Goal: Task Accomplishment & Management: Manage account settings

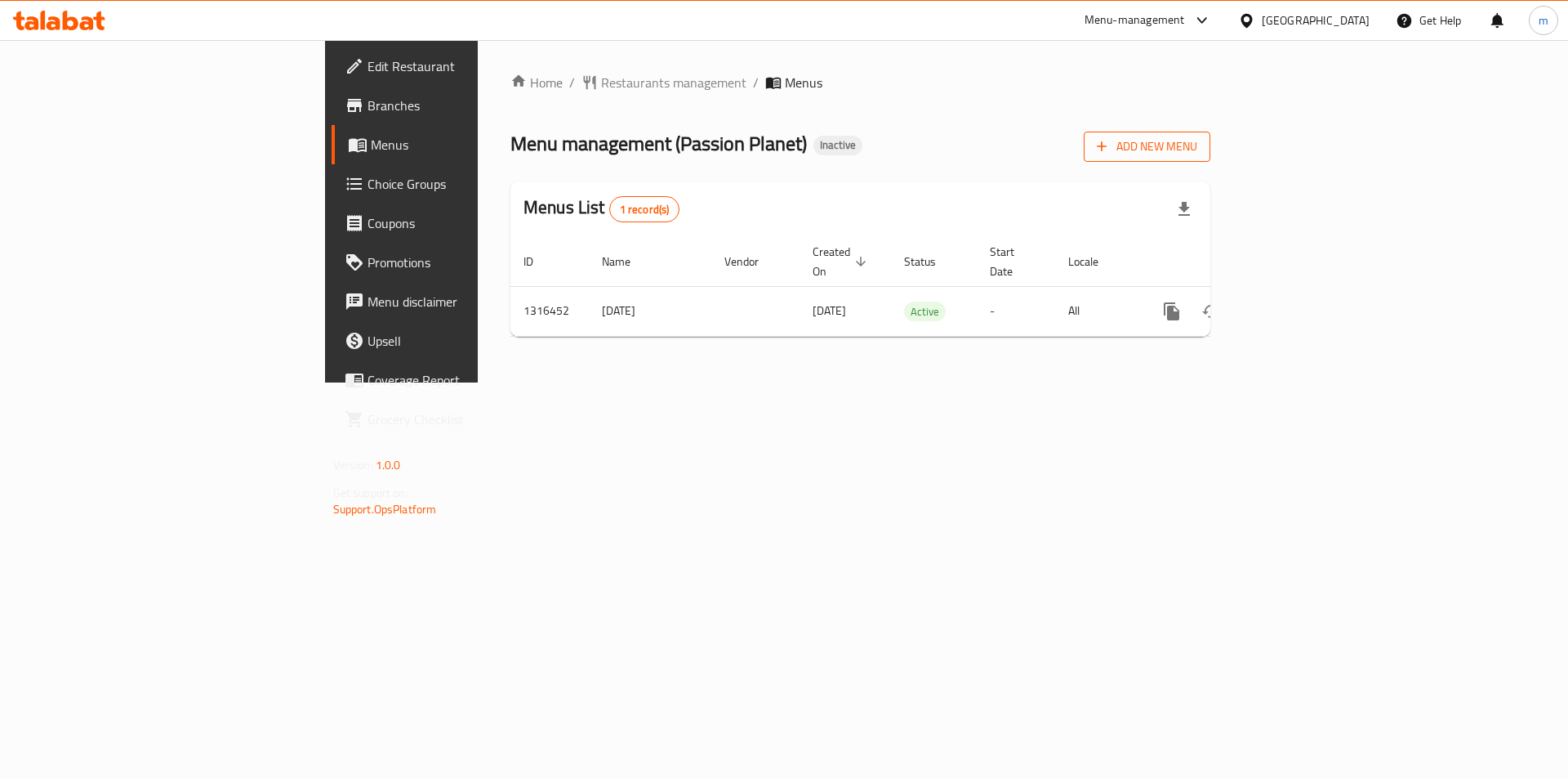
click at [1196, 151] on span "Add New Menu" at bounding box center [1147, 146] width 101 height 21
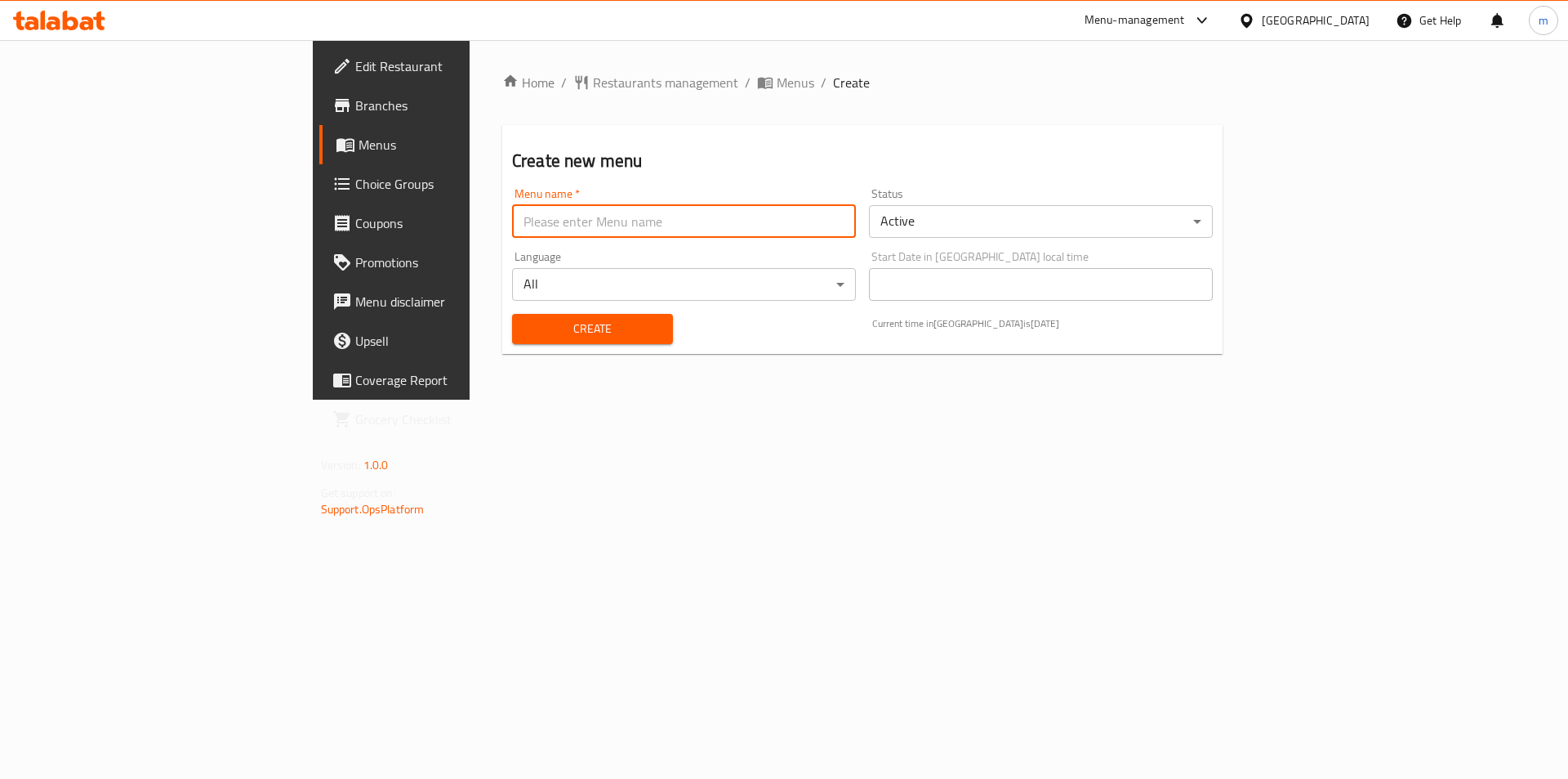
click at [511, 226] on input "text" at bounding box center [683, 221] width 344 height 33
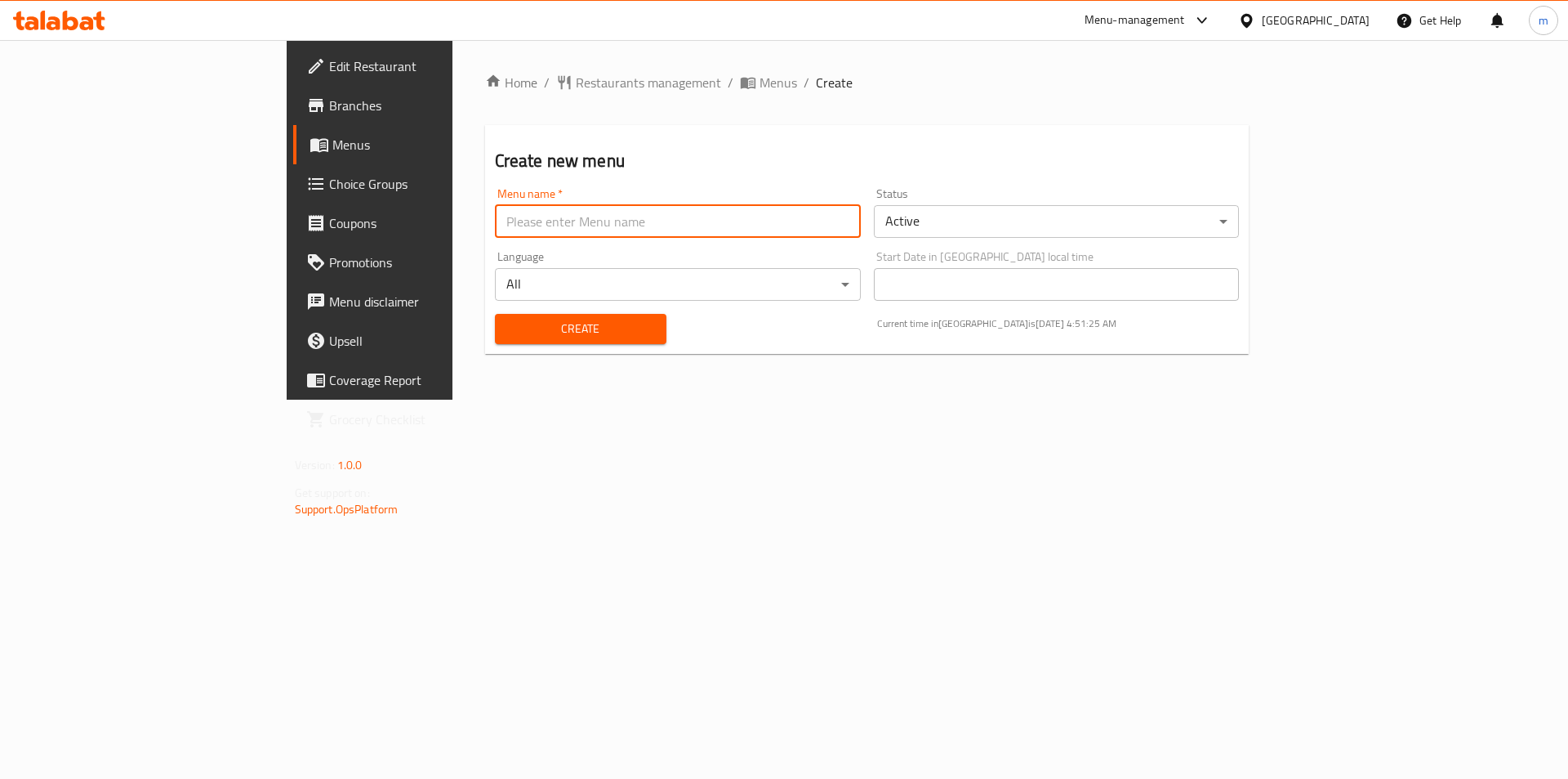
drag, startPoint x: 662, startPoint y: 450, endPoint x: 599, endPoint y: 397, distance: 82.3
click at [661, 399] on div "Home / Restaurants management / Menus / Create Create new menu Menu name   * Me…" at bounding box center [867, 220] width 830 height 360
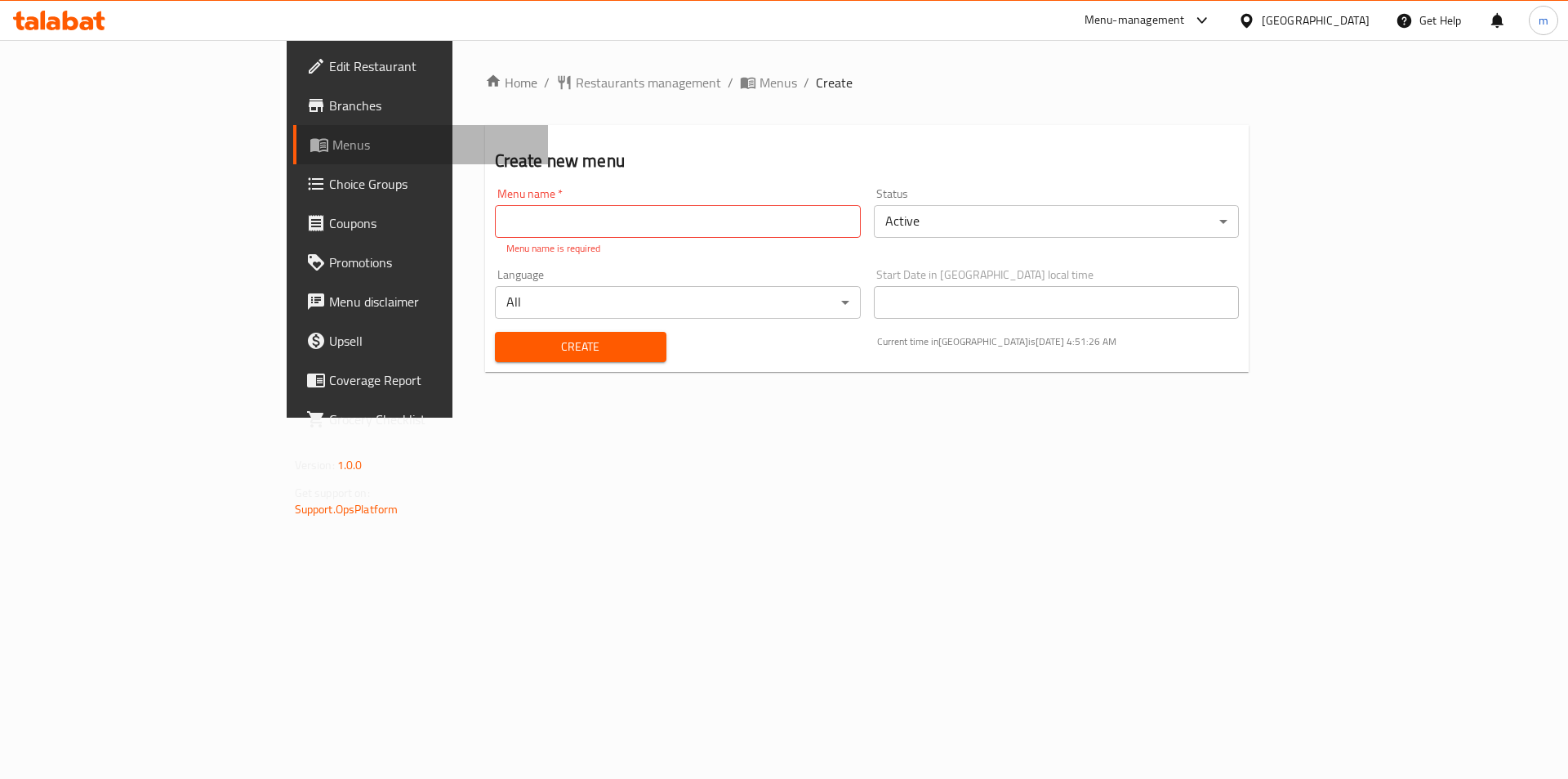
click at [293, 157] on link "Menus" at bounding box center [420, 145] width 255 height 39
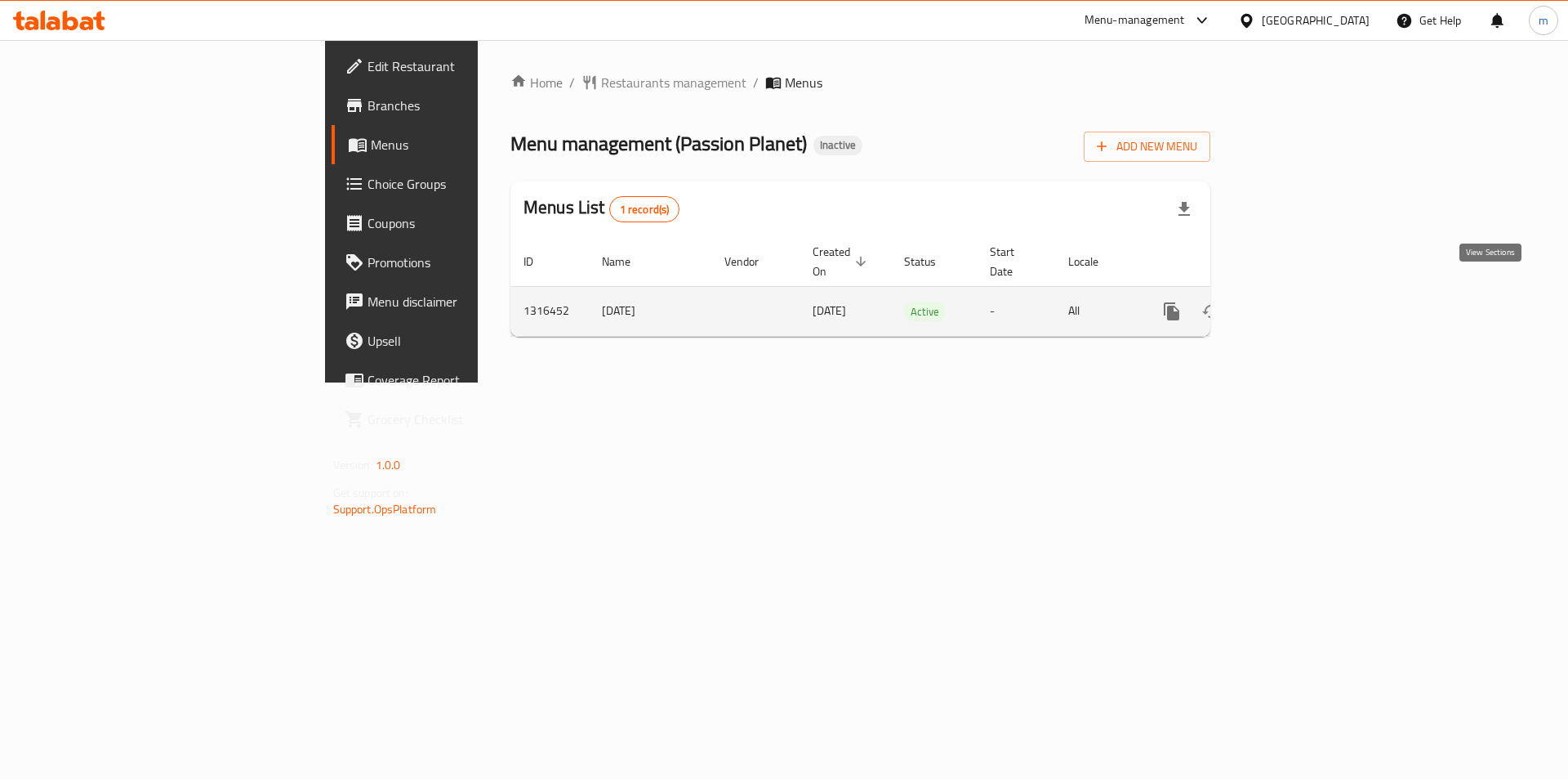
click at [1299, 302] on icon "enhanced table" at bounding box center [1289, 312] width 20 height 20
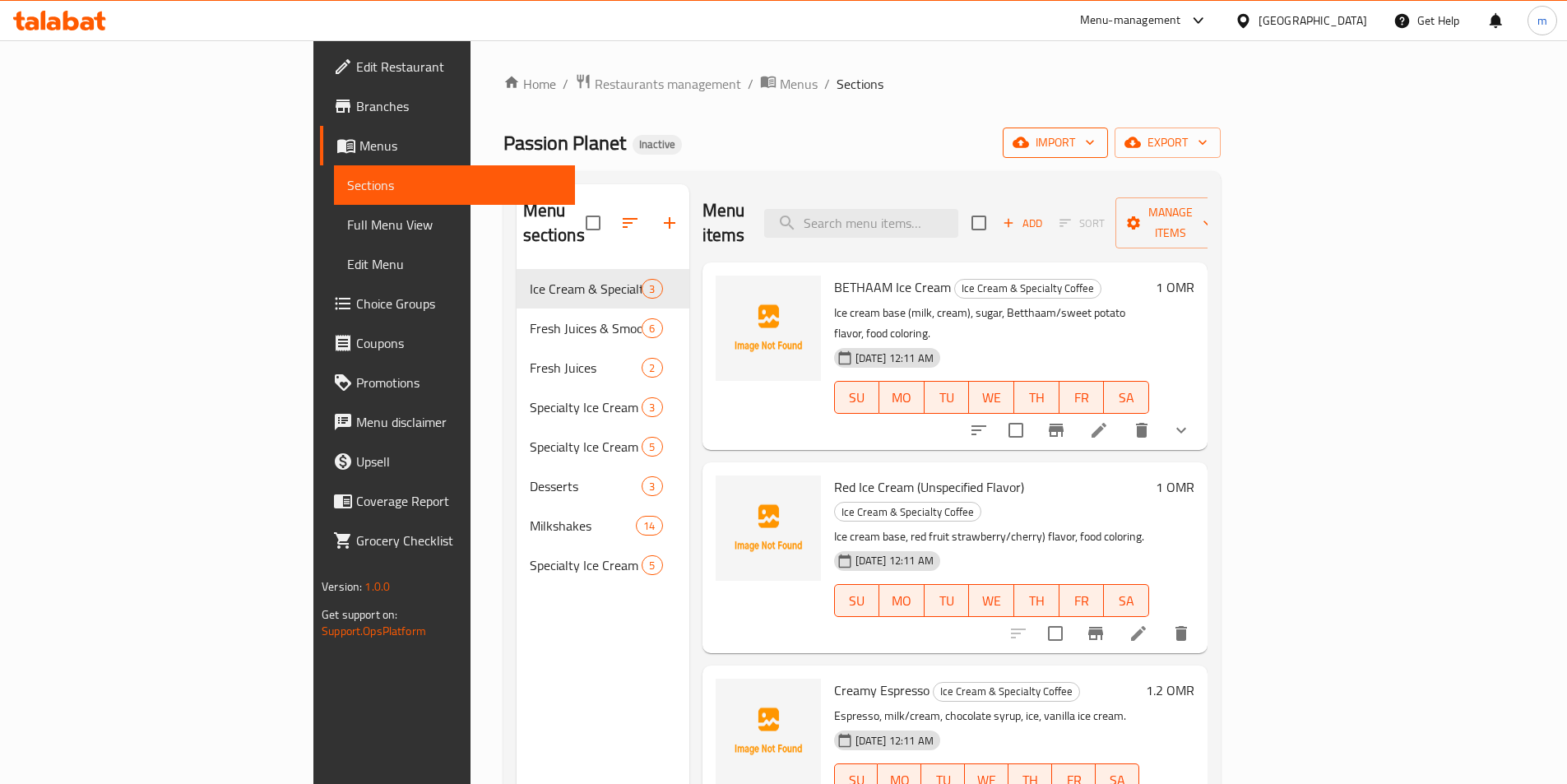
click at [1108, 153] on button "import" at bounding box center [1056, 142] width 105 height 31
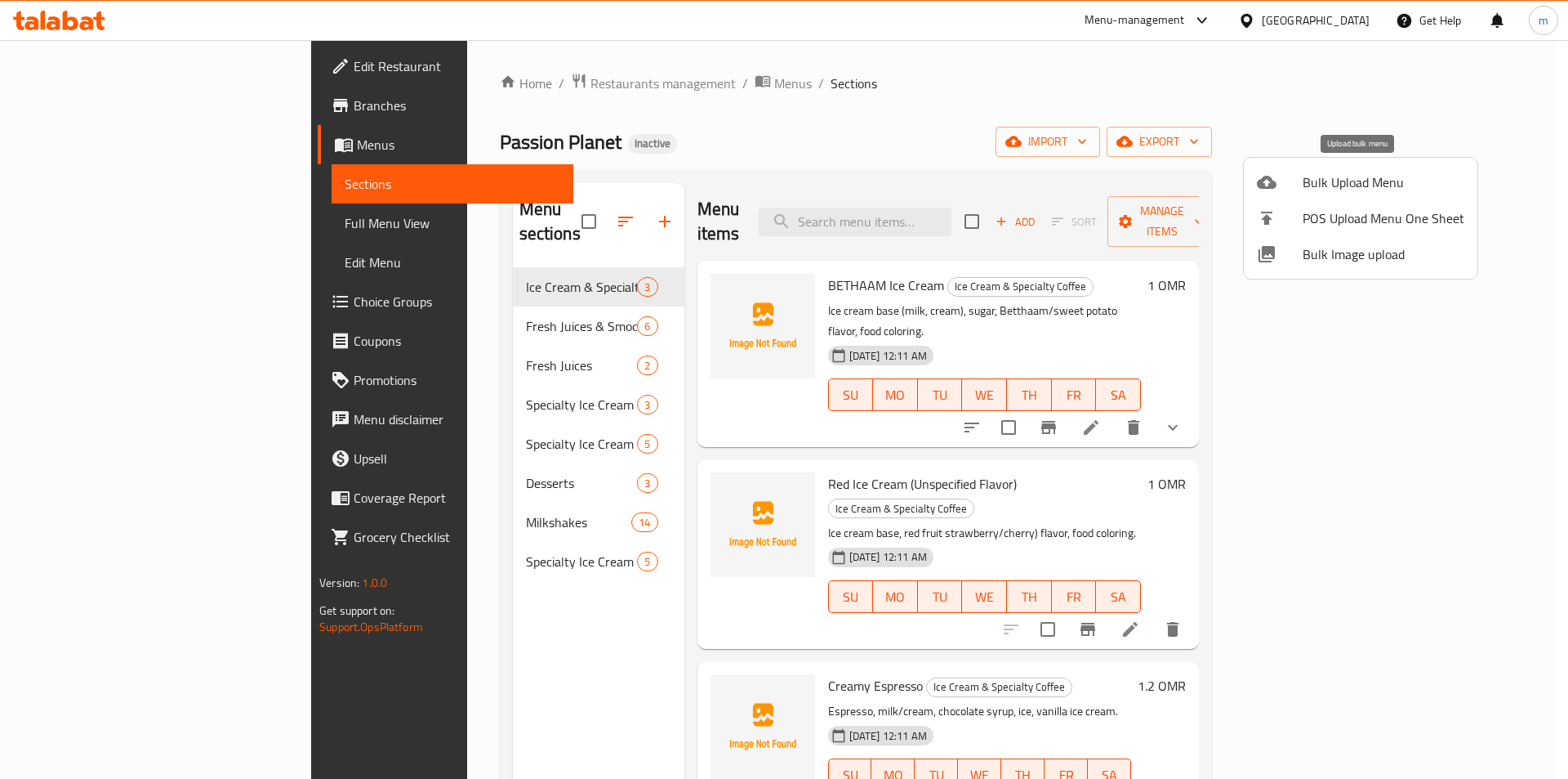
click at [1307, 182] on span "Bulk Upload Menu" at bounding box center [1383, 182] width 162 height 20
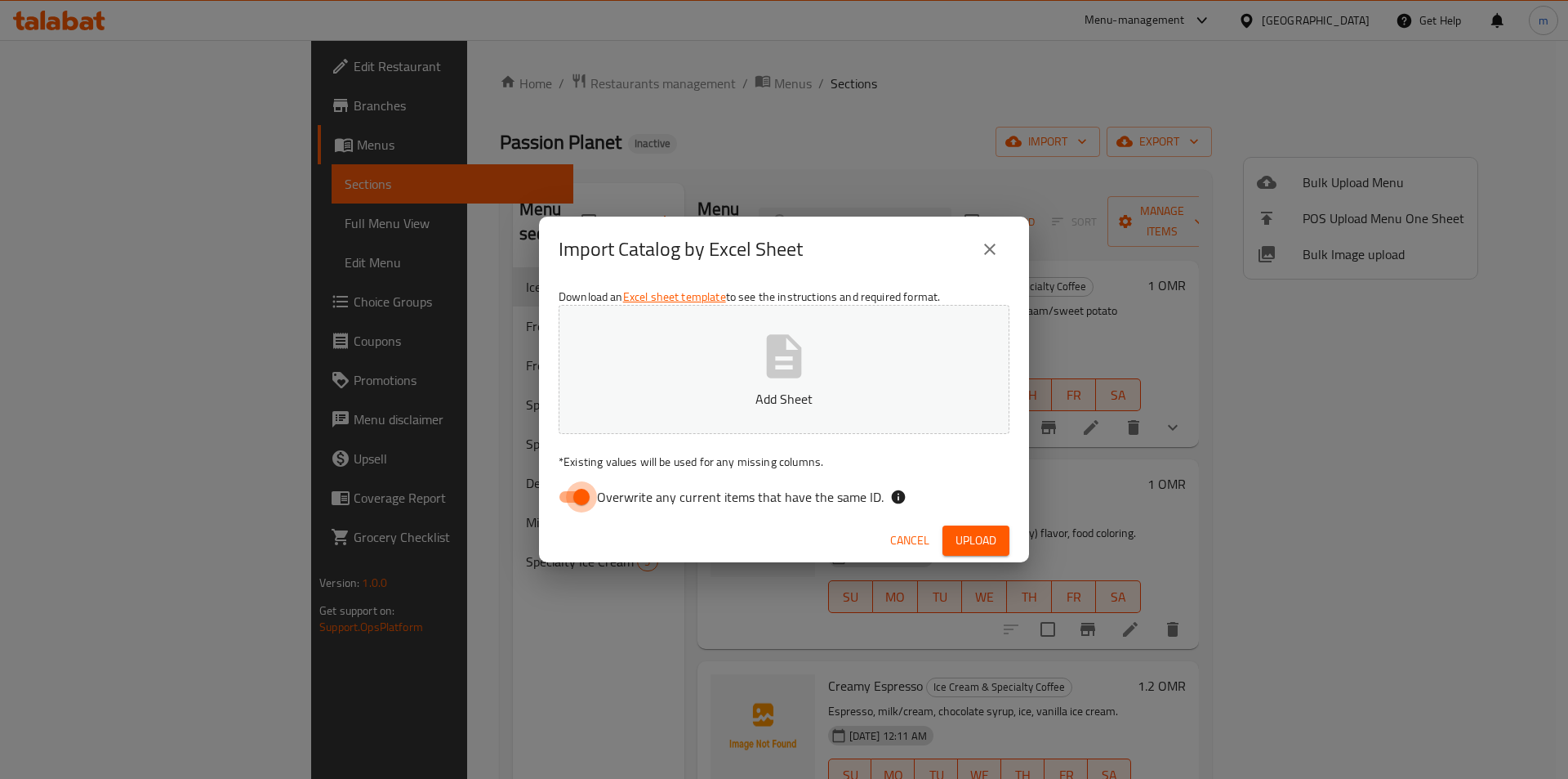
click at [587, 498] on input "Overwrite any current items that have the same ID." at bounding box center [581, 496] width 93 height 31
checkbox input "false"
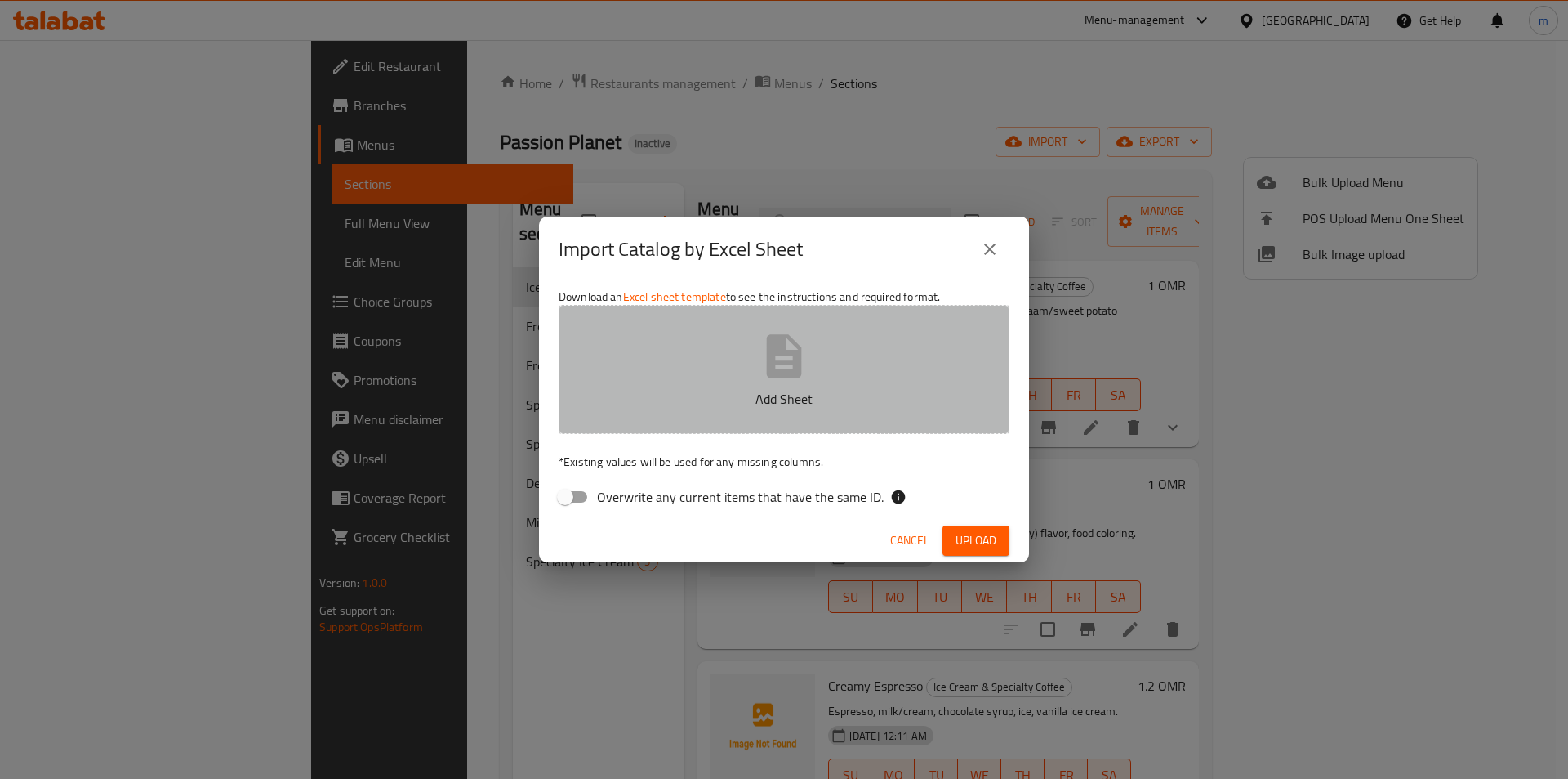
click at [650, 417] on button "Add Sheet" at bounding box center [784, 369] width 450 height 129
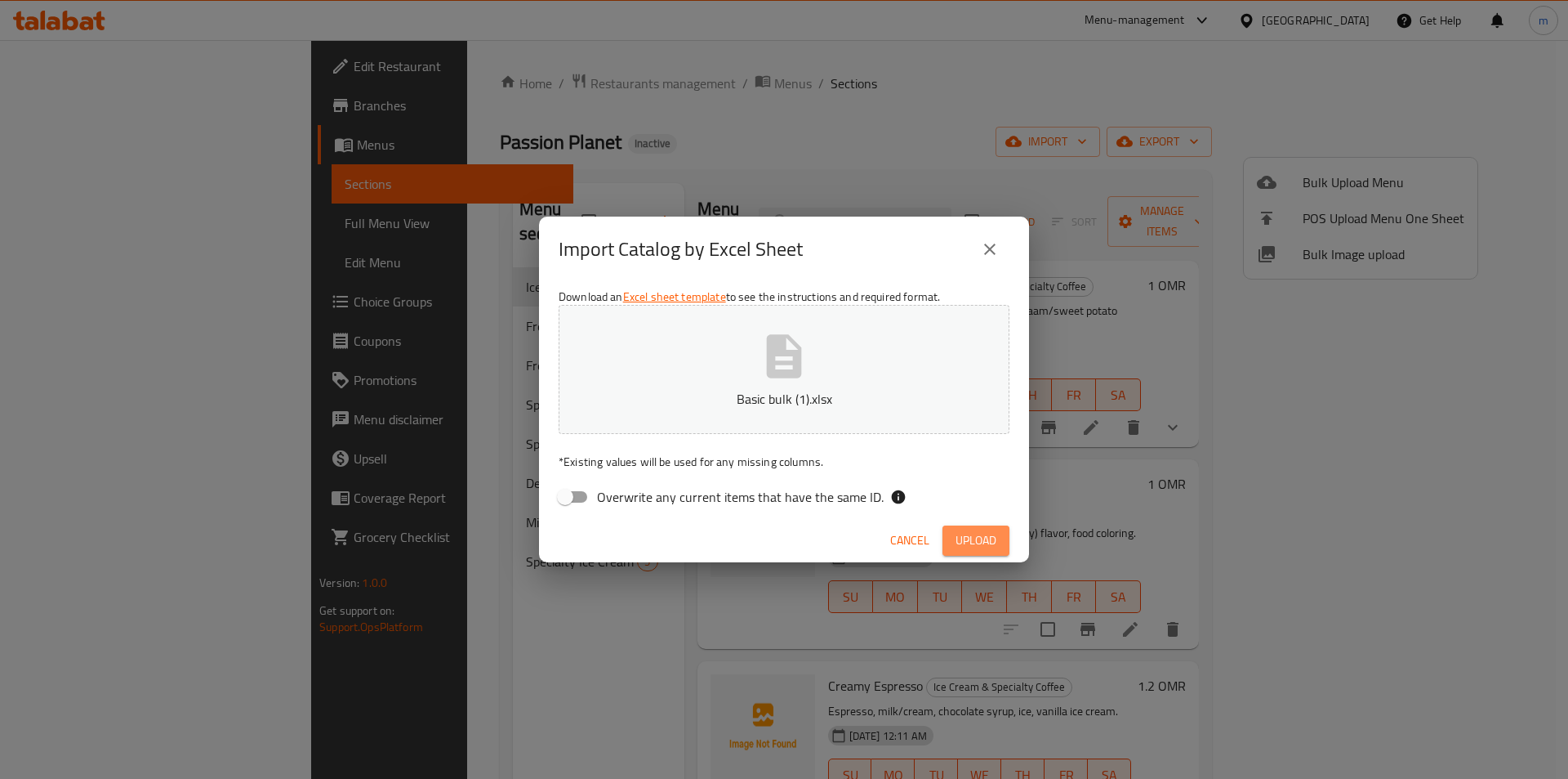
click at [989, 538] on span "Upload" at bounding box center [975, 540] width 40 height 21
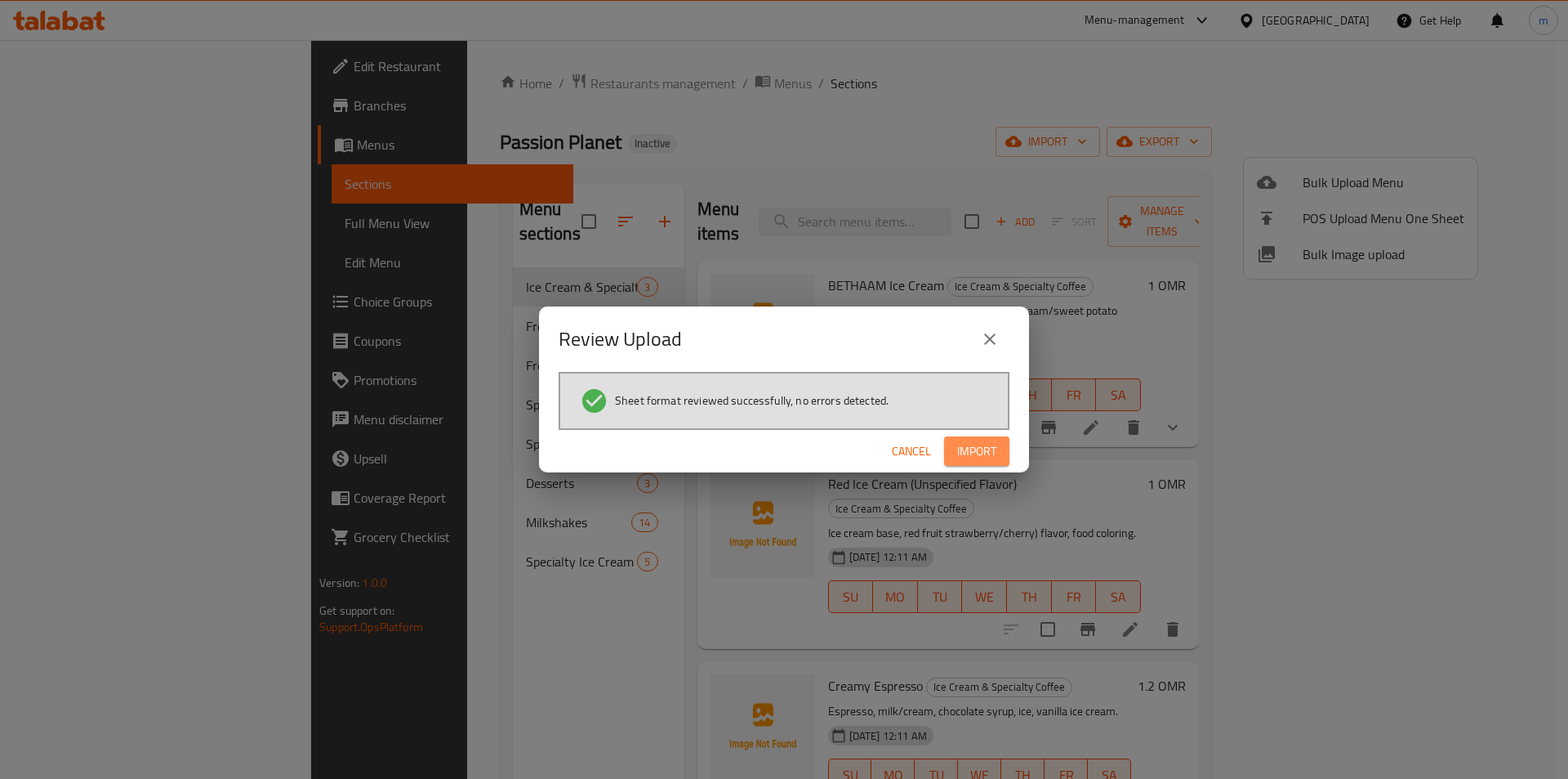
click at [995, 448] on span "Import" at bounding box center [977, 451] width 39 height 21
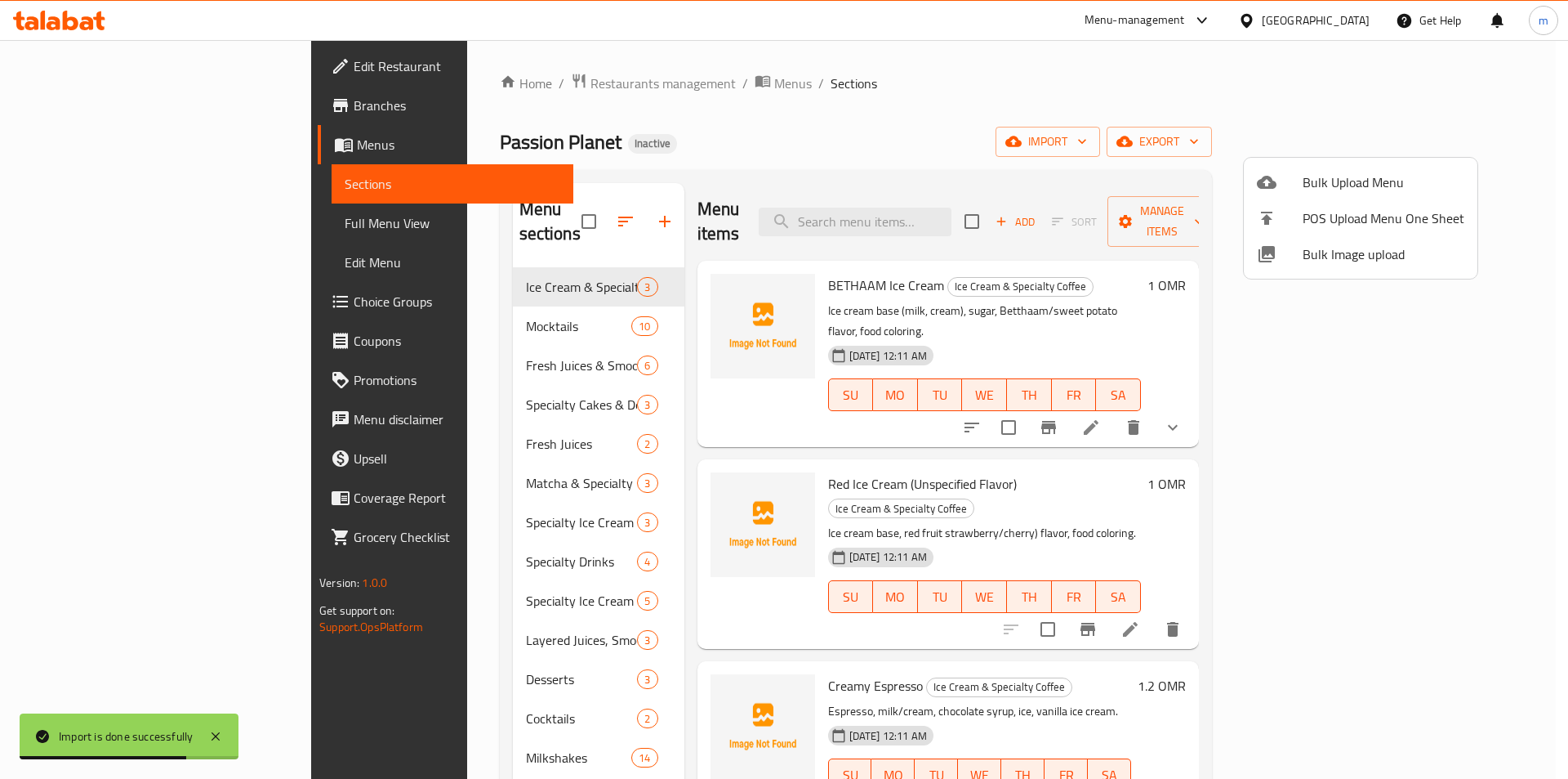
click at [115, 231] on div at bounding box center [784, 390] width 1568 height 779
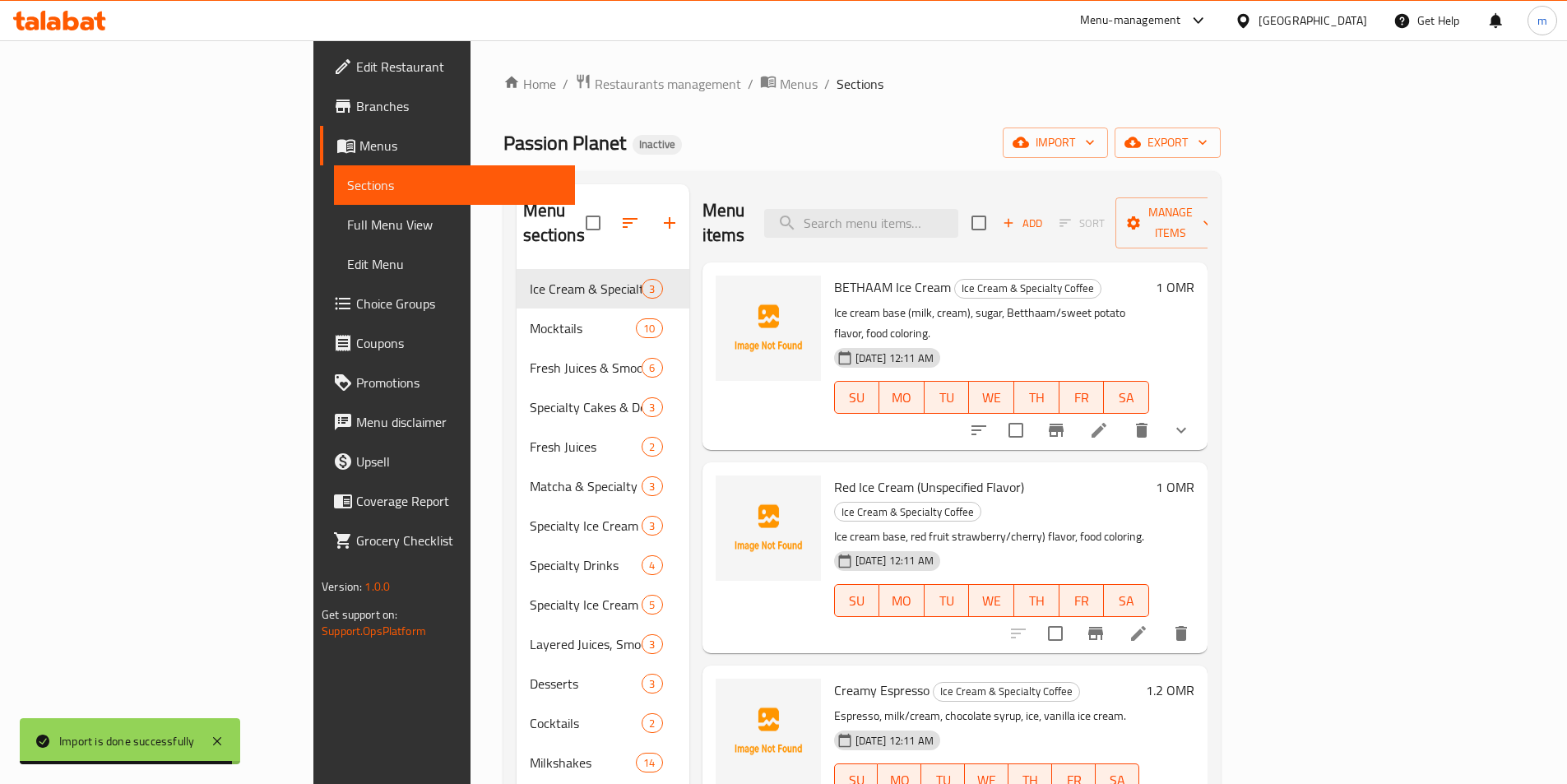
click at [348, 229] on span "Full Menu View" at bounding box center [455, 224] width 214 height 20
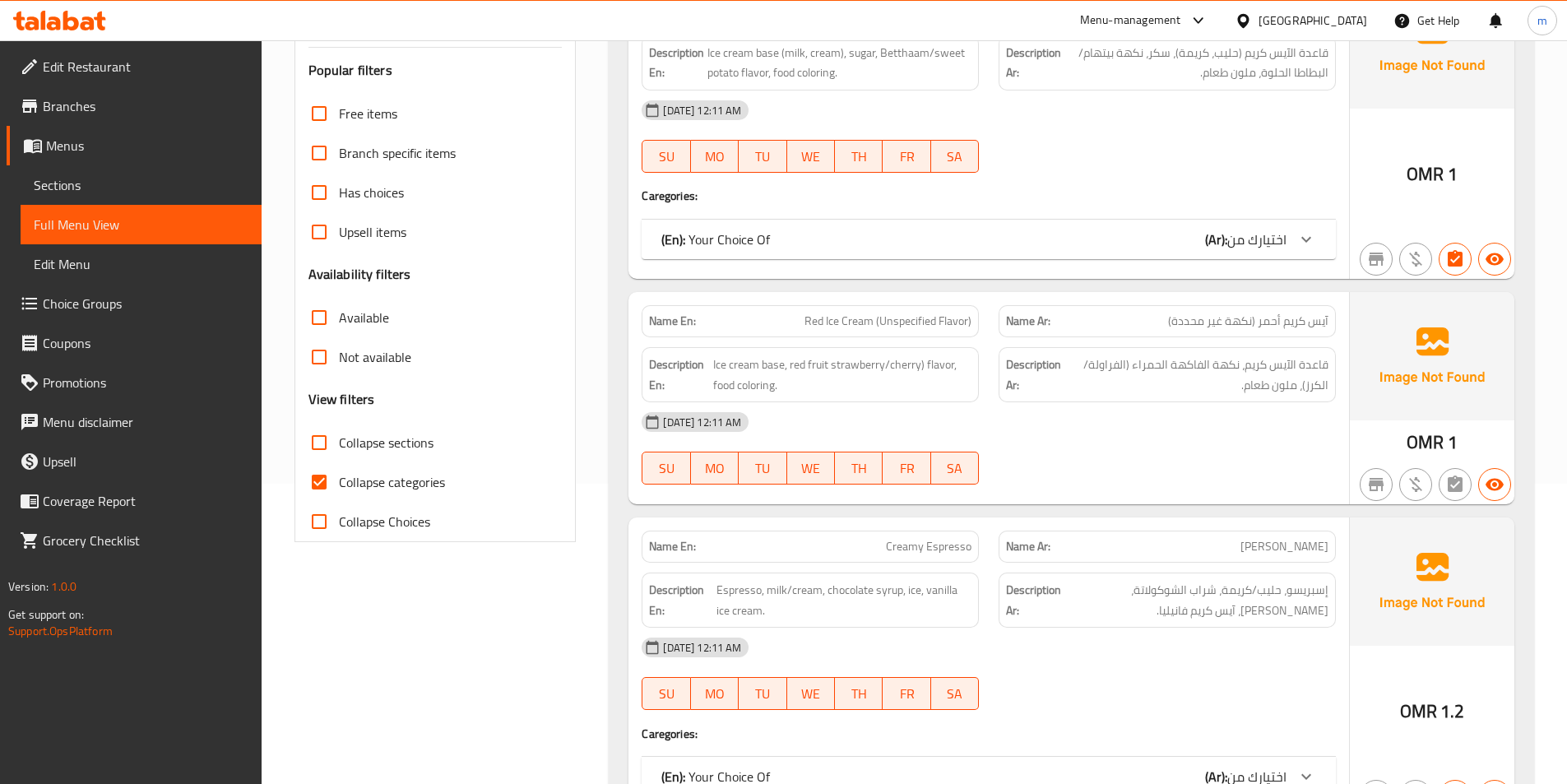
scroll to position [328, 0]
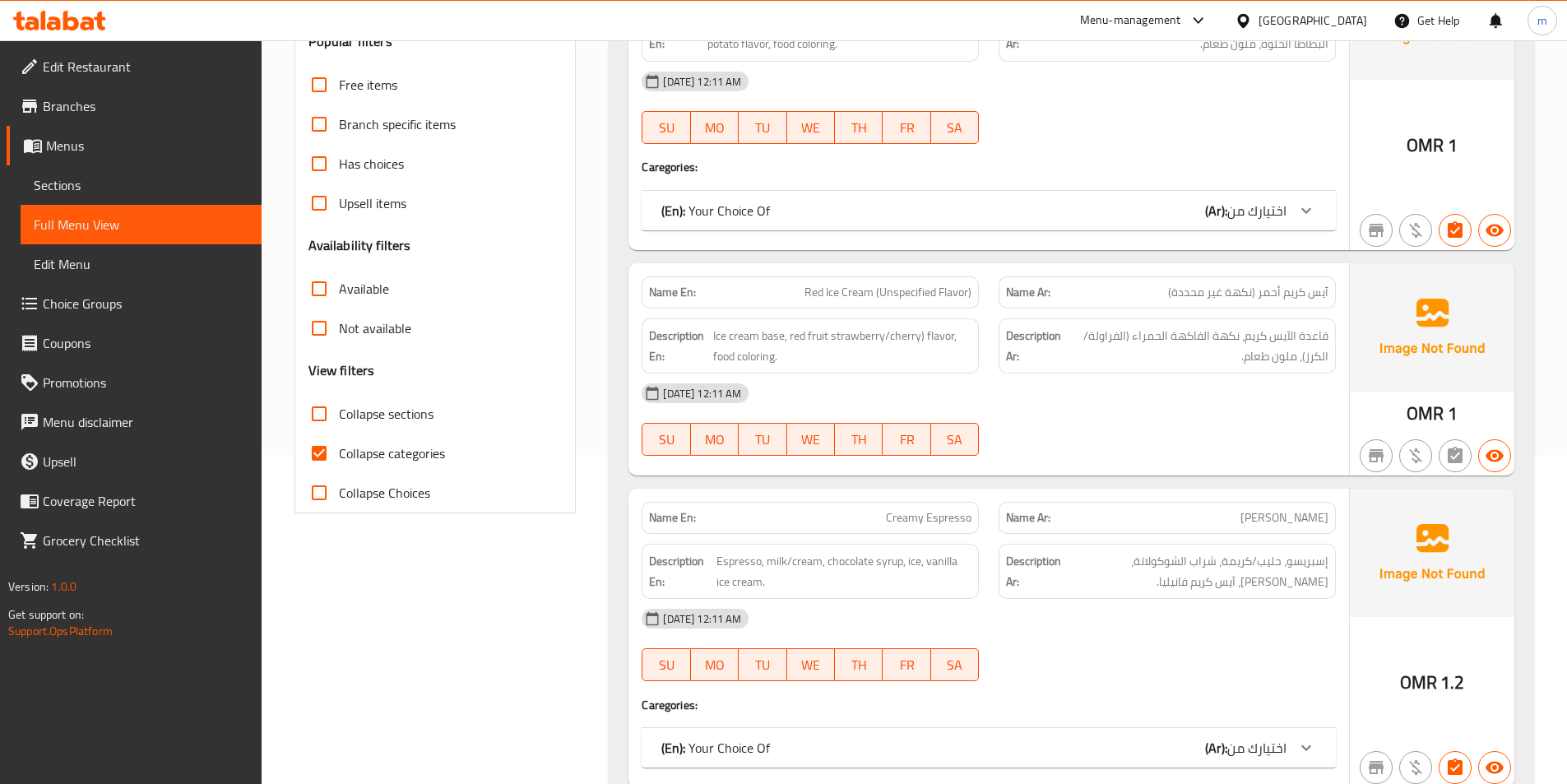
click at [323, 445] on input "Collapse categories" at bounding box center [320, 454] width 40 height 40
checkbox input "false"
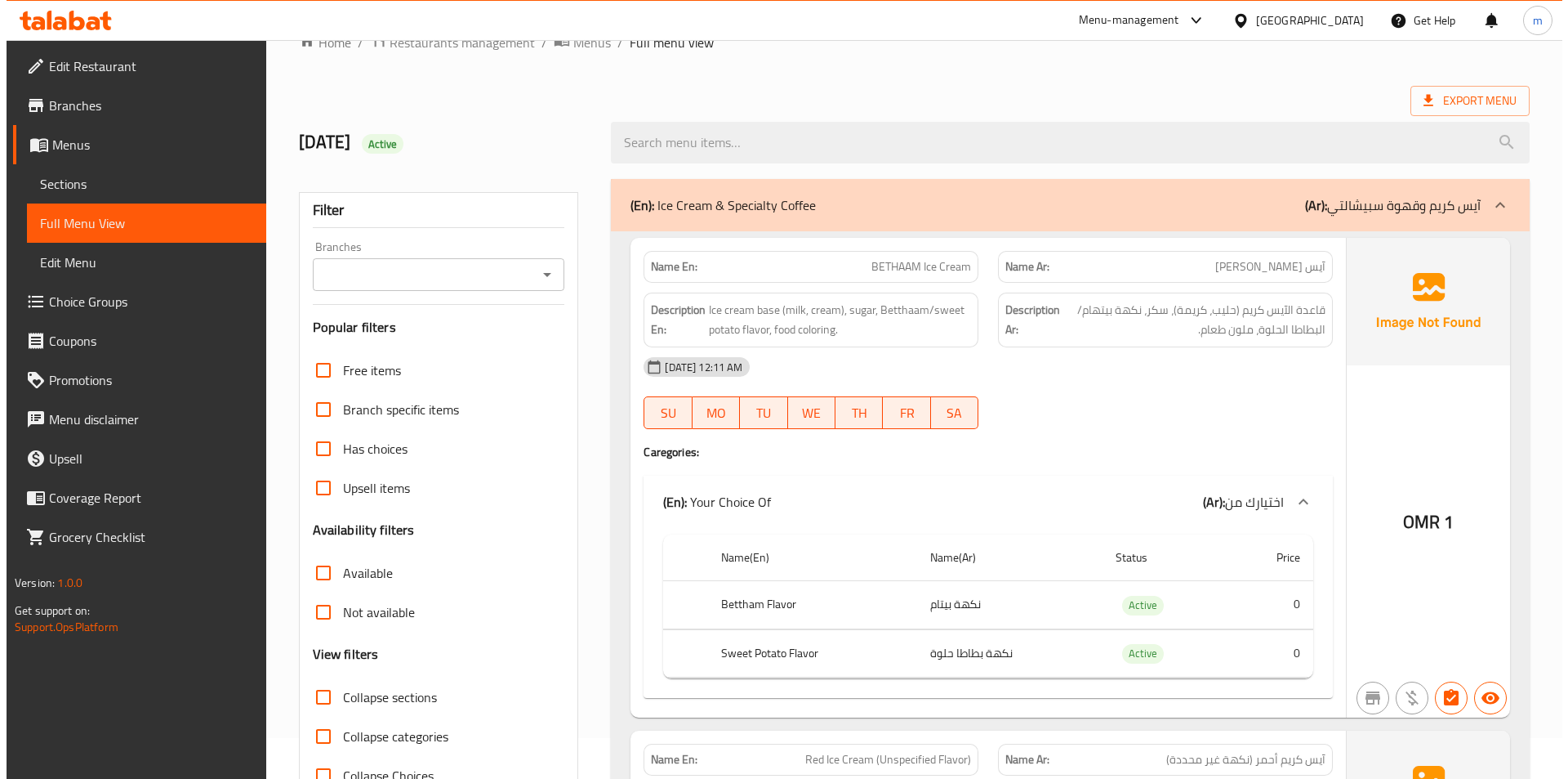
scroll to position [0, 0]
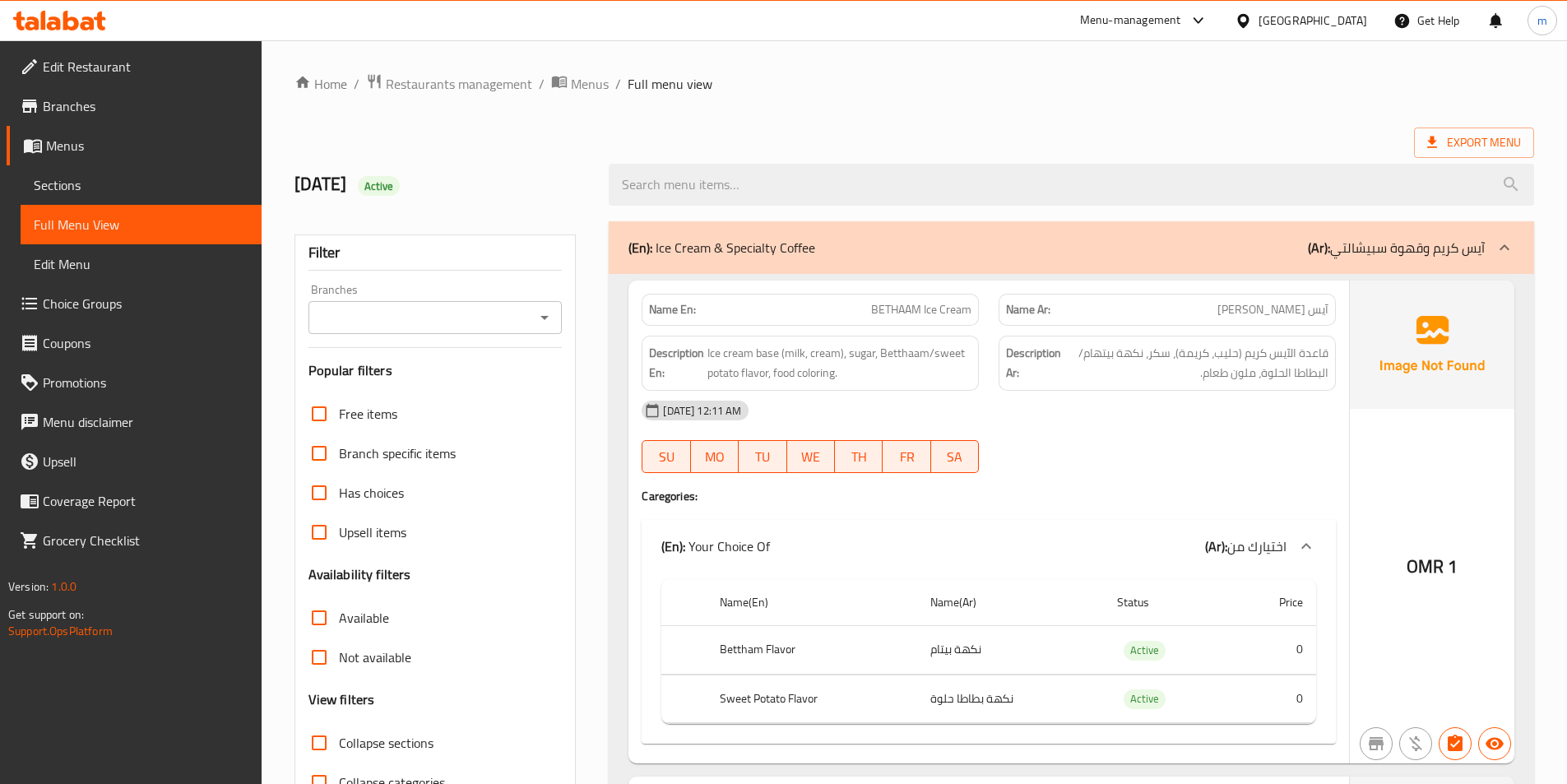
click at [86, 180] on span "Sections" at bounding box center [141, 185] width 214 height 20
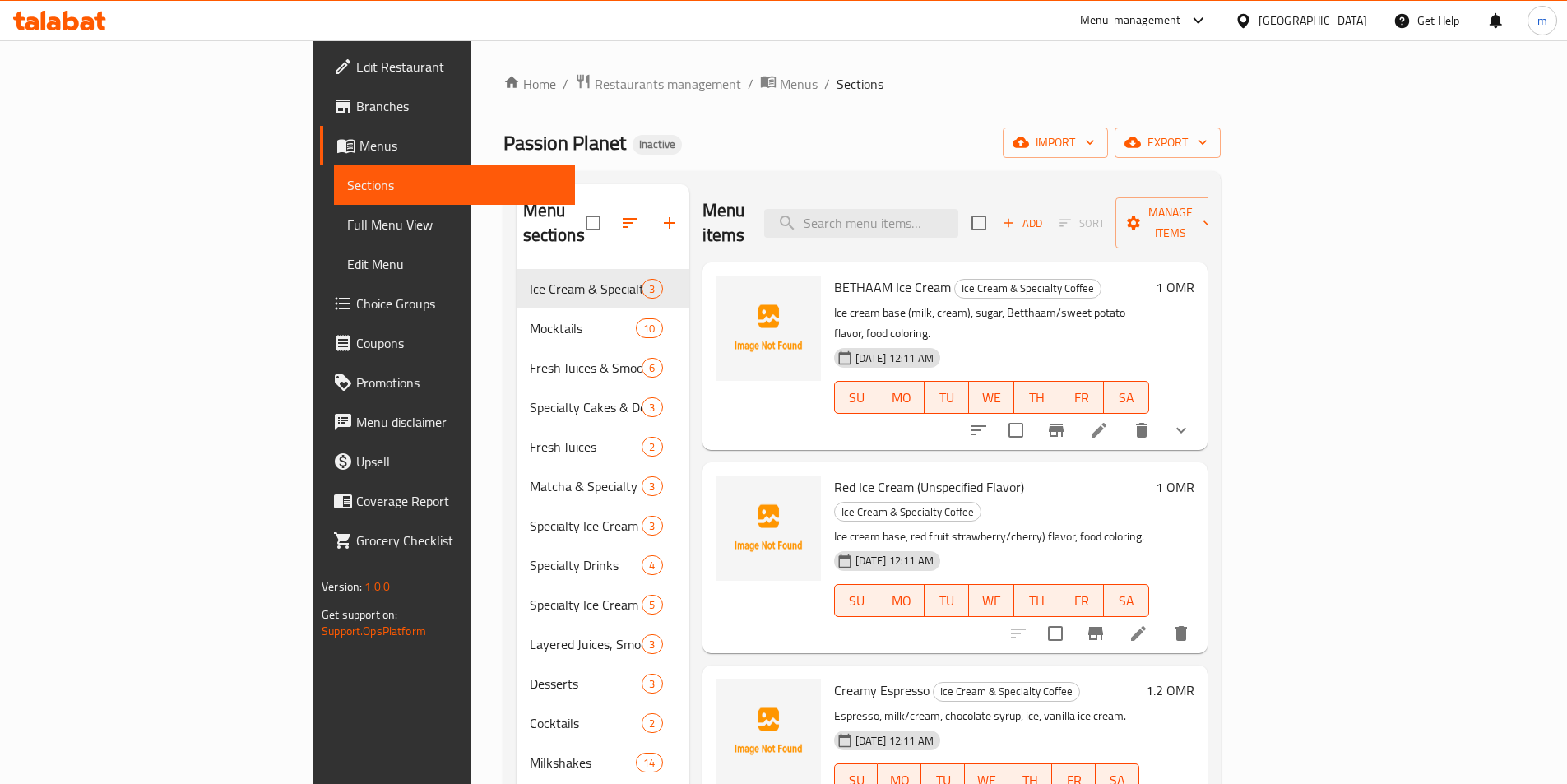
click at [348, 224] on span "Full Menu View" at bounding box center [455, 224] width 214 height 20
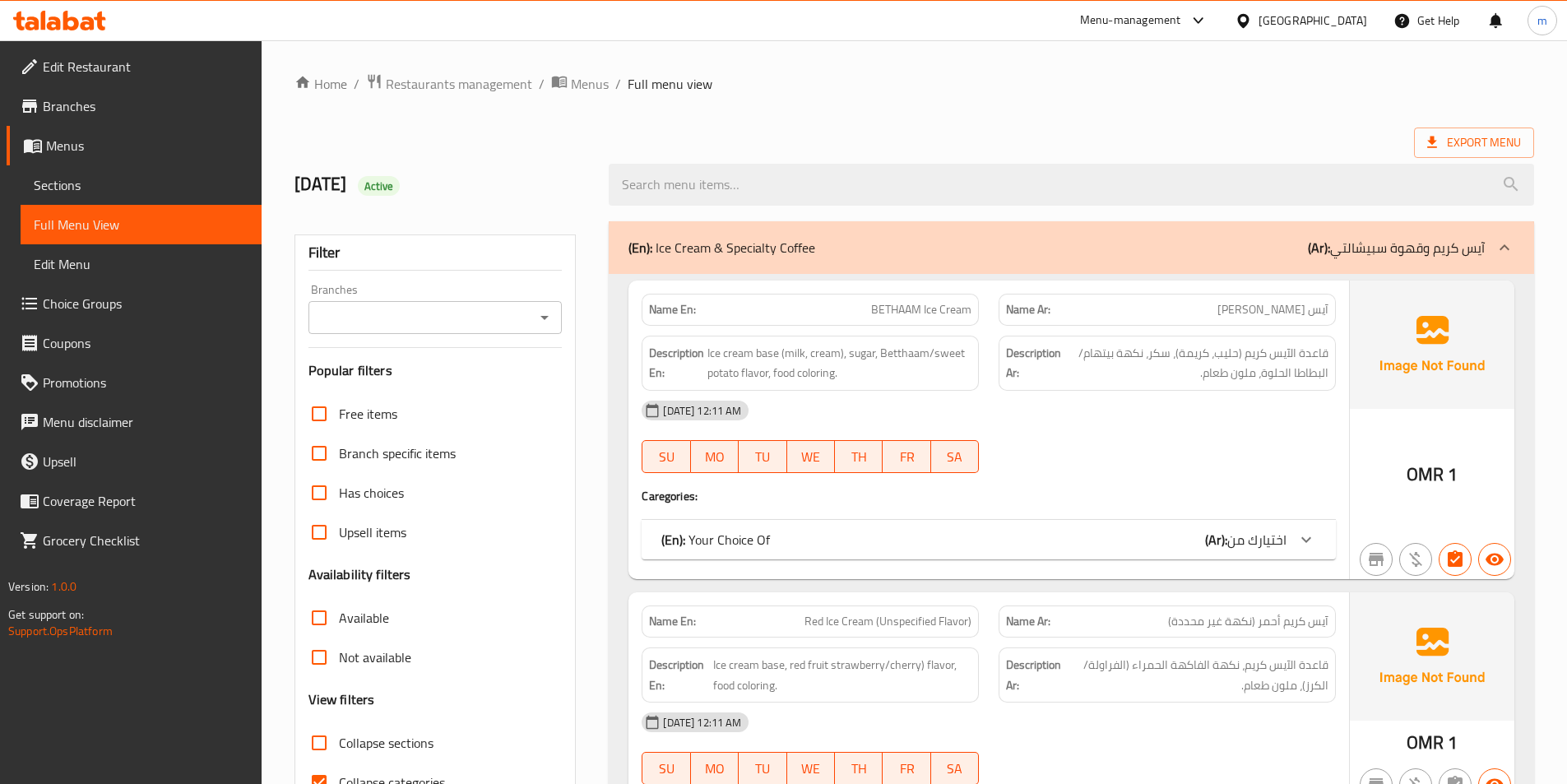
drag, startPoint x: 65, startPoint y: 161, endPoint x: 65, endPoint y: 181, distance: 20.0
click at [65, 163] on link "Menus" at bounding box center [134, 146] width 255 height 40
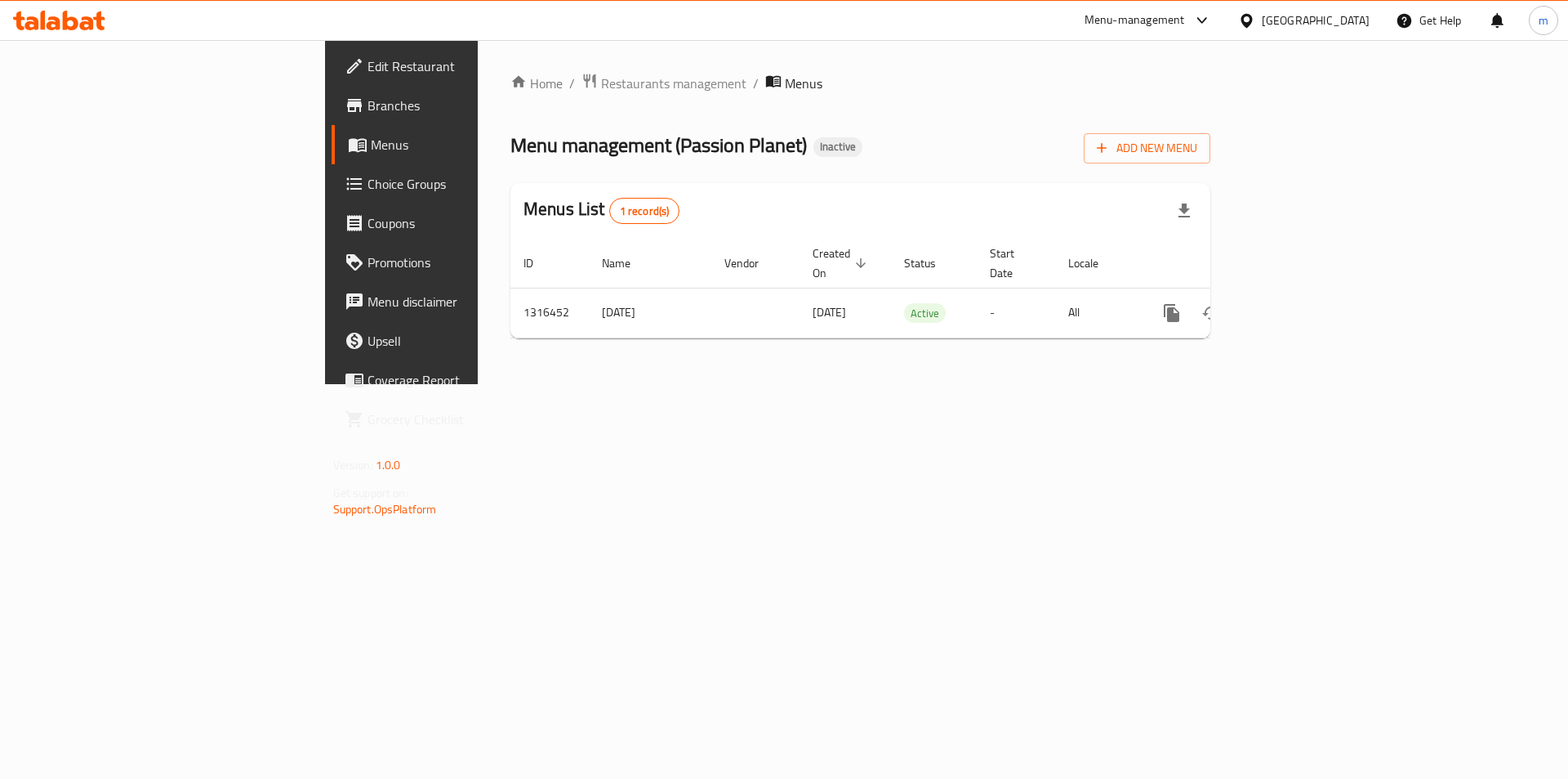
click at [371, 155] on span "Menus" at bounding box center [472, 145] width 203 height 20
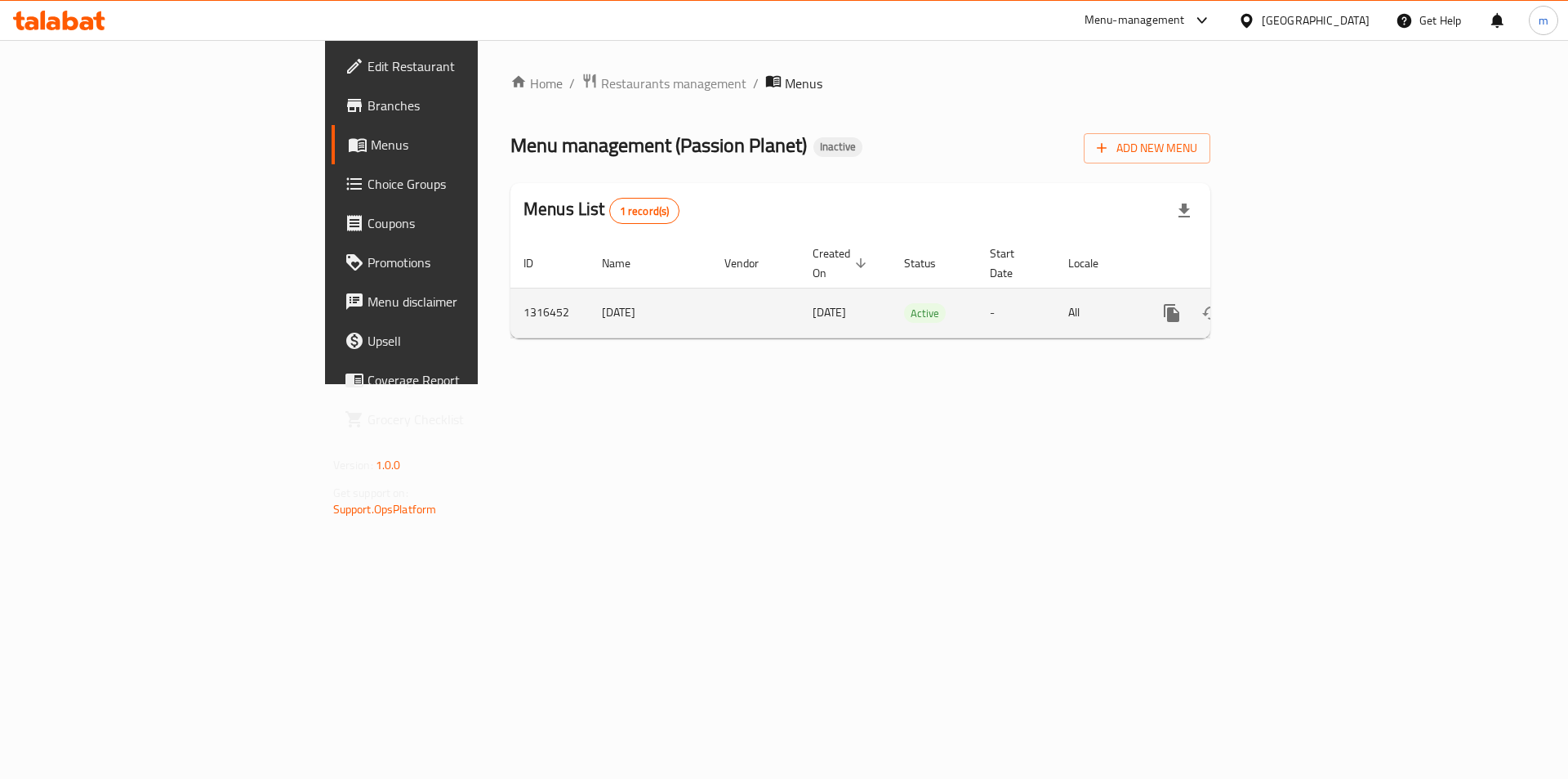
click at [1309, 293] on link "enhanced table" at bounding box center [1289, 313] width 39 height 39
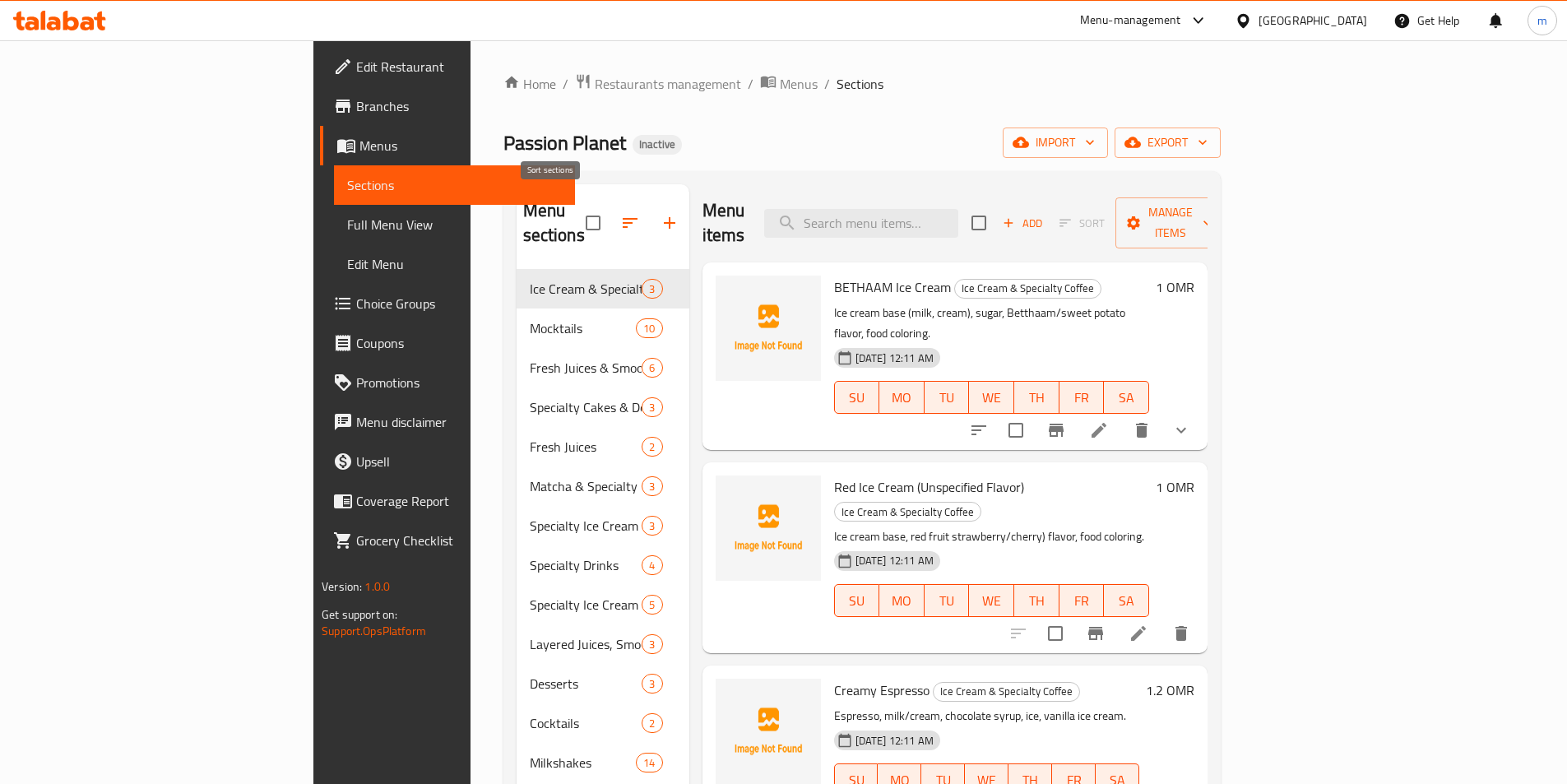
click at [611, 218] on button "button" at bounding box center [631, 223] width 40 height 40
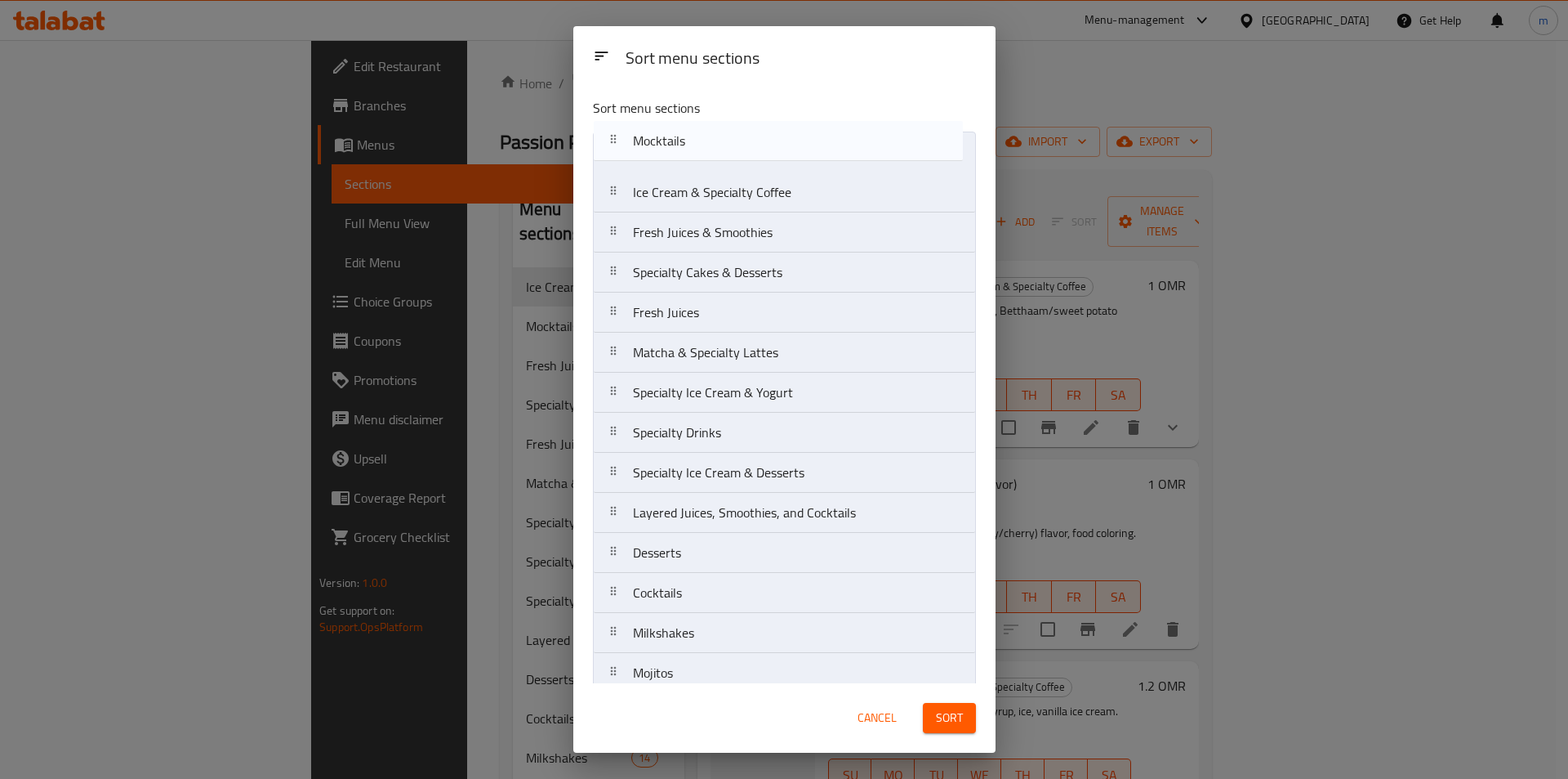
drag, startPoint x: 617, startPoint y: 197, endPoint x: 616, endPoint y: 140, distance: 57.0
click at [616, 140] on nav "Ice Cream & Specialty Coffee Mocktails Fresh Juices & Smoothies Specialty Cakes…" at bounding box center [784, 432] width 383 height 602
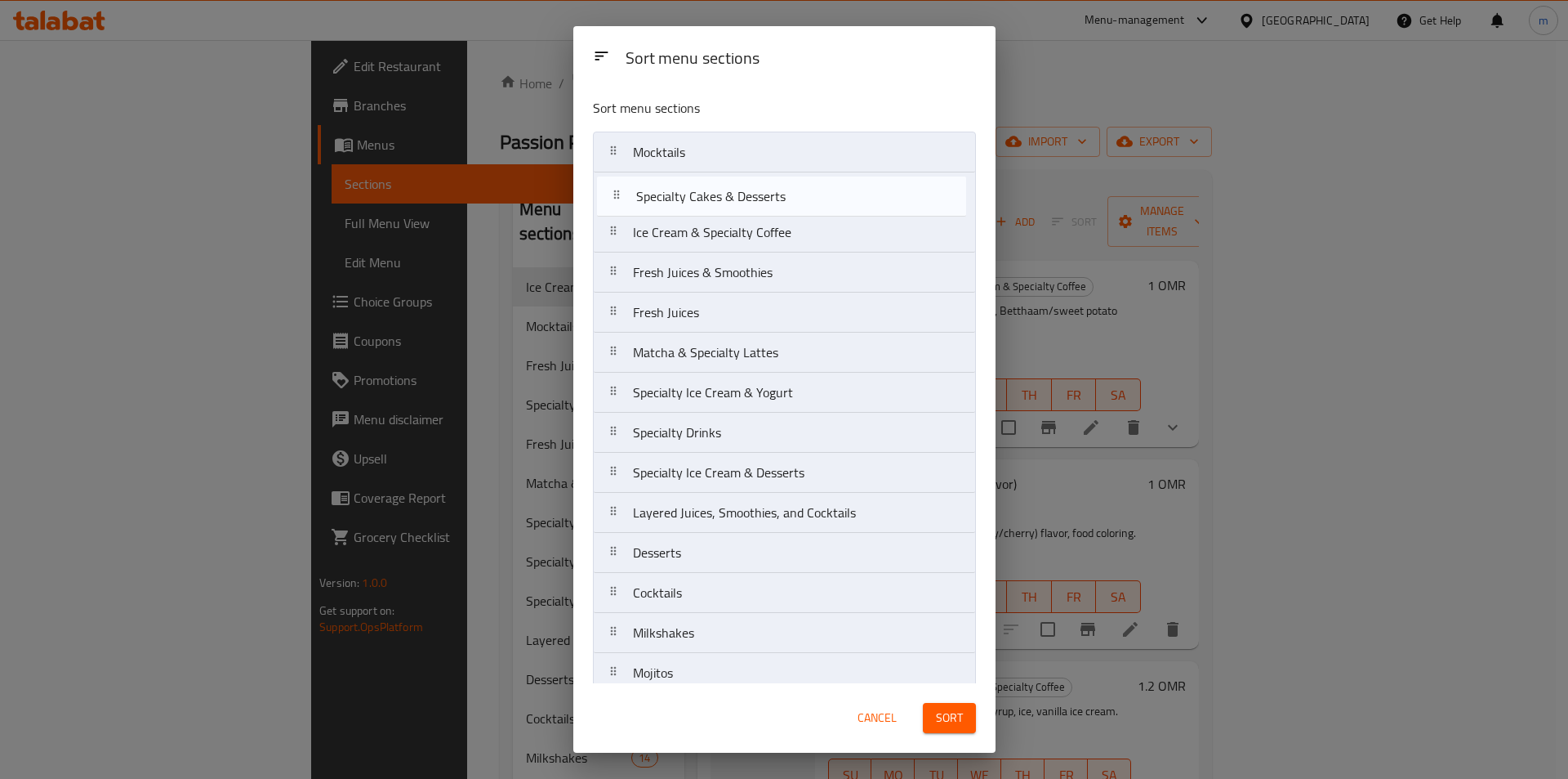
drag, startPoint x: 618, startPoint y: 278, endPoint x: 624, endPoint y: 195, distance: 83.2
click at [624, 195] on nav "Mocktails Ice Cream & Specialty Coffee Fresh Juices & Smoothies Specialty Cakes…" at bounding box center [784, 432] width 383 height 602
drag, startPoint x: 618, startPoint y: 355, endPoint x: 621, endPoint y: 230, distance: 125.0
click at [621, 230] on nav "Mocktails Specialty Cakes & Desserts Ice Cream & Specialty Coffee Fresh Juices …" at bounding box center [784, 432] width 383 height 602
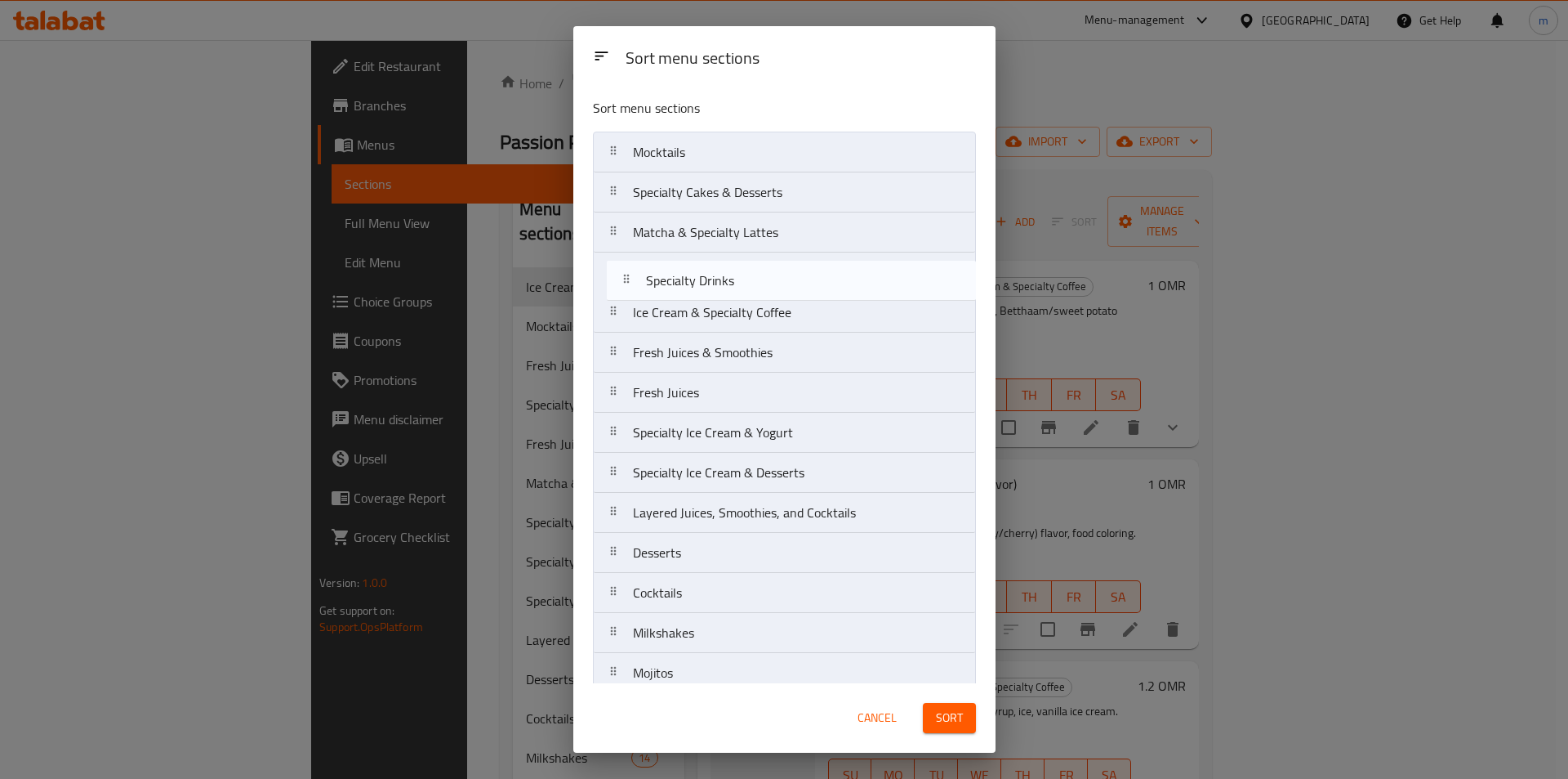
drag, startPoint x: 616, startPoint y: 436, endPoint x: 630, endPoint y: 266, distance: 170.6
click at [630, 266] on nav "Mocktails Specialty Cakes & Desserts Matcha & Specialty Lattes Ice Cream & Spec…" at bounding box center [784, 432] width 383 height 602
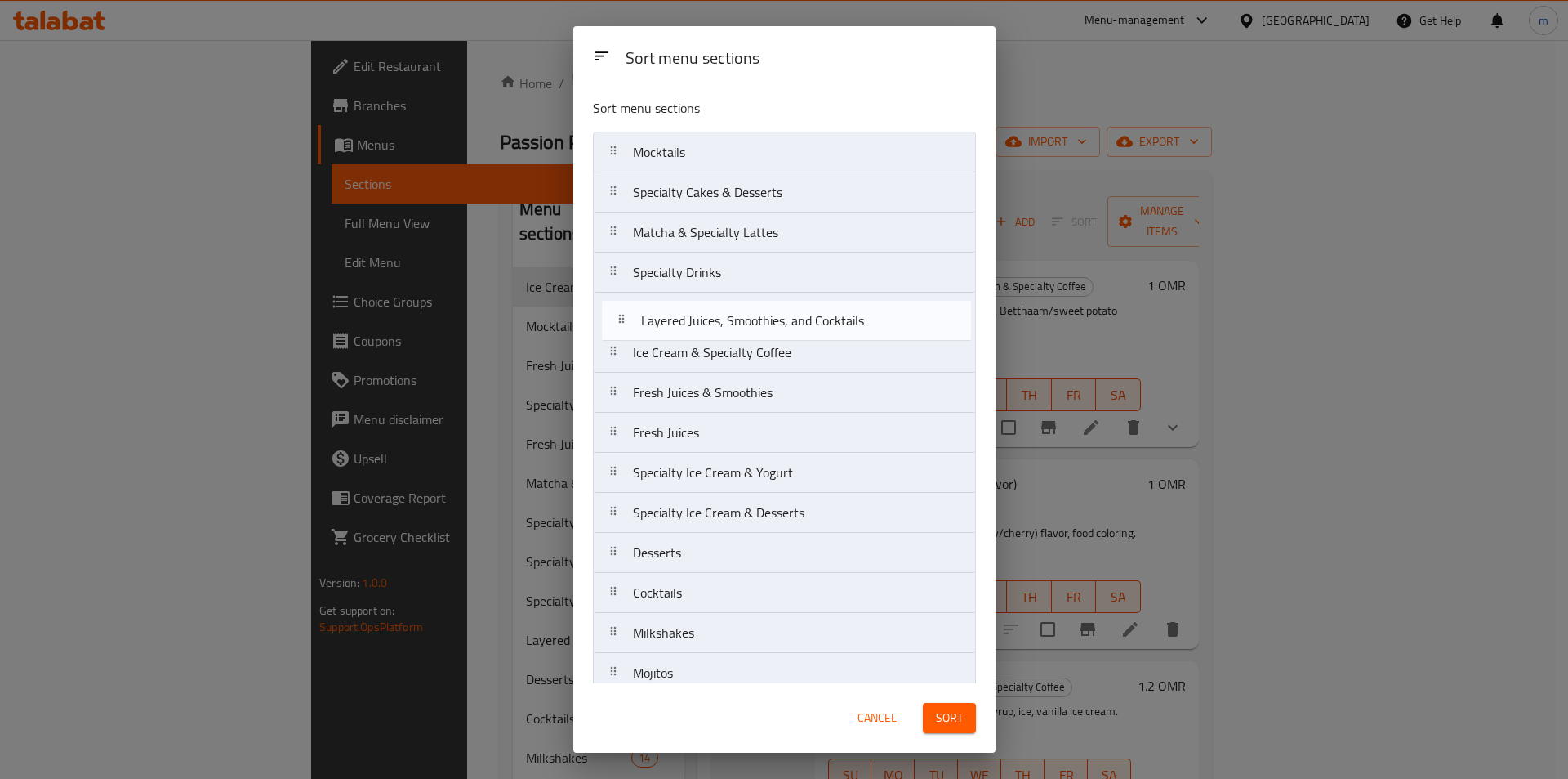
drag, startPoint x: 615, startPoint y: 525, endPoint x: 623, endPoint y: 326, distance: 199.2
click at [623, 326] on nav "Mocktails Specialty Cakes & Desserts Matcha & Specialty Lattes Specialty Drinks…" at bounding box center [784, 432] width 383 height 602
drag, startPoint x: 616, startPoint y: 542, endPoint x: 617, endPoint y: 330, distance: 212.0
click at [617, 330] on nav "Mocktails Specialty Cakes & Desserts Matcha & Specialty Lattes Specialty Drinks…" at bounding box center [784, 432] width 383 height 602
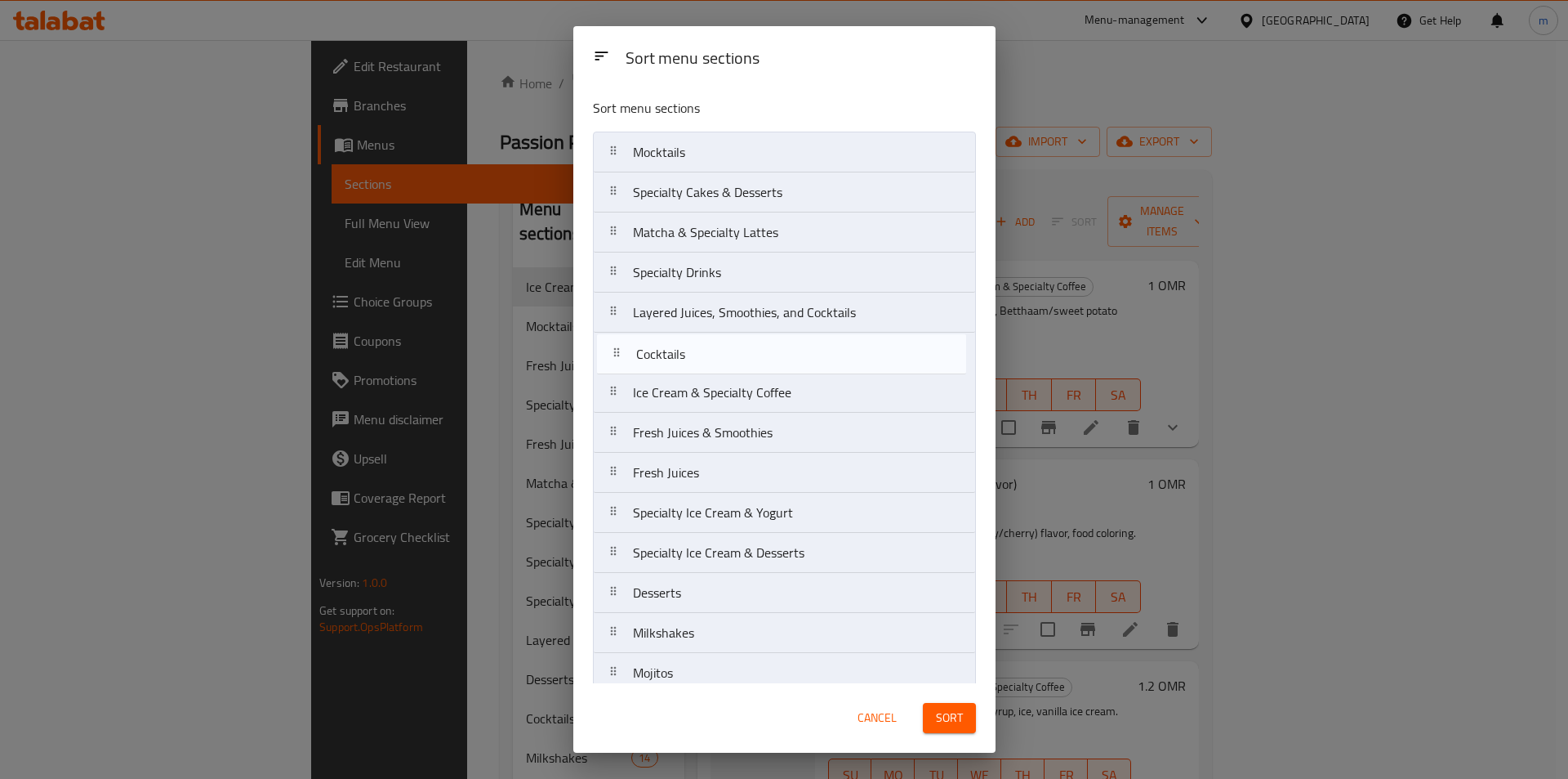
drag, startPoint x: 612, startPoint y: 308, endPoint x: 615, endPoint y: 357, distance: 49.1
click at [615, 357] on nav "Mocktails Specialty Cakes & Desserts Matcha & Specialty Lattes Specialty Drinks…" at bounding box center [784, 432] width 383 height 602
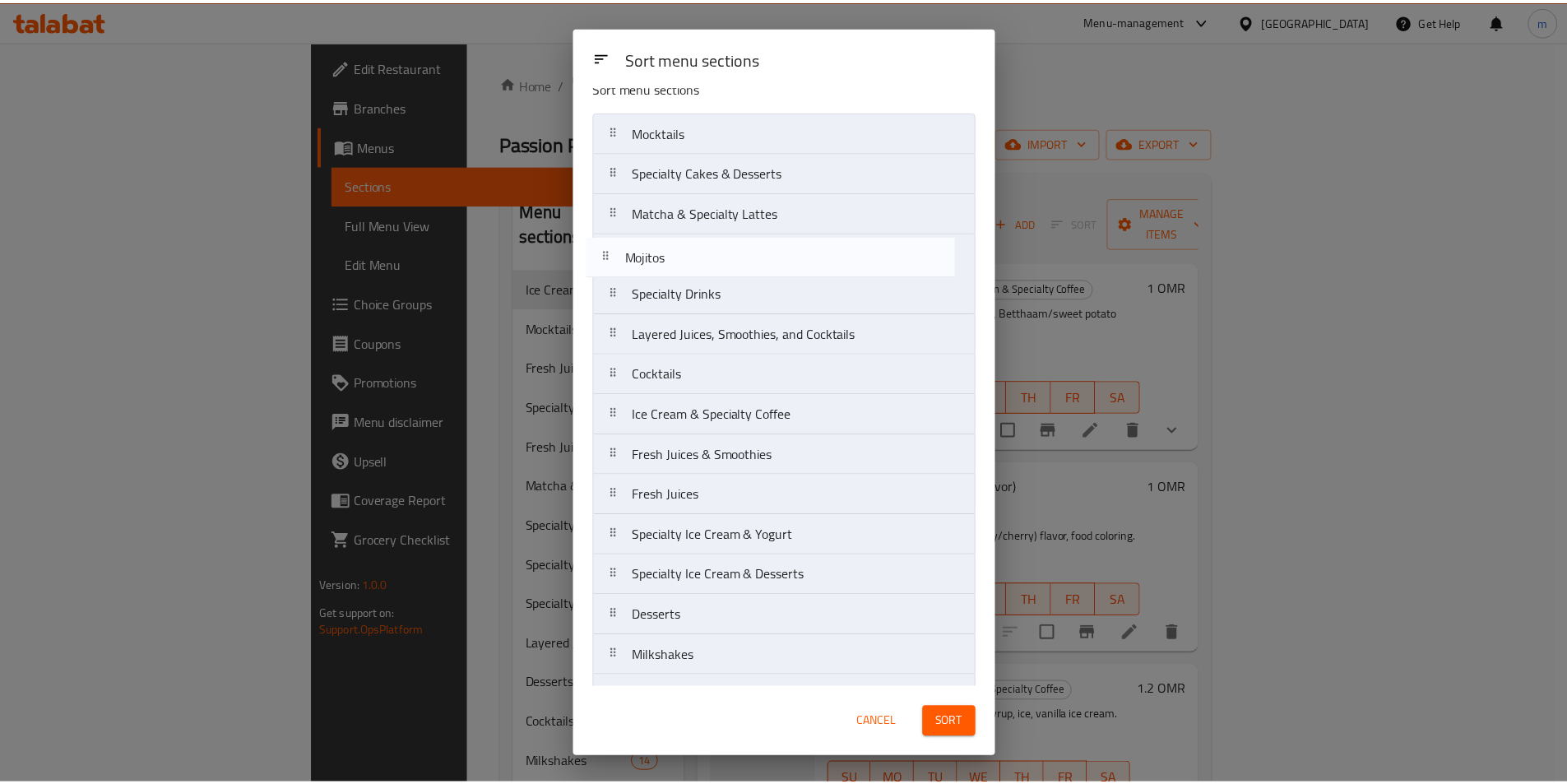
scroll to position [21, 0]
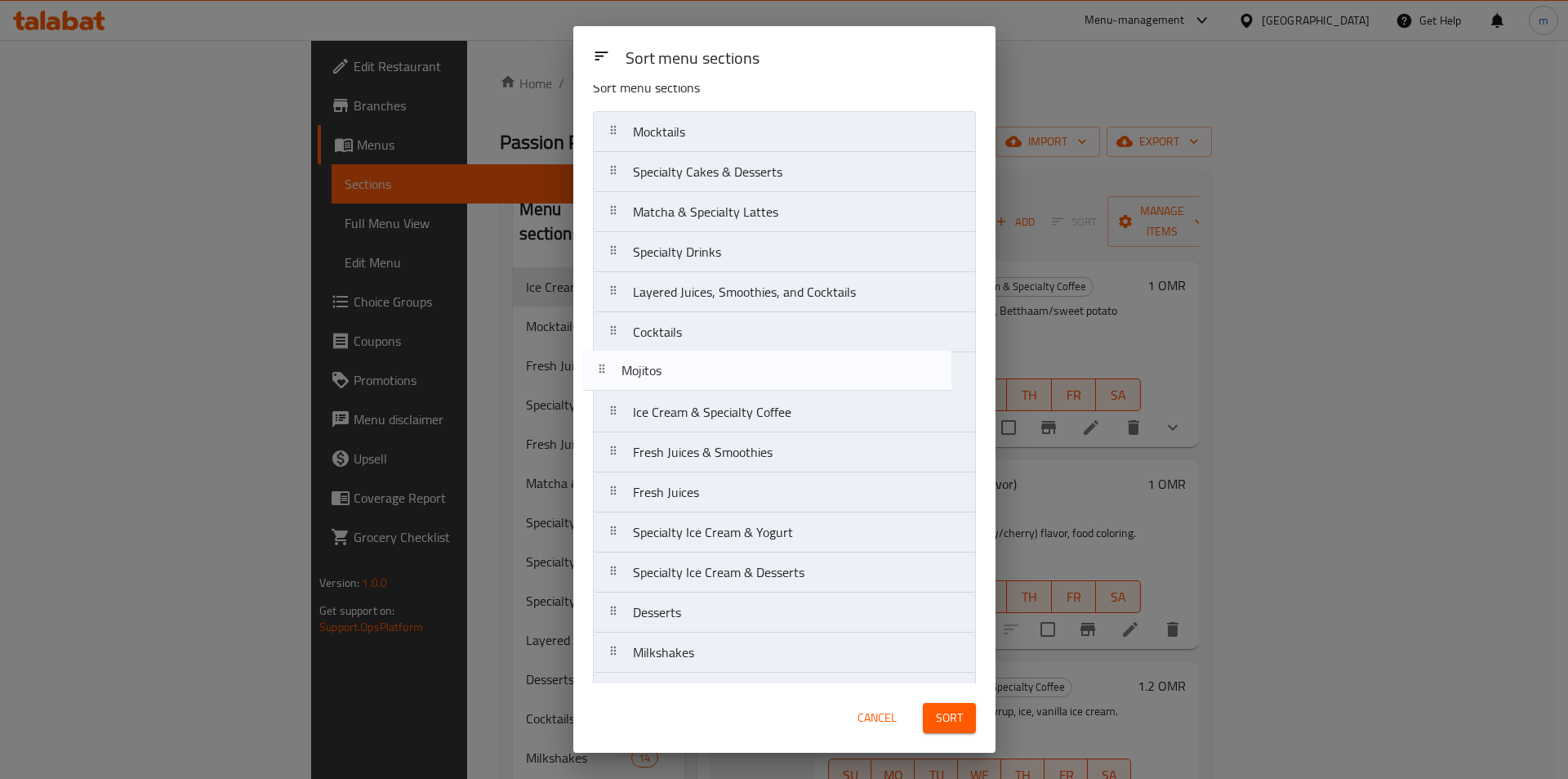
drag, startPoint x: 616, startPoint y: 622, endPoint x: 607, endPoint y: 373, distance: 249.2
click at [607, 373] on nav "Mocktails Specialty Cakes & Desserts Matcha & Specialty Lattes Specialty Drinks…" at bounding box center [784, 412] width 383 height 602
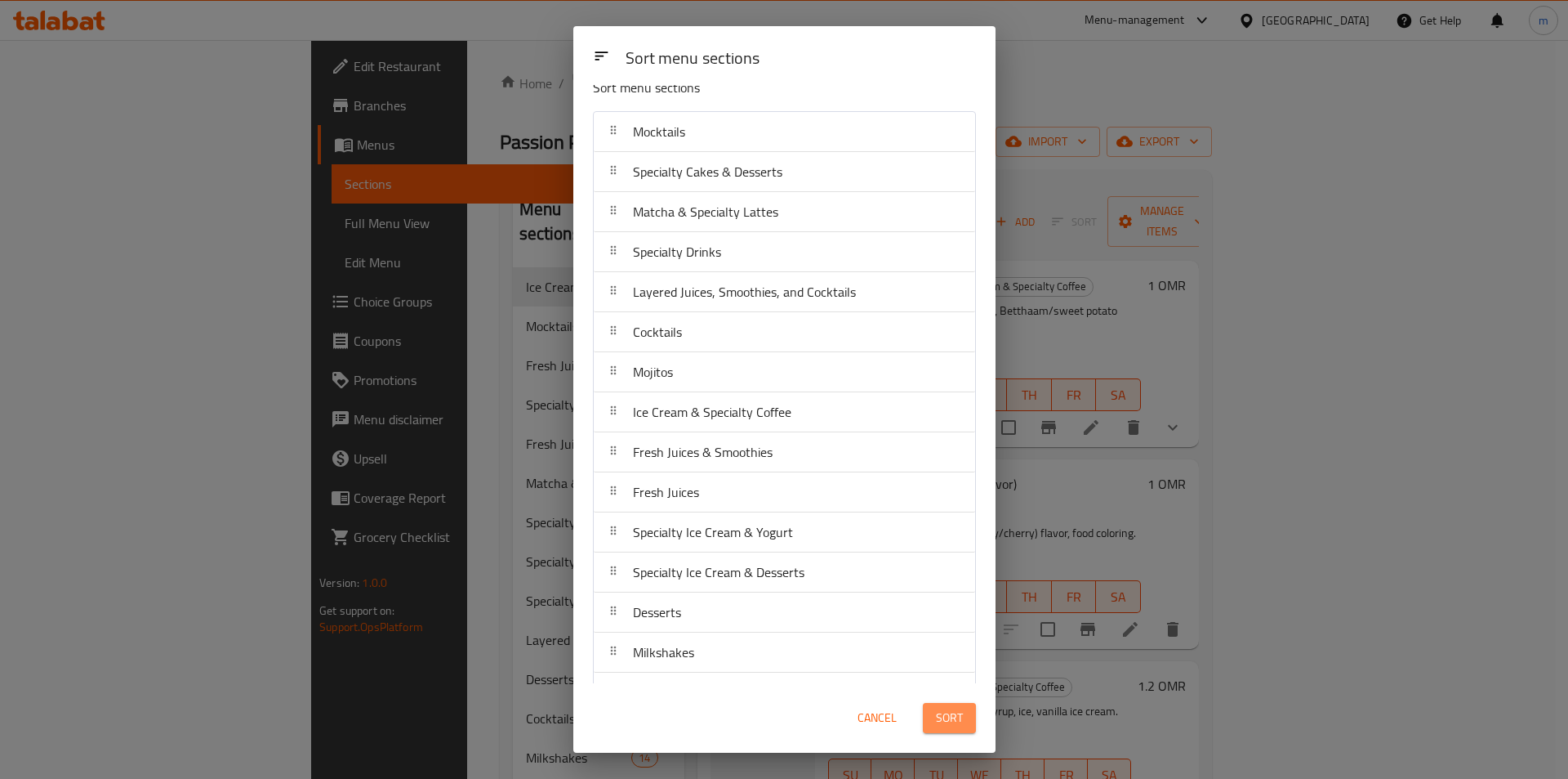
click at [959, 721] on span "Sort" at bounding box center [948, 717] width 27 height 21
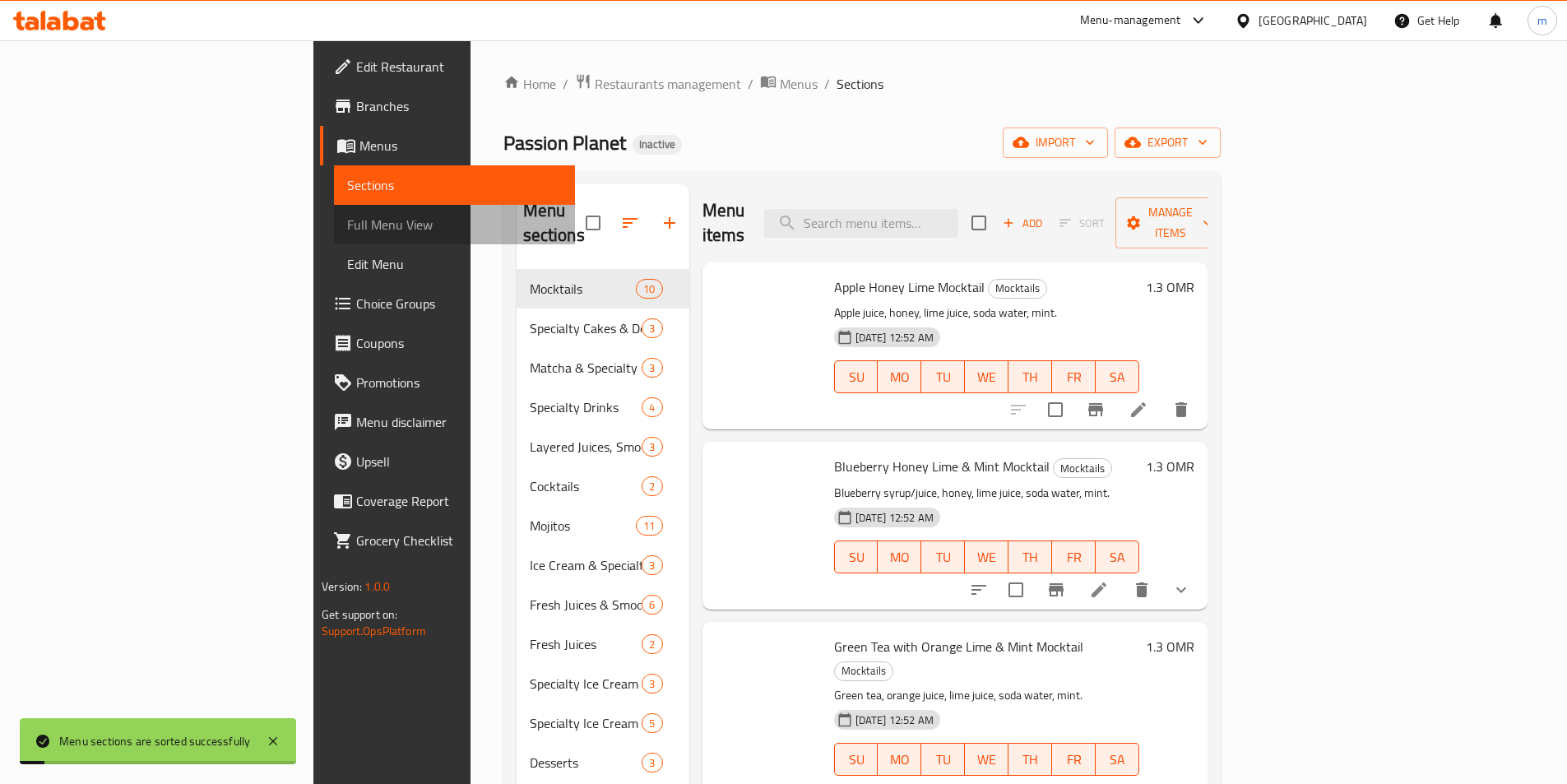
click at [348, 214] on span "Full Menu View" at bounding box center [455, 224] width 214 height 20
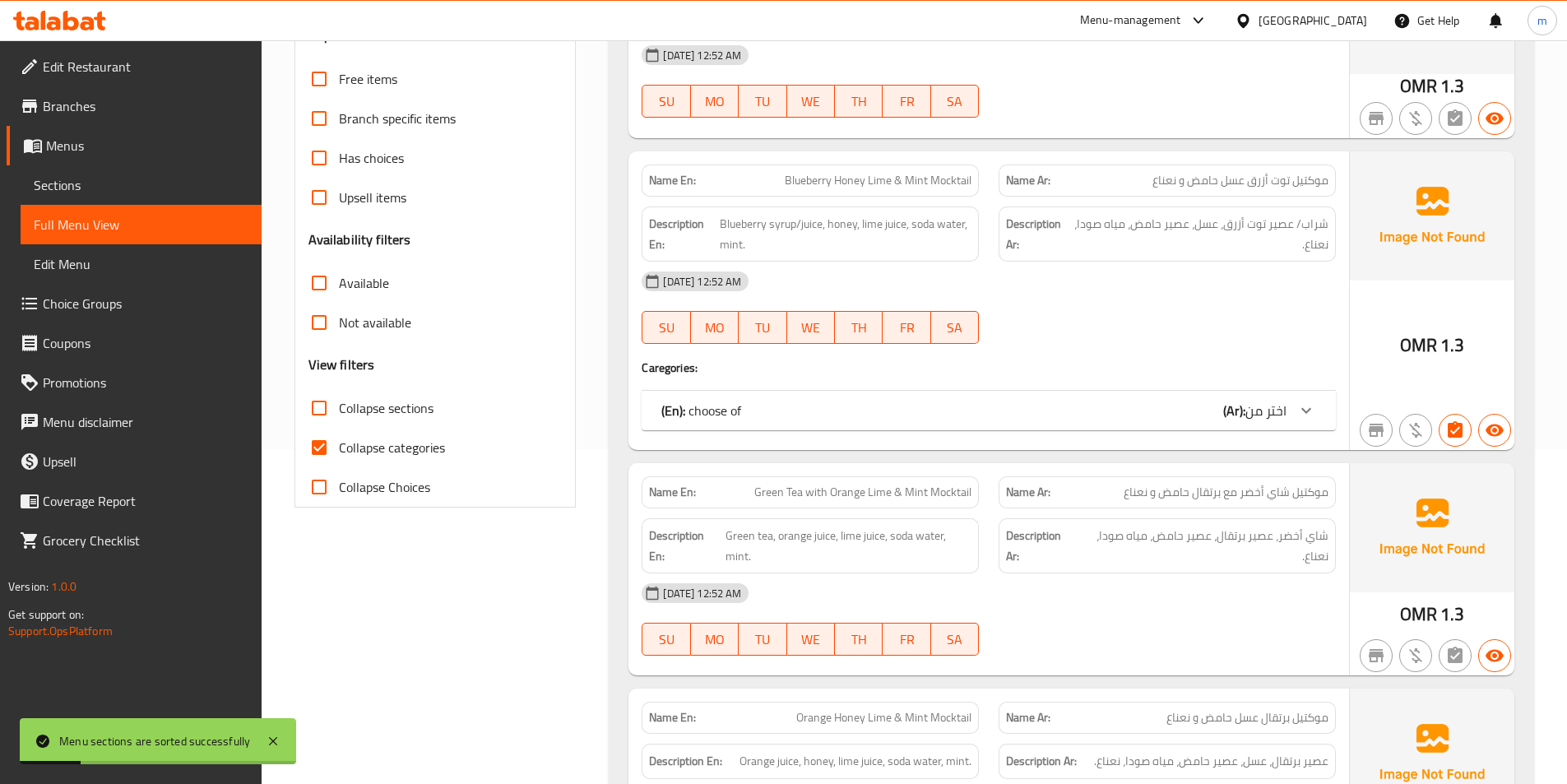
scroll to position [165, 0]
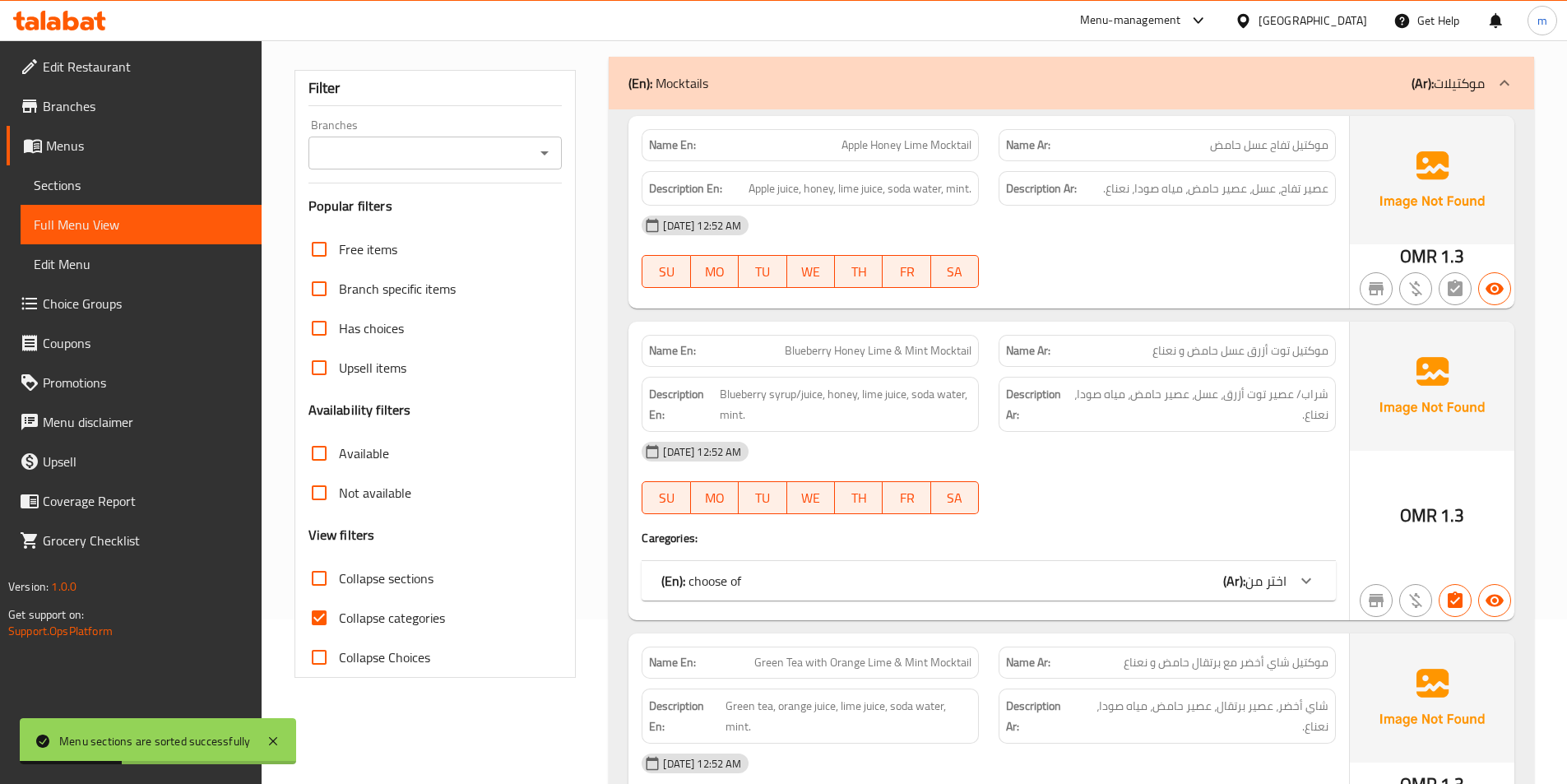
click at [330, 591] on input "Collapse sections" at bounding box center [320, 579] width 40 height 40
checkbox input "true"
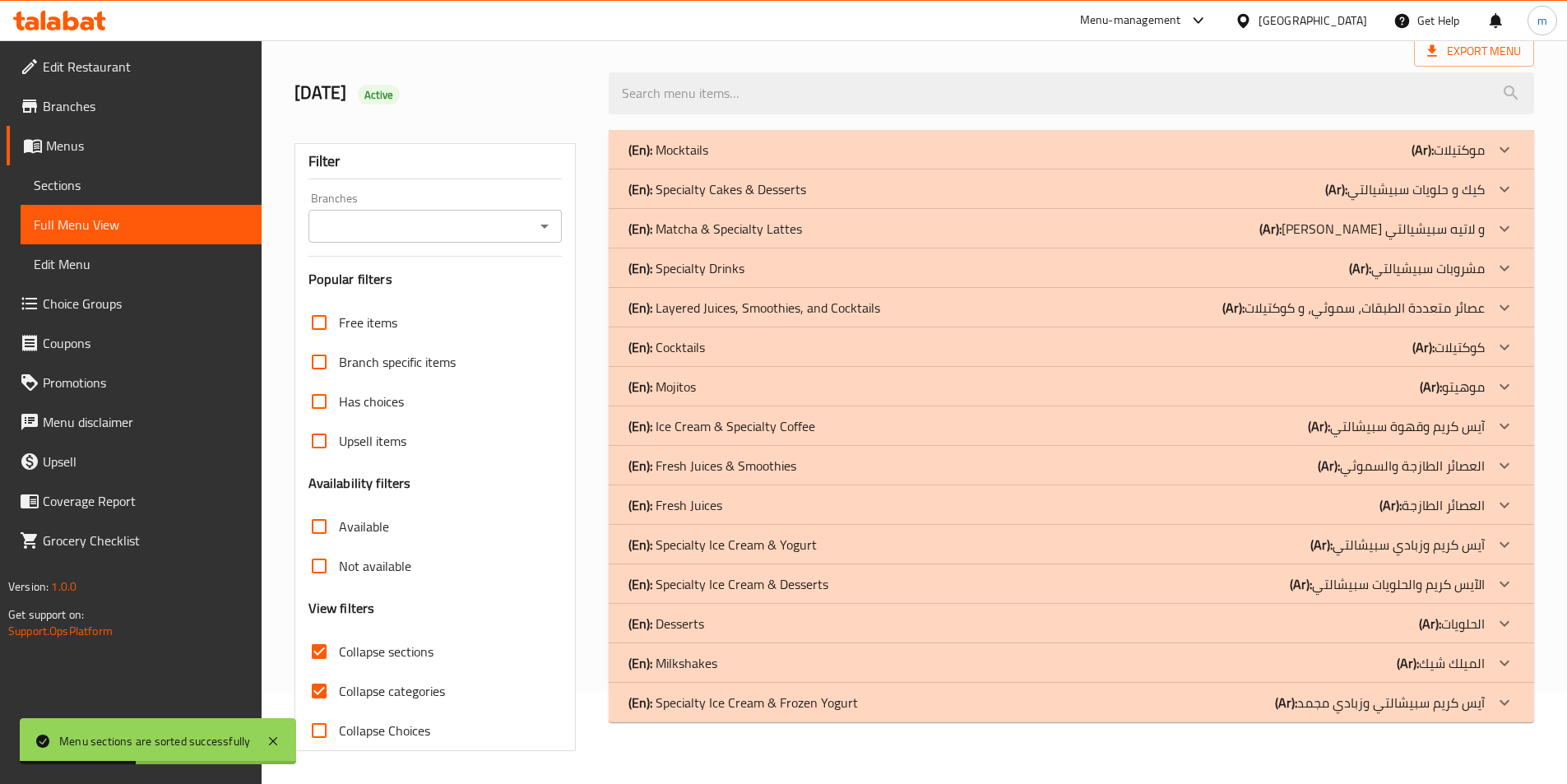
scroll to position [91, 0]
click at [1493, 393] on div at bounding box center [1504, 386] width 40 height 40
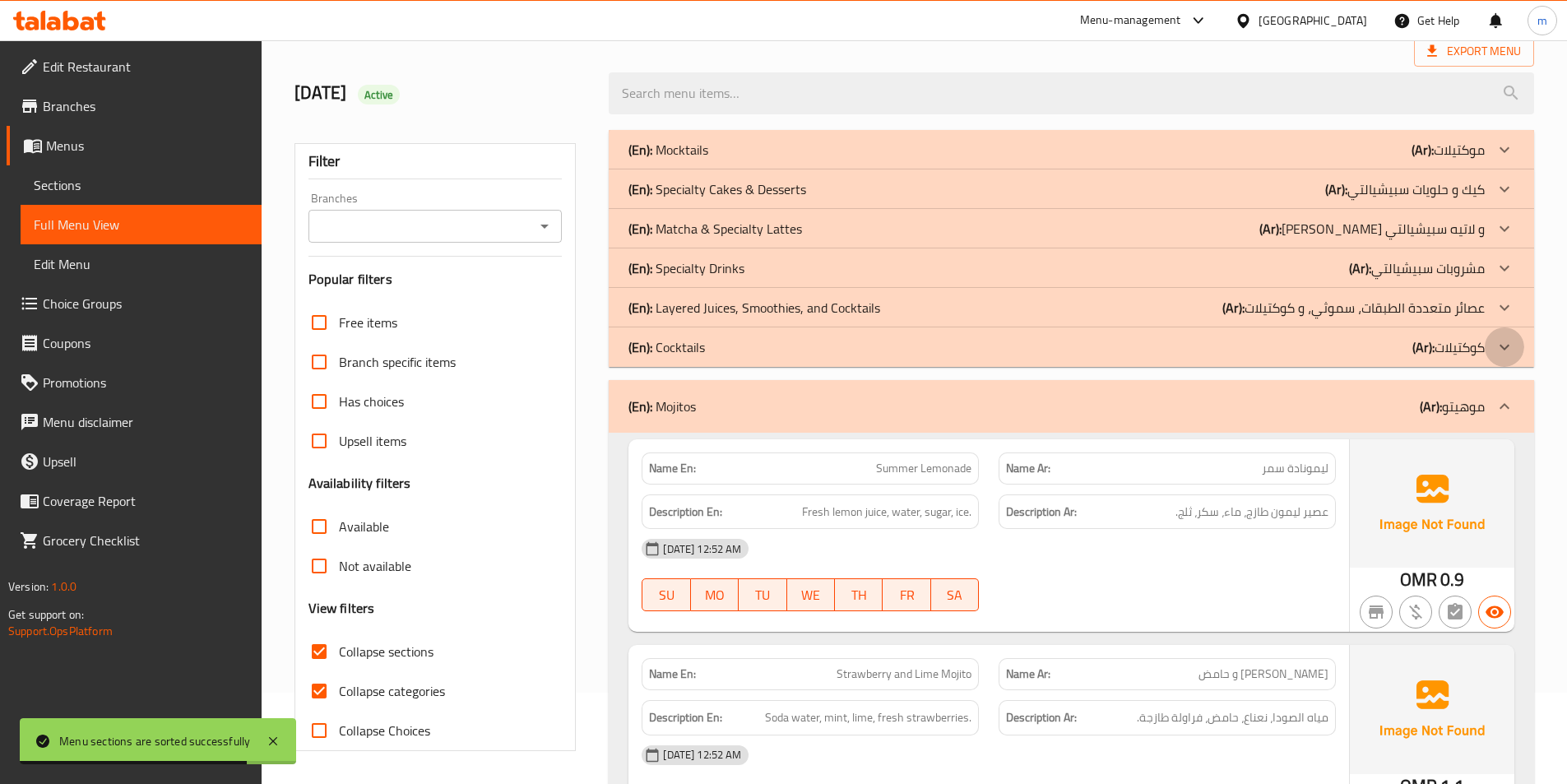
click at [1498, 347] on icon at bounding box center [1504, 347] width 20 height 20
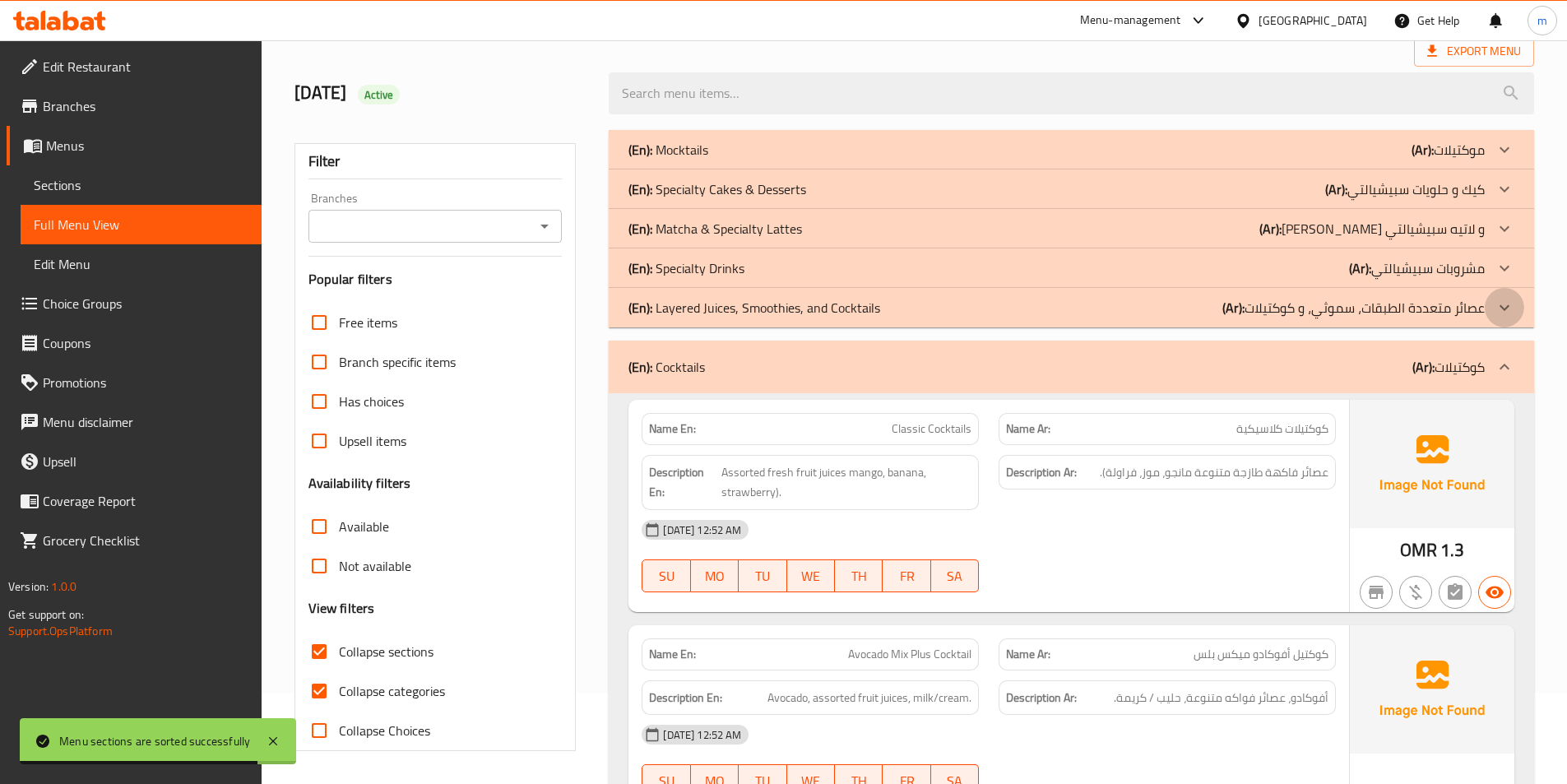
click at [1497, 313] on icon at bounding box center [1504, 308] width 20 height 20
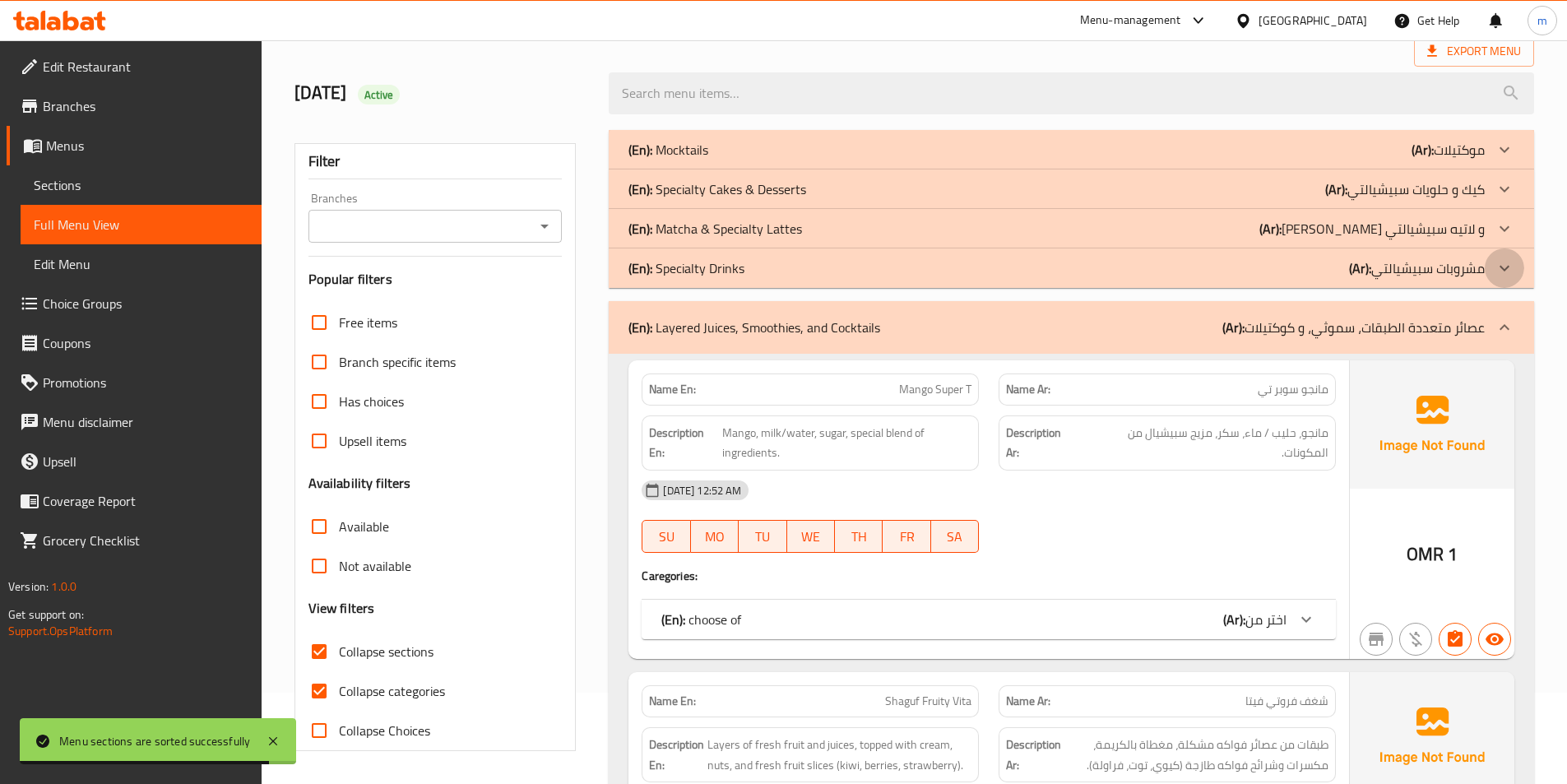
click at [1505, 258] on icon at bounding box center [1504, 268] width 20 height 20
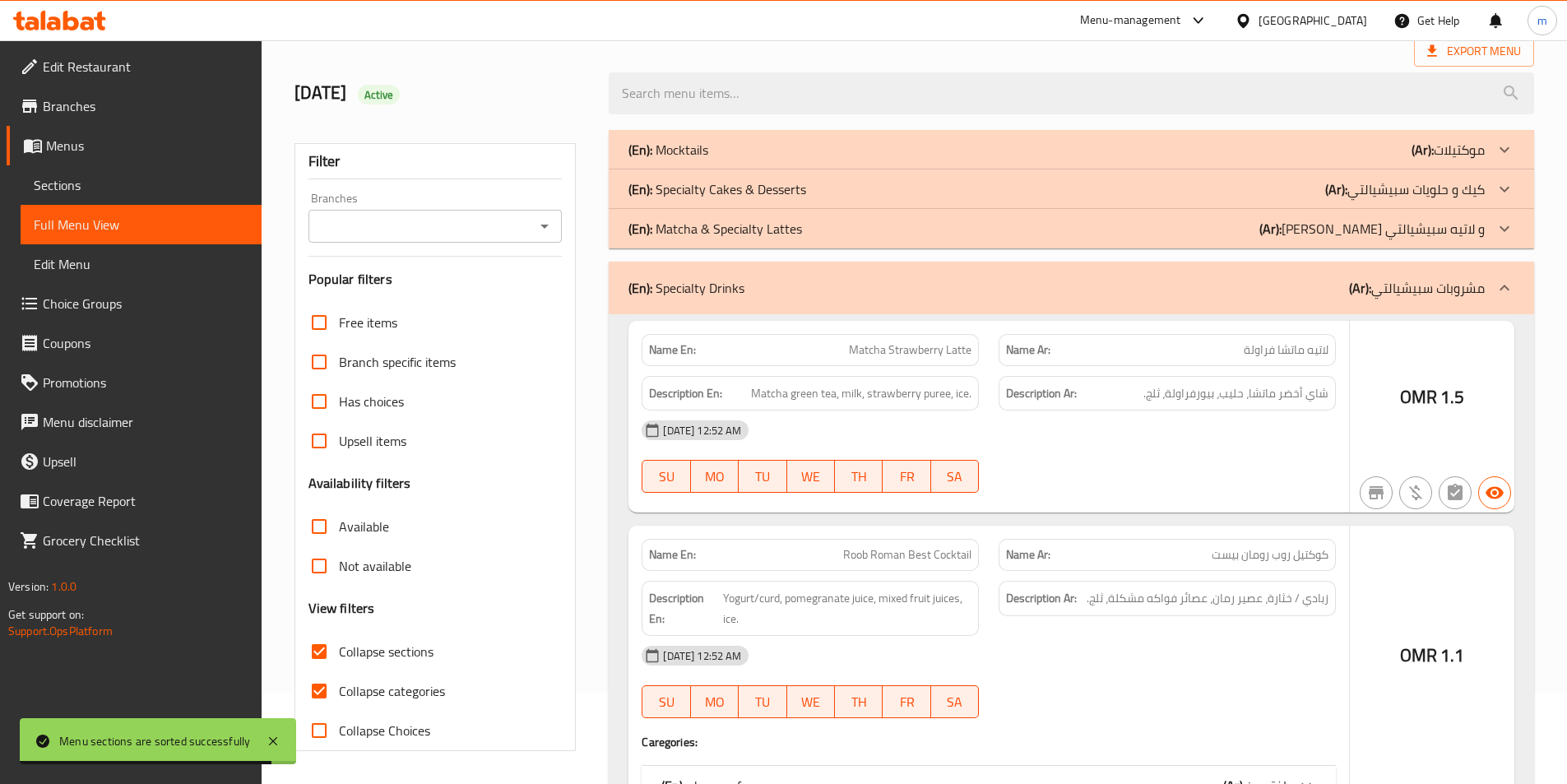
click at [1504, 228] on icon at bounding box center [1504, 228] width 20 height 20
click at [1504, 182] on icon at bounding box center [1504, 190] width 20 height 20
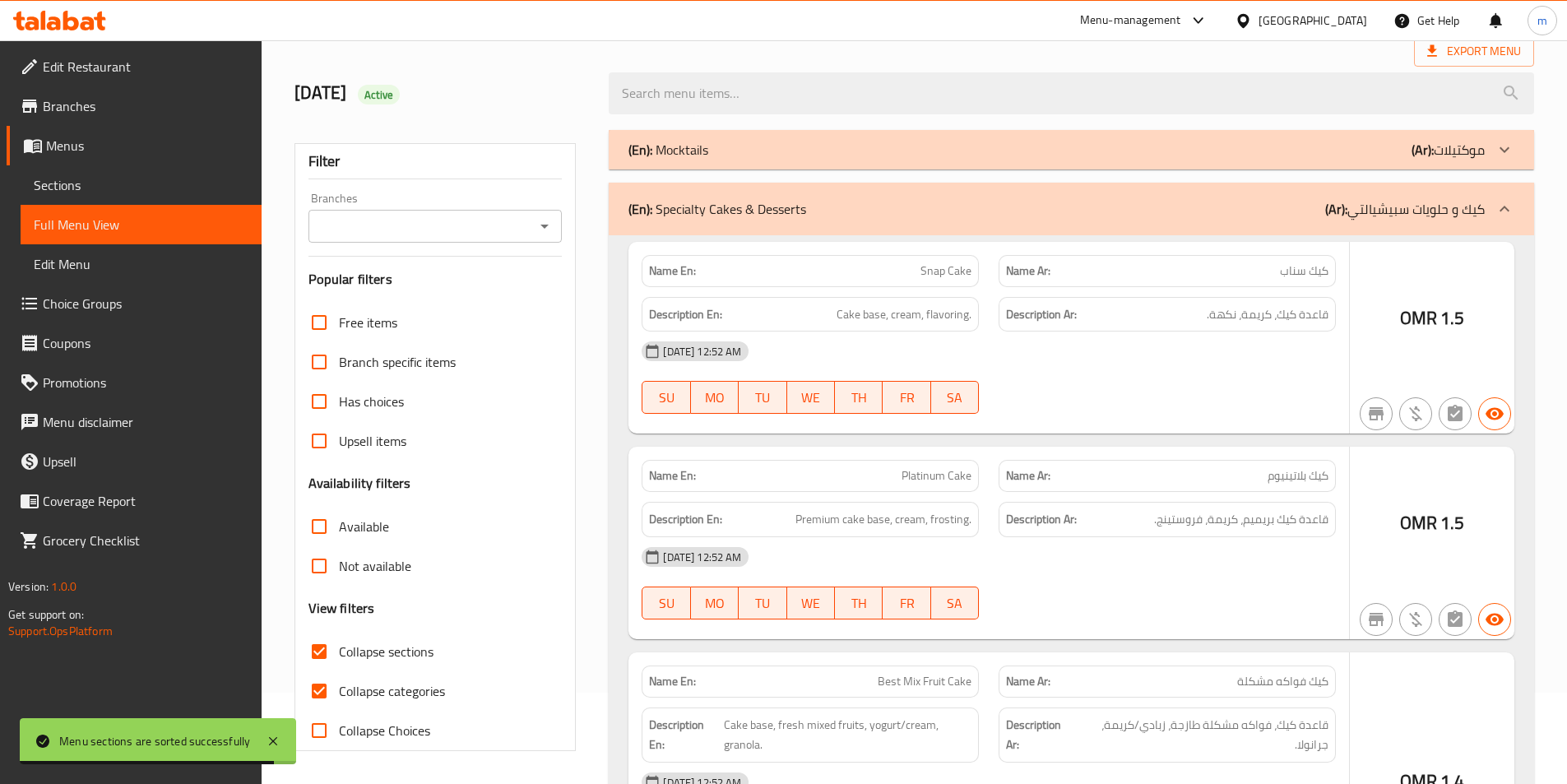
click at [1499, 143] on icon at bounding box center [1504, 150] width 20 height 20
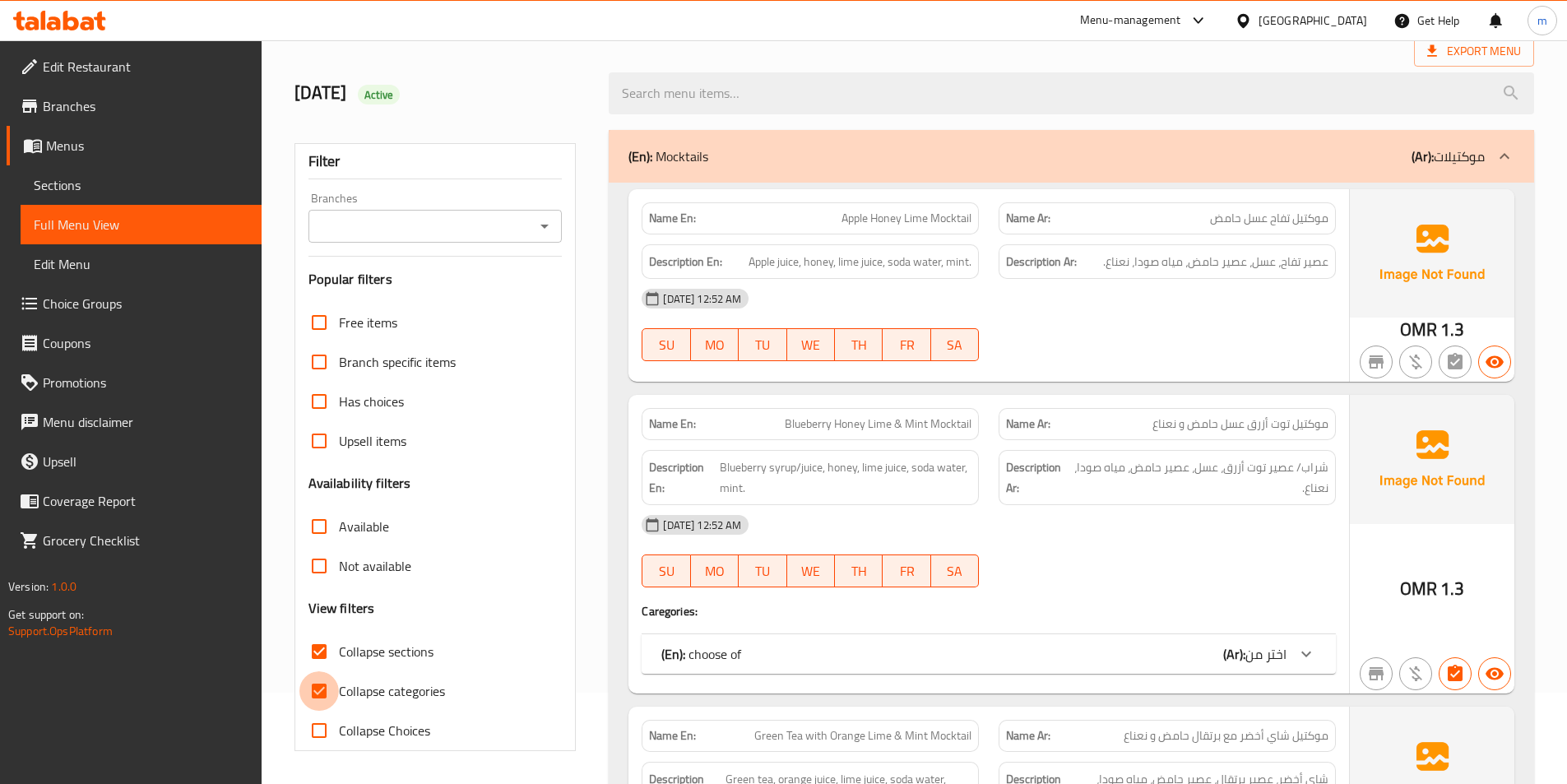
click at [329, 686] on input "Collapse categories" at bounding box center [320, 691] width 40 height 40
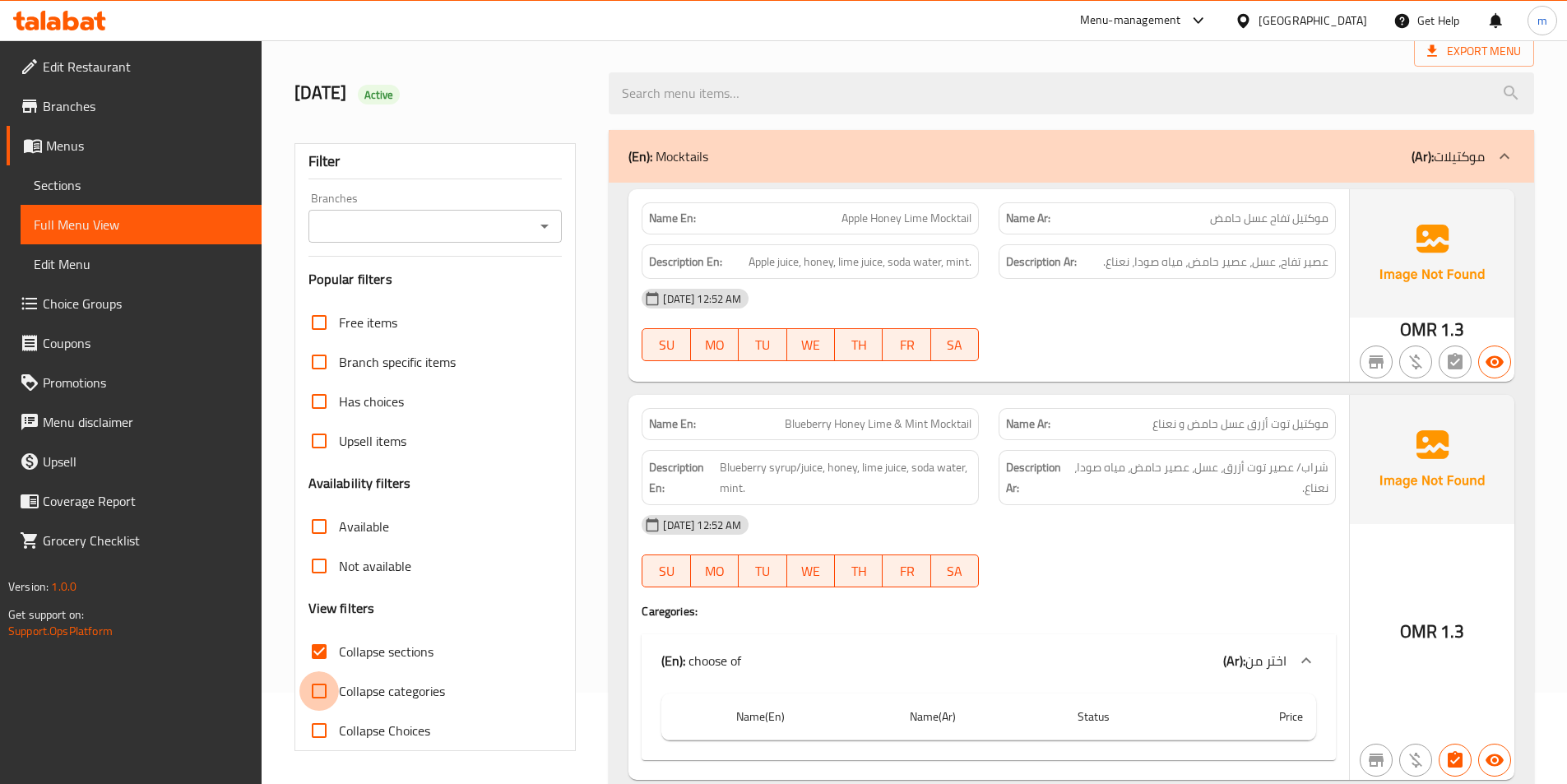
click at [322, 692] on input "Collapse categories" at bounding box center [320, 691] width 40 height 40
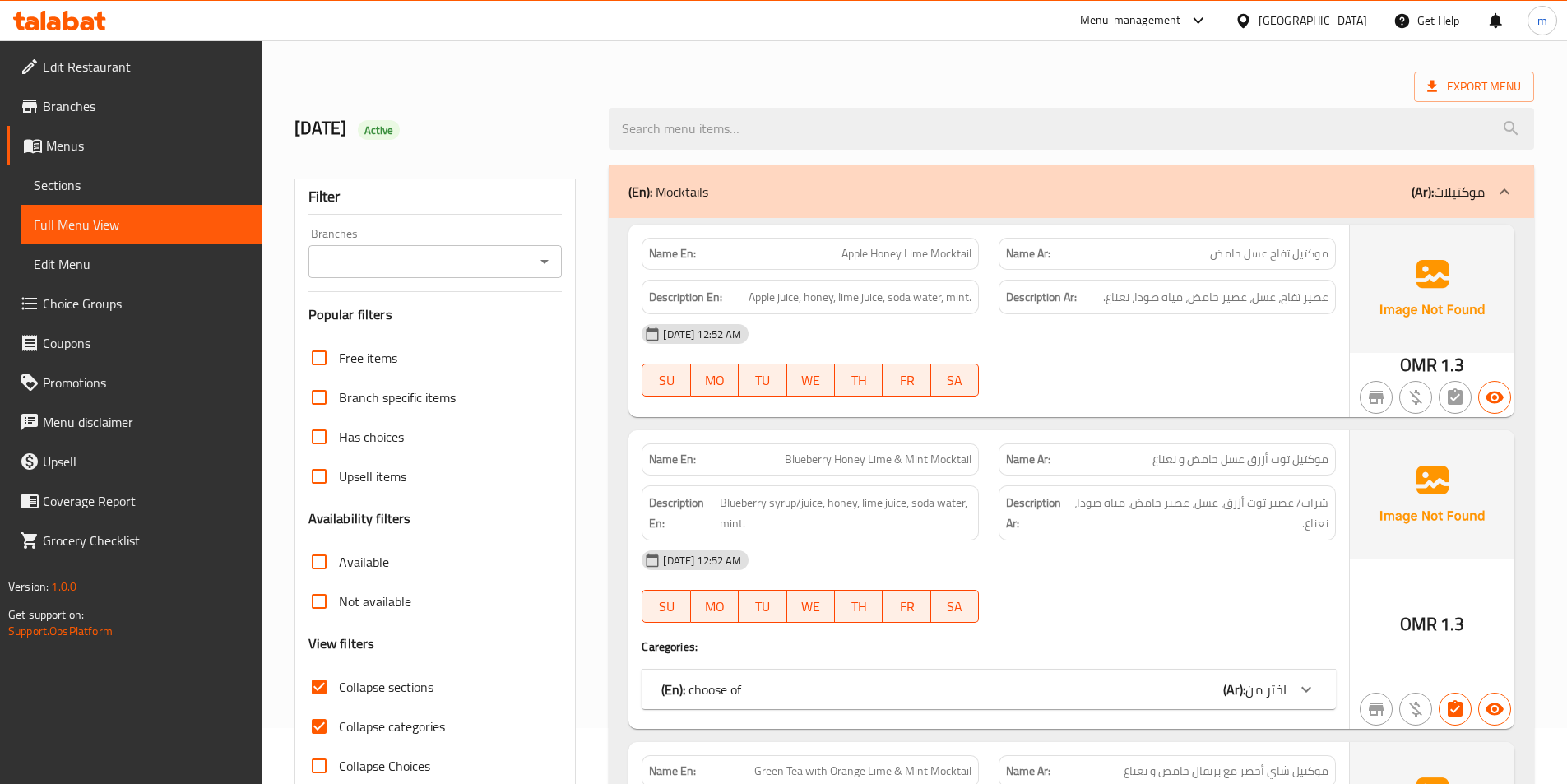
scroll to position [82, 0]
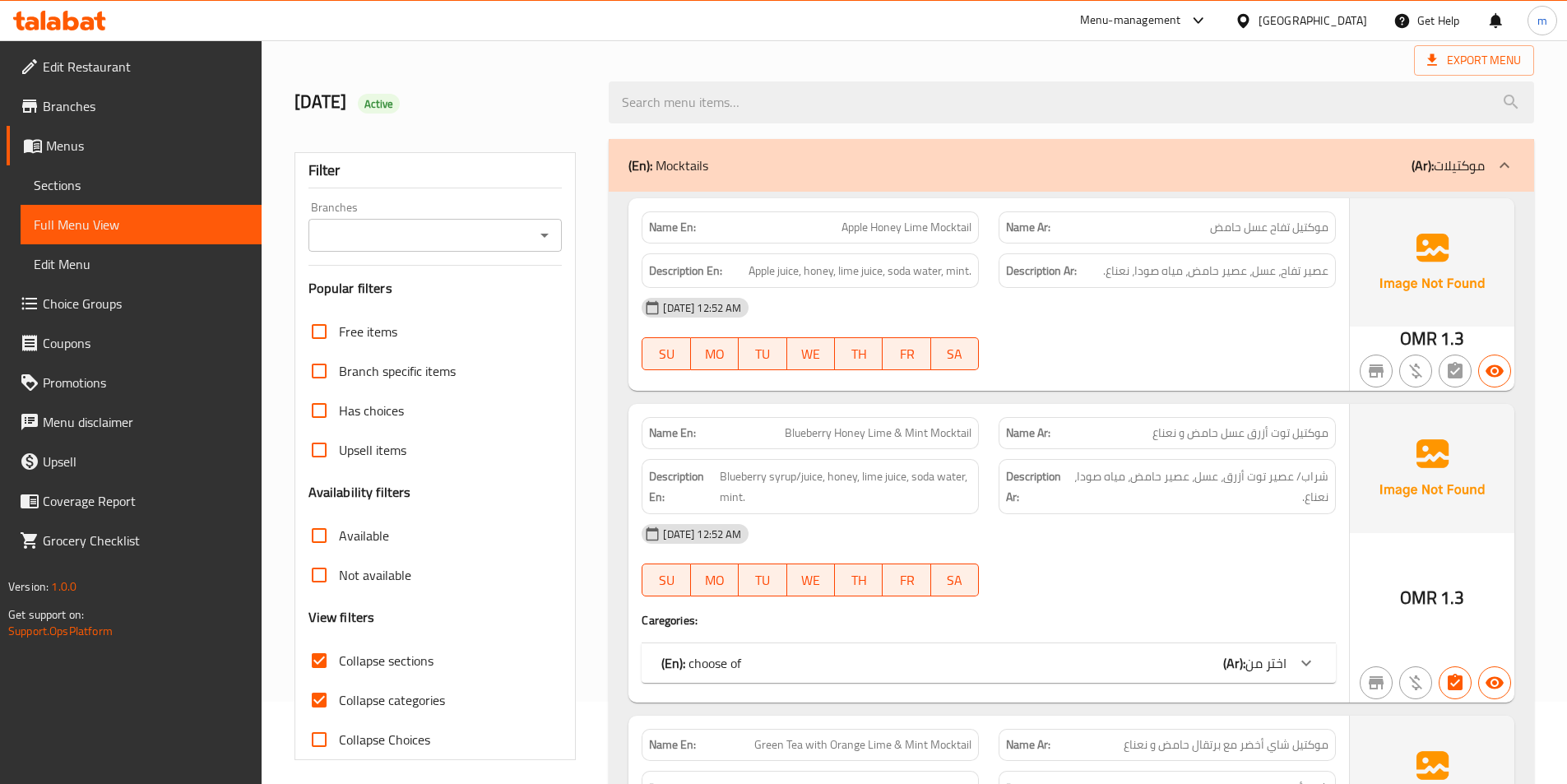
click at [326, 694] on input "Collapse categories" at bounding box center [320, 700] width 40 height 40
checkbox input "false"
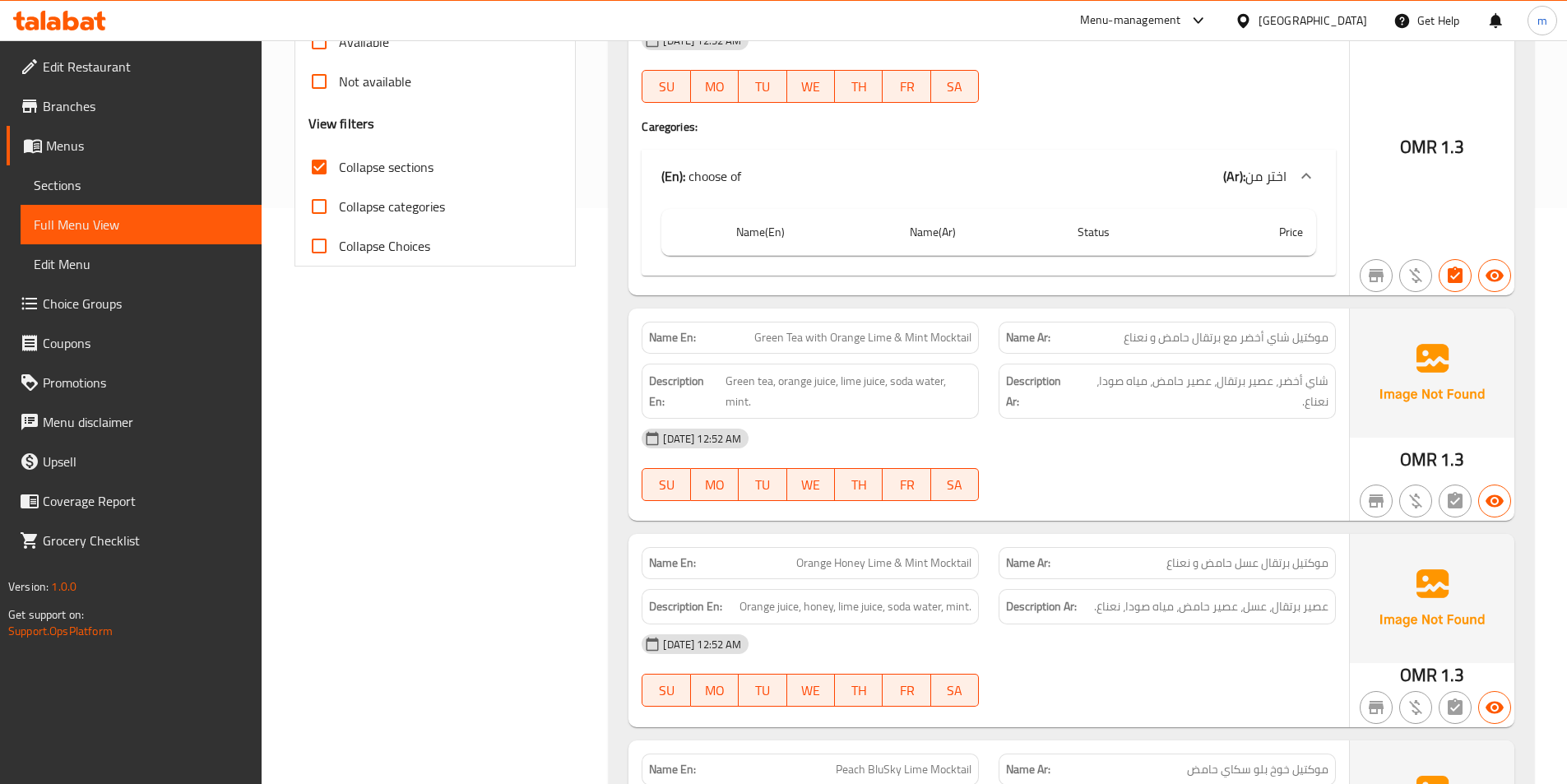
scroll to position [493, 0]
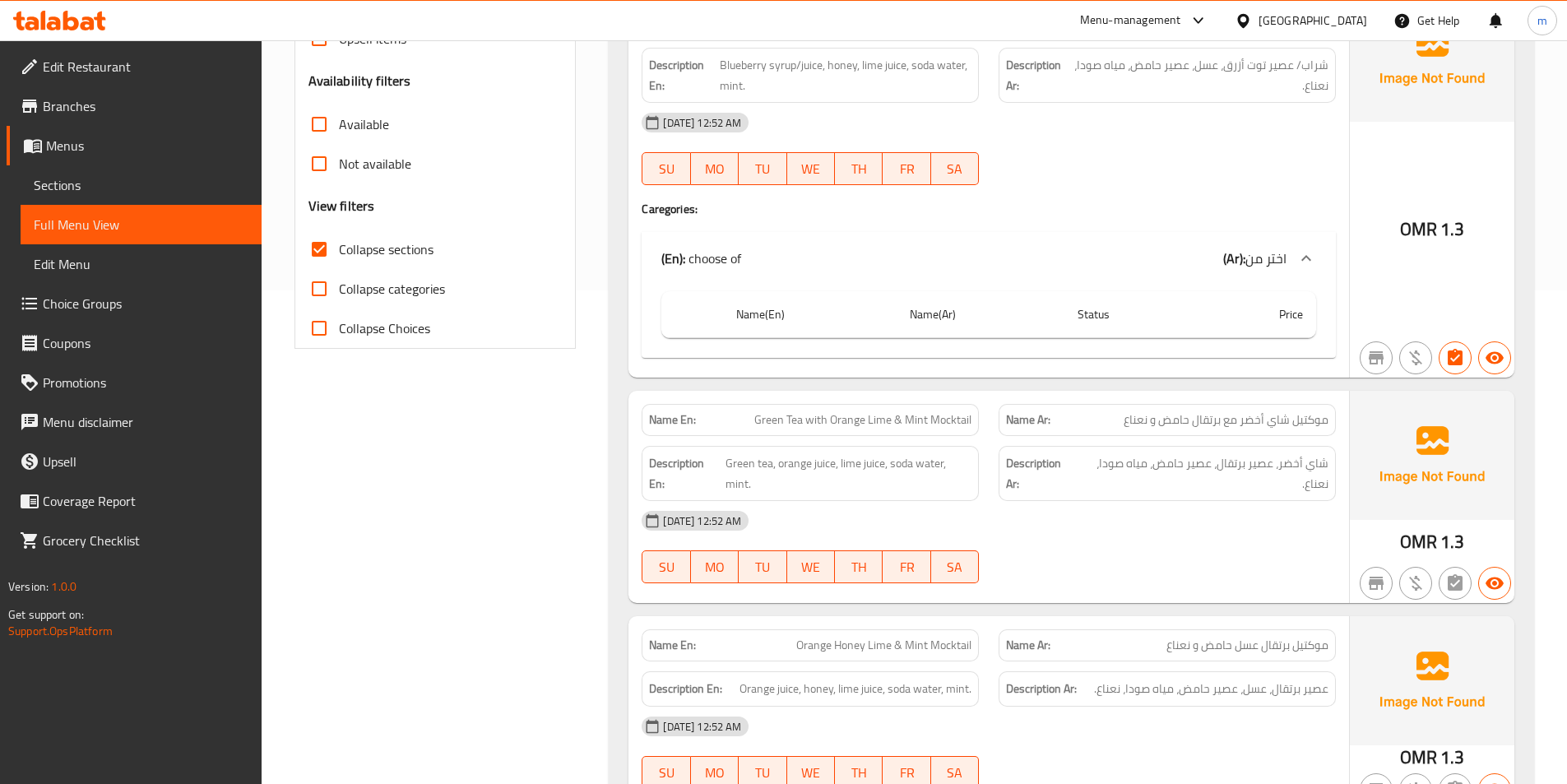
click at [1306, 253] on icon at bounding box center [1307, 258] width 20 height 20
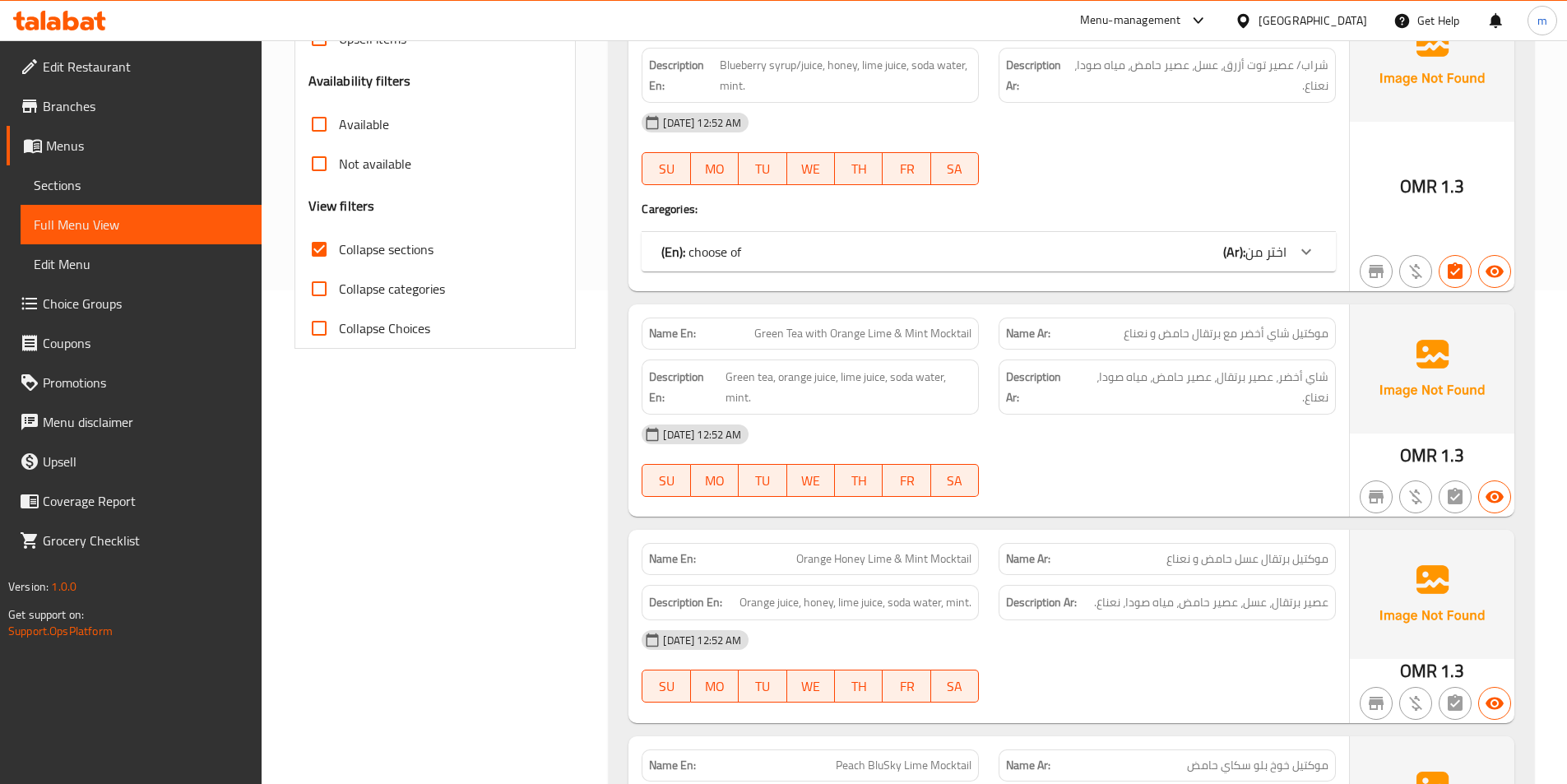
click at [1306, 253] on icon at bounding box center [1307, 252] width 10 height 6
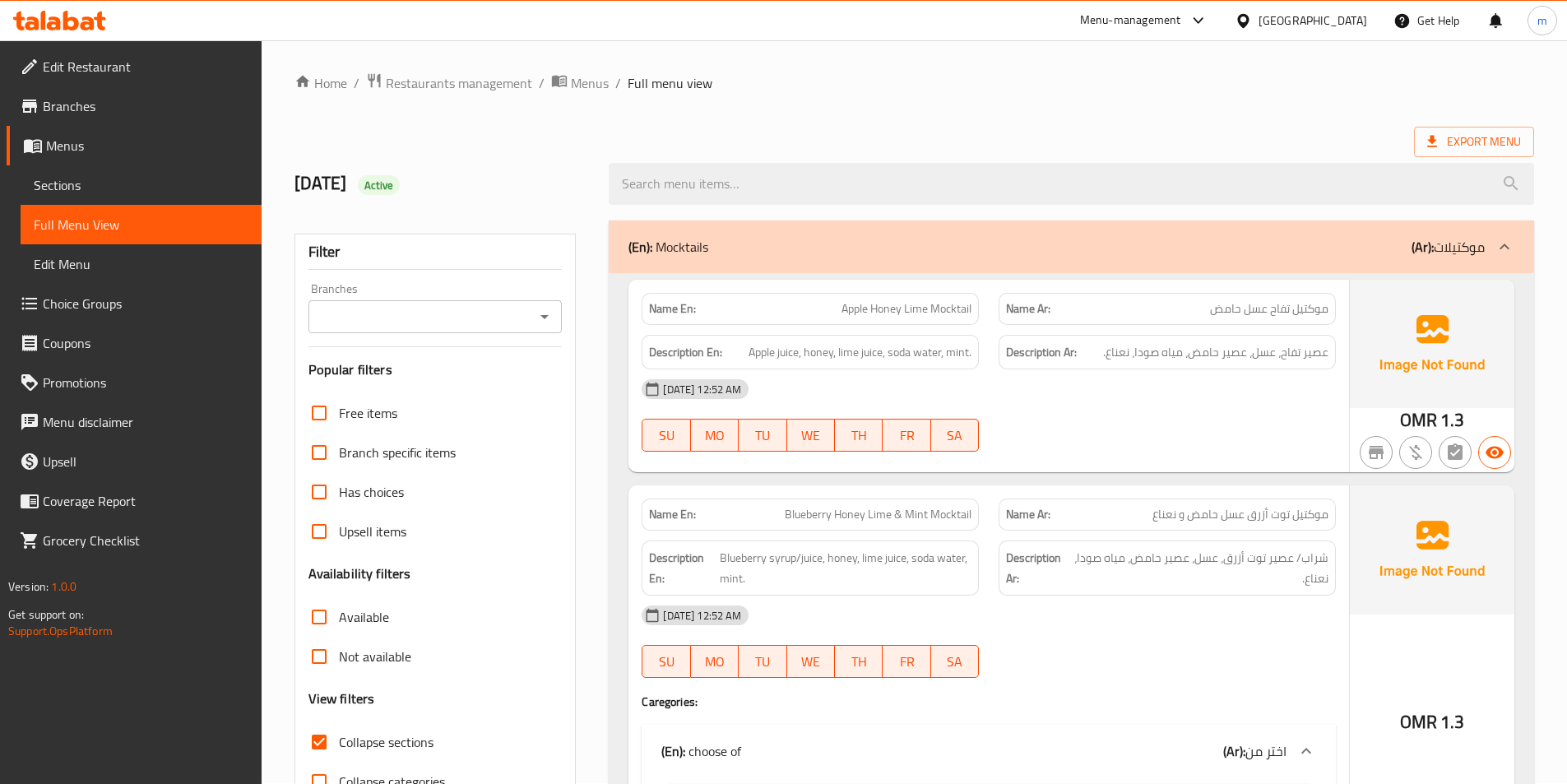
scroll to position [0, 0]
click at [96, 181] on span "Sections" at bounding box center [141, 185] width 214 height 20
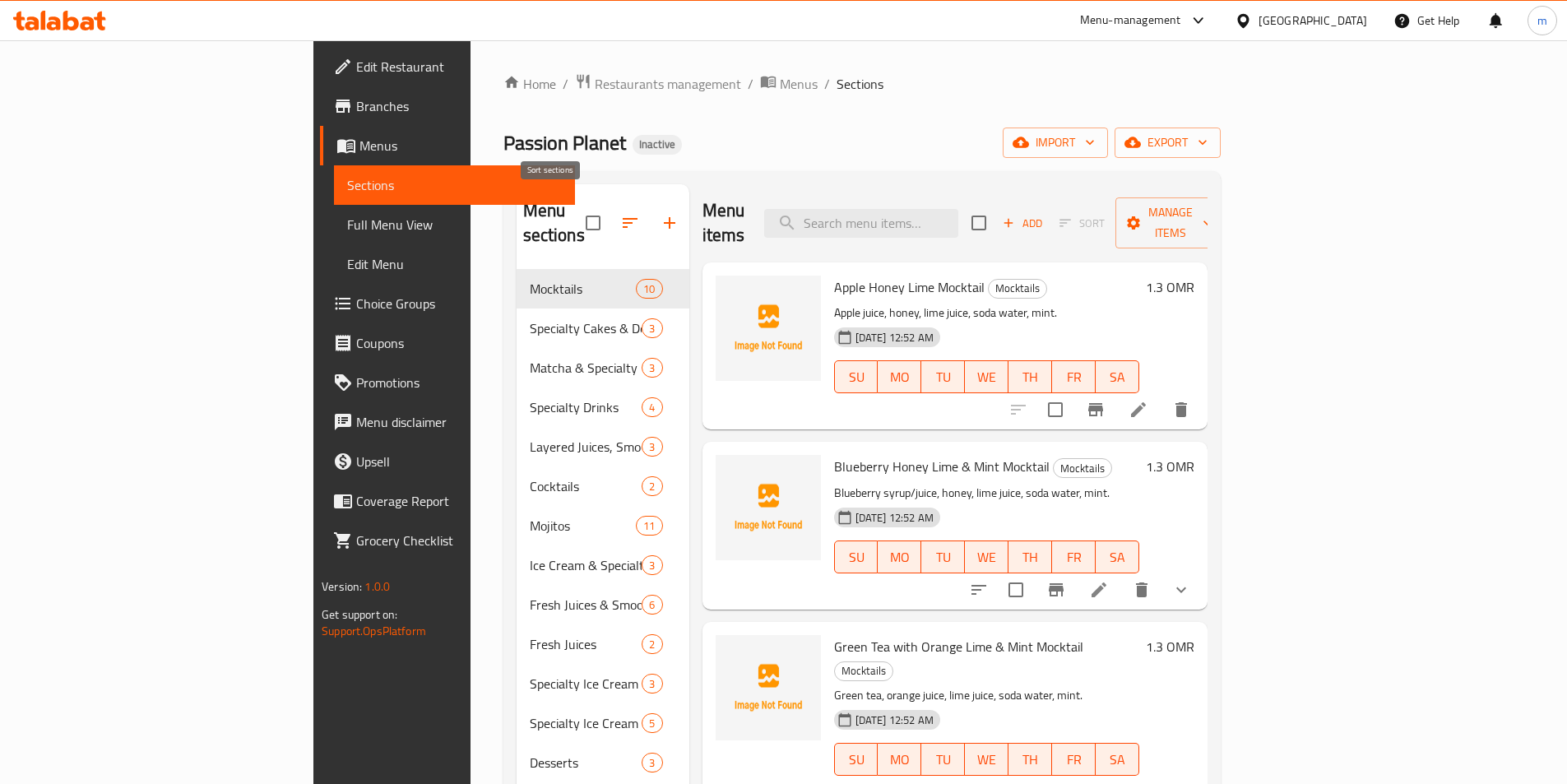
click at [621, 218] on icon "button" at bounding box center [631, 223] width 20 height 20
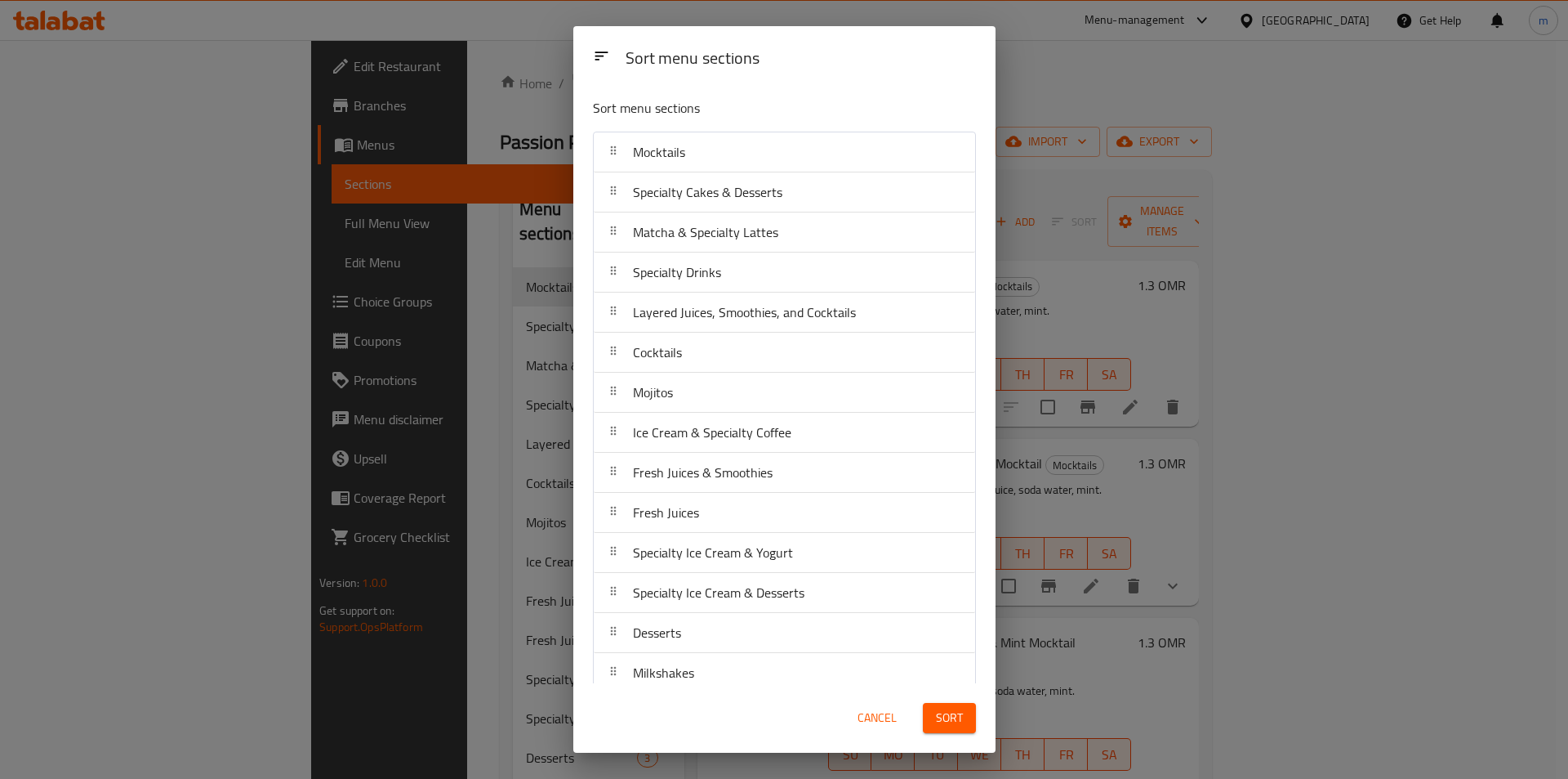
click at [528, 223] on div "Sort menu sections Sort menu sections Mocktails Specialty Cakes & Desserts Matc…" at bounding box center [784, 390] width 1568 height 779
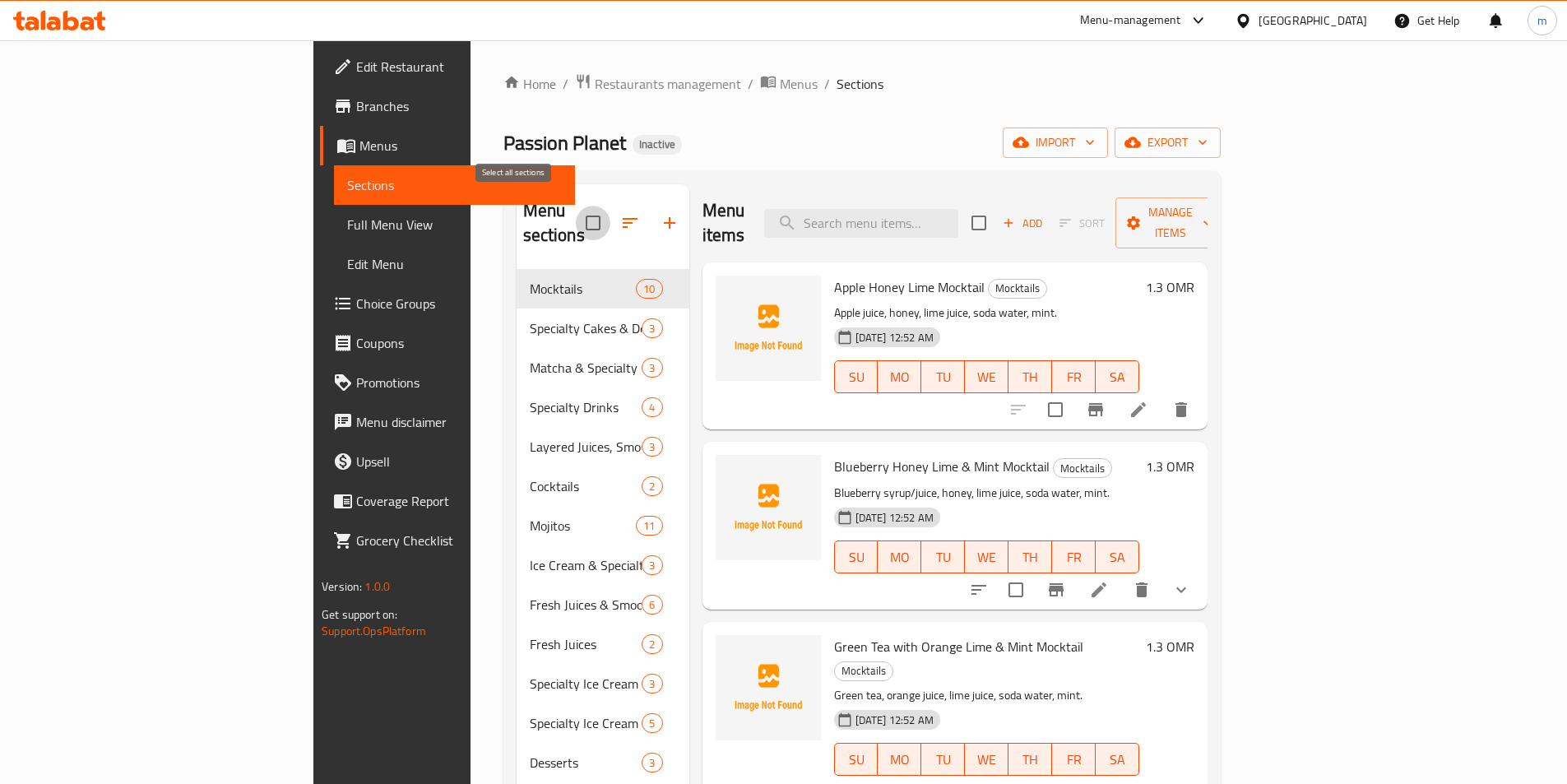
click at [576, 217] on input "checkbox" at bounding box center [593, 222] width 35 height 35
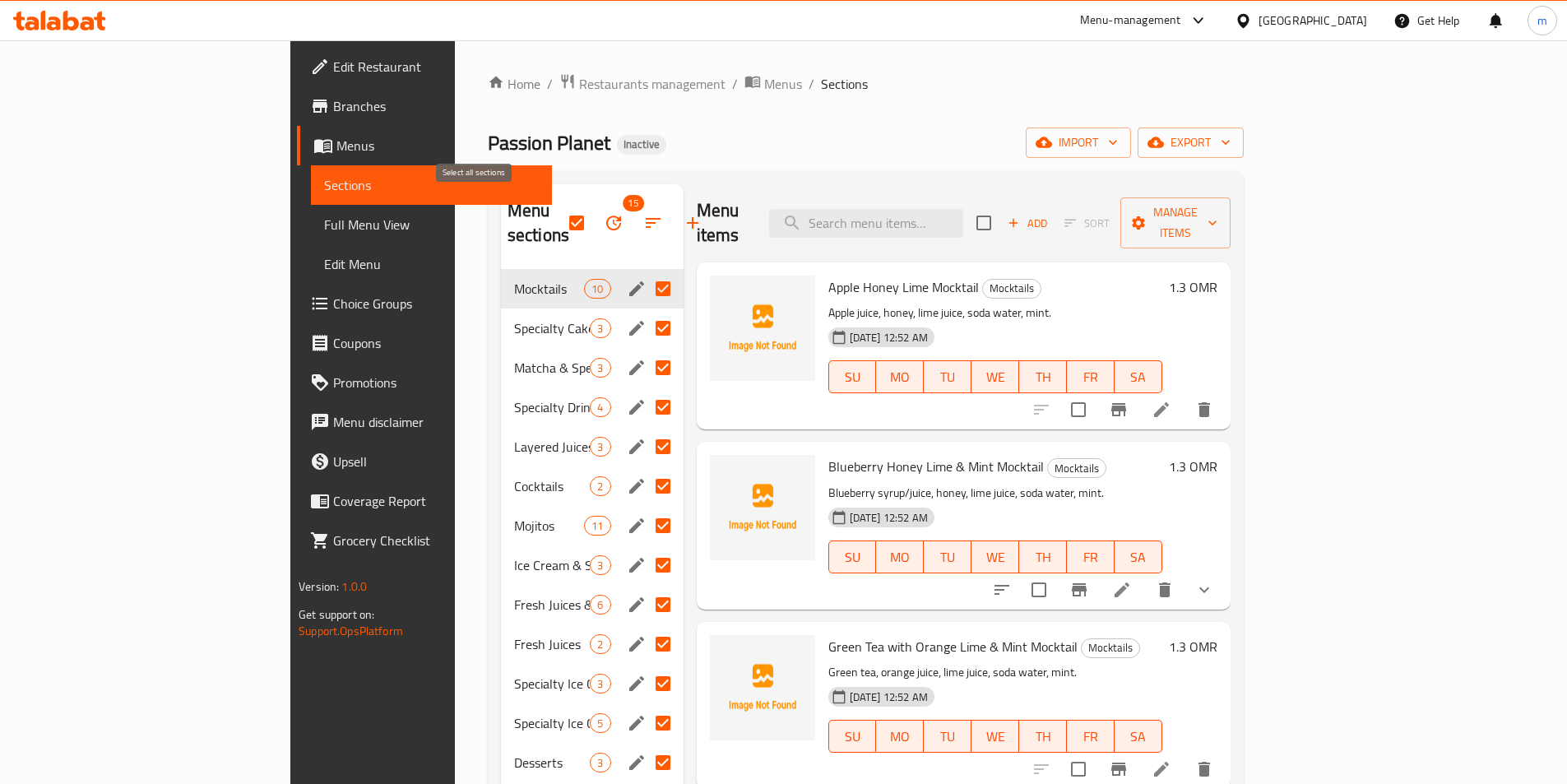
click at [559, 212] on input "checkbox" at bounding box center [576, 222] width 35 height 35
checkbox input "false"
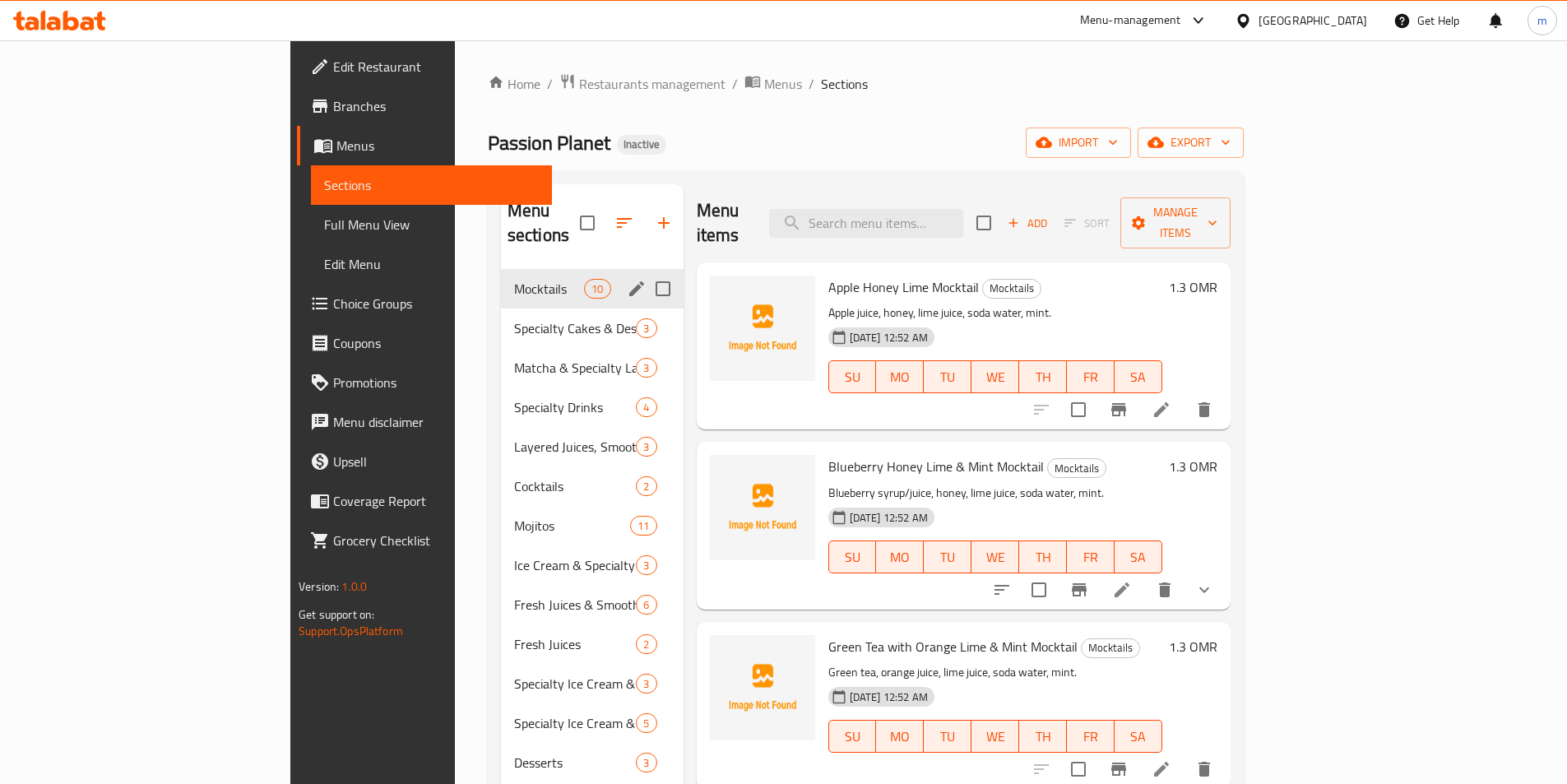
click at [645, 271] on input "Menu sections" at bounding box center [662, 288] width 35 height 35
checkbox input "true"
drag, startPoint x: 586, startPoint y: 300, endPoint x: 588, endPoint y: 311, distance: 11.2
click at [645, 311] on input "Menu sections" at bounding box center [662, 327] width 35 height 35
checkbox input "true"
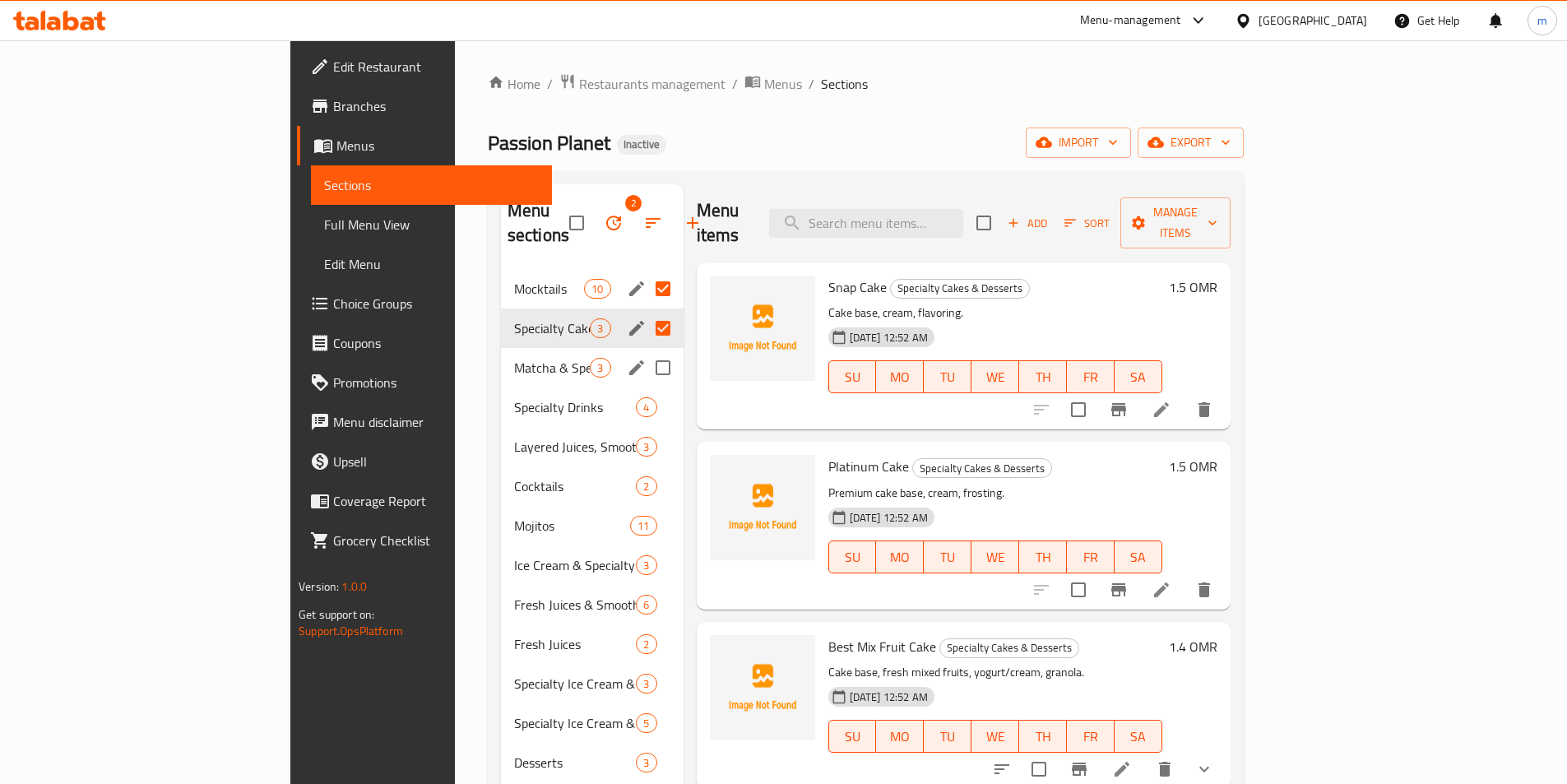
click at [645, 350] on input "Menu sections" at bounding box center [662, 367] width 35 height 35
checkbox input "true"
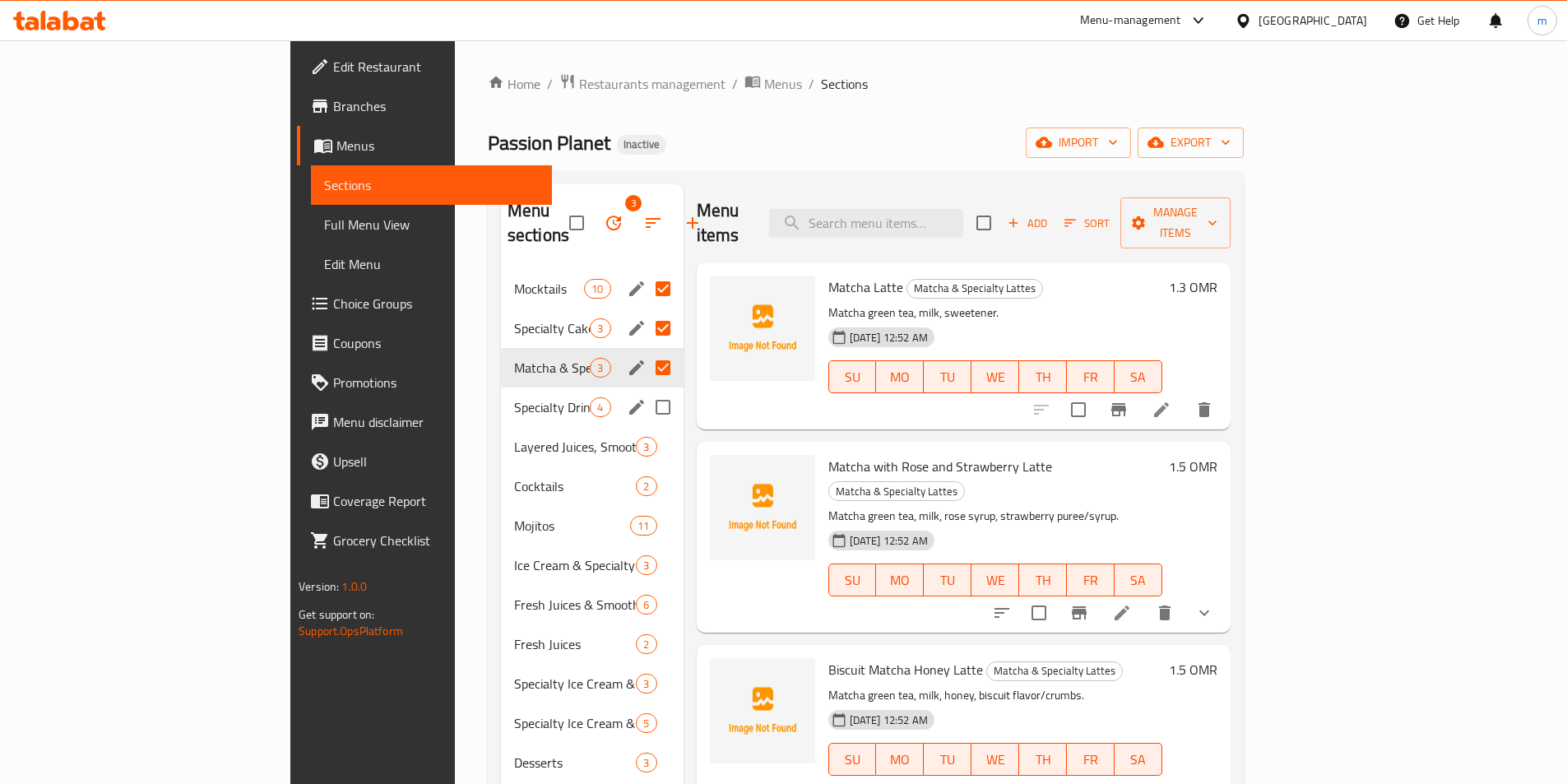
click at [645, 390] on input "Menu sections" at bounding box center [662, 407] width 35 height 35
checkbox input "true"
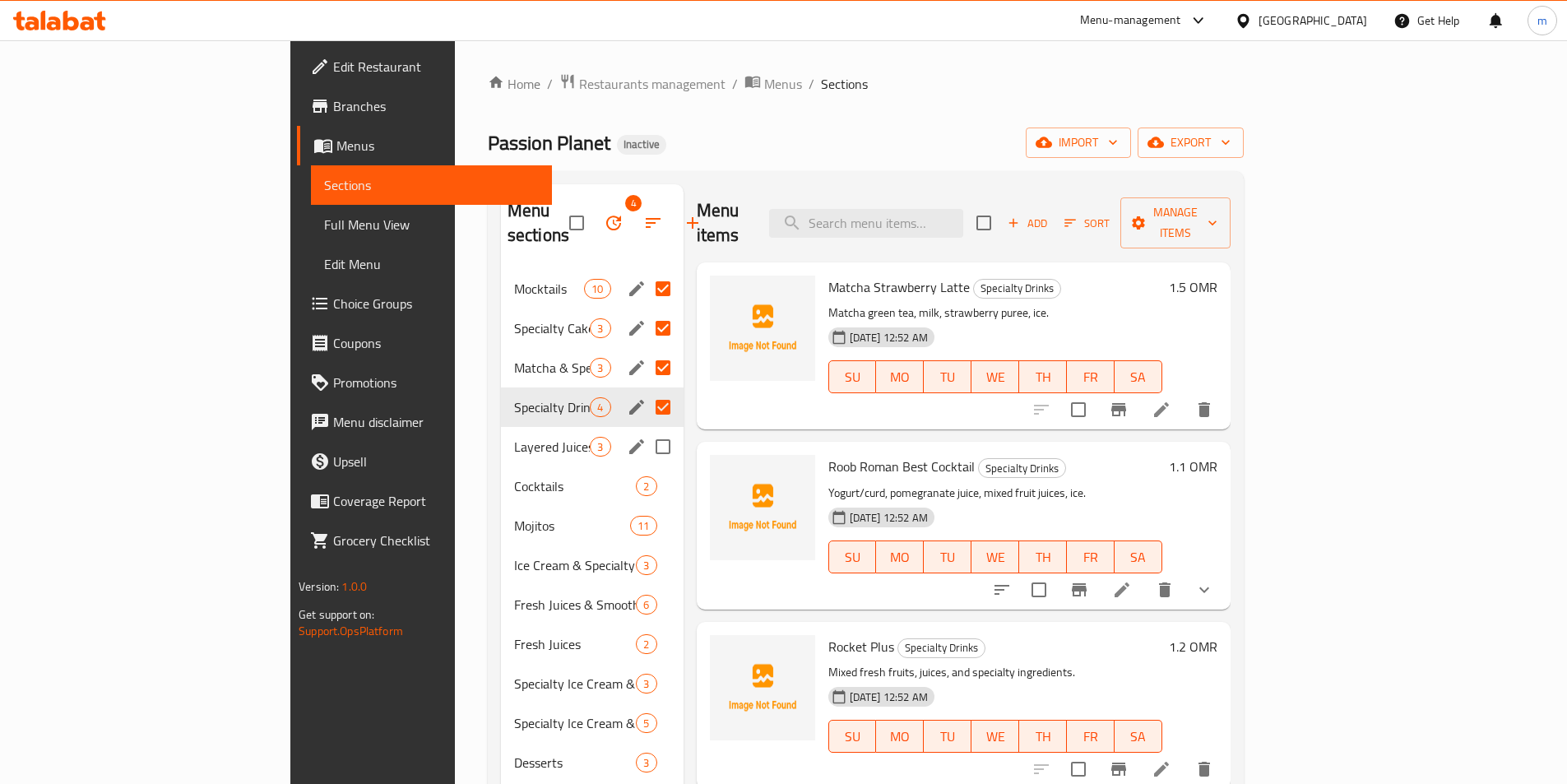
click at [645, 429] on input "Menu sections" at bounding box center [662, 446] width 35 height 35
checkbox input "true"
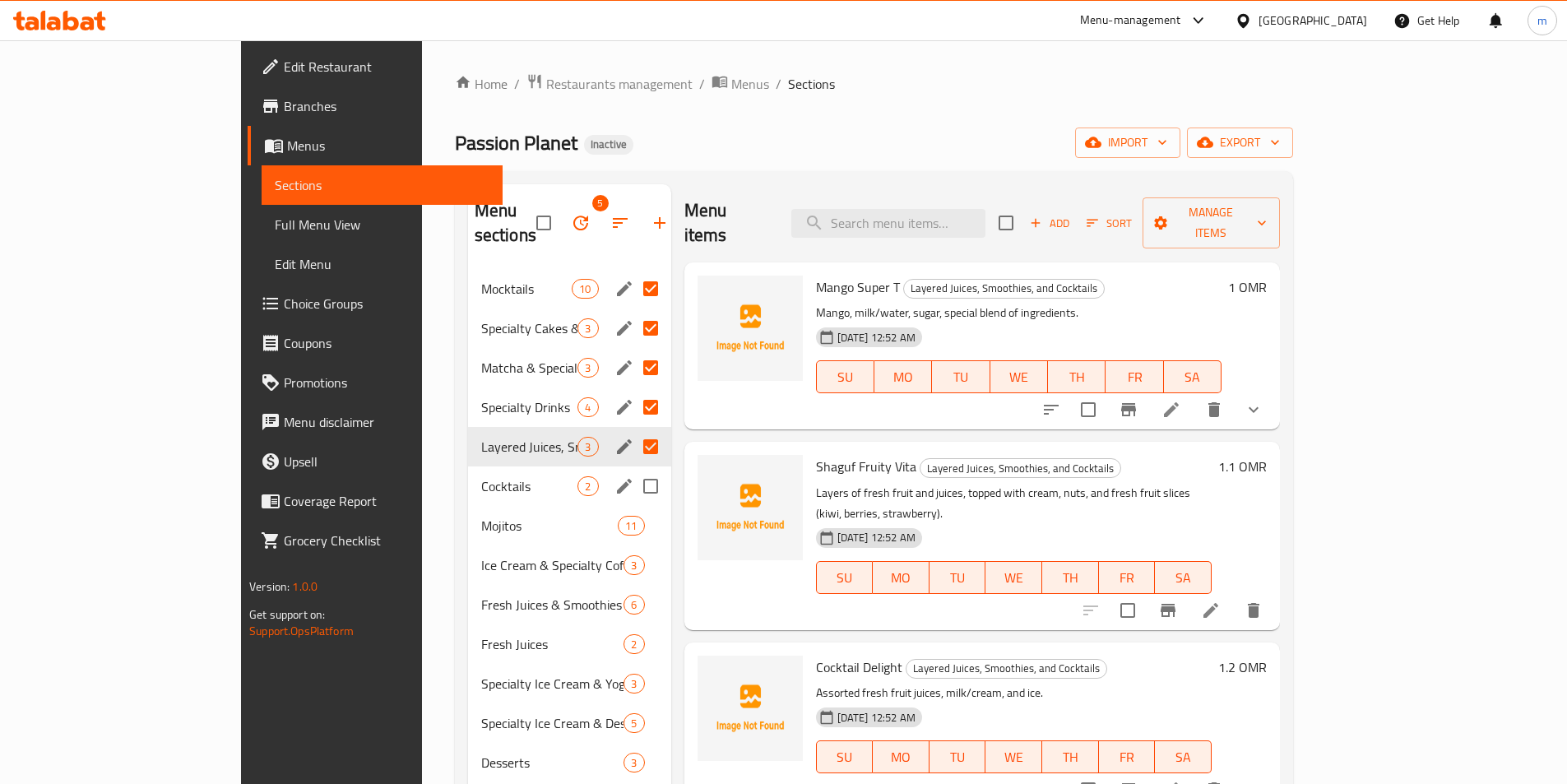
click at [634, 468] on input "Menu sections" at bounding box center [650, 485] width 35 height 35
checkbox input "true"
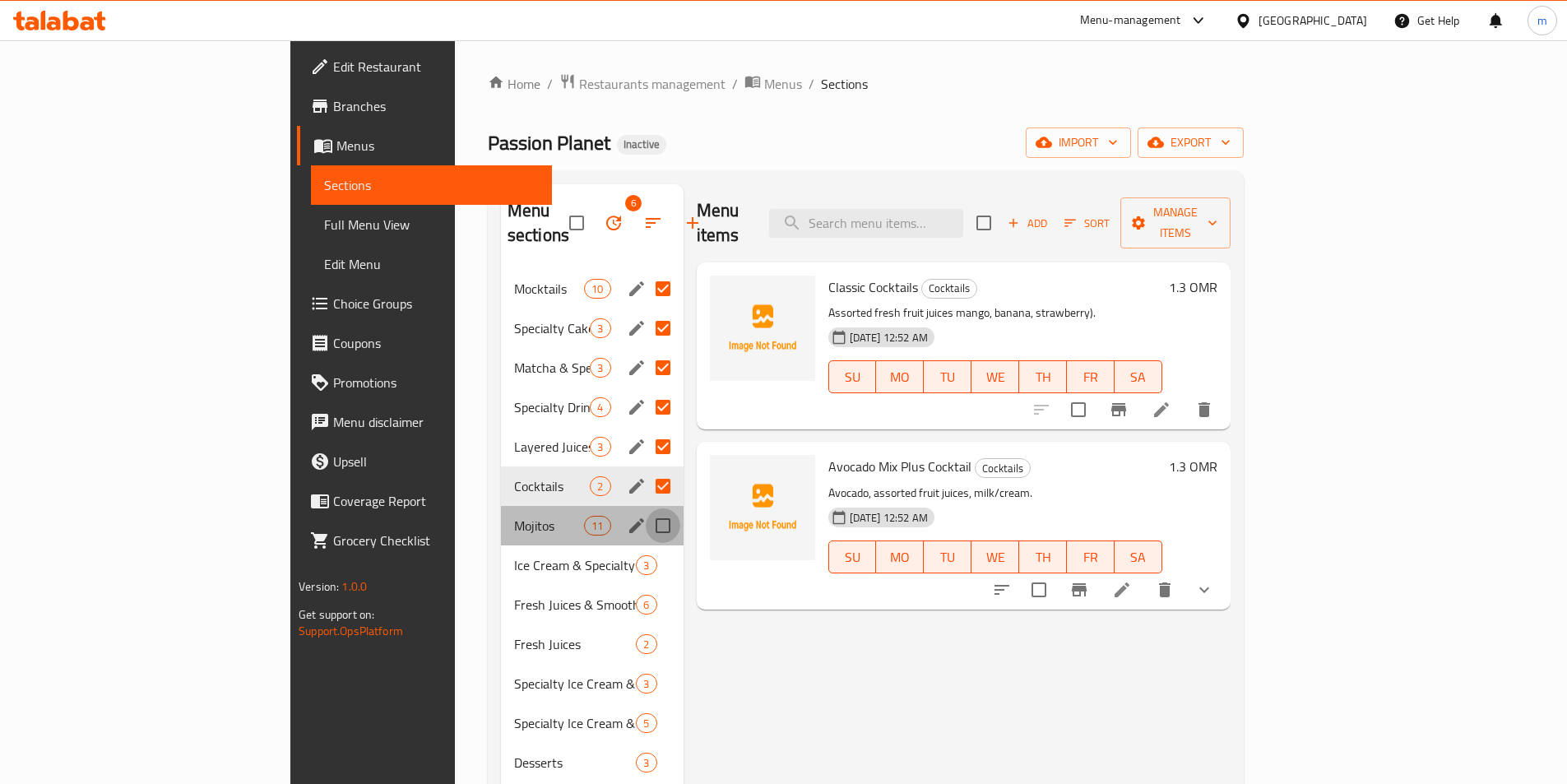
click at [645, 508] on input "Menu sections" at bounding box center [662, 525] width 35 height 35
checkbox input "true"
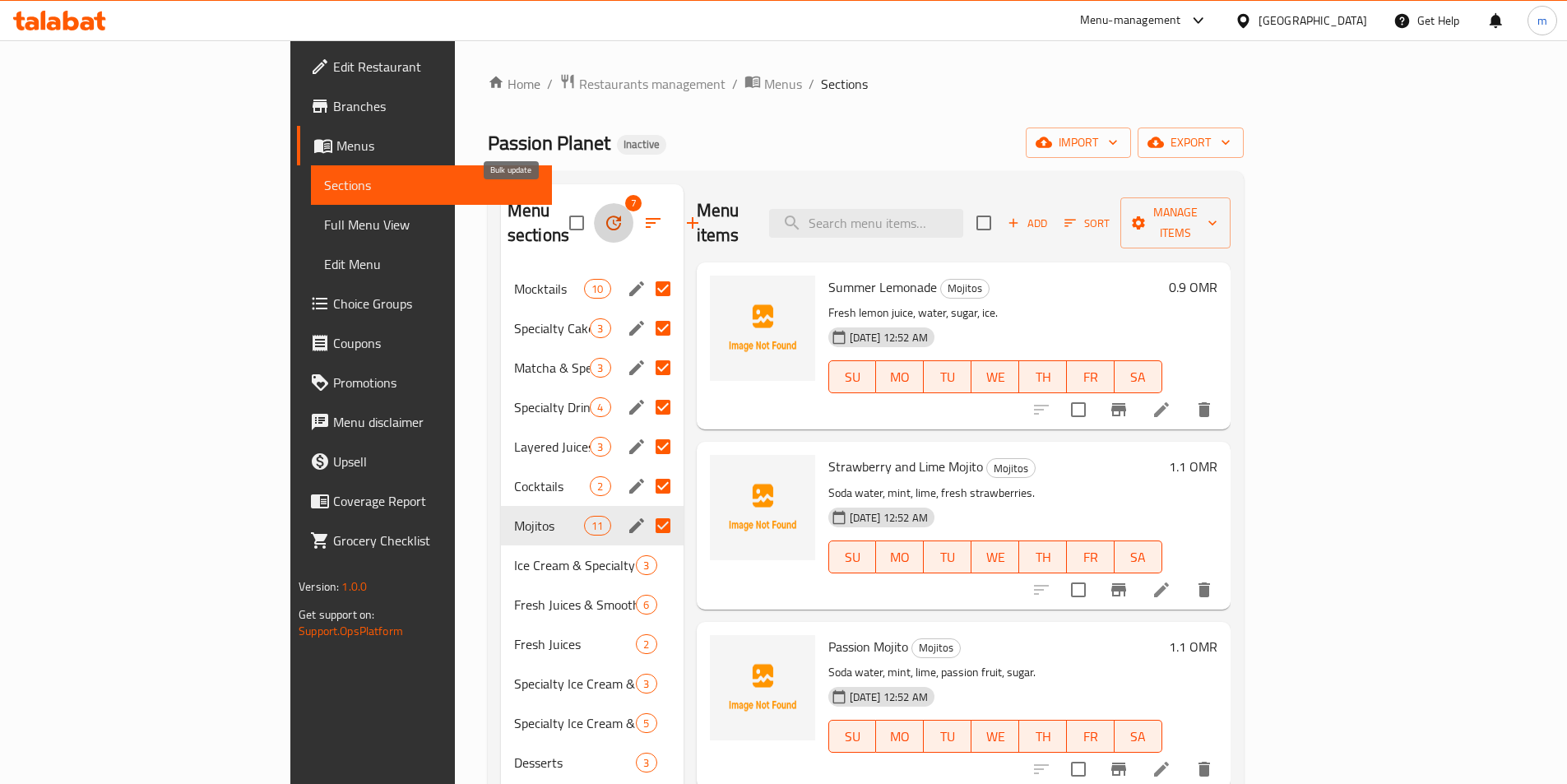
click at [604, 213] on icon "button" at bounding box center [614, 223] width 20 height 20
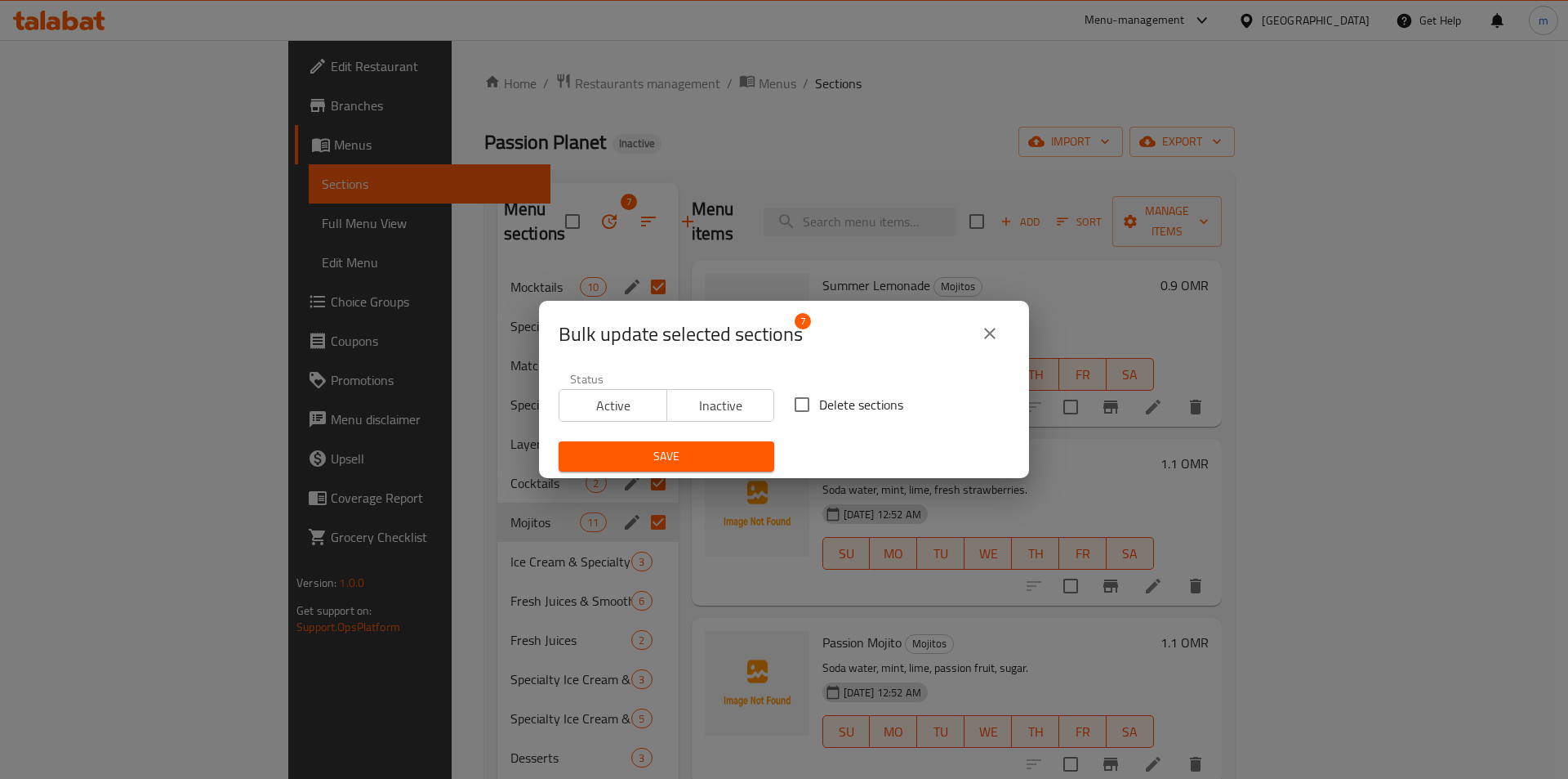
click at [819, 413] on span "Delete sections" at bounding box center [860, 404] width 84 height 20
click at [814, 413] on input "Delete sections" at bounding box center [801, 404] width 34 height 35
checkbox input "true"
click at [735, 452] on span "Save" at bounding box center [666, 456] width 189 height 21
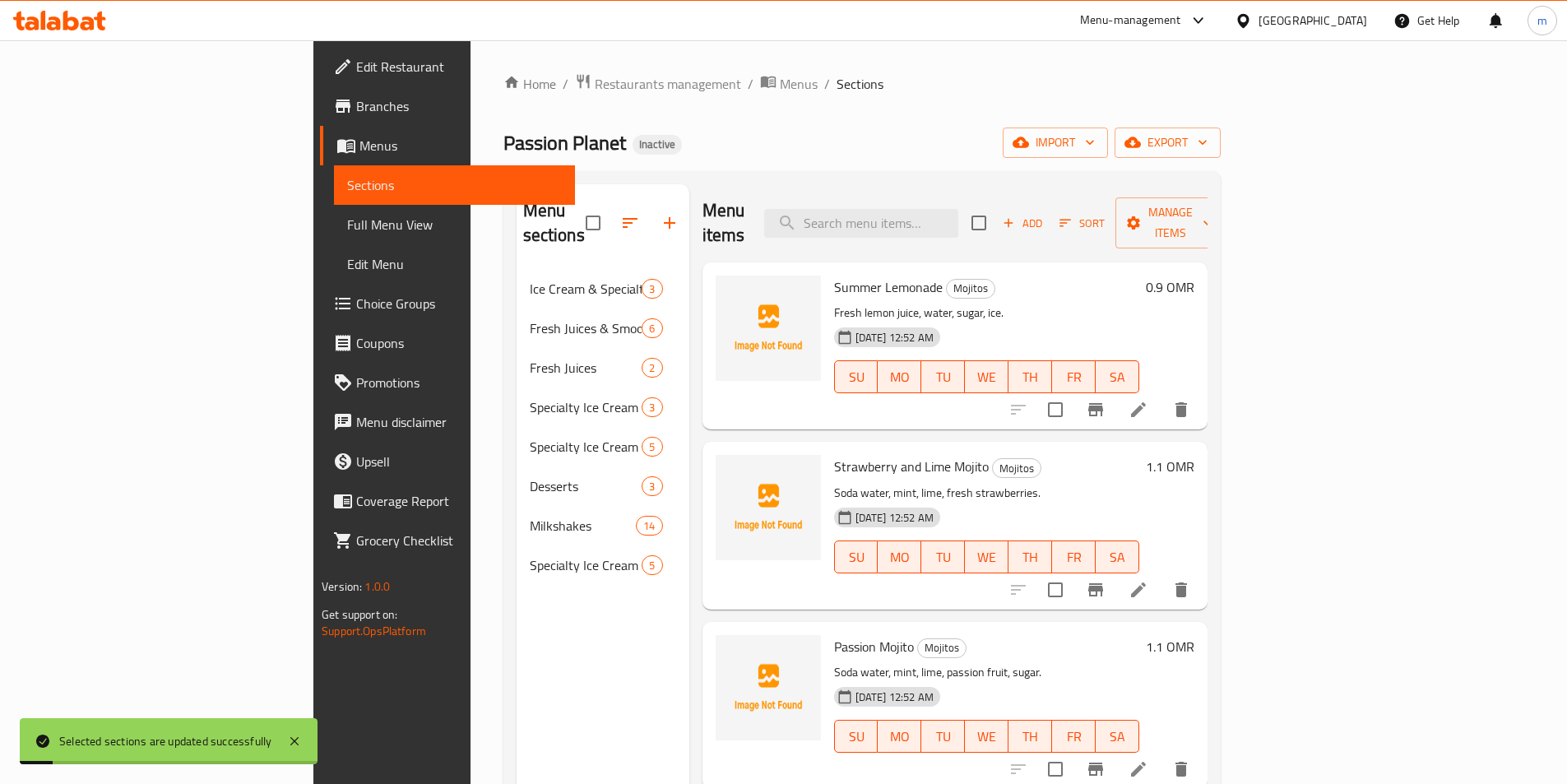
click at [784, 187] on div "Menu items Add Sort Manage items" at bounding box center [954, 223] width 505 height 78
click at [1095, 132] on span "import" at bounding box center [1056, 142] width 79 height 21
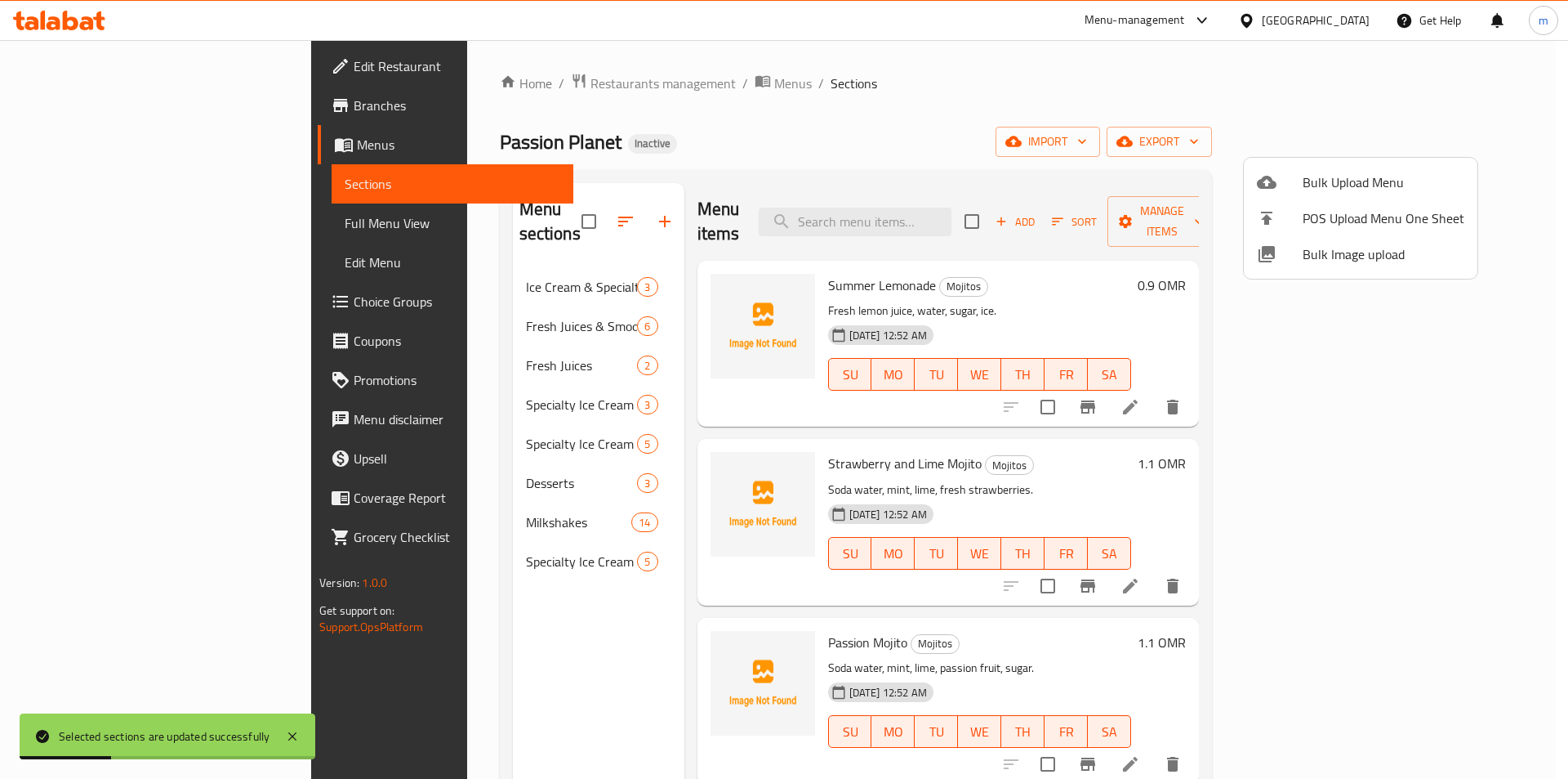
click at [1330, 184] on span "Bulk Upload Menu" at bounding box center [1383, 182] width 162 height 20
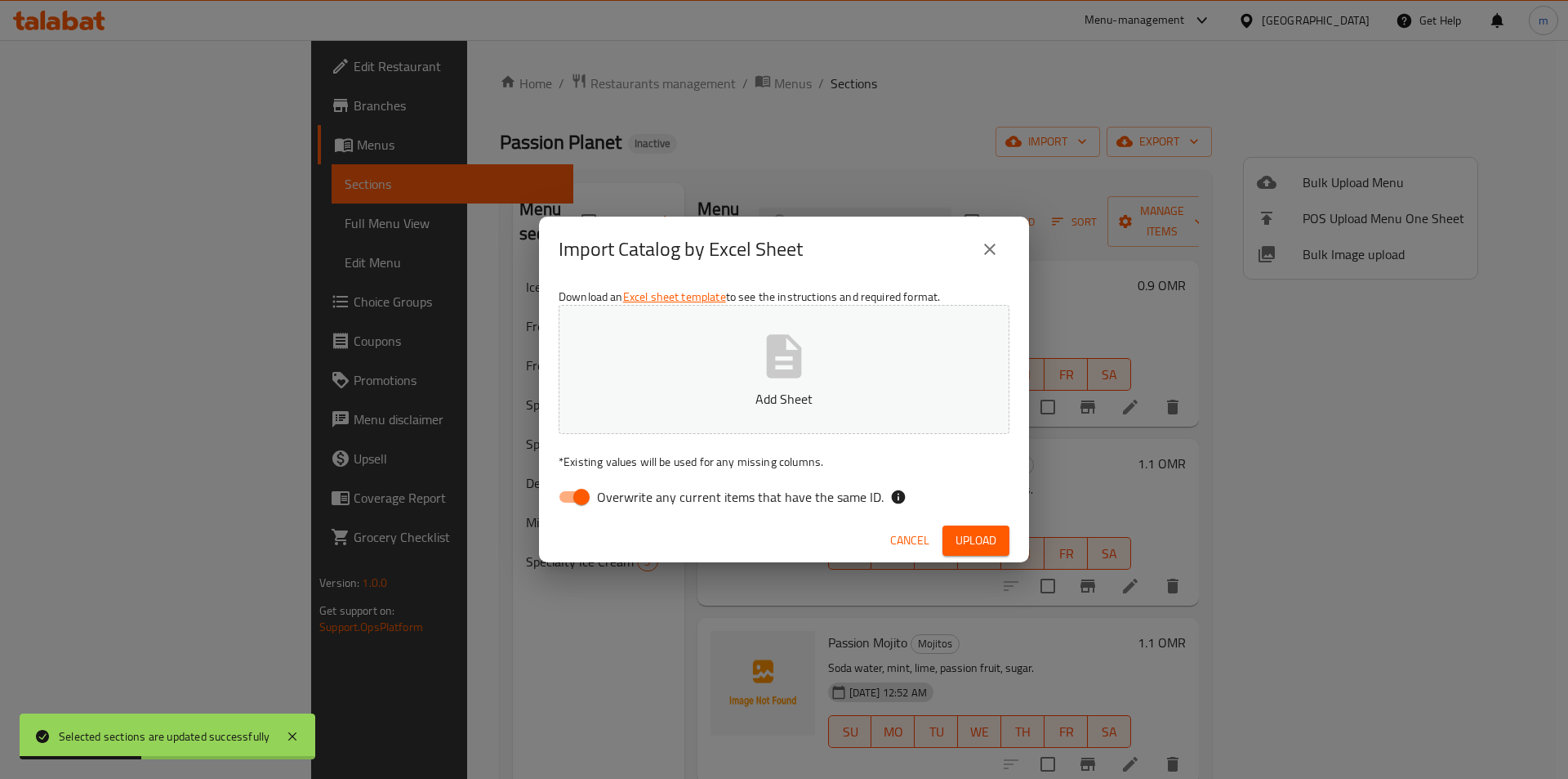
click at [577, 488] on input "Overwrite any current items that have the same ID." at bounding box center [581, 496] width 93 height 31
checkbox input "false"
click at [736, 331] on button "Add Sheet" at bounding box center [784, 369] width 450 height 129
click at [989, 535] on span "Upload" at bounding box center [975, 540] width 40 height 21
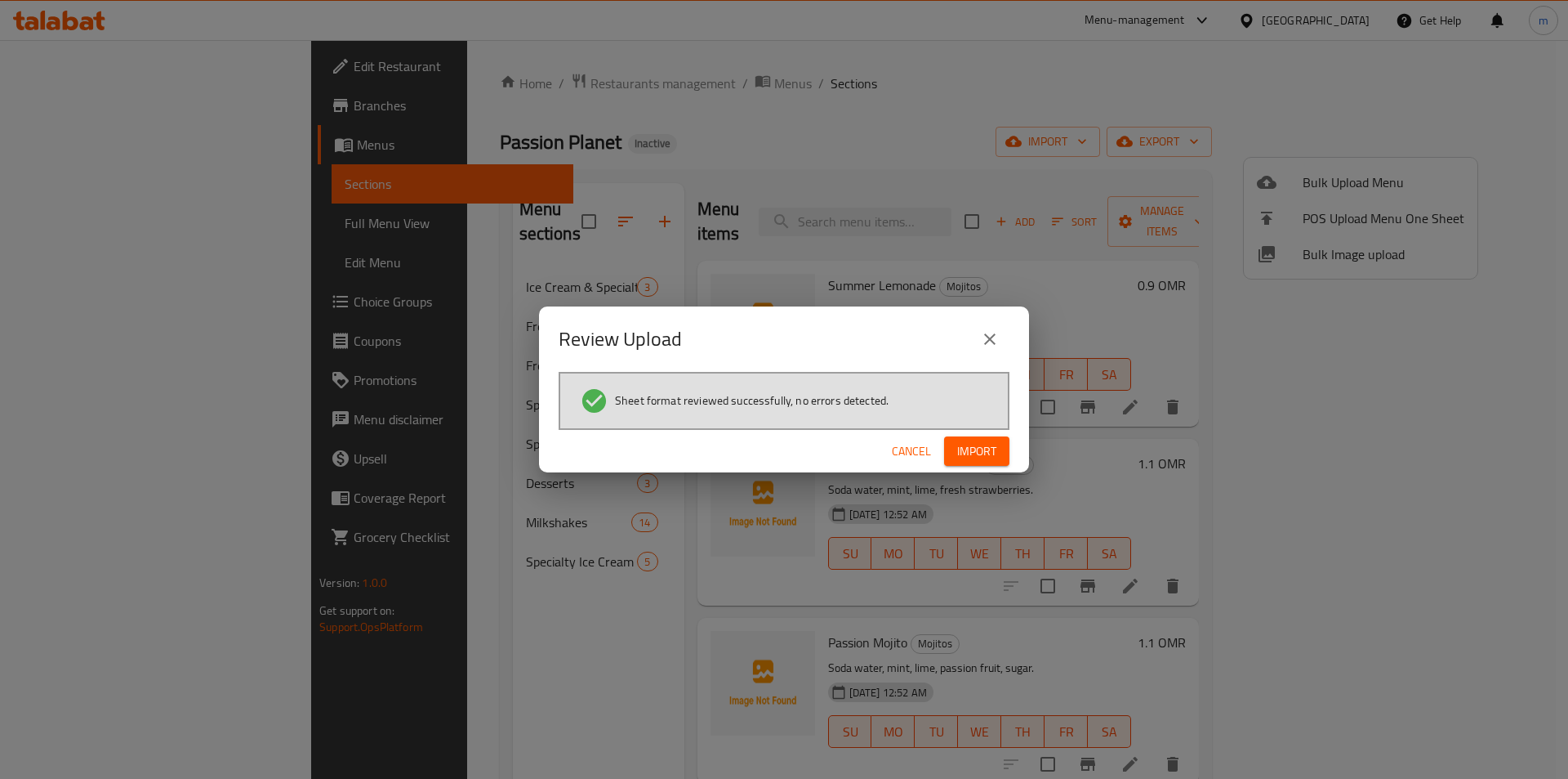
click at [968, 443] on span "Import" at bounding box center [977, 451] width 39 height 21
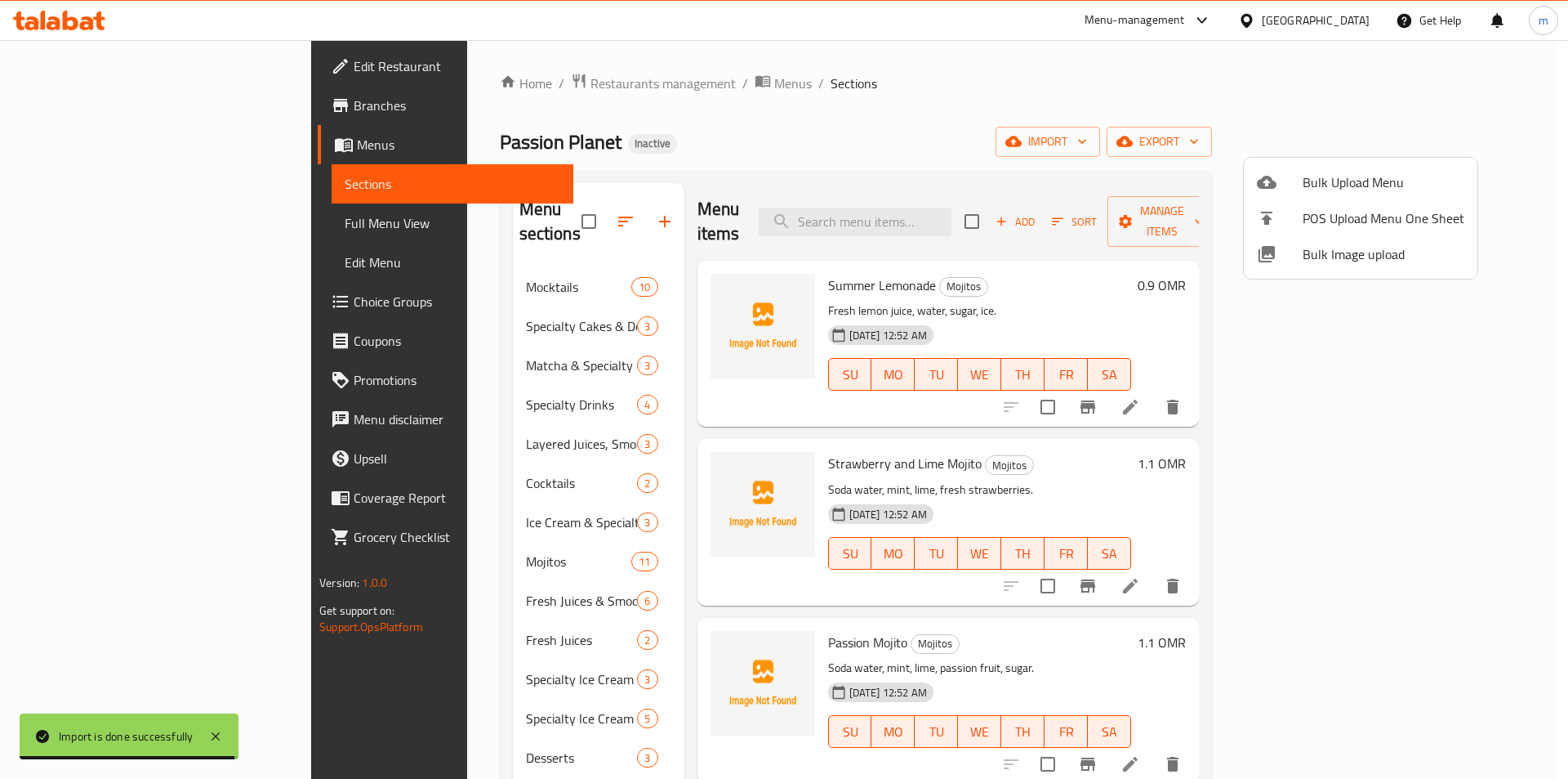
click at [545, 220] on div at bounding box center [784, 390] width 1568 height 779
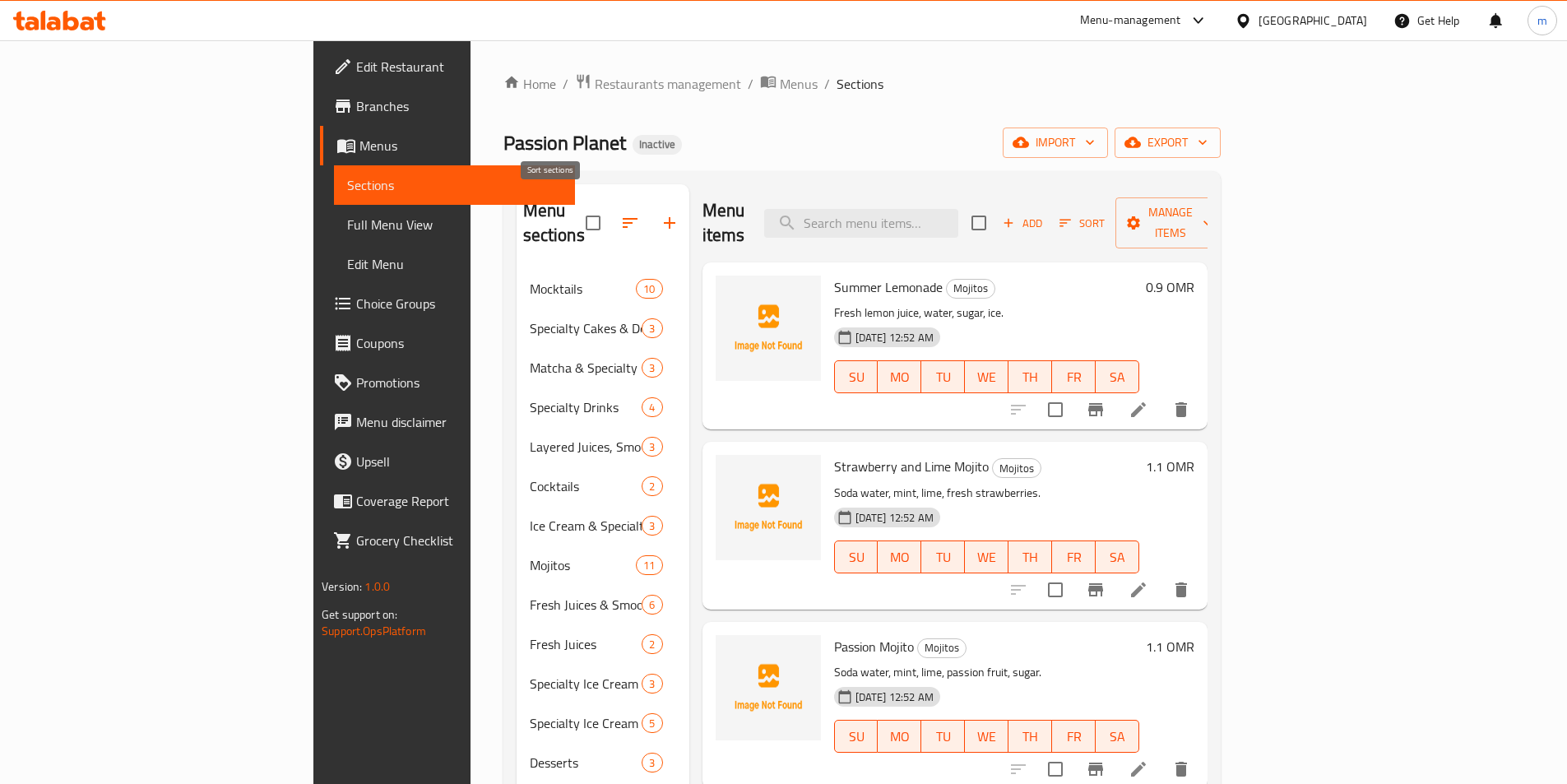
click at [621, 217] on icon "button" at bounding box center [631, 223] width 20 height 20
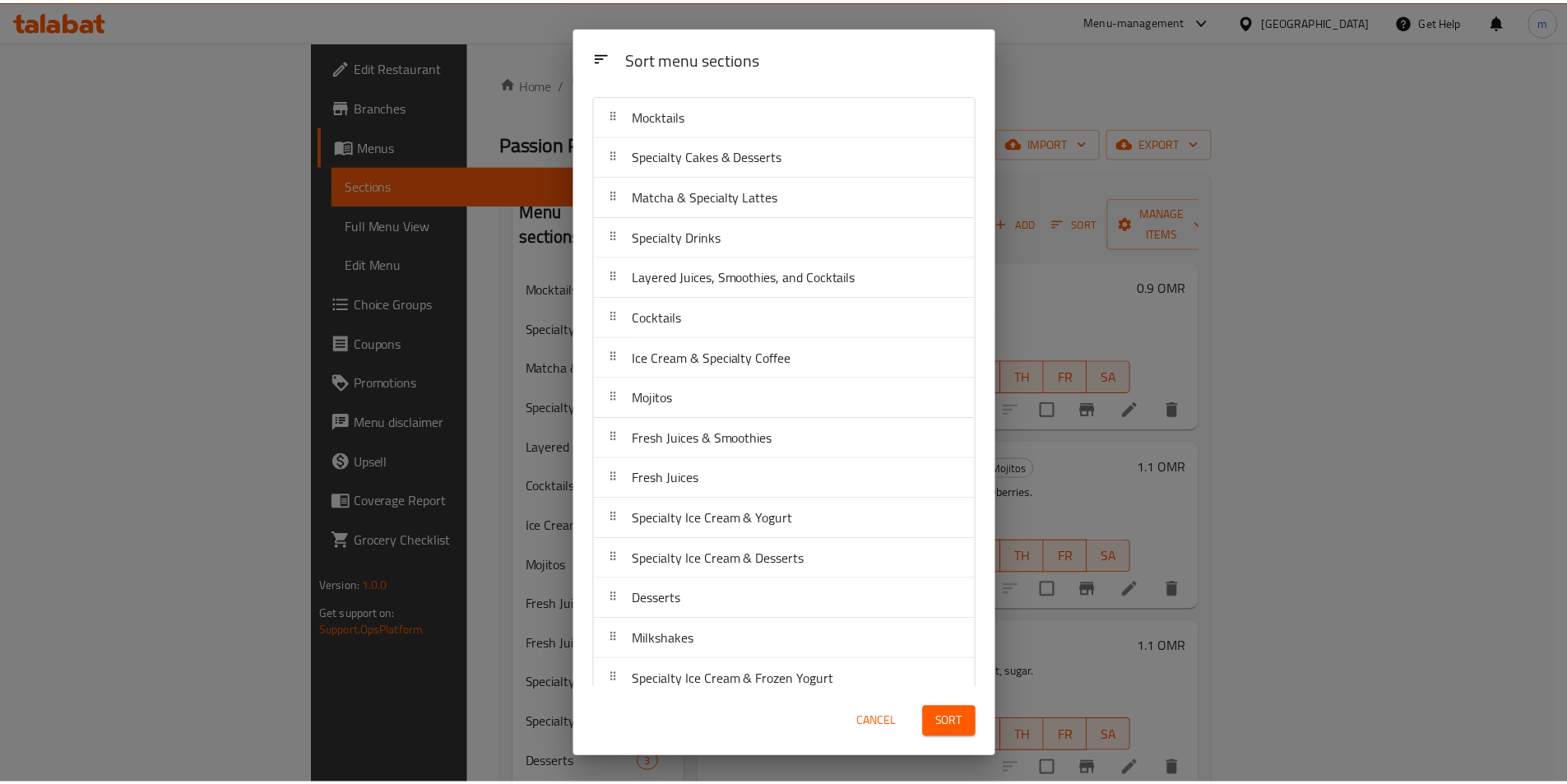
scroll to position [58, 0]
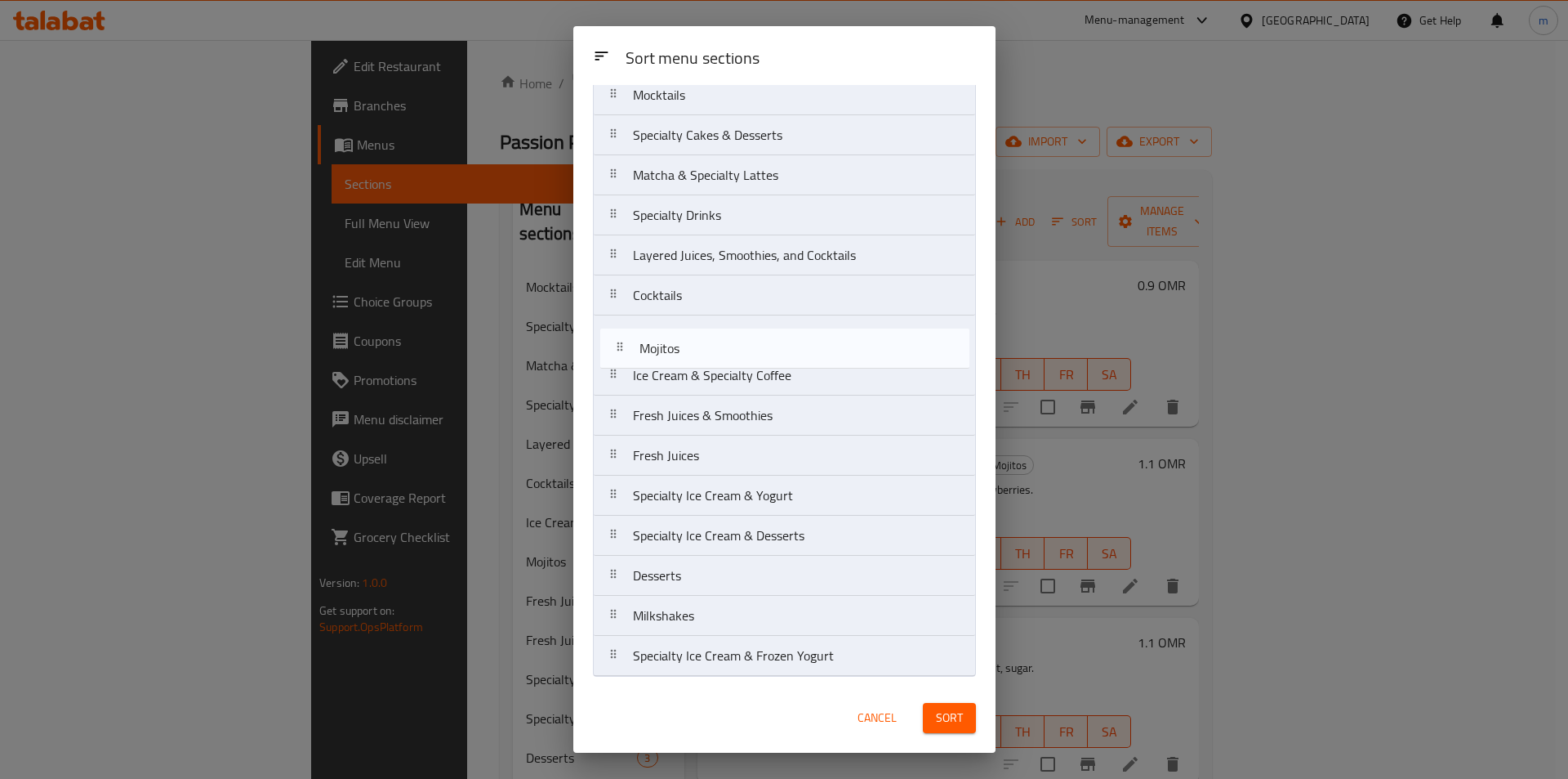
drag, startPoint x: 609, startPoint y: 377, endPoint x: 617, endPoint y: 339, distance: 38.8
click at [617, 339] on nav "Mocktails Specialty Cakes & Desserts Matcha & Specialty Lattes Specialty Drinks…" at bounding box center [784, 375] width 383 height 602
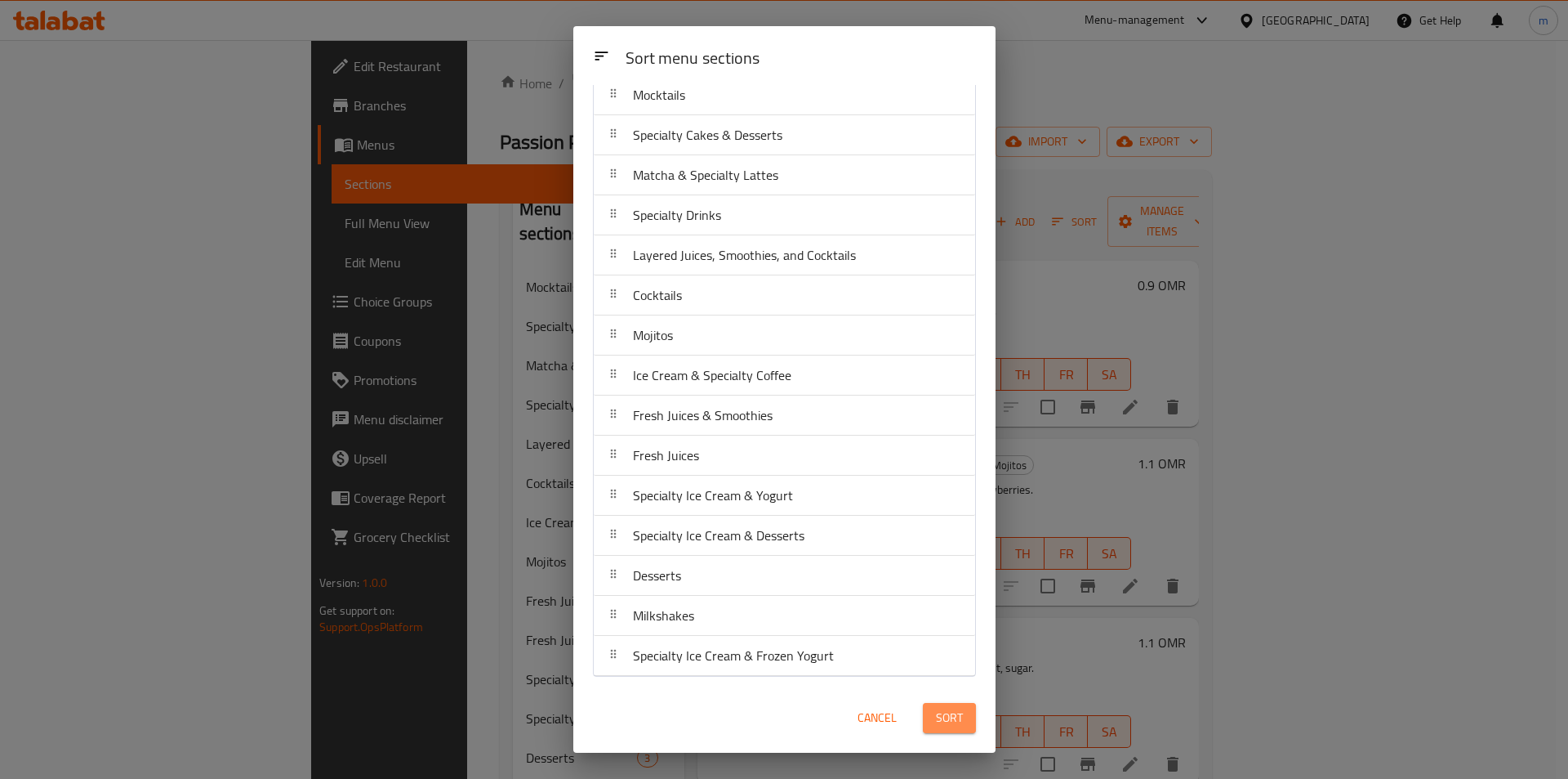
click at [954, 708] on span "Sort" at bounding box center [948, 717] width 27 height 21
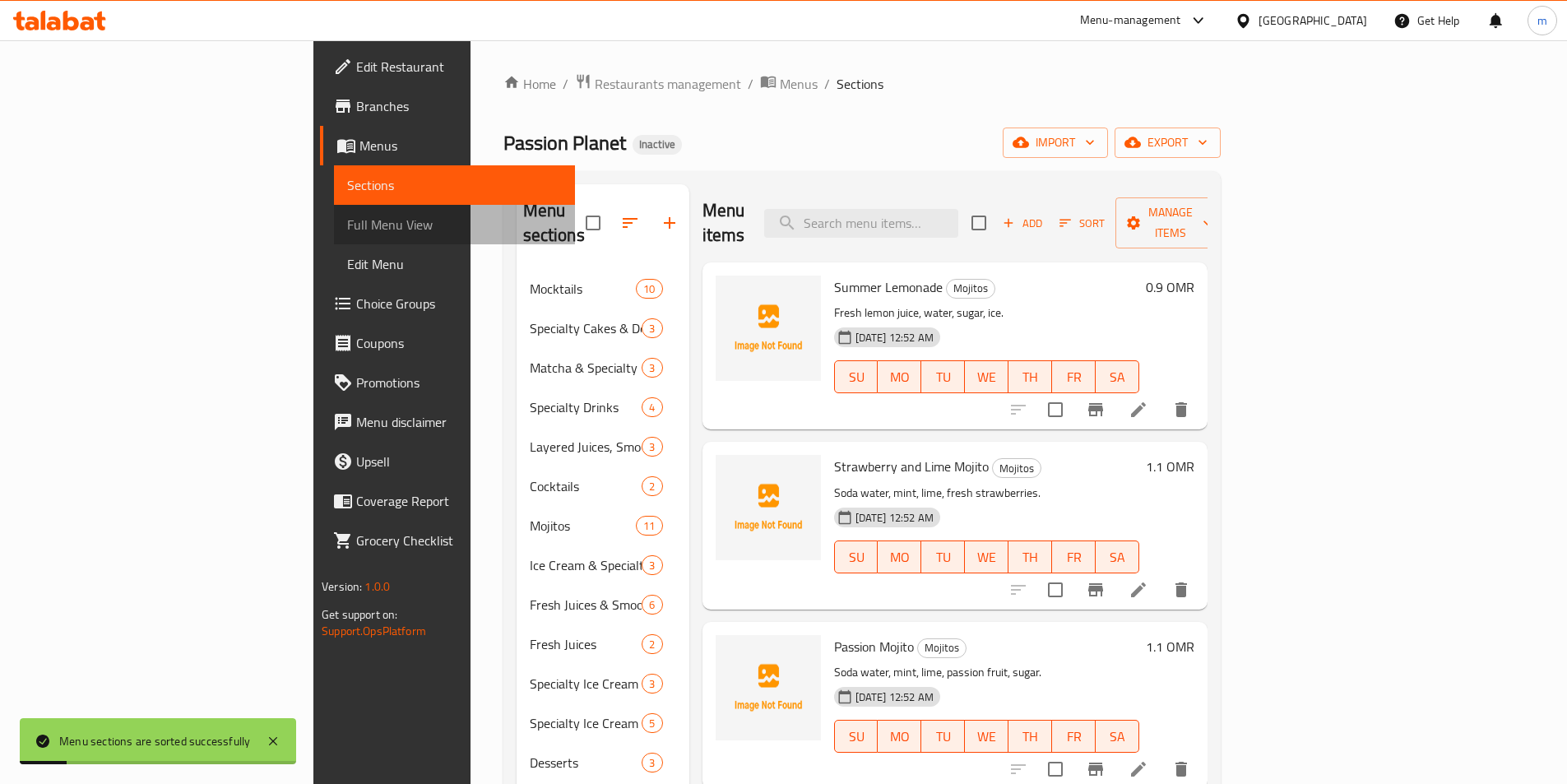
click at [348, 224] on span "Full Menu View" at bounding box center [455, 224] width 214 height 20
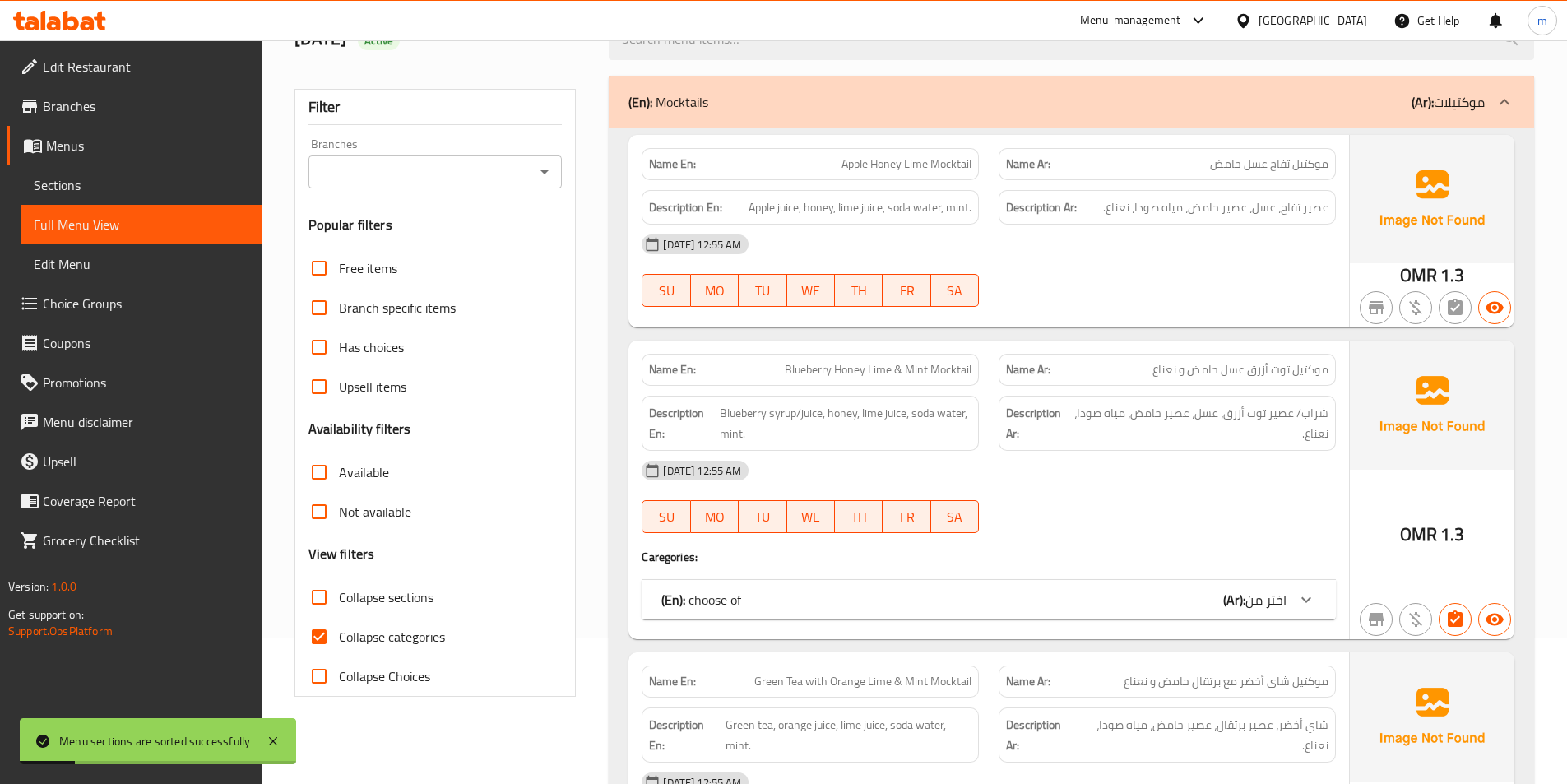
scroll to position [247, 0]
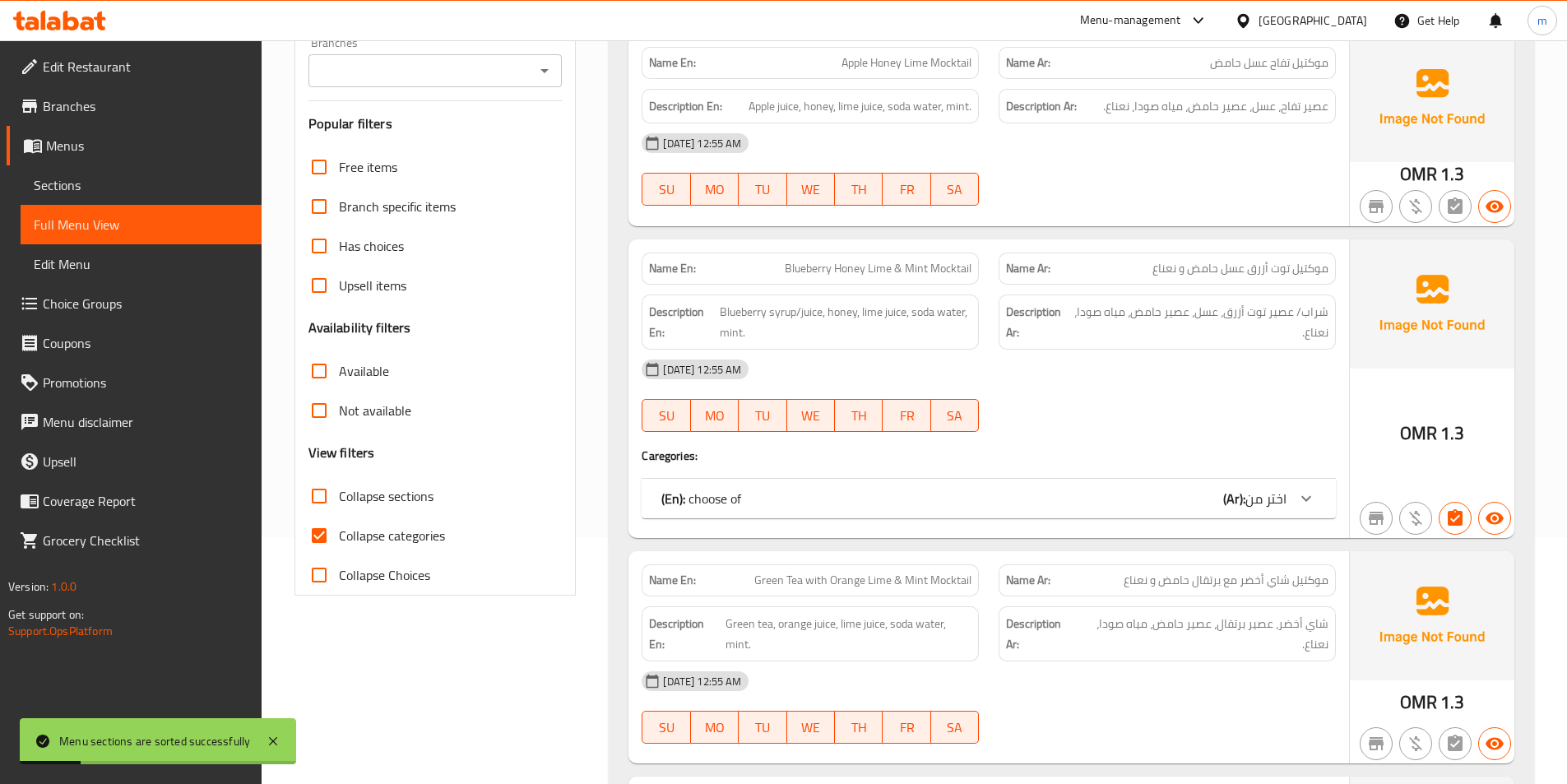
click at [329, 497] on input "Collapse sections" at bounding box center [320, 496] width 40 height 40
checkbox input "true"
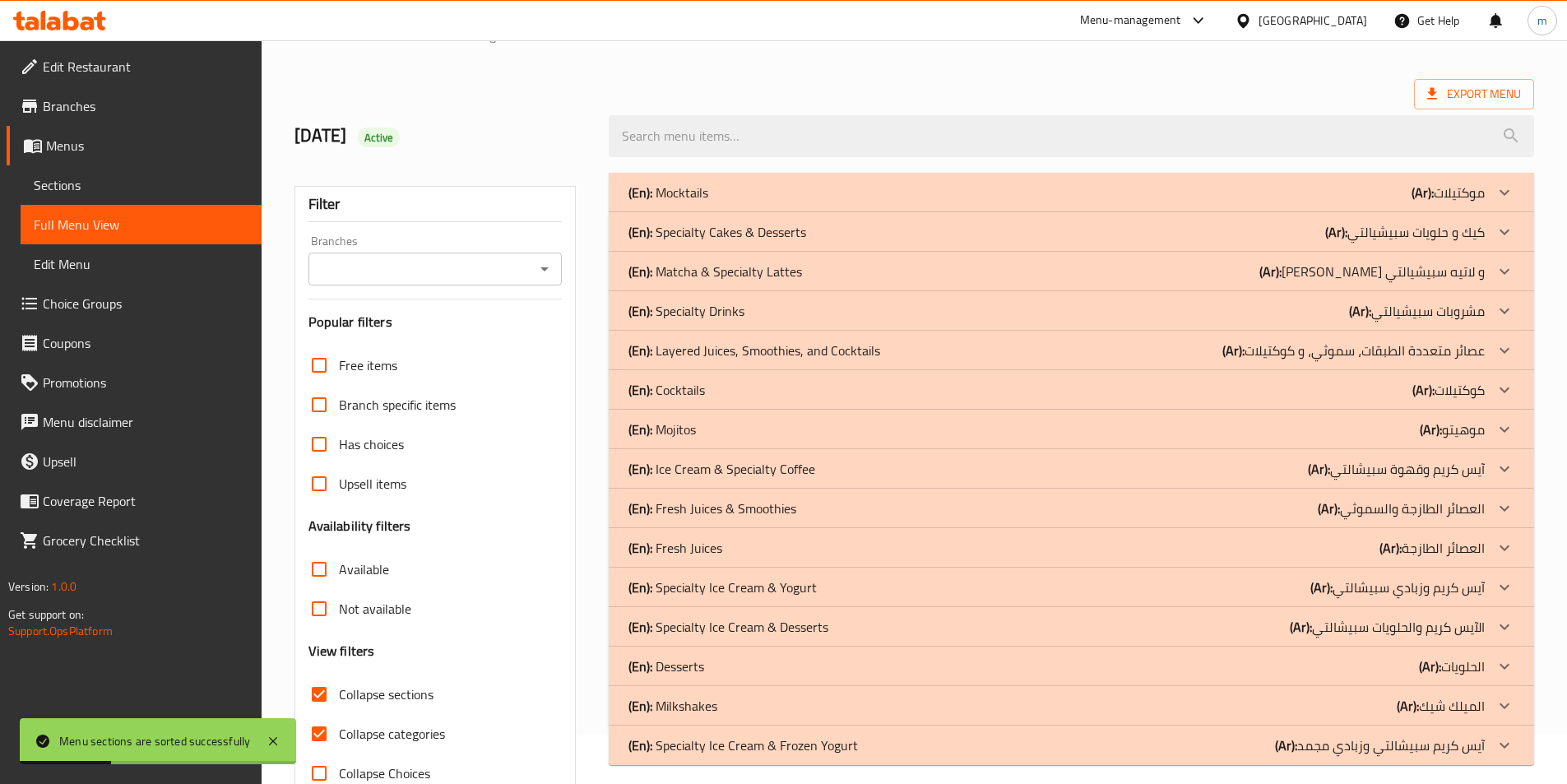
scroll to position [91, 0]
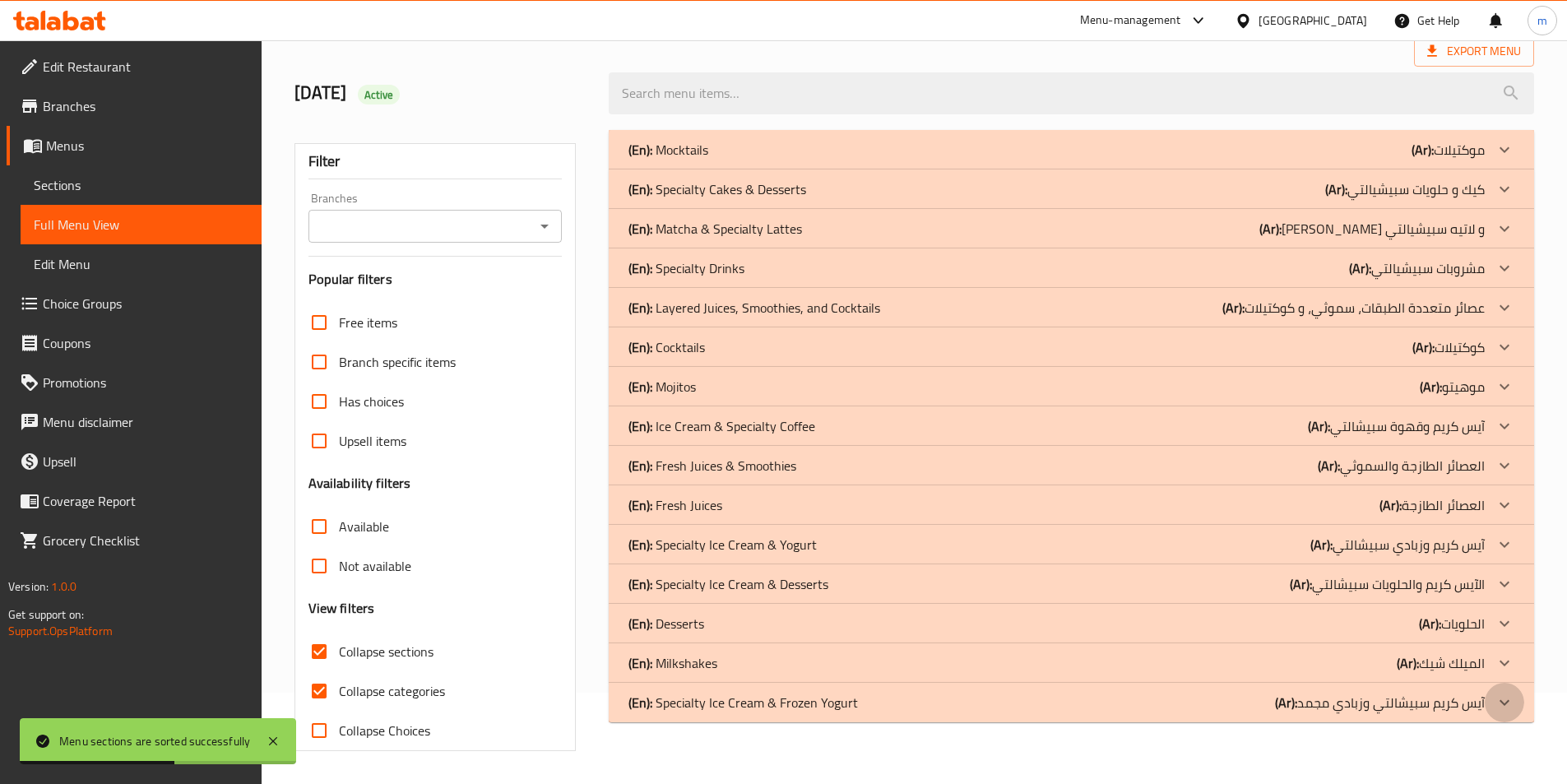
click at [1501, 698] on icon at bounding box center [1504, 703] width 20 height 20
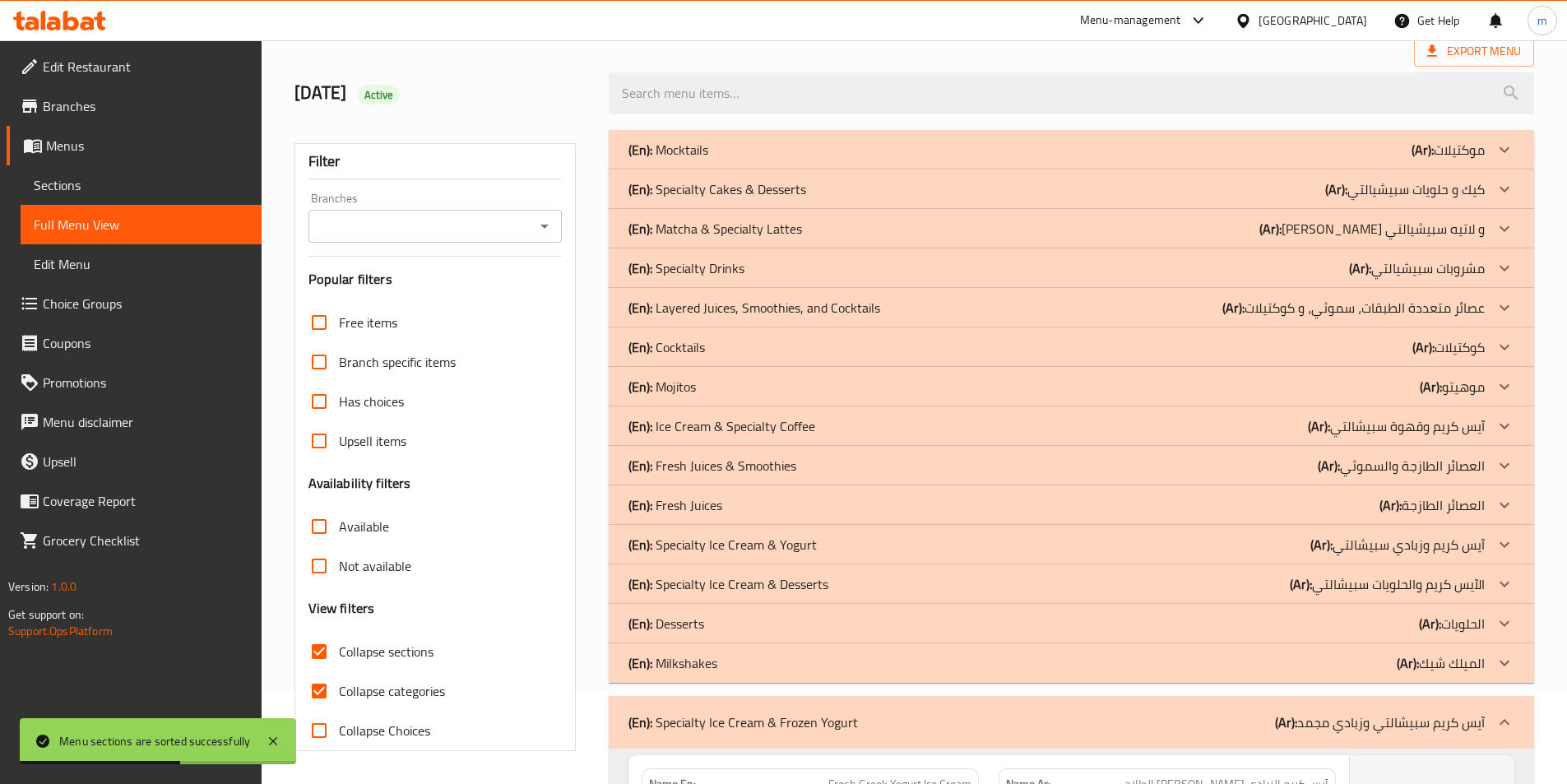
click at [1503, 663] on icon at bounding box center [1504, 662] width 10 height 6
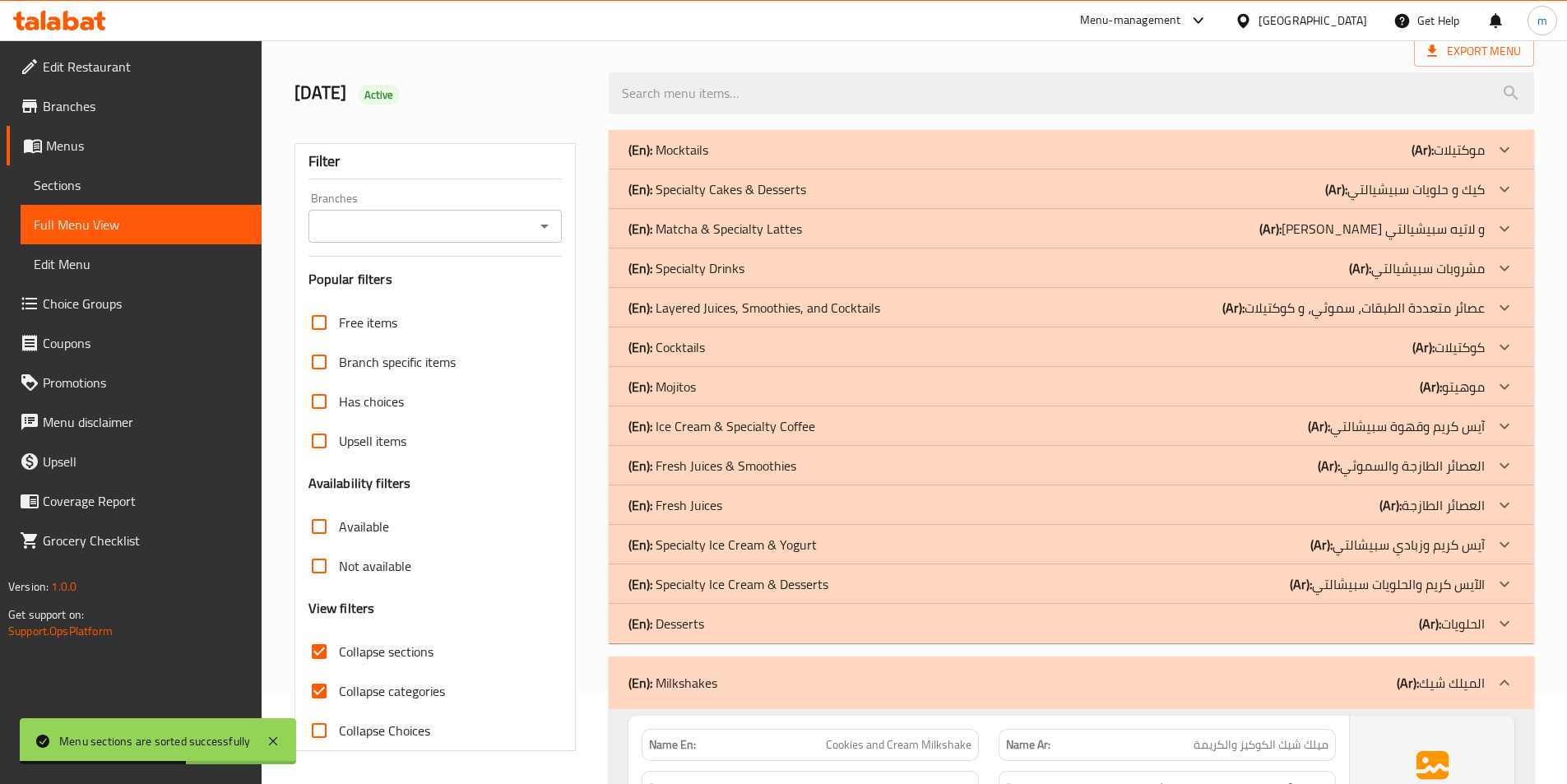
click at [1496, 618] on icon at bounding box center [1504, 623] width 20 height 20
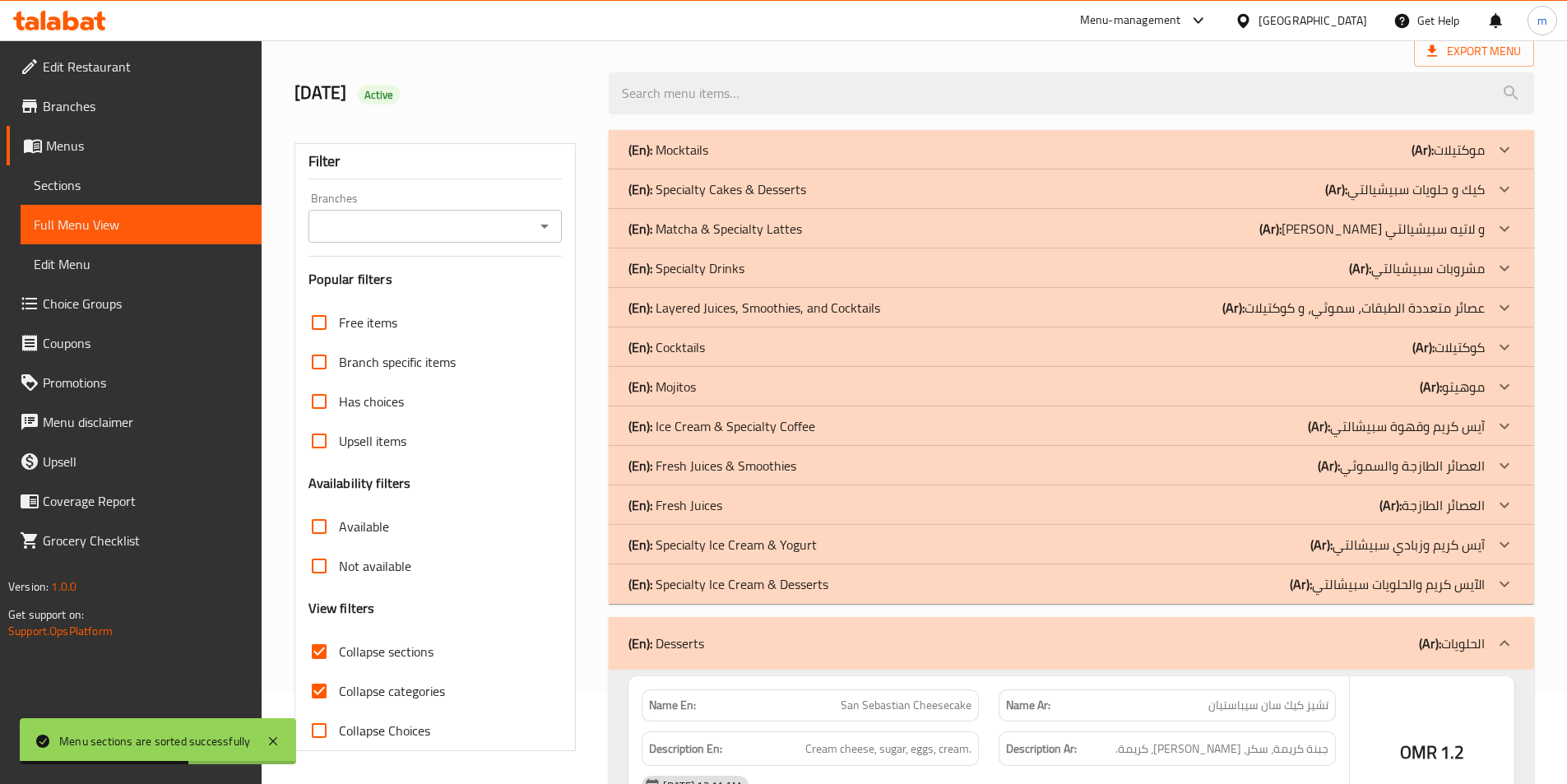
click at [1499, 582] on icon at bounding box center [1504, 584] width 20 height 20
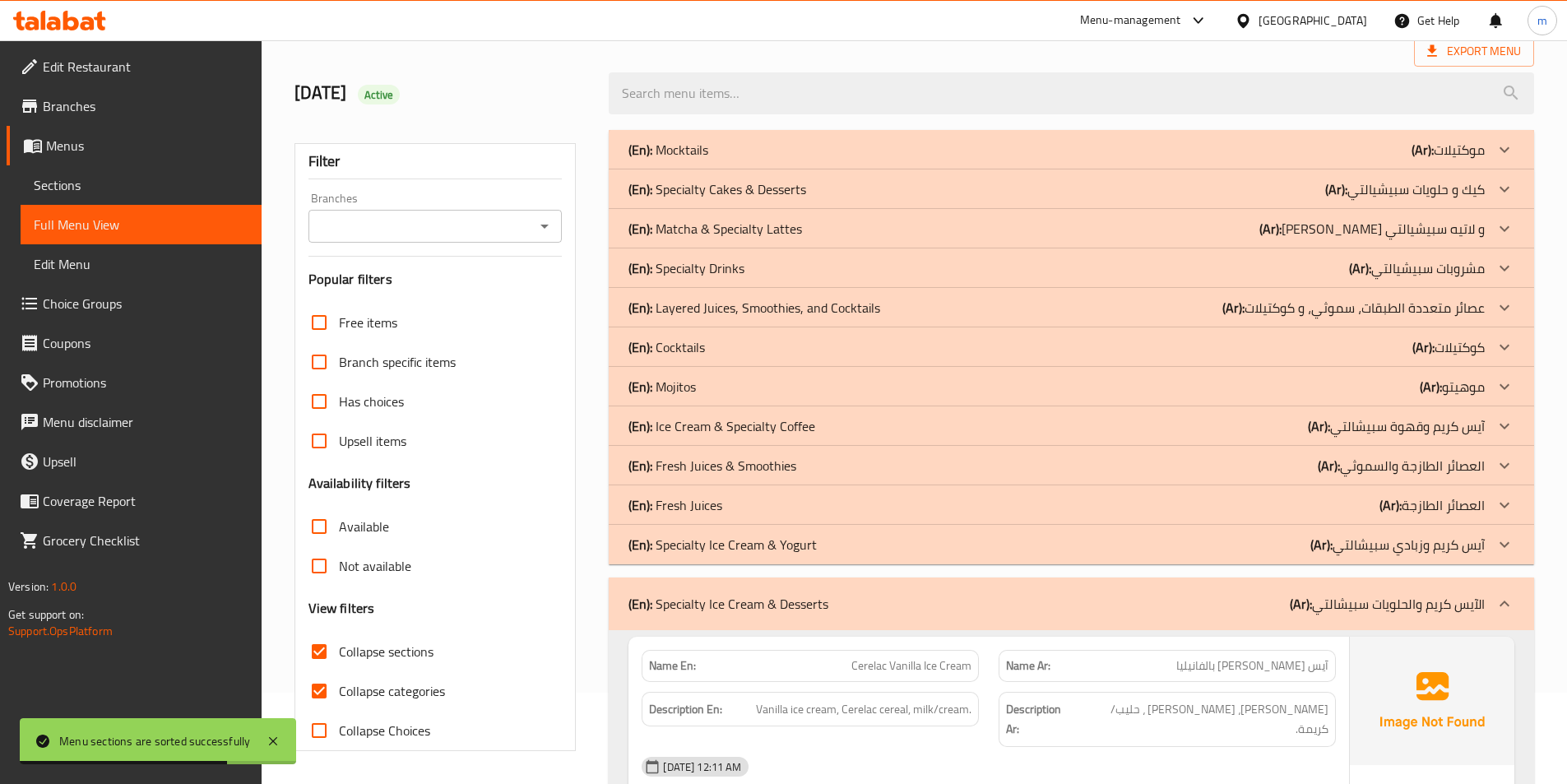
click at [1508, 605] on icon at bounding box center [1504, 603] width 10 height 6
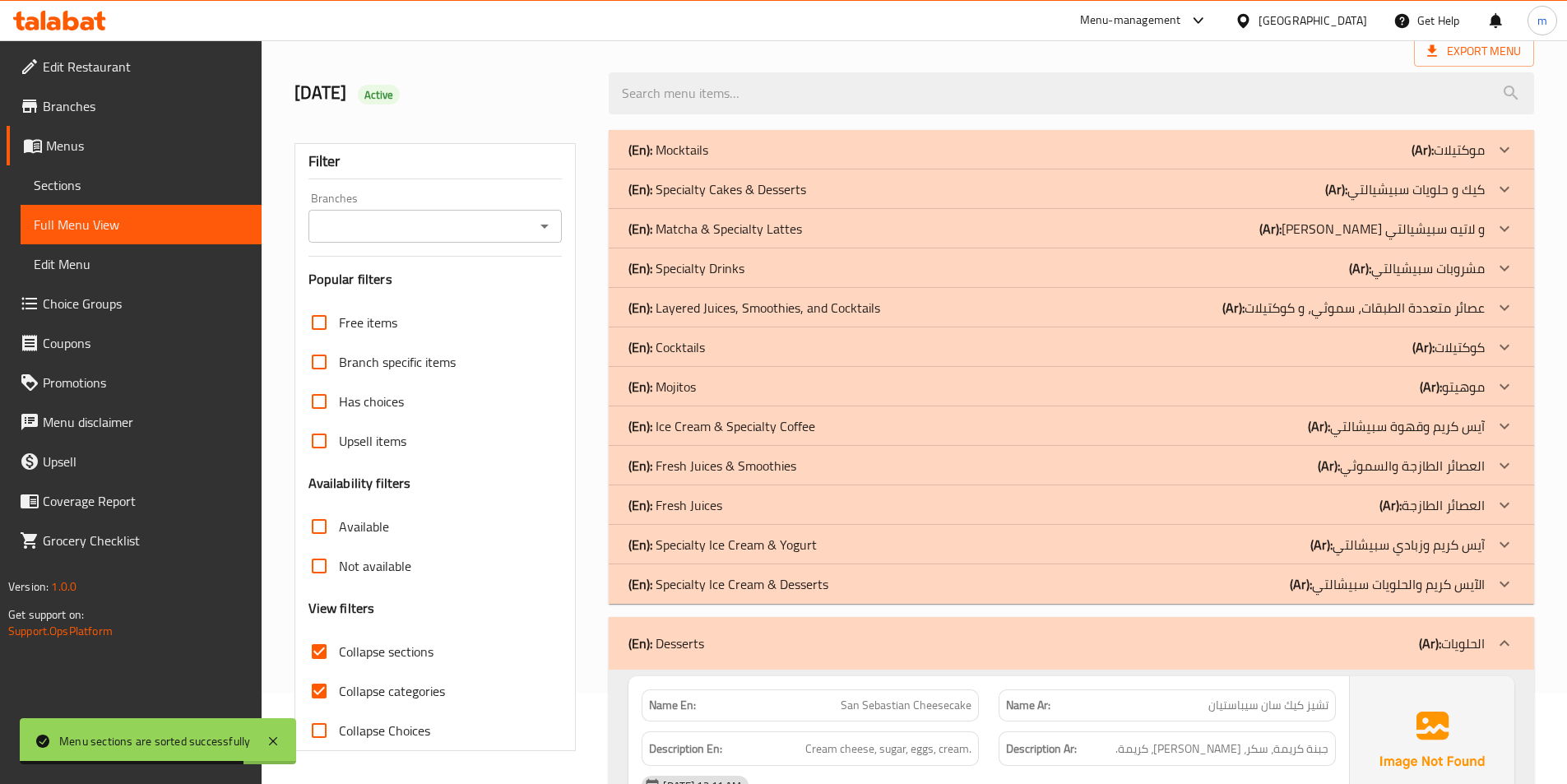
click at [1508, 639] on icon at bounding box center [1504, 643] width 20 height 20
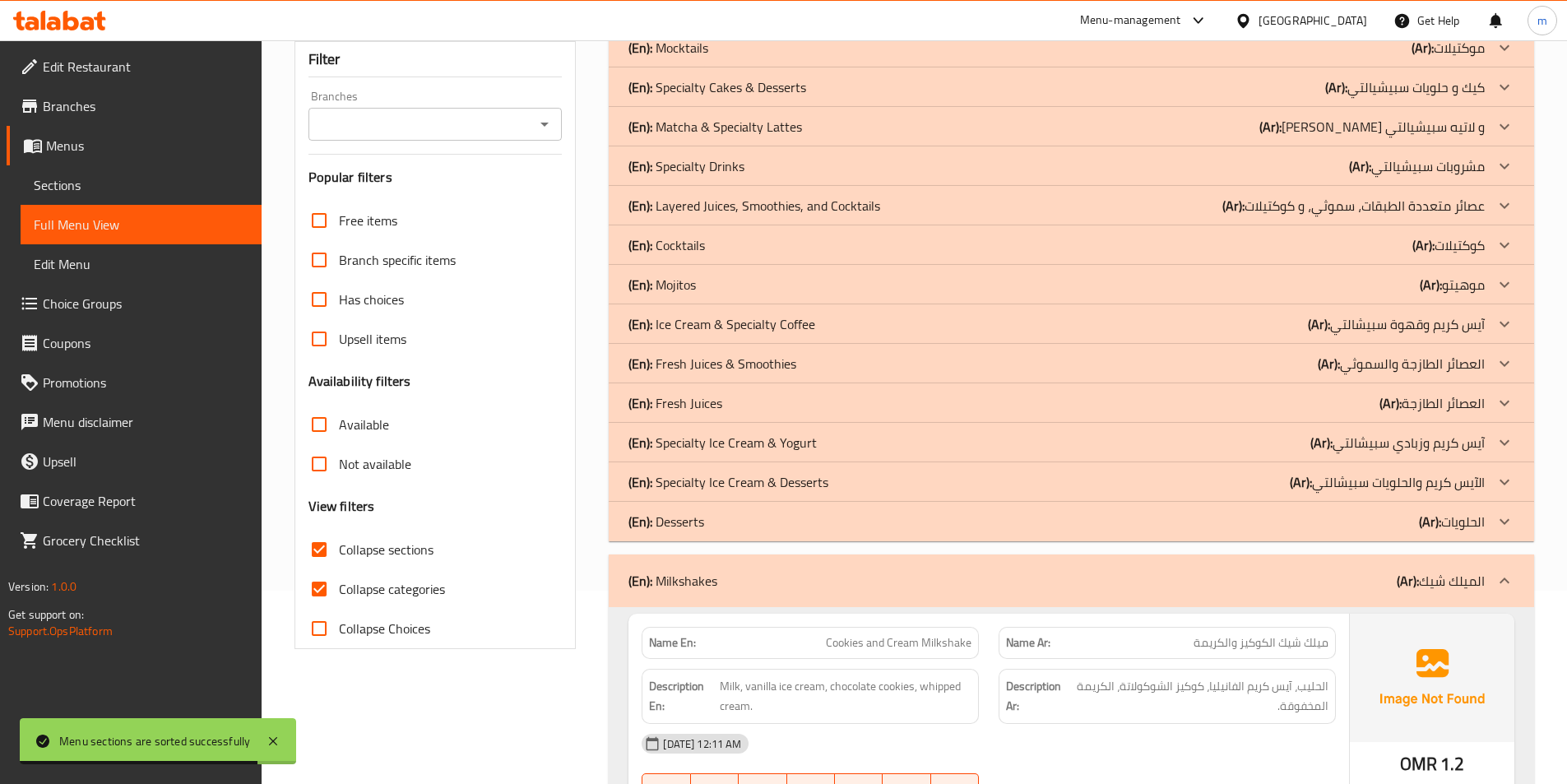
scroll to position [337, 0]
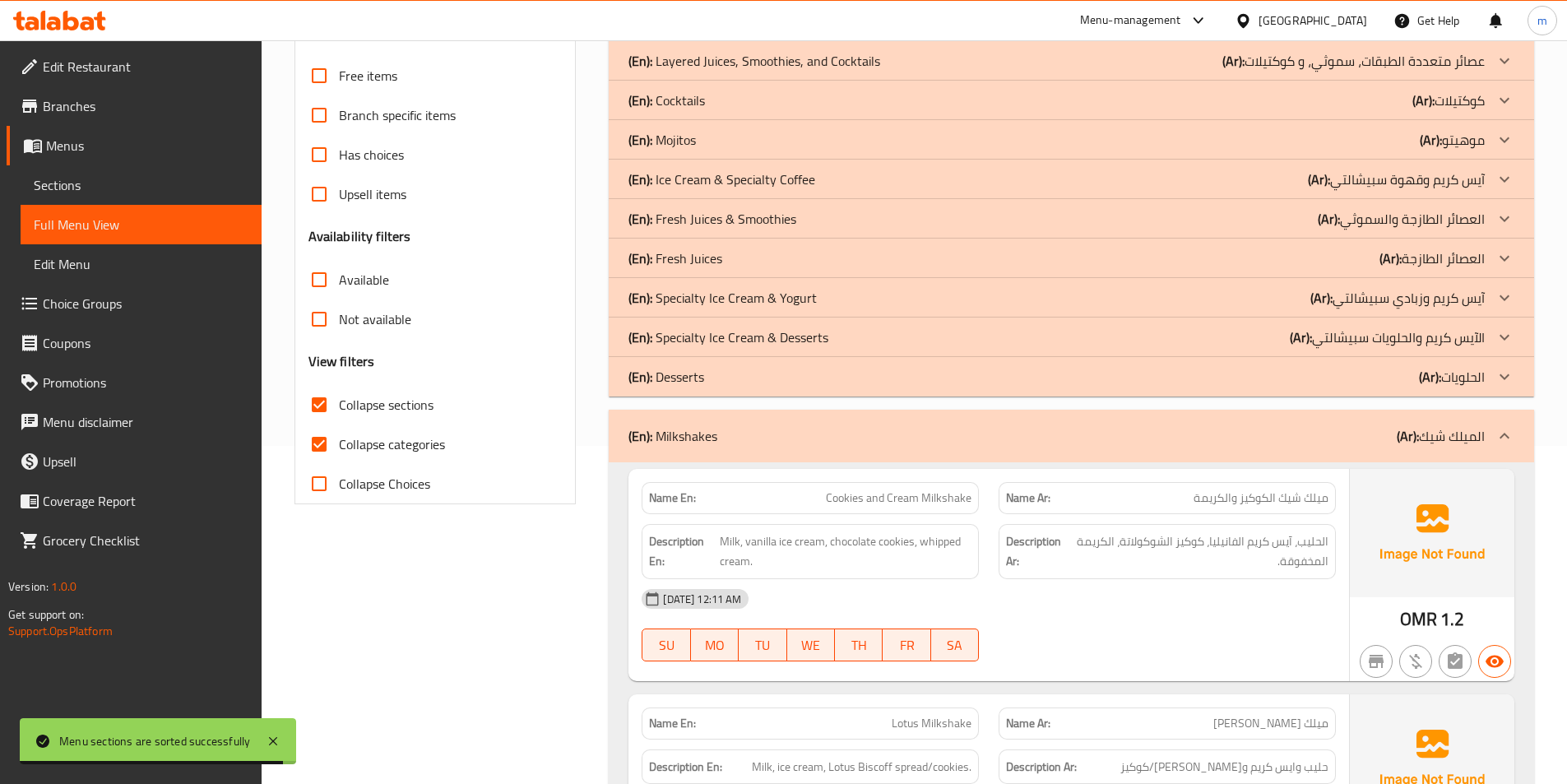
click at [1495, 430] on icon at bounding box center [1504, 436] width 20 height 20
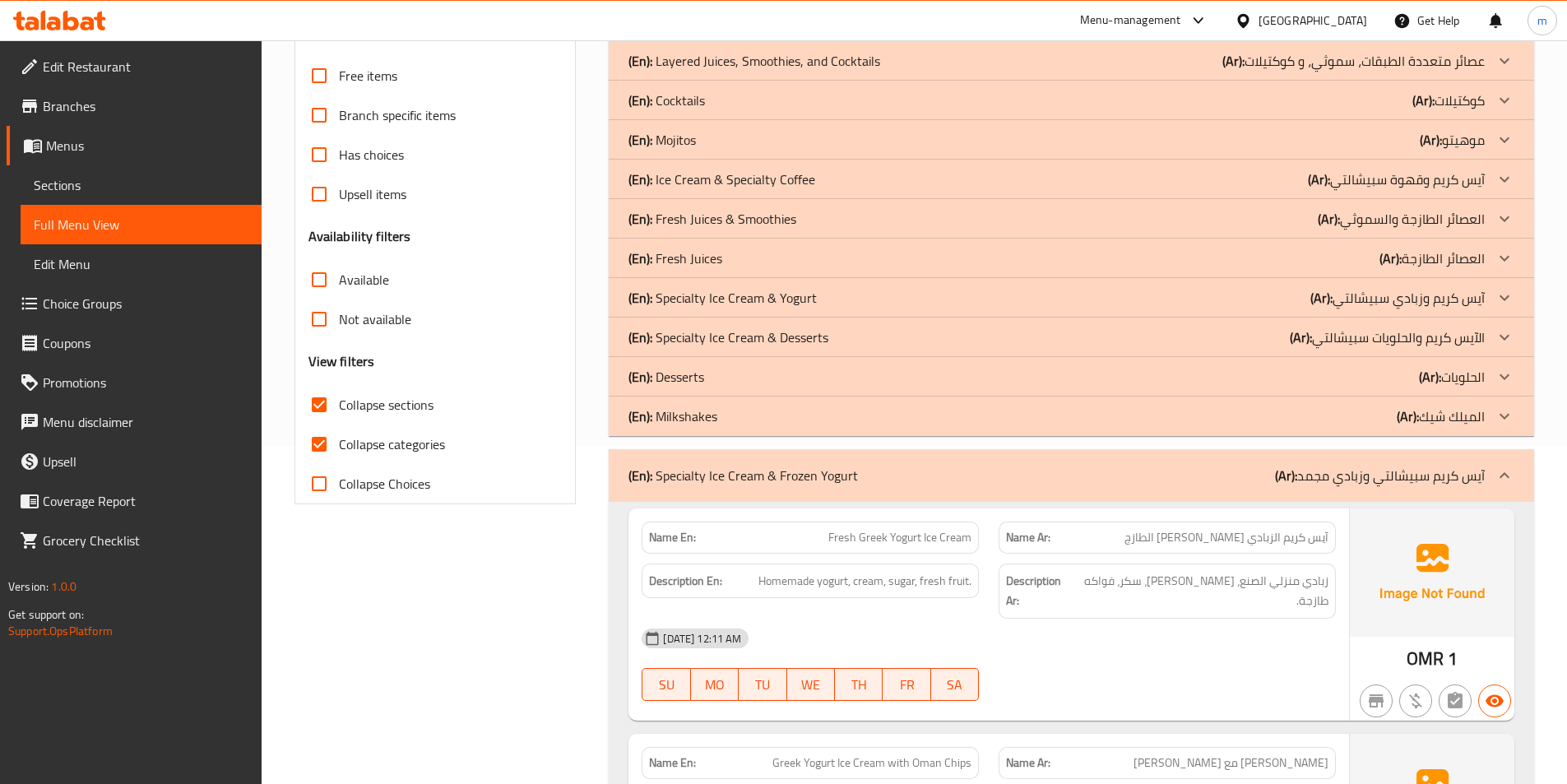
click at [1503, 476] on icon at bounding box center [1504, 475] width 20 height 20
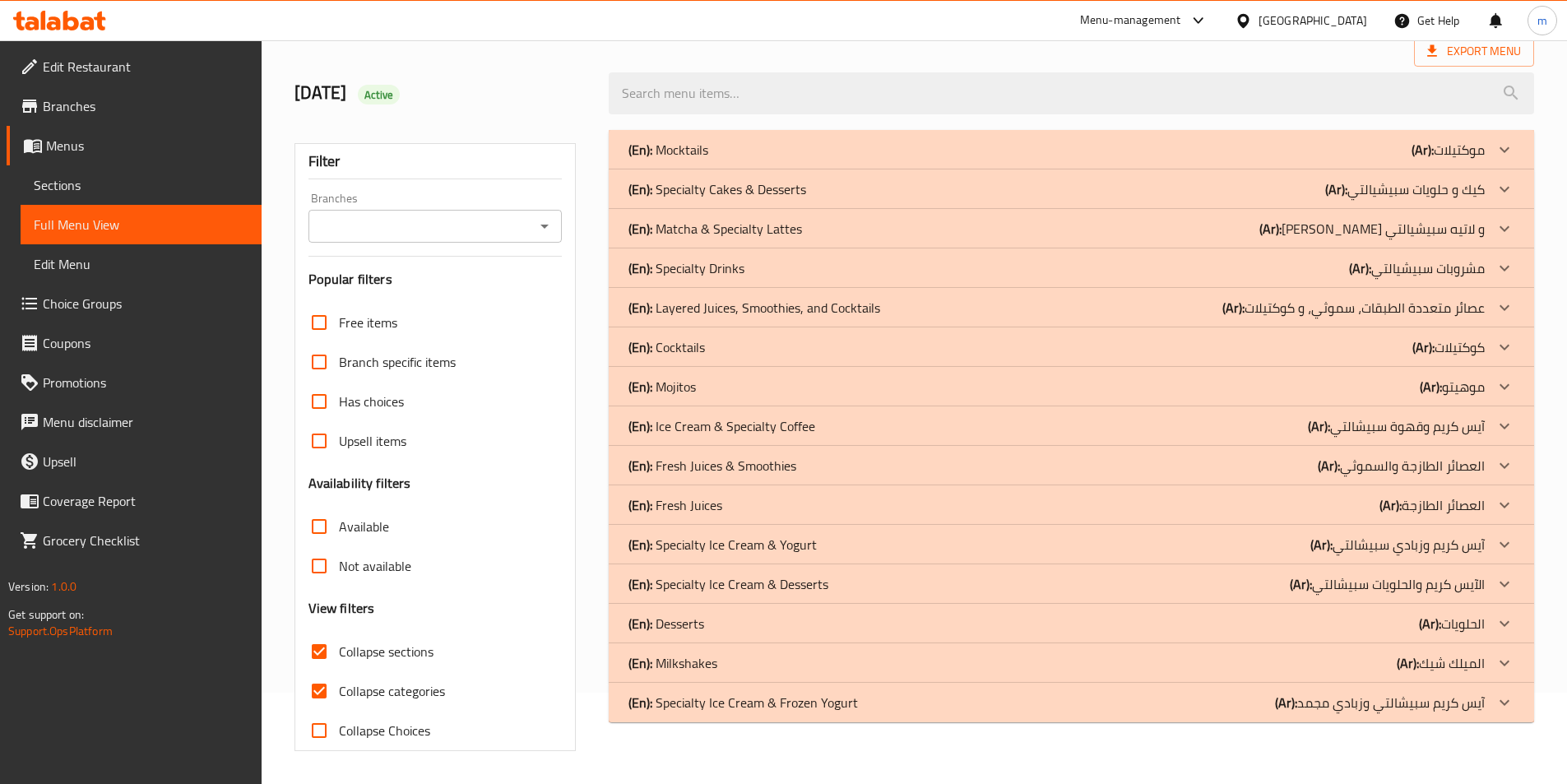
scroll to position [91, 0]
click at [1505, 387] on icon at bounding box center [1504, 386] width 10 height 6
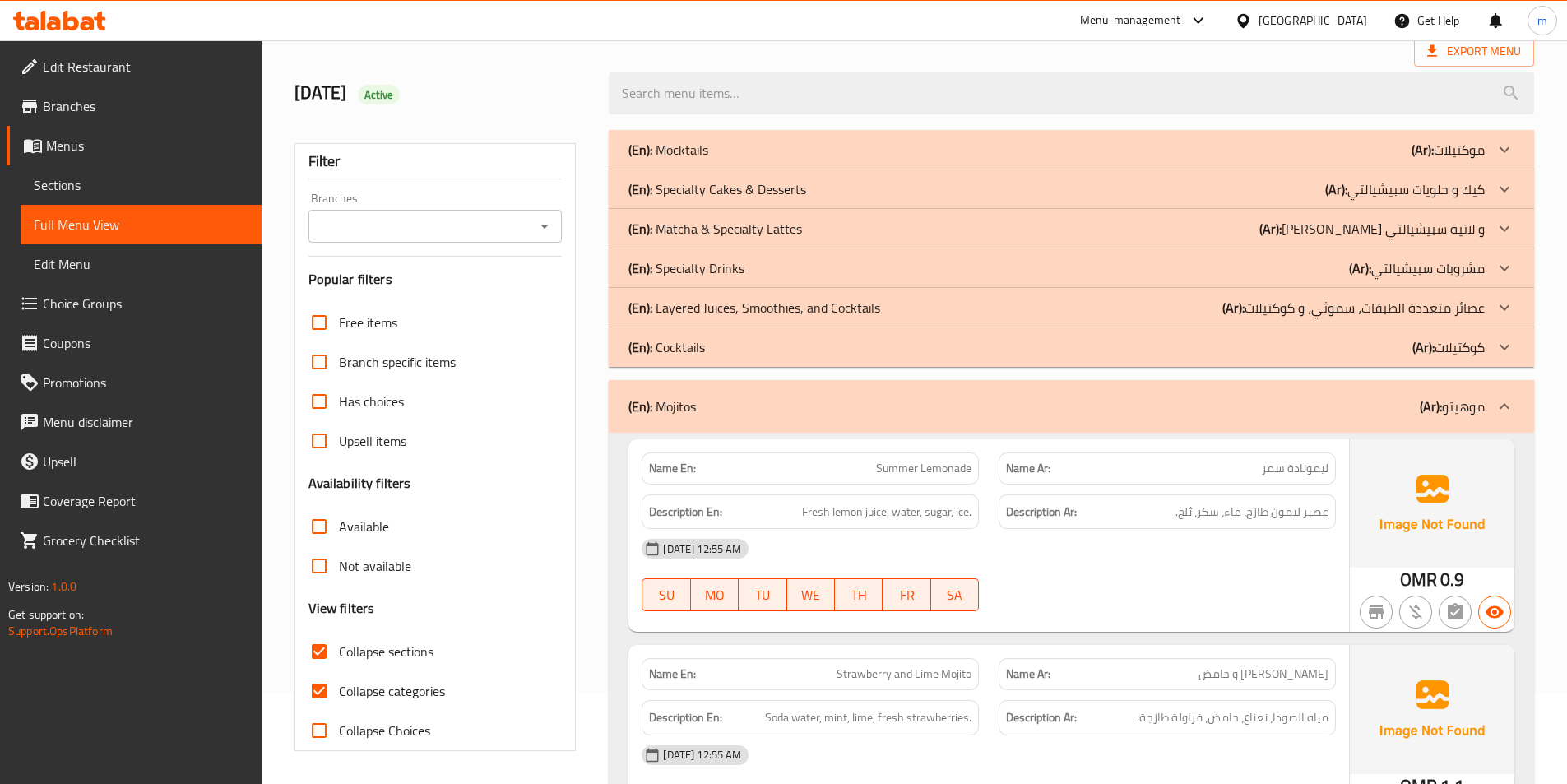
click at [1500, 354] on icon at bounding box center [1504, 347] width 20 height 20
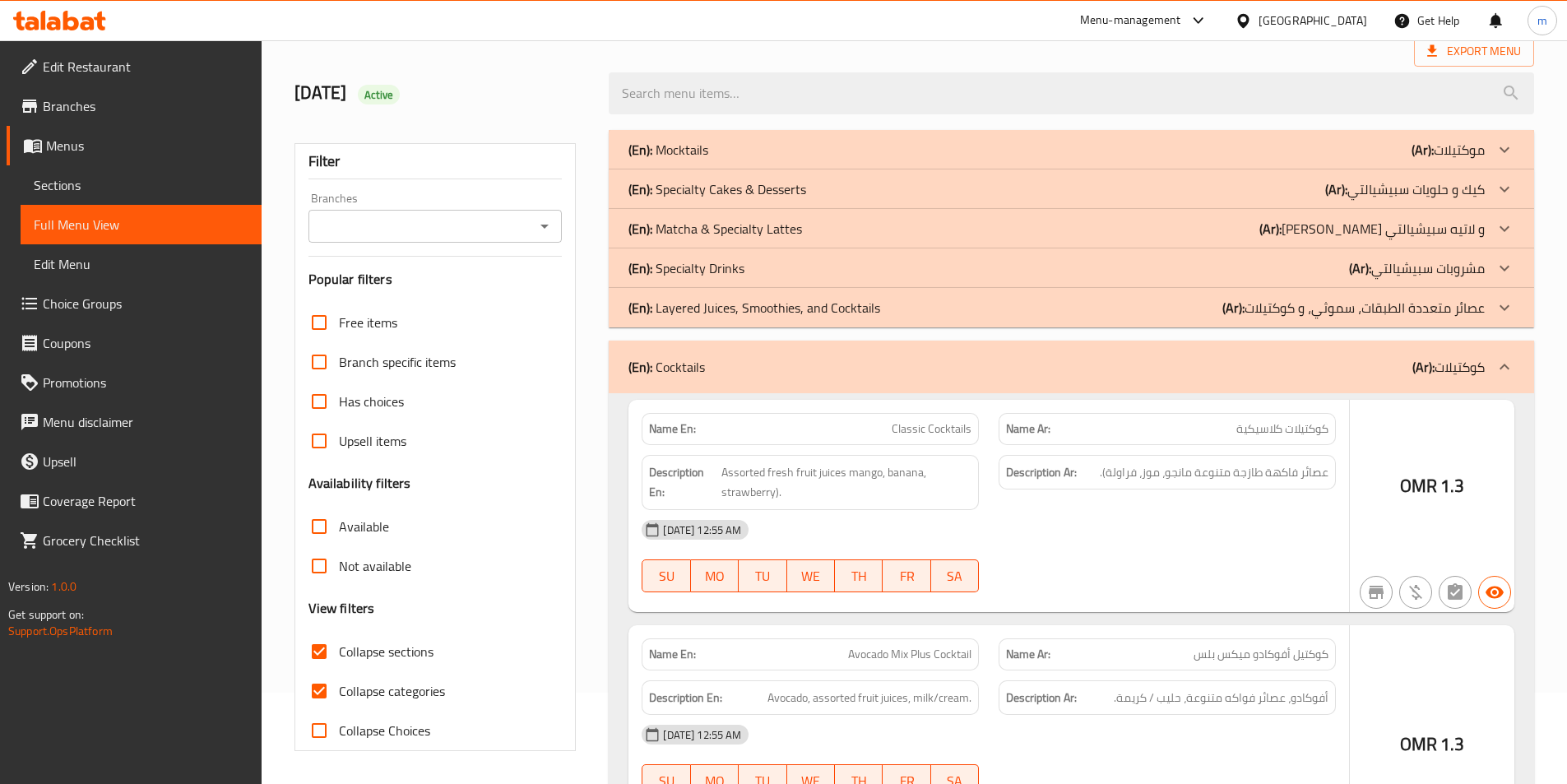
click at [1497, 301] on icon at bounding box center [1504, 308] width 20 height 20
click at [1496, 261] on icon at bounding box center [1504, 268] width 20 height 20
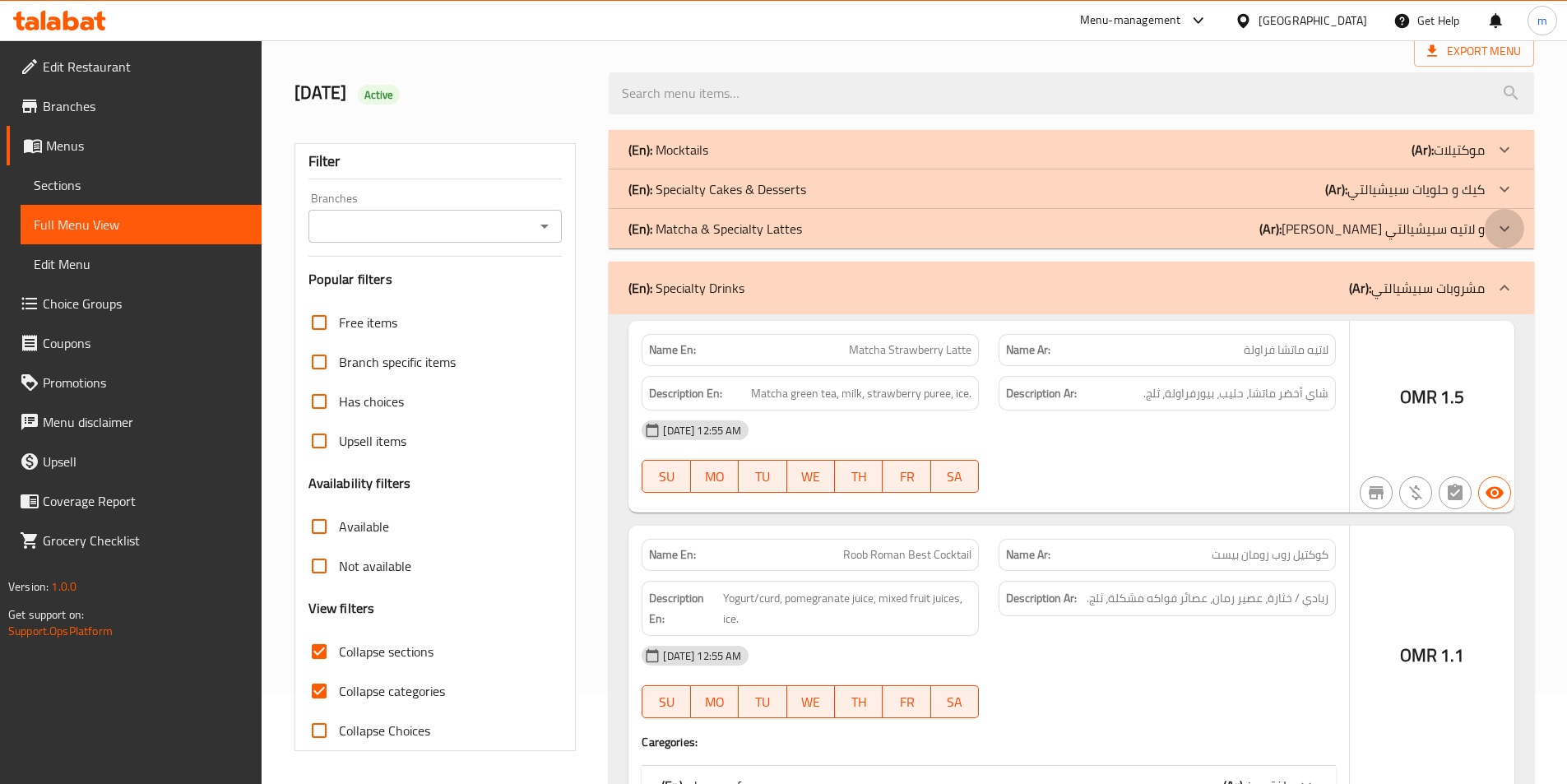
click at [1503, 224] on icon at bounding box center [1504, 228] width 20 height 20
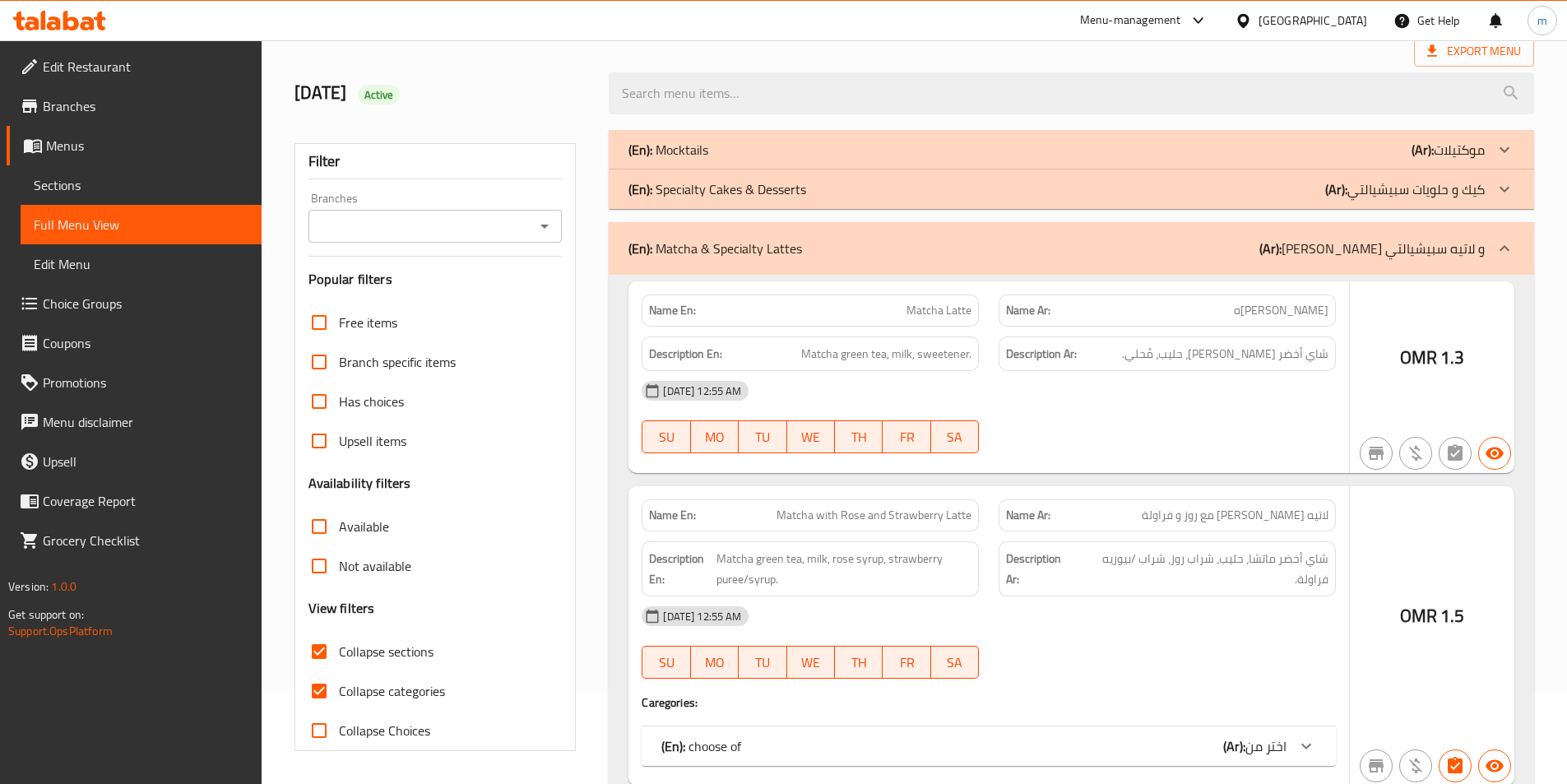
click at [1503, 189] on icon at bounding box center [1504, 190] width 20 height 20
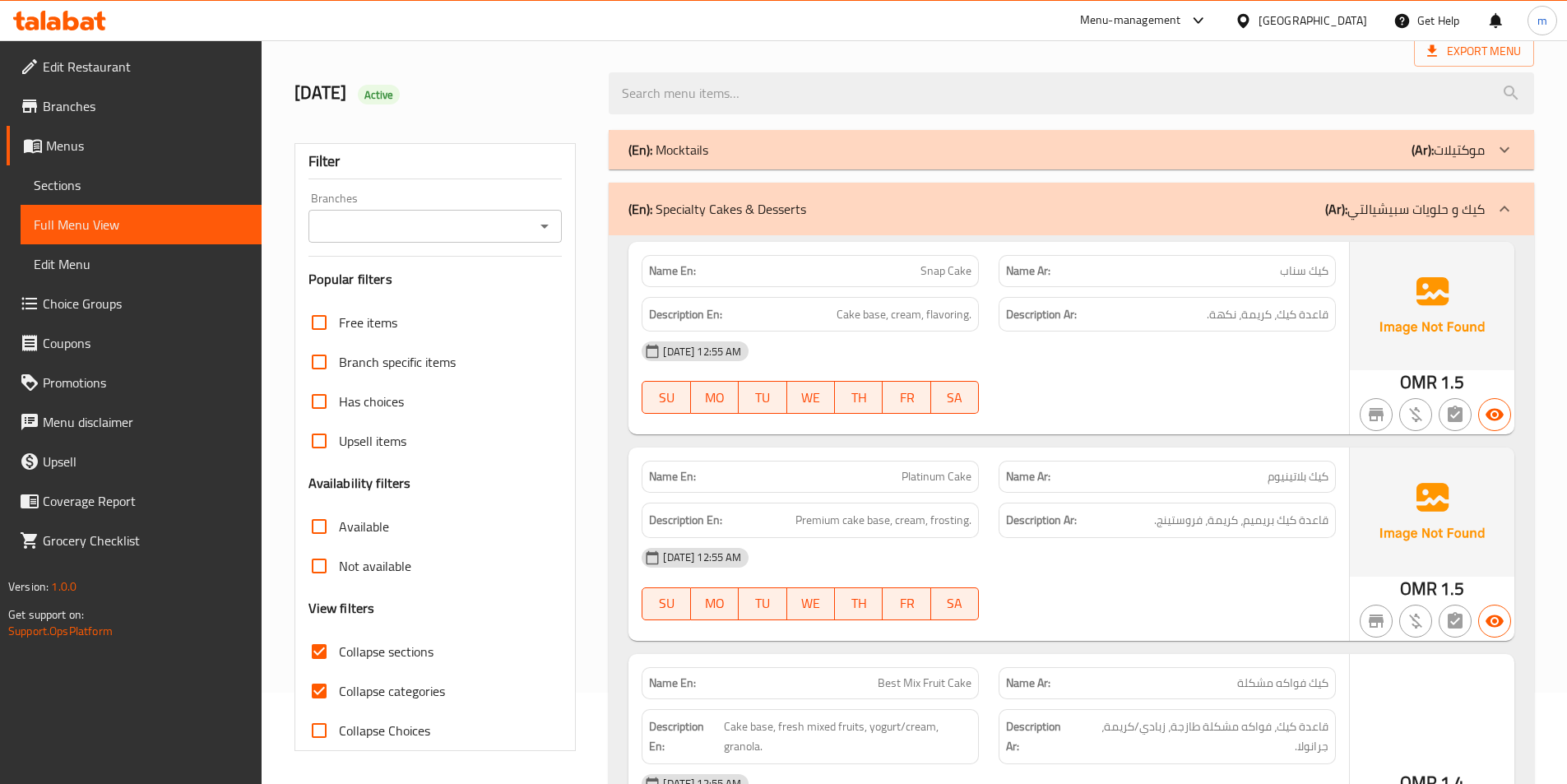
click at [1503, 157] on icon at bounding box center [1504, 150] width 20 height 20
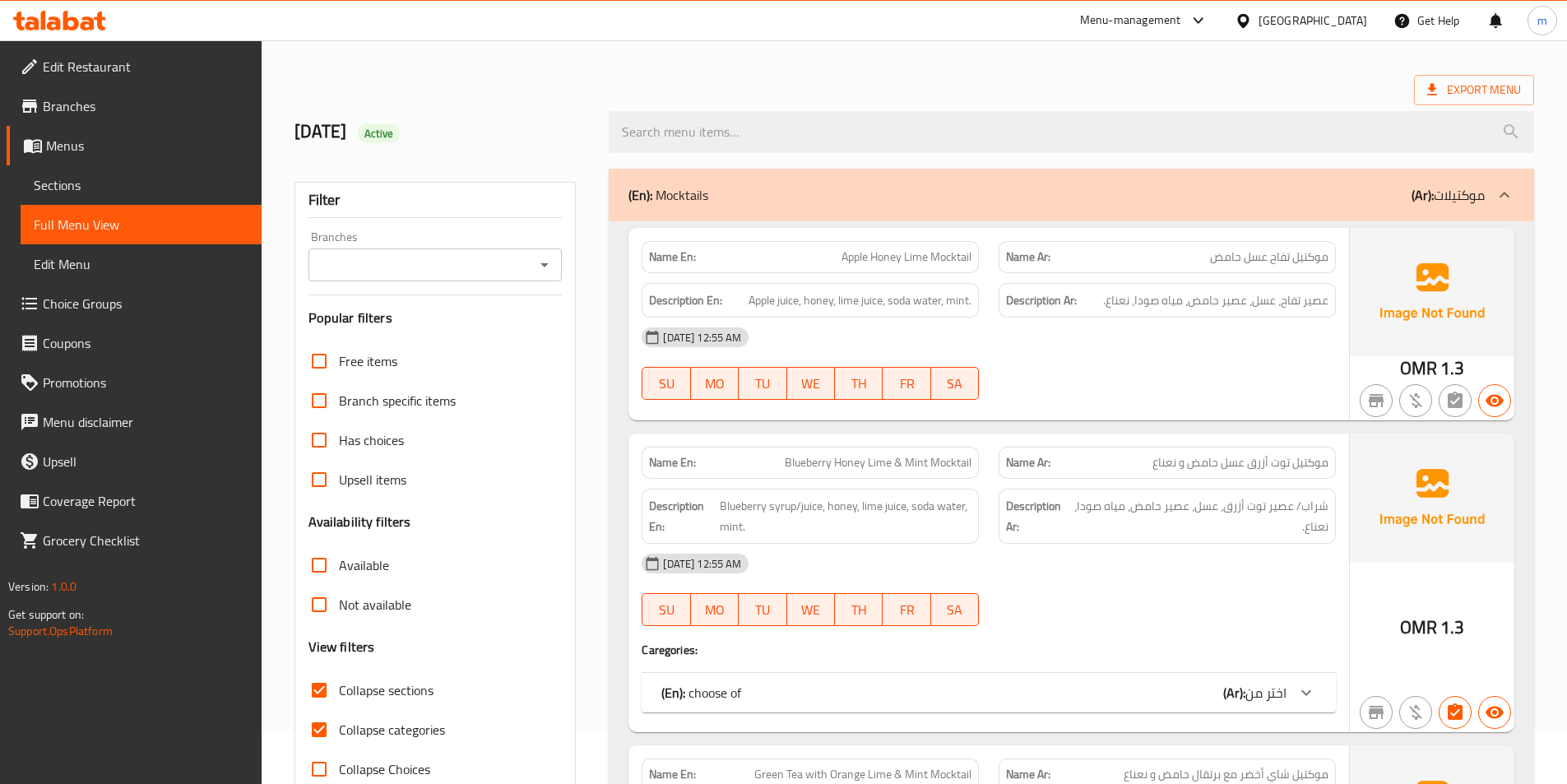
scroll to position [82, 0]
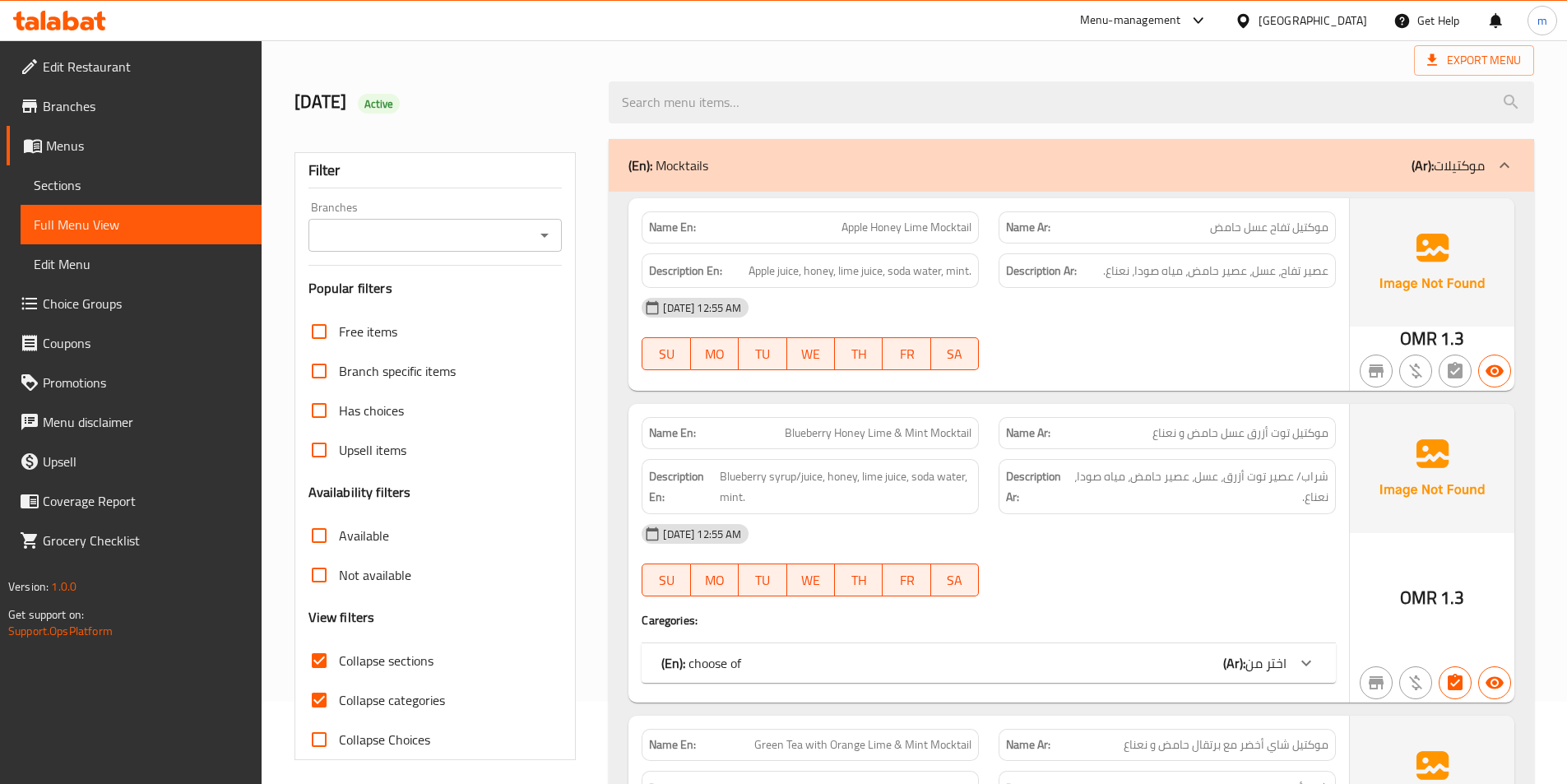
drag, startPoint x: 329, startPoint y: 693, endPoint x: 1163, endPoint y: 517, distance: 852.4
click at [328, 693] on input "Collapse categories" at bounding box center [320, 700] width 40 height 40
checkbox input "false"
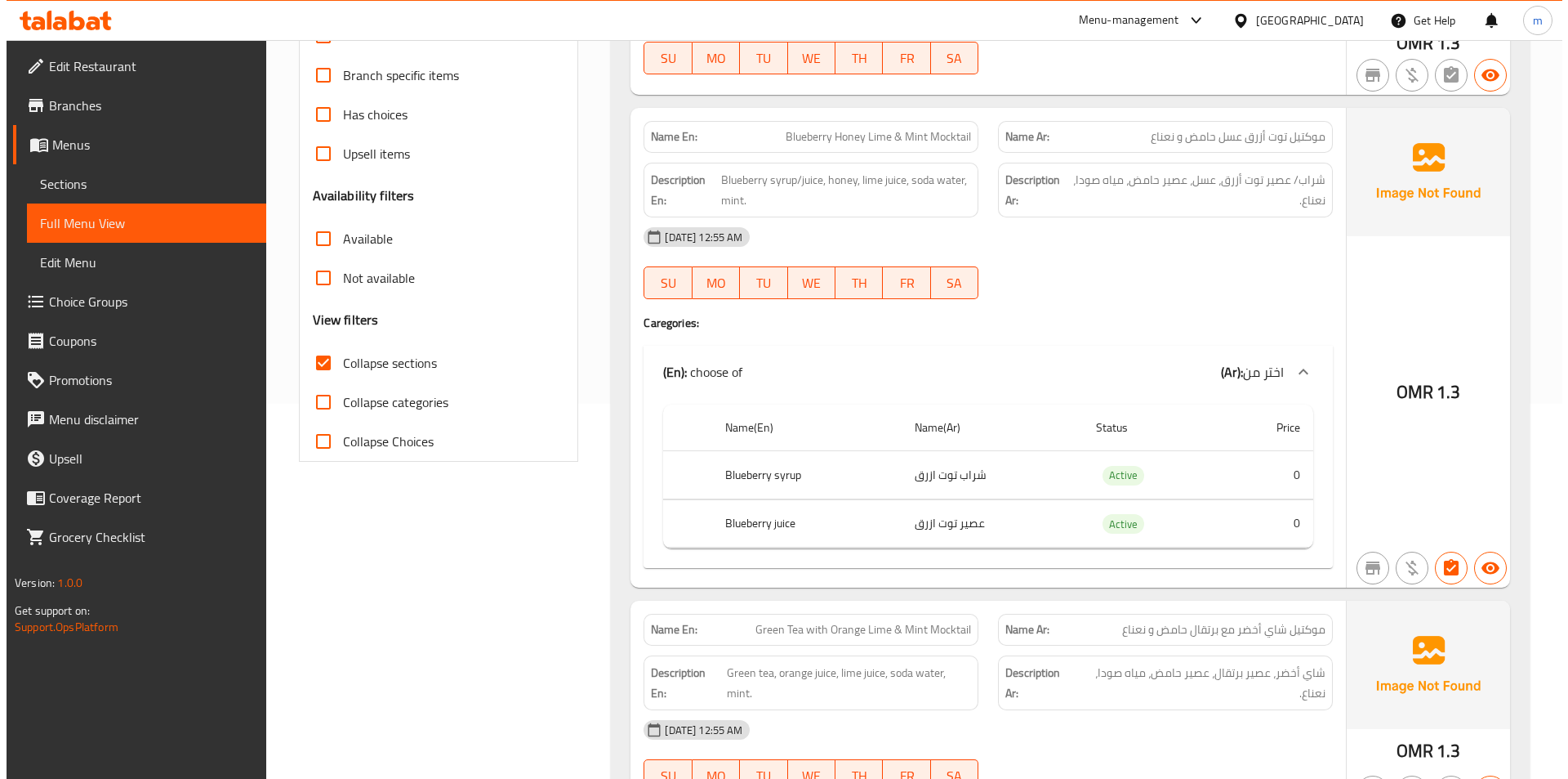
scroll to position [0, 0]
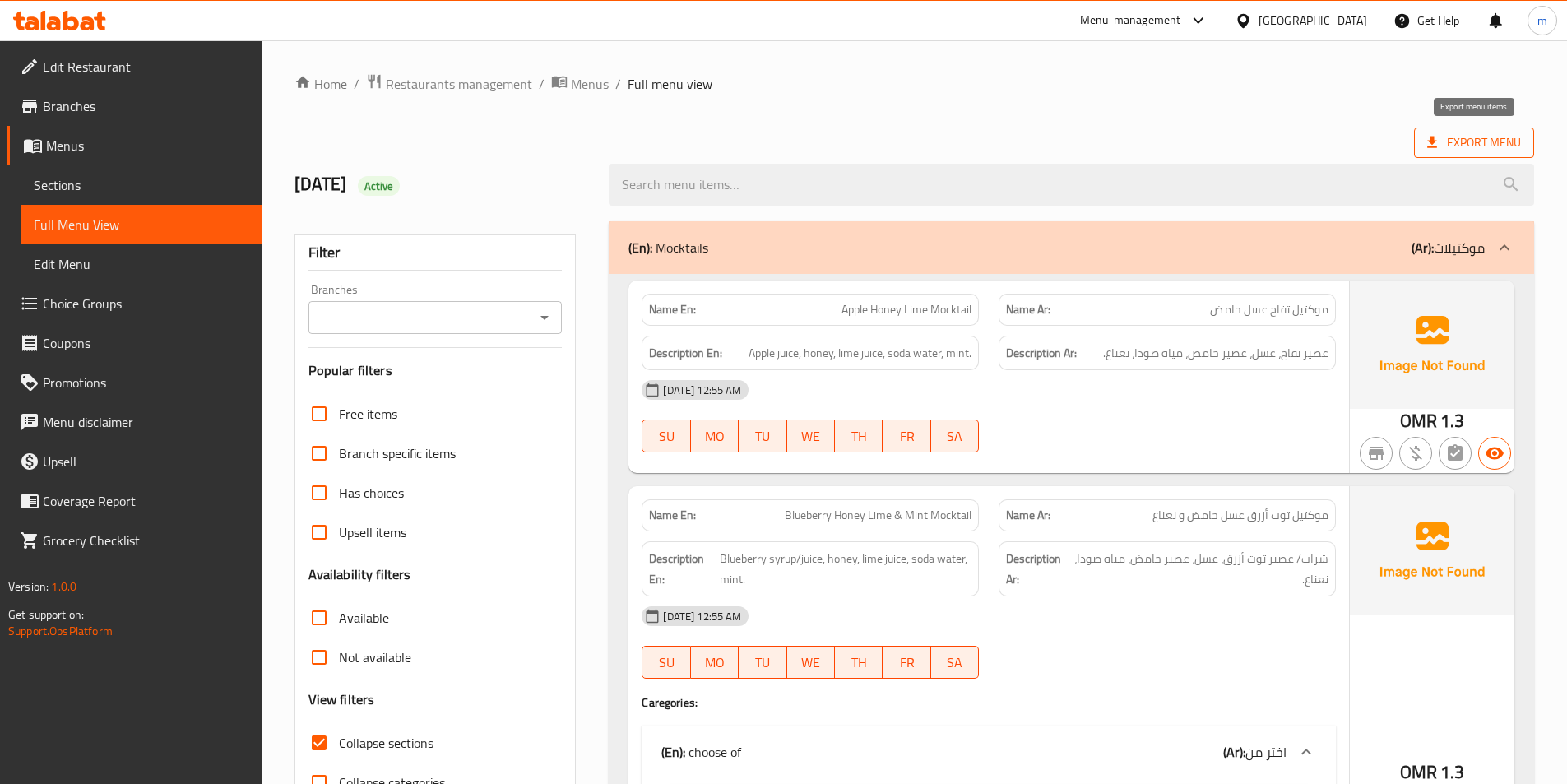
click at [1454, 137] on span "Export Menu" at bounding box center [1474, 142] width 93 height 21
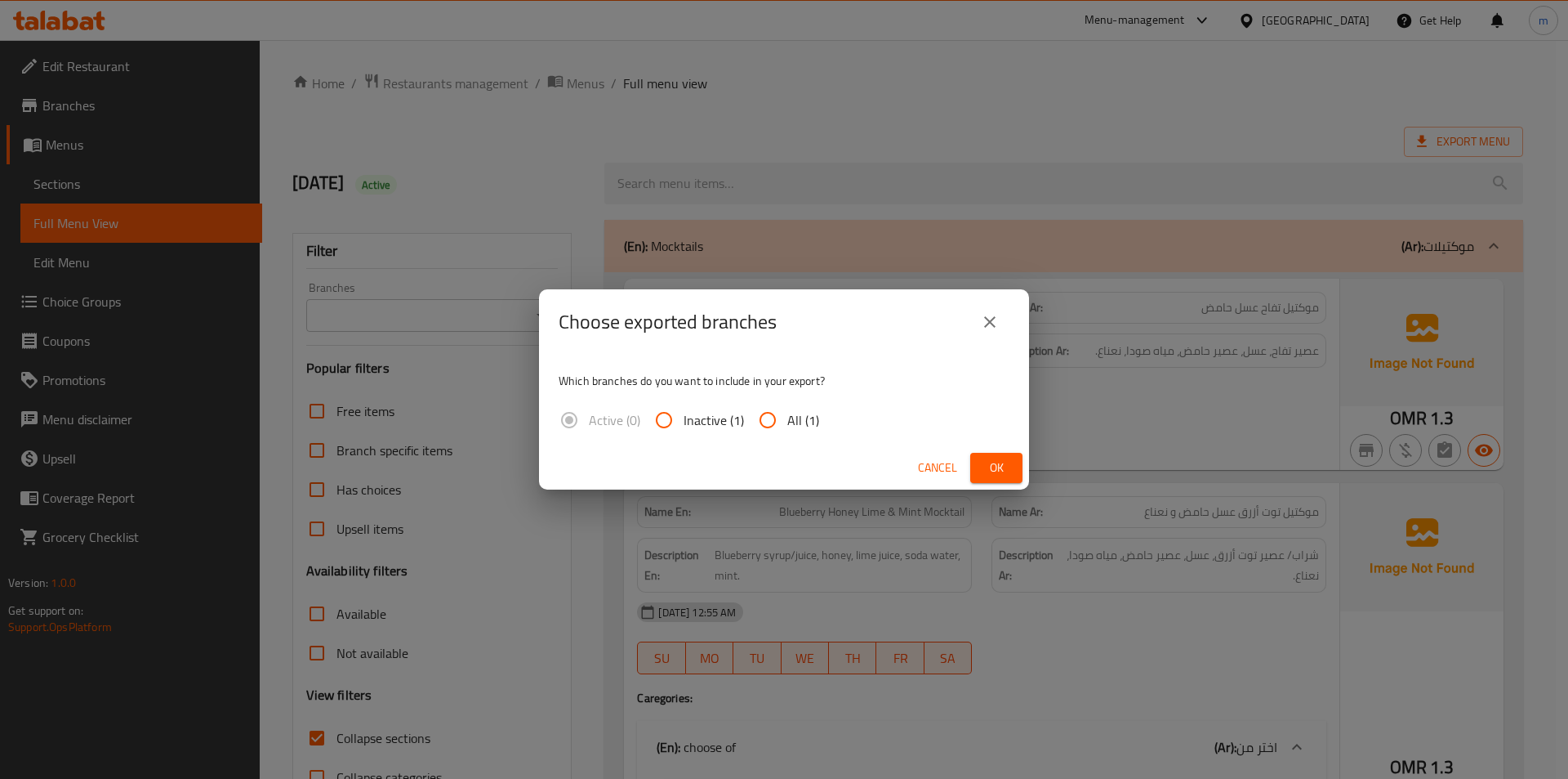
click at [774, 421] on input "All (1)" at bounding box center [768, 420] width 39 height 39
radio input "true"
click at [974, 460] on button "Ok" at bounding box center [995, 467] width 52 height 31
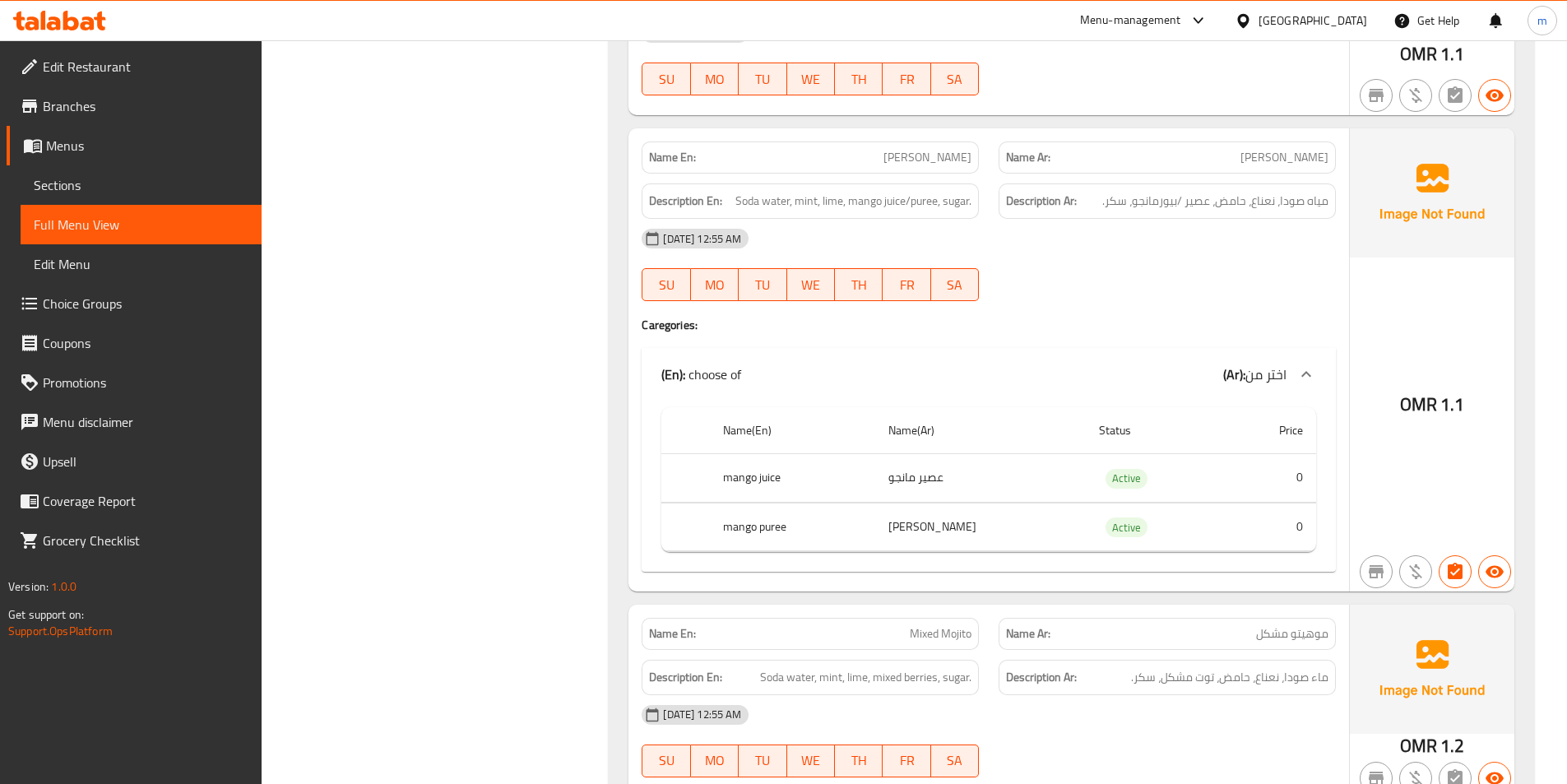
scroll to position [10806, 0]
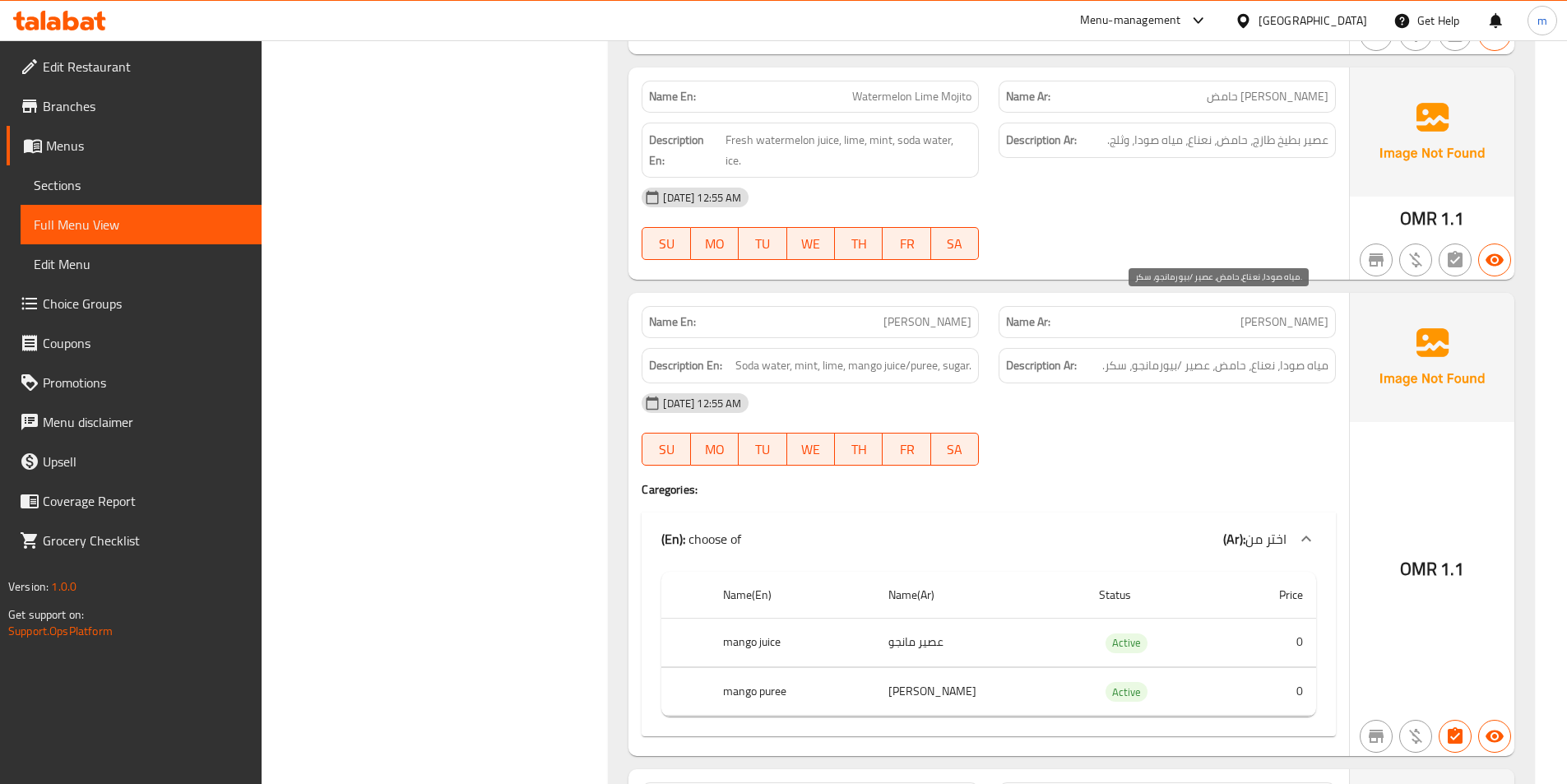
click at [1162, 355] on span "مياه صودا، نعناع، حامض، عصير /بيورمانجو، سكر." at bounding box center [1215, 365] width 226 height 21
click at [936, 314] on span "[PERSON_NAME]" at bounding box center [927, 322] width 88 height 17
copy span "[PERSON_NAME]"
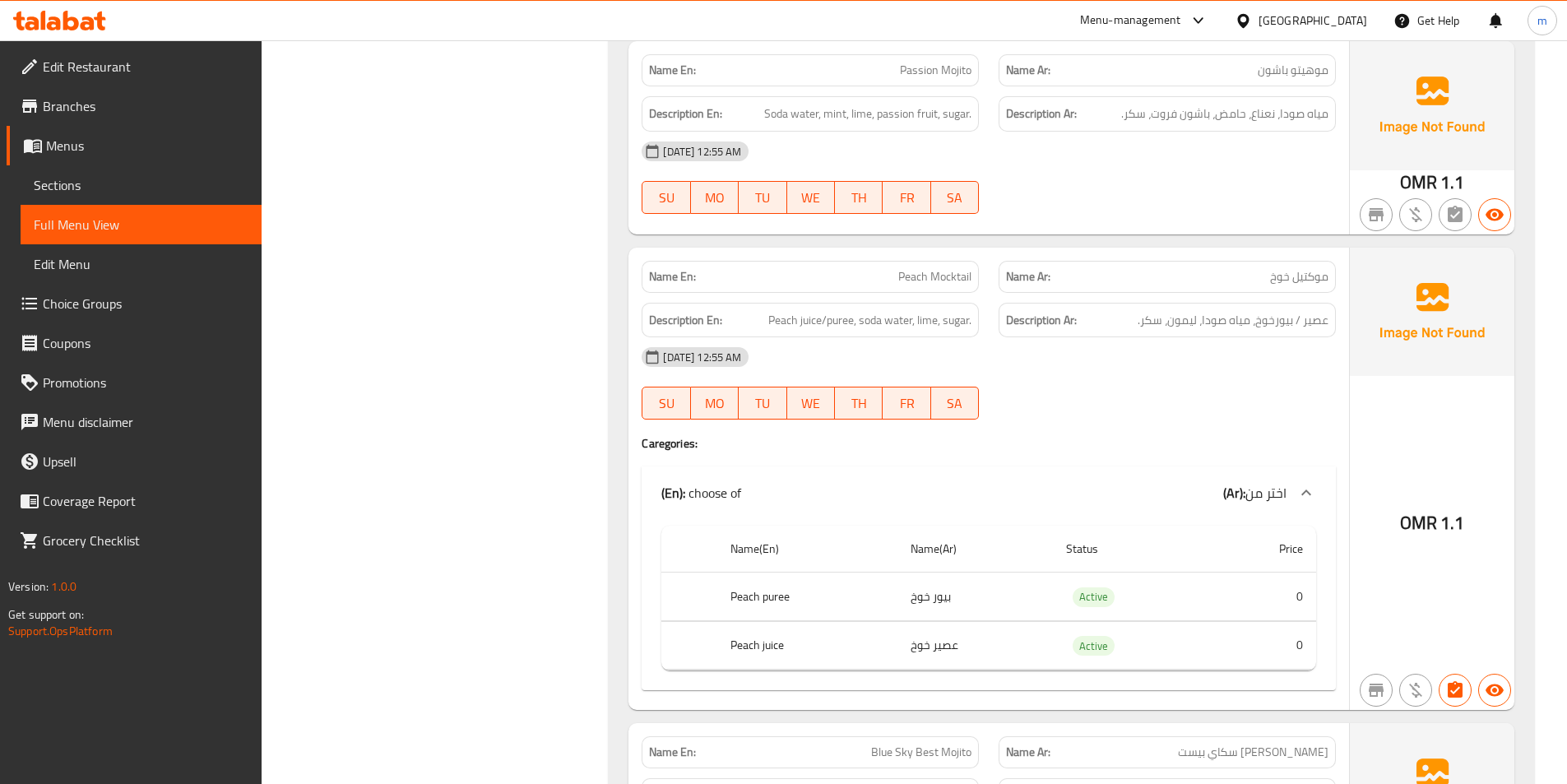
scroll to position [9902, 0]
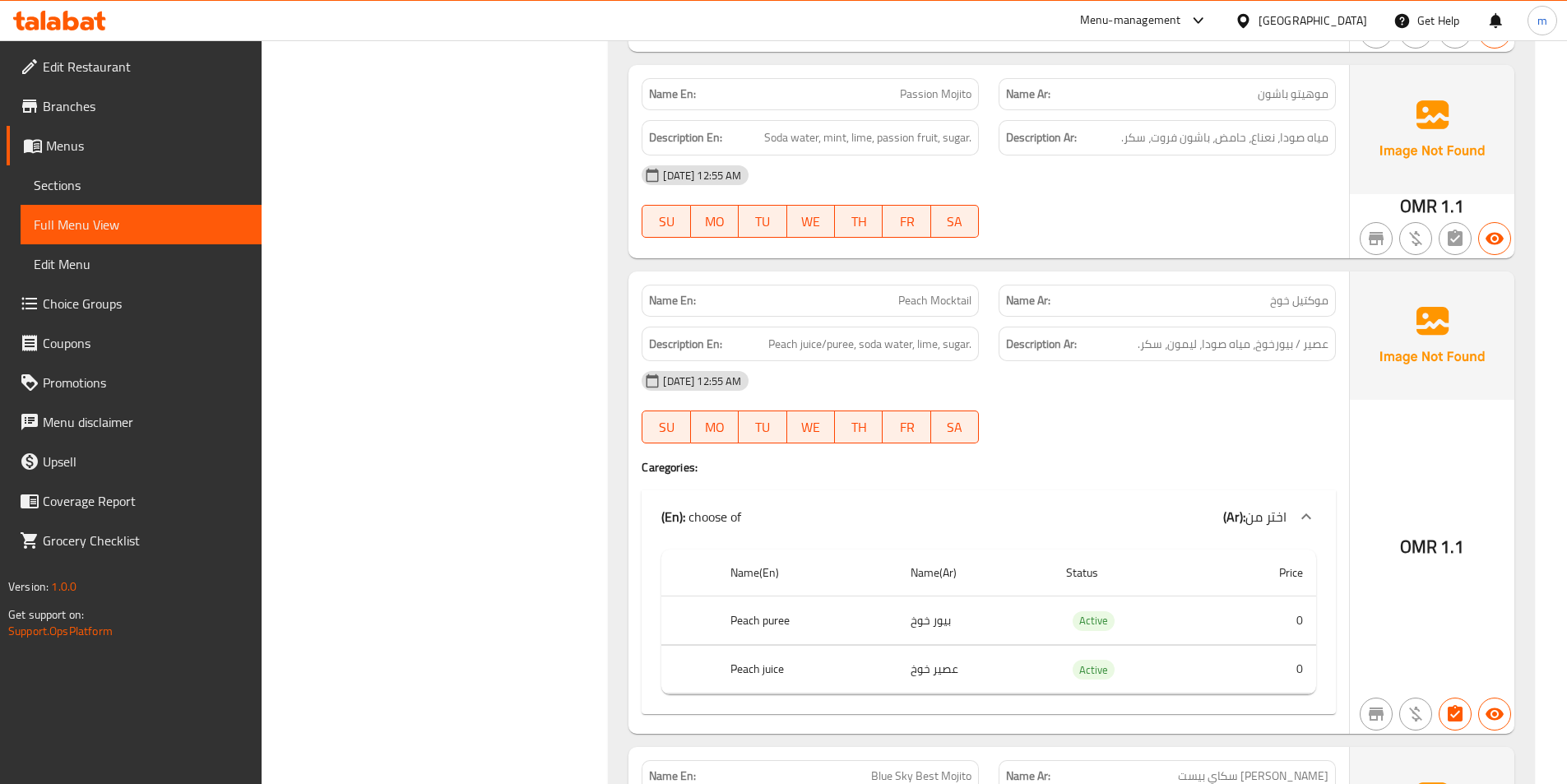
click at [924, 292] on span "Peach Mocktail" at bounding box center [935, 300] width 73 height 17
click at [919, 292] on span "Peach Mocktail" at bounding box center [935, 300] width 73 height 17
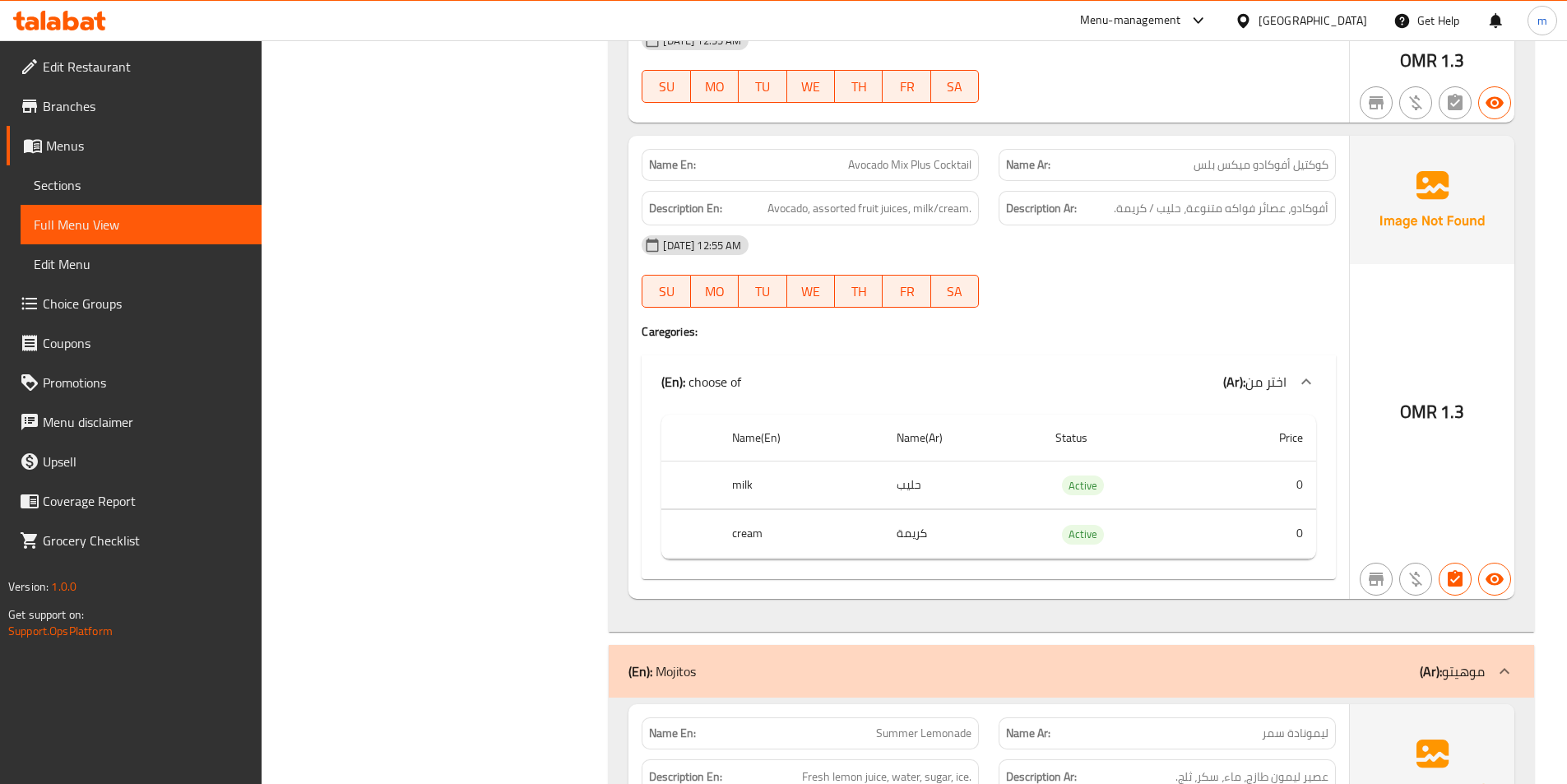
scroll to position [8669, 0]
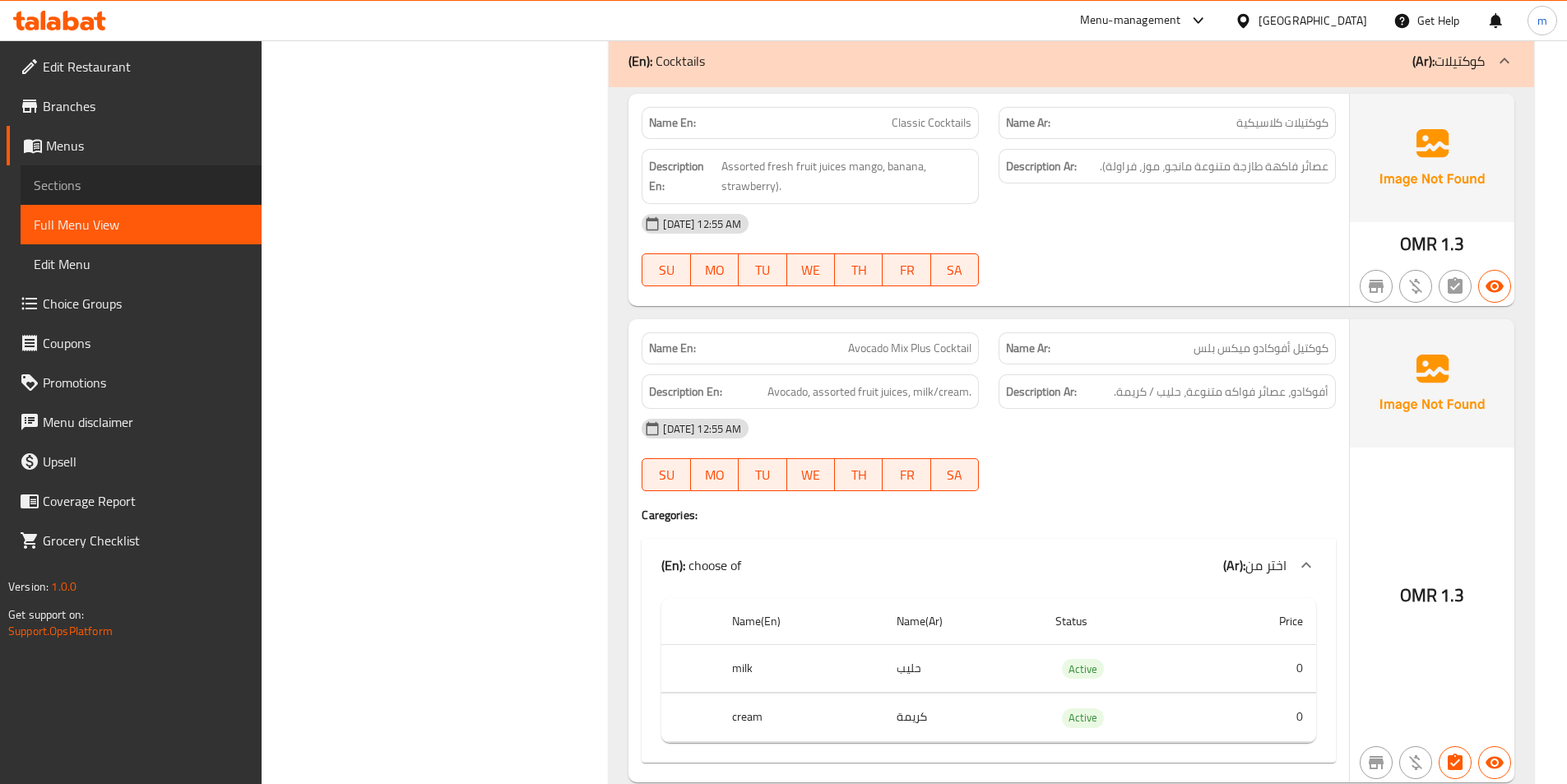
click at [151, 185] on span "Sections" at bounding box center [141, 185] width 214 height 20
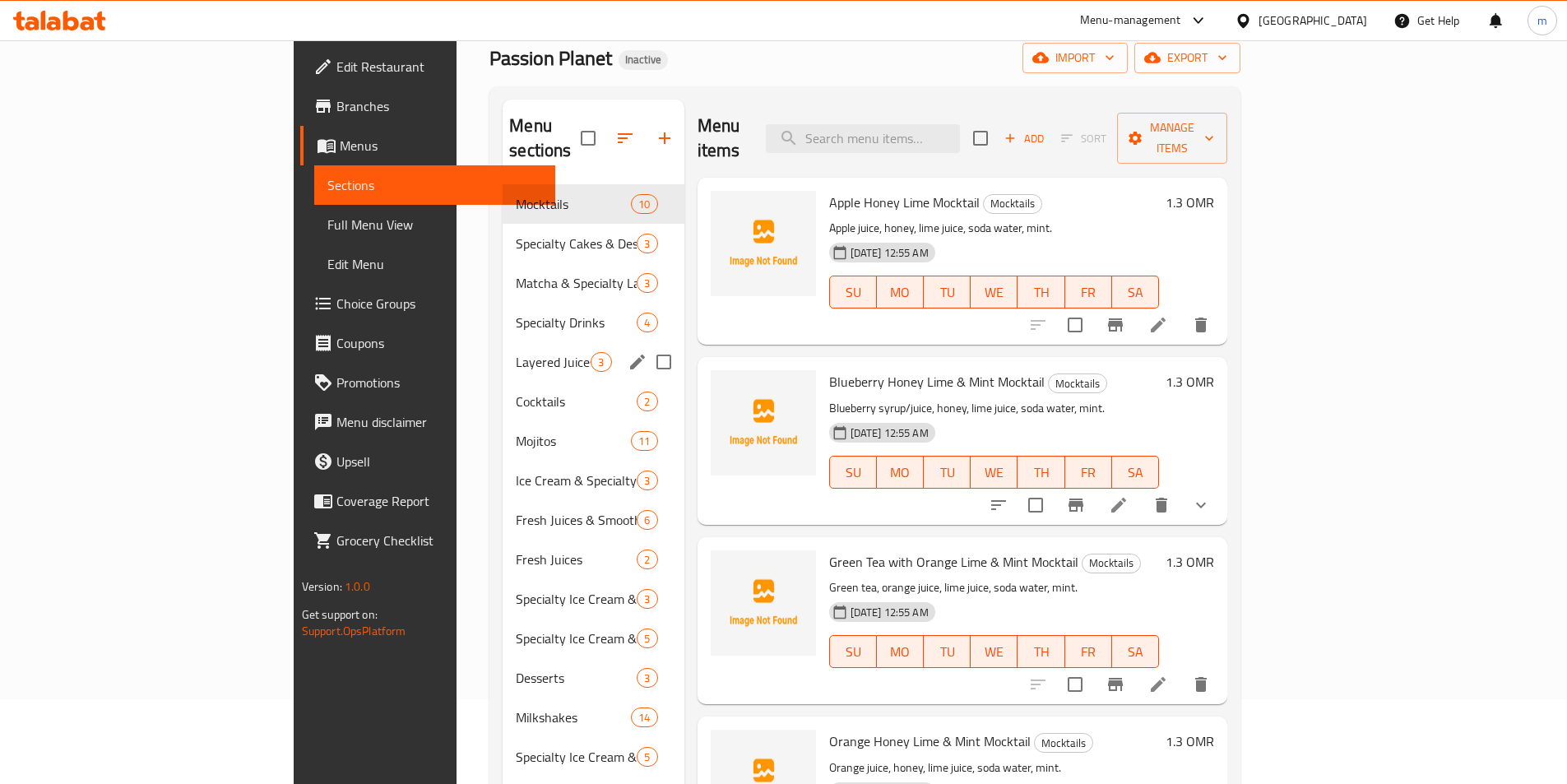
scroll to position [65, 0]
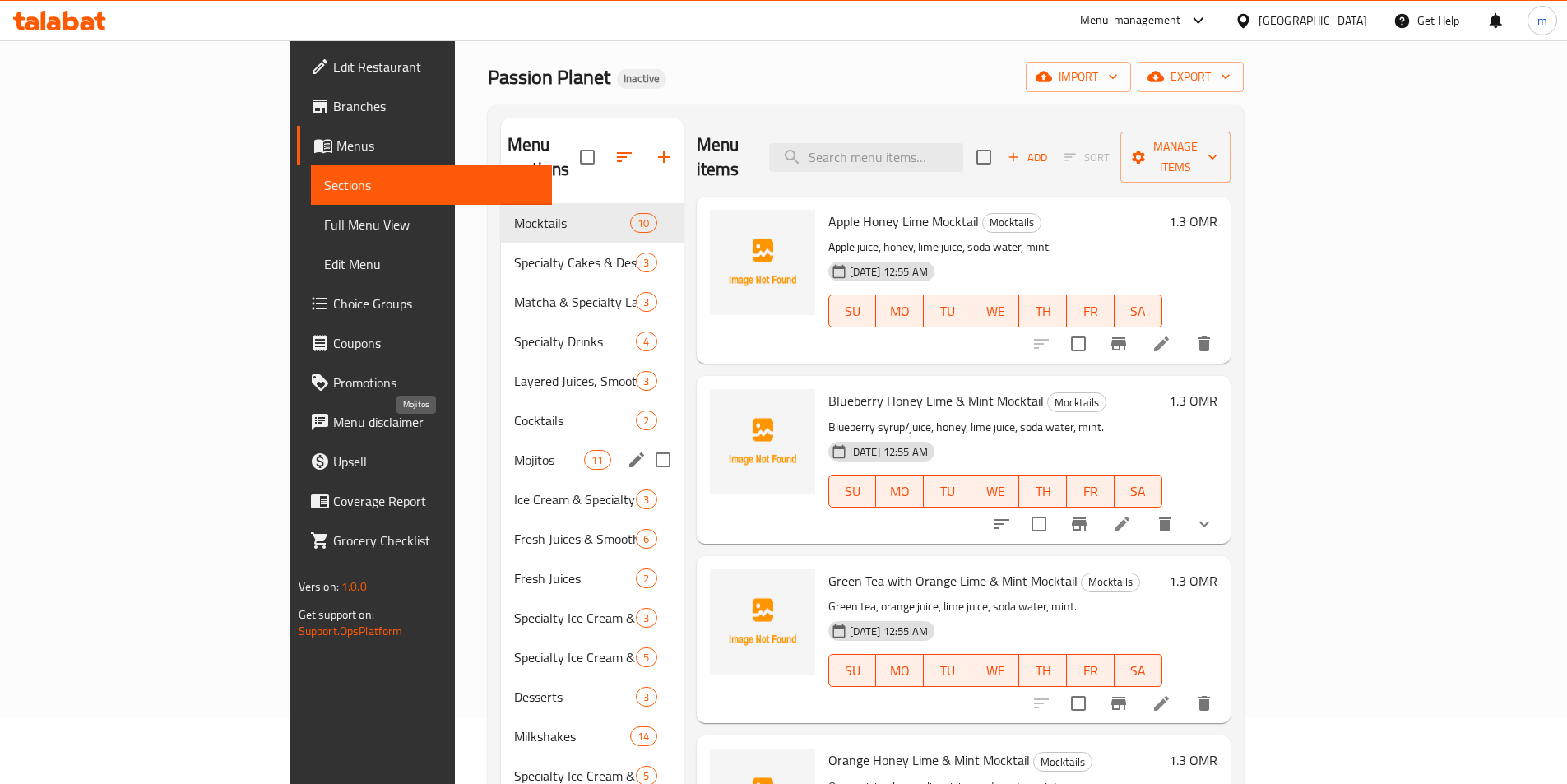
click at [514, 450] on span "Mojitos" at bounding box center [549, 459] width 70 height 20
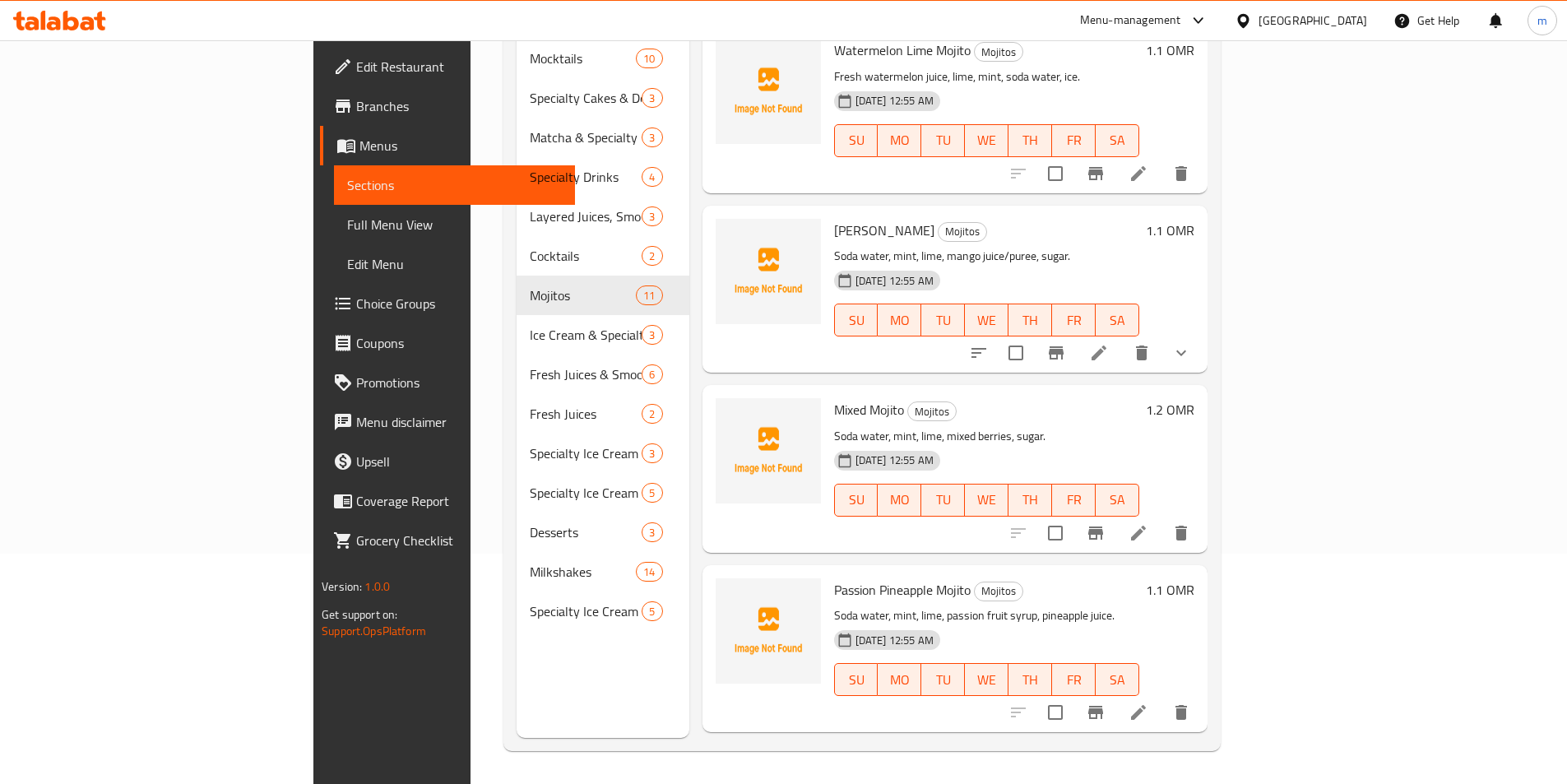
scroll to position [740, 0]
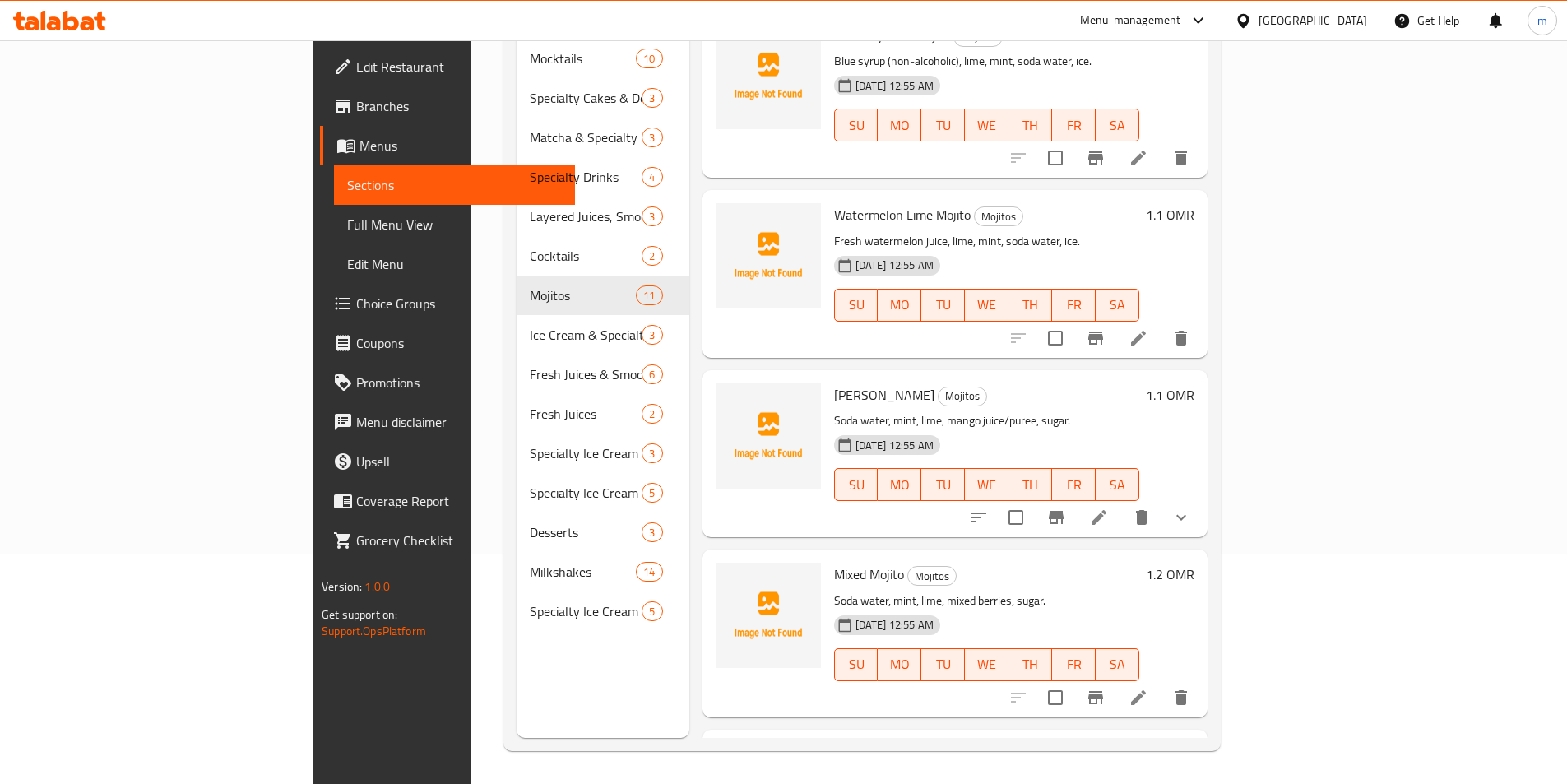
click at [1109, 507] on icon at bounding box center [1099, 517] width 20 height 20
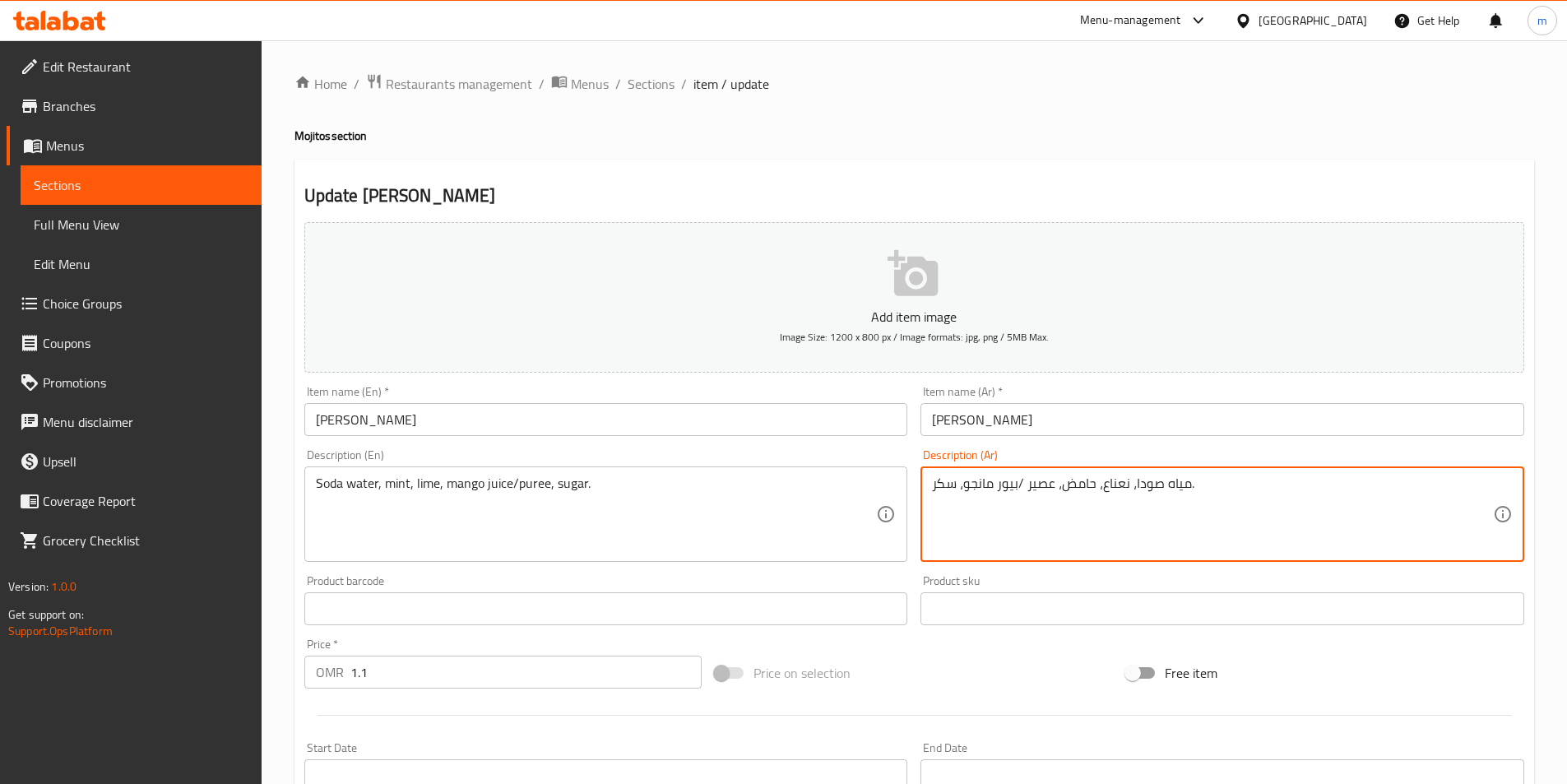
scroll to position [405, 0]
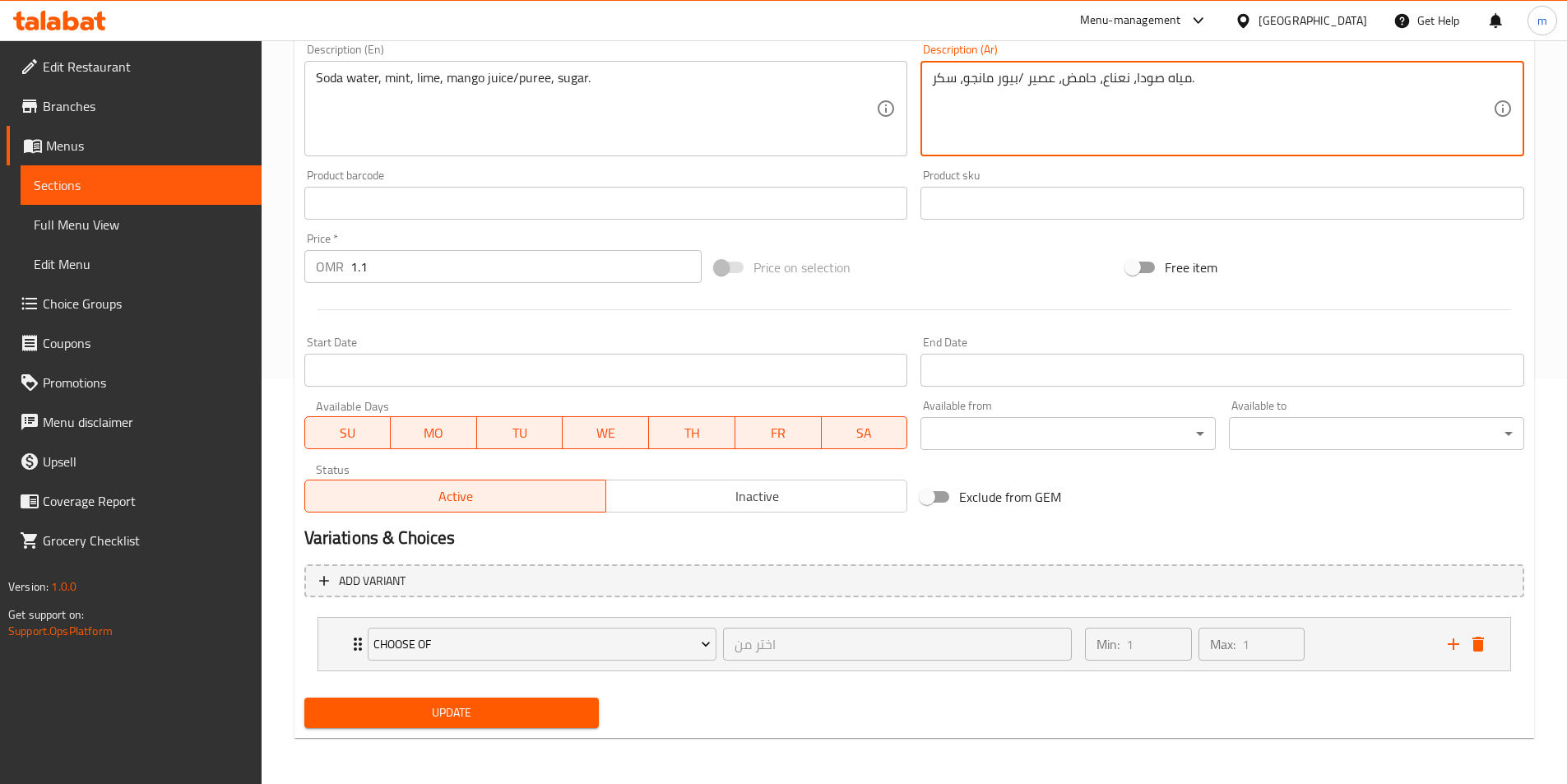
type textarea "مياه صودا، نعناع، حامض، عصير /بيور مانجو، سكر."
click at [458, 717] on span "Update" at bounding box center [452, 712] width 269 height 21
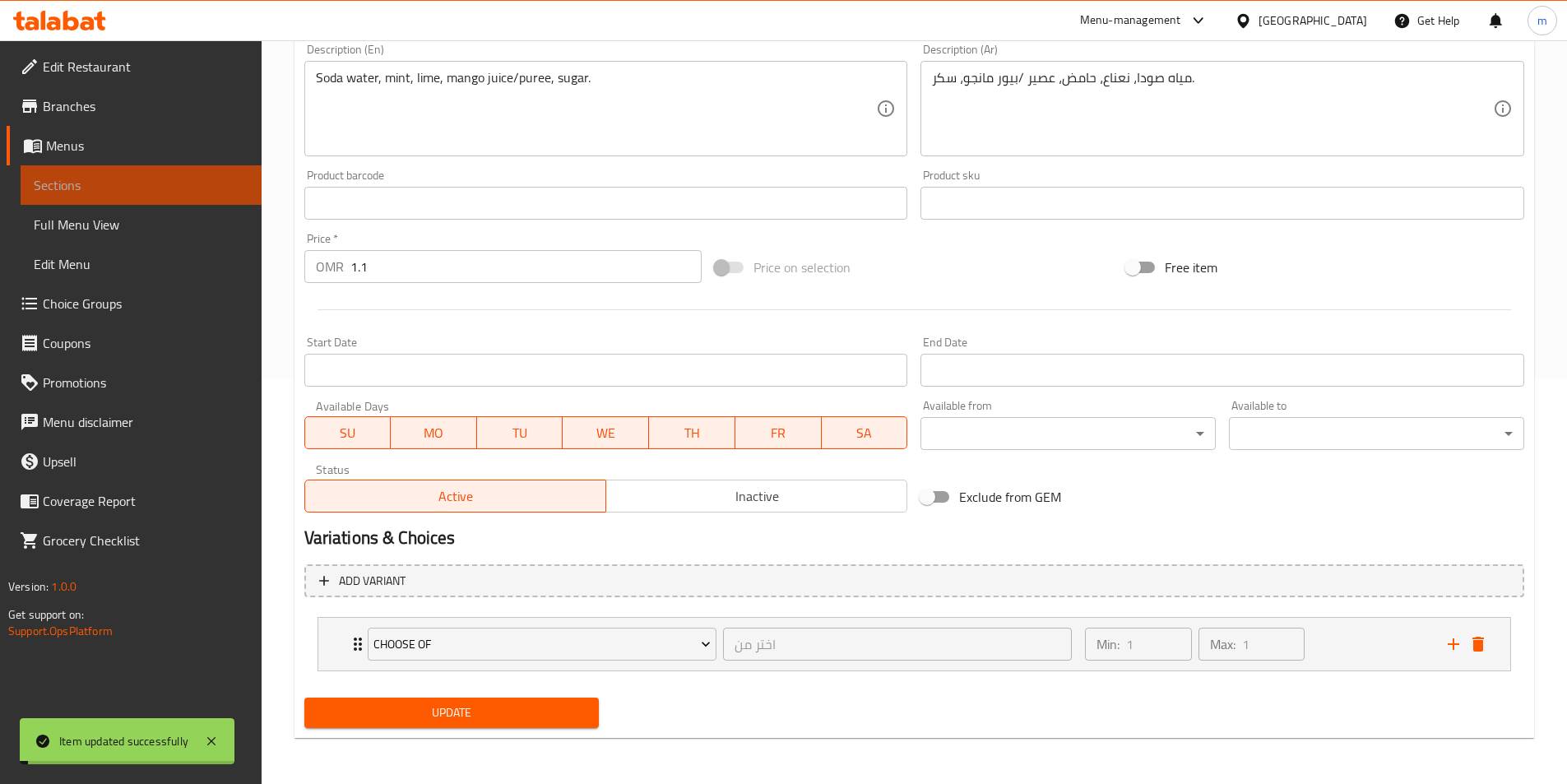
drag, startPoint x: 127, startPoint y: 194, endPoint x: 255, endPoint y: 244, distance: 137.4
click at [127, 194] on span "Sections" at bounding box center [141, 185] width 214 height 20
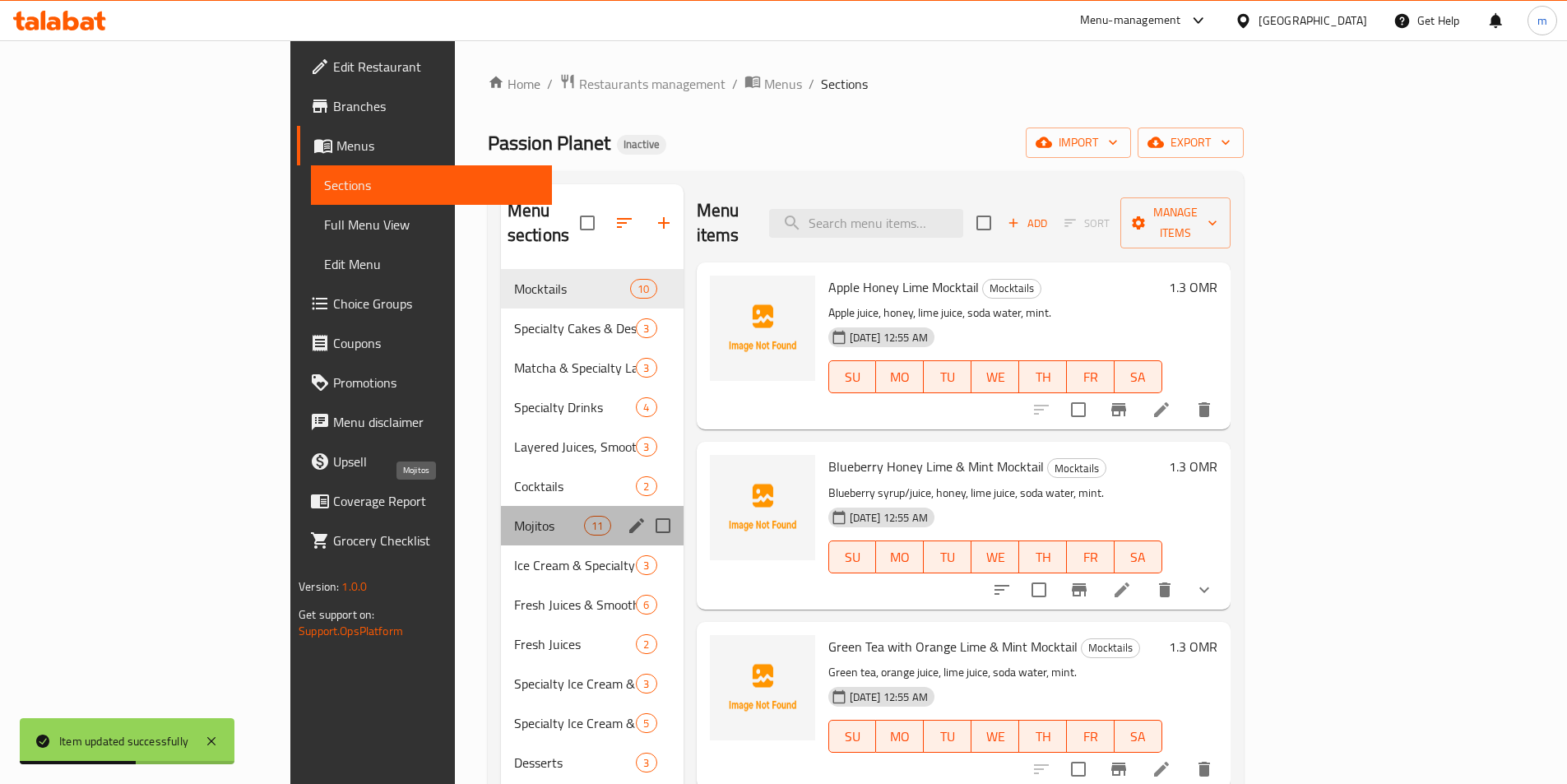
click at [514, 515] on span "Mojitos" at bounding box center [549, 525] width 70 height 20
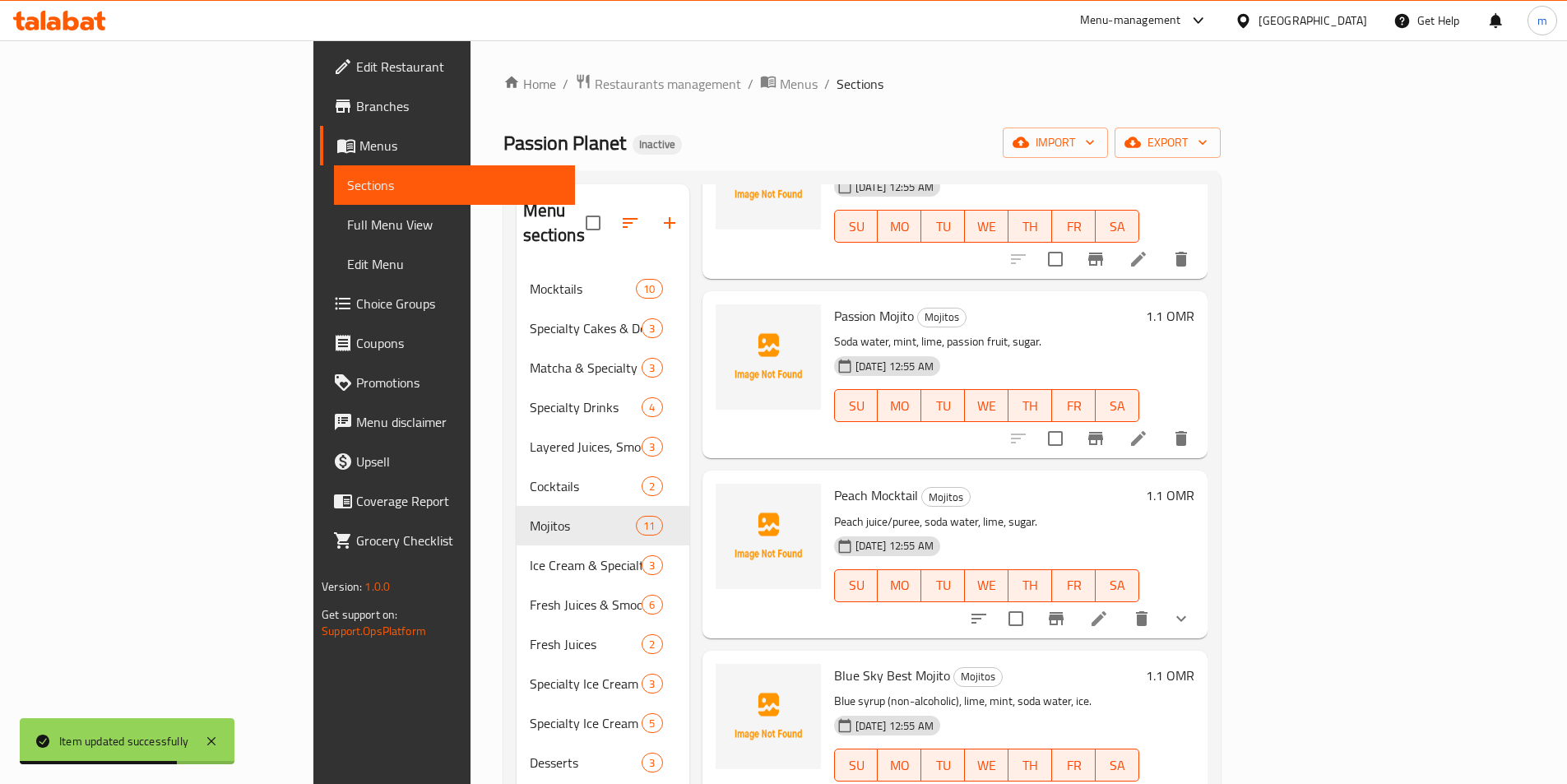
scroll to position [328, 0]
click at [1162, 426] on li at bounding box center [1138, 440] width 46 height 30
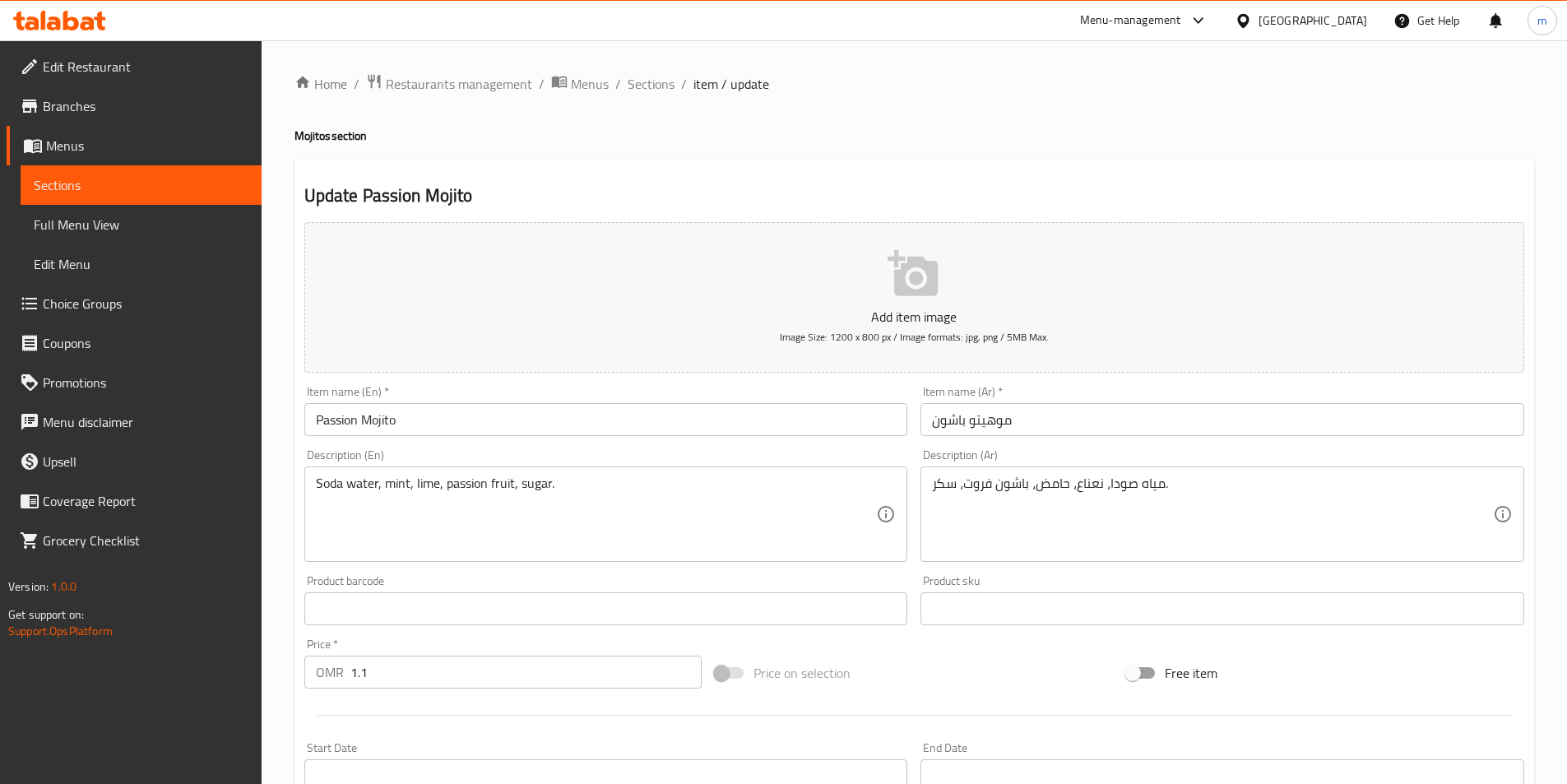
click at [68, 185] on span "Sections" at bounding box center [141, 185] width 214 height 20
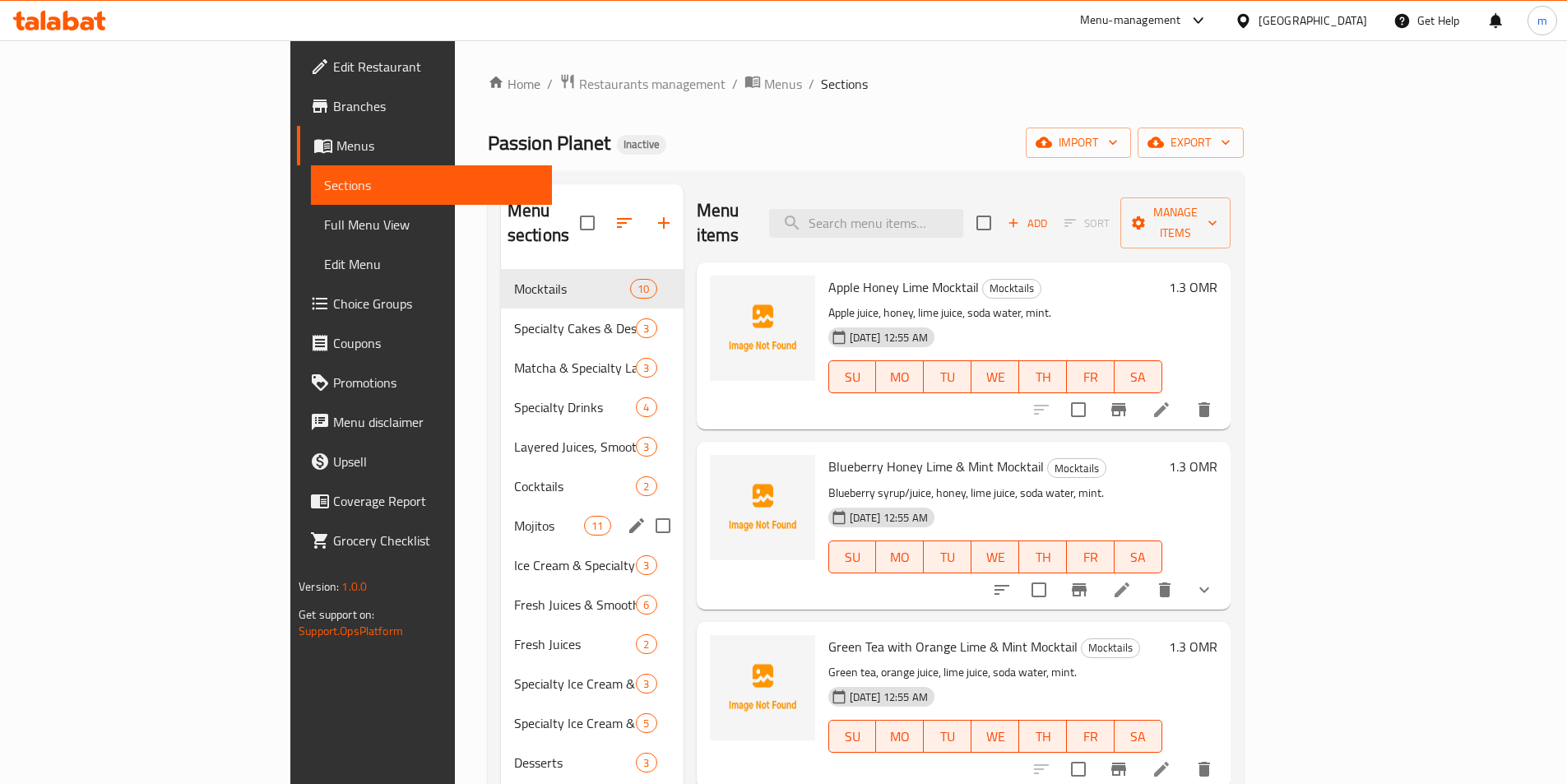
click at [501, 505] on div "Mojitos 11" at bounding box center [593, 525] width 183 height 40
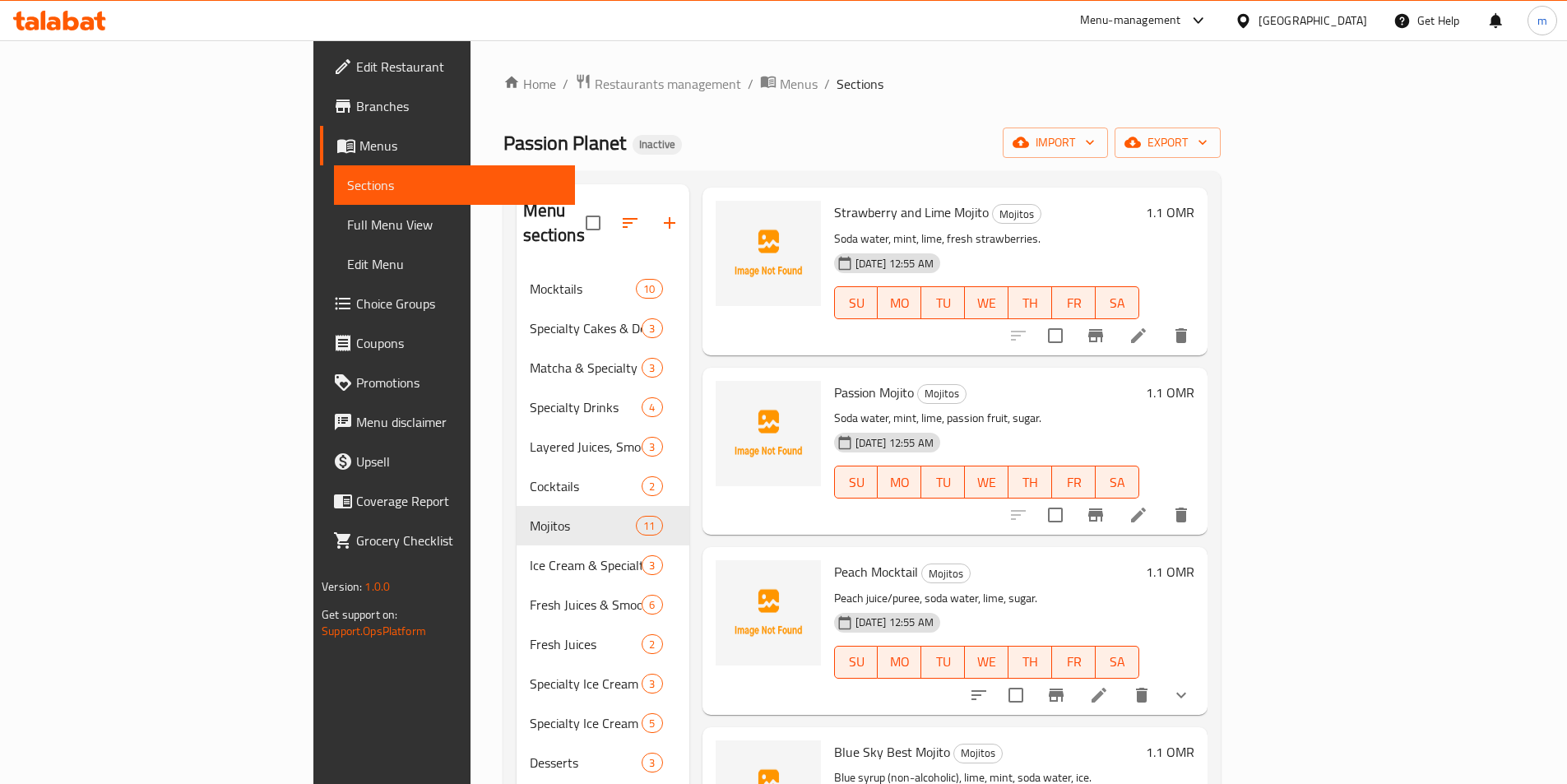
scroll to position [247, 0]
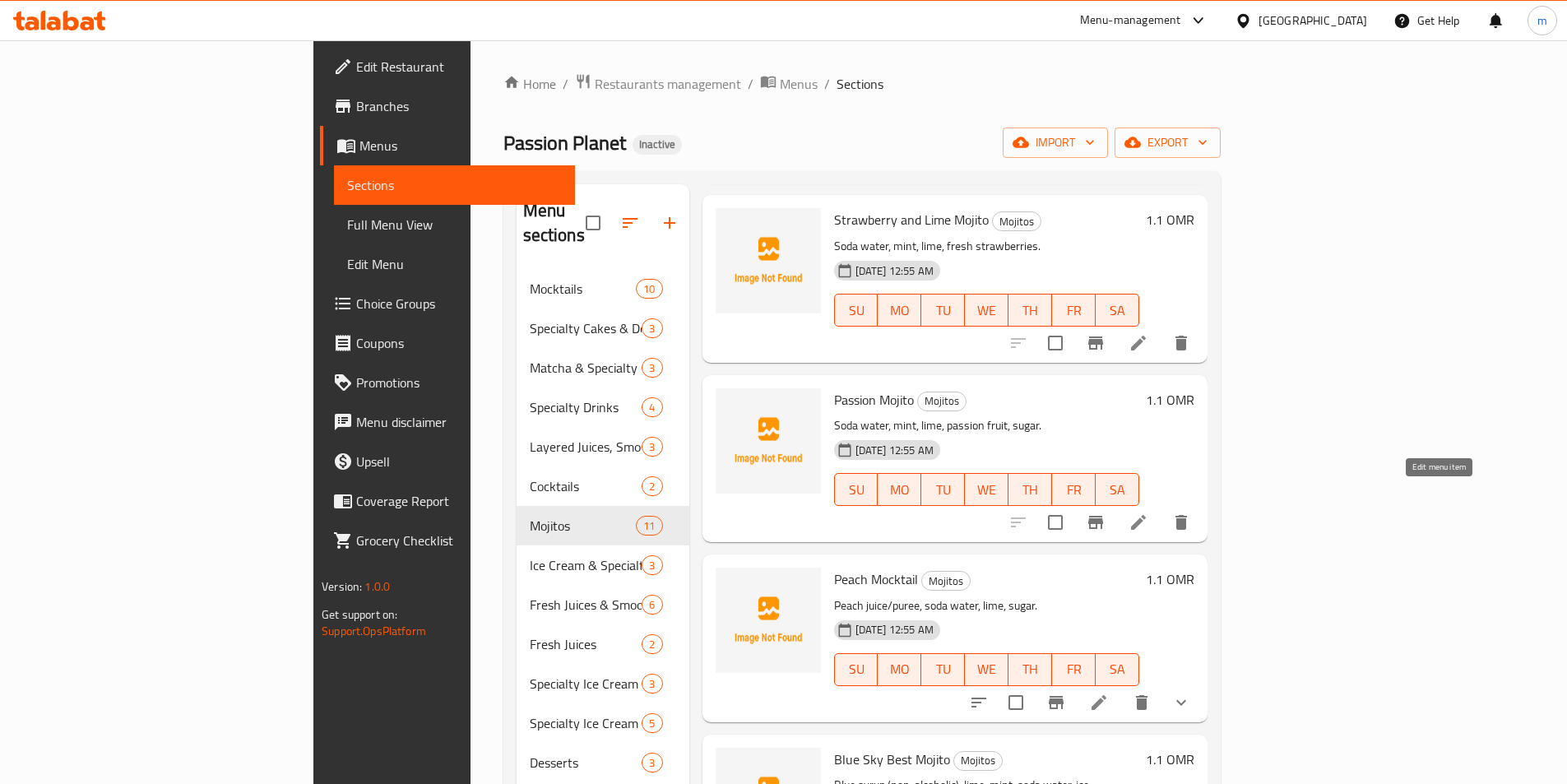
click at [1149, 512] on icon at bounding box center [1139, 522] width 20 height 20
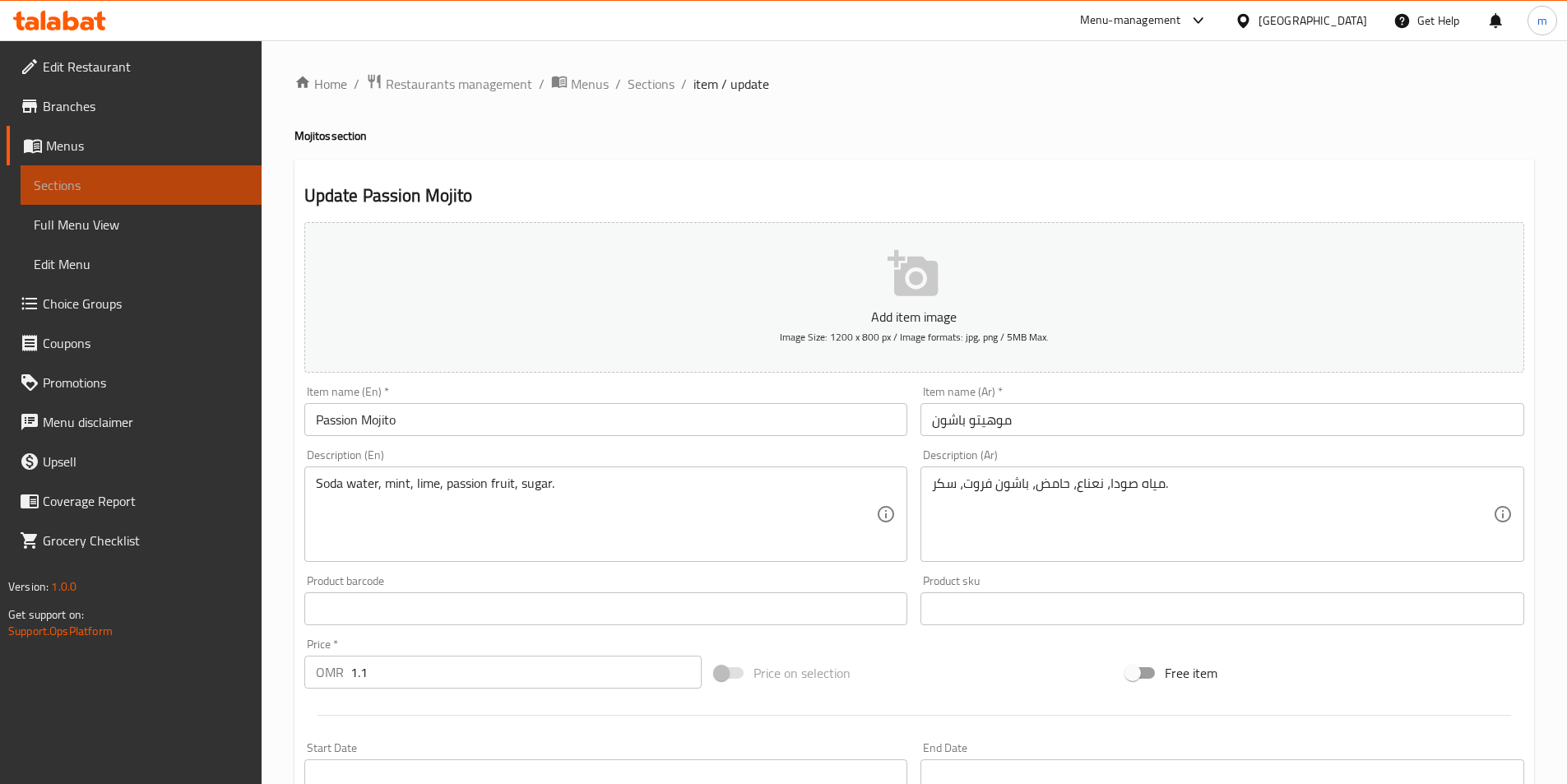
click at [51, 187] on span "Sections" at bounding box center [141, 185] width 214 height 20
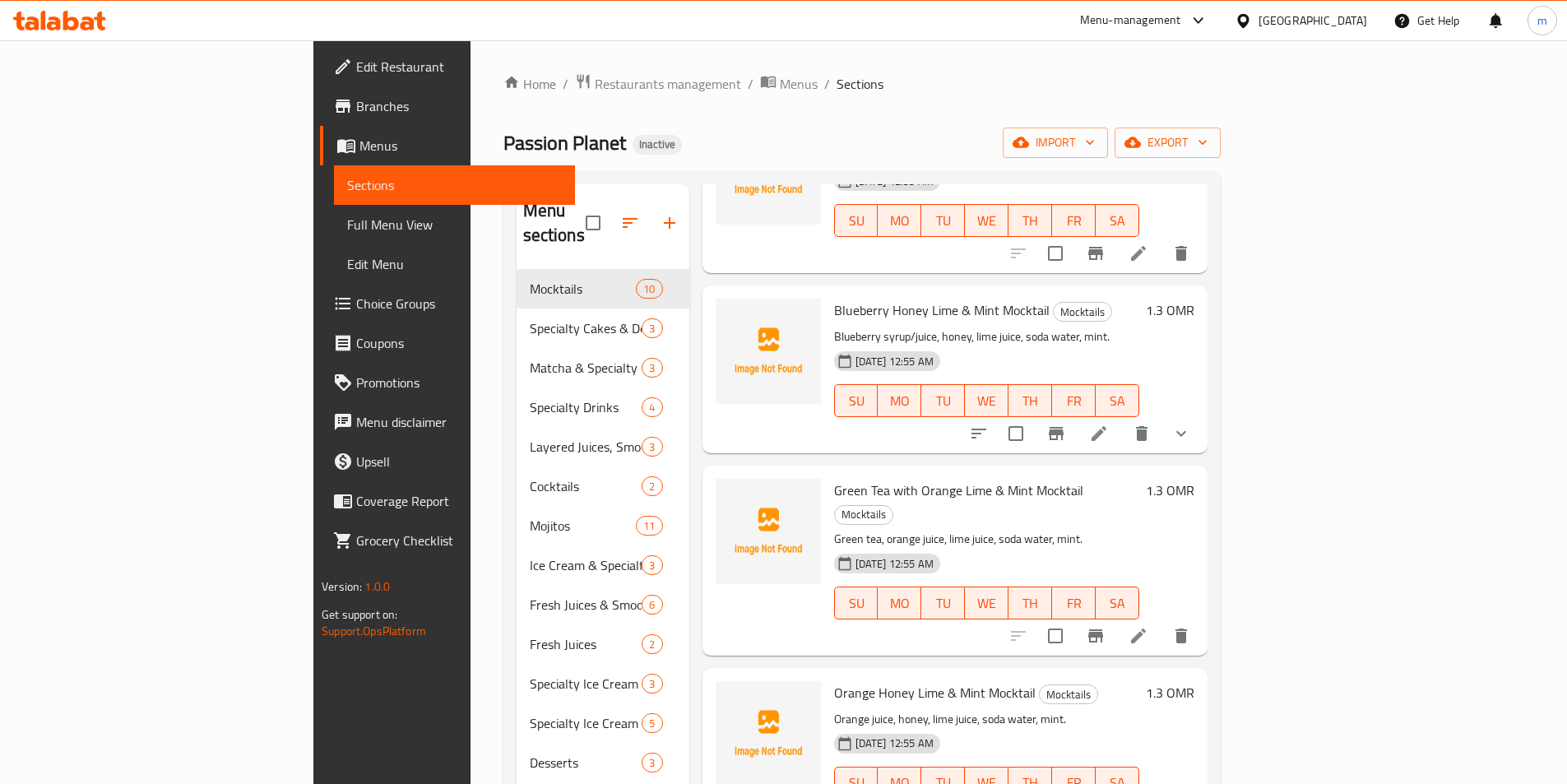
scroll to position [328, 0]
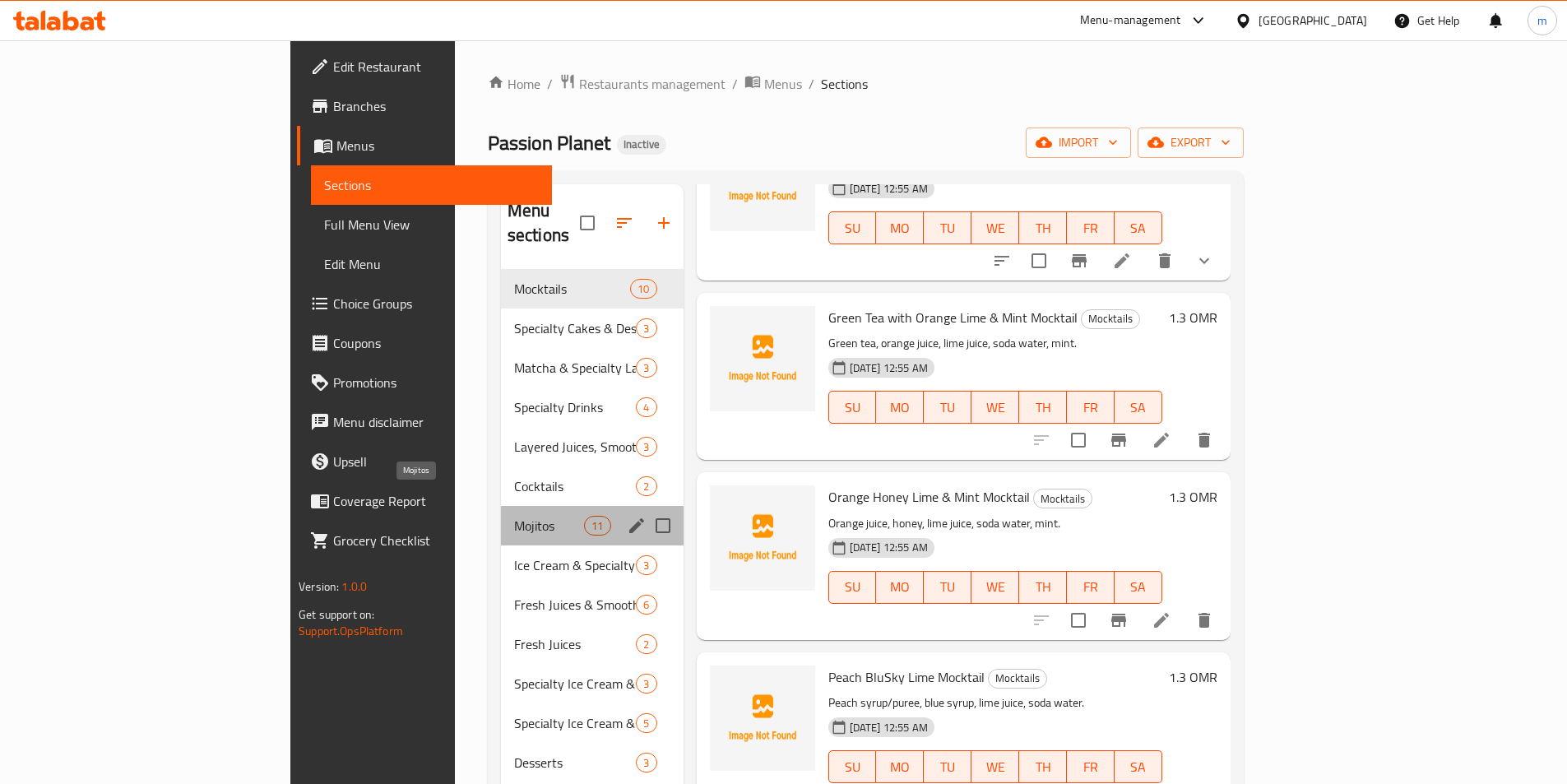
click at [514, 515] on span "Mojitos" at bounding box center [549, 525] width 70 height 20
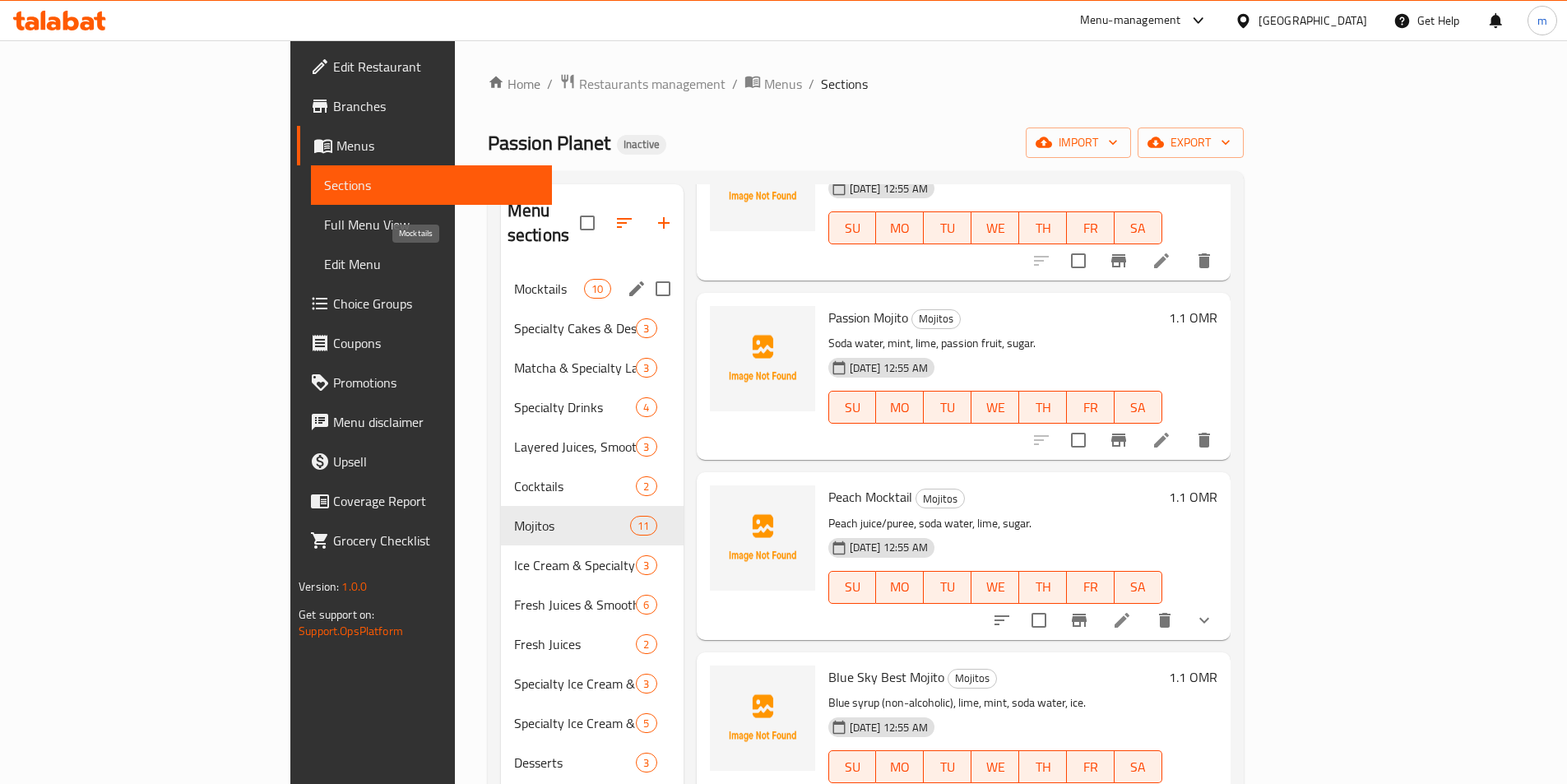
click at [514, 279] on span "Mocktails" at bounding box center [549, 289] width 70 height 20
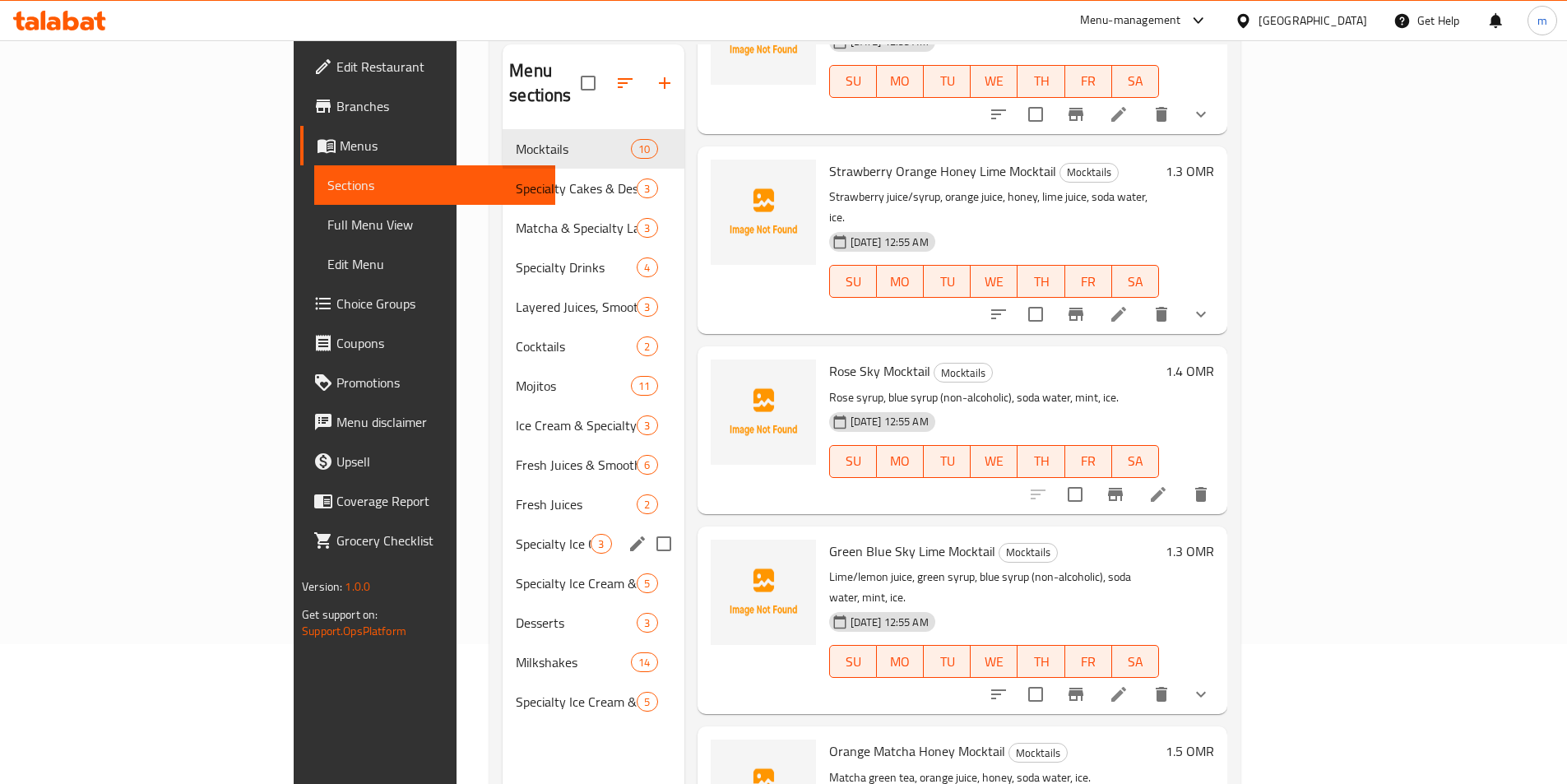
scroll to position [230, 0]
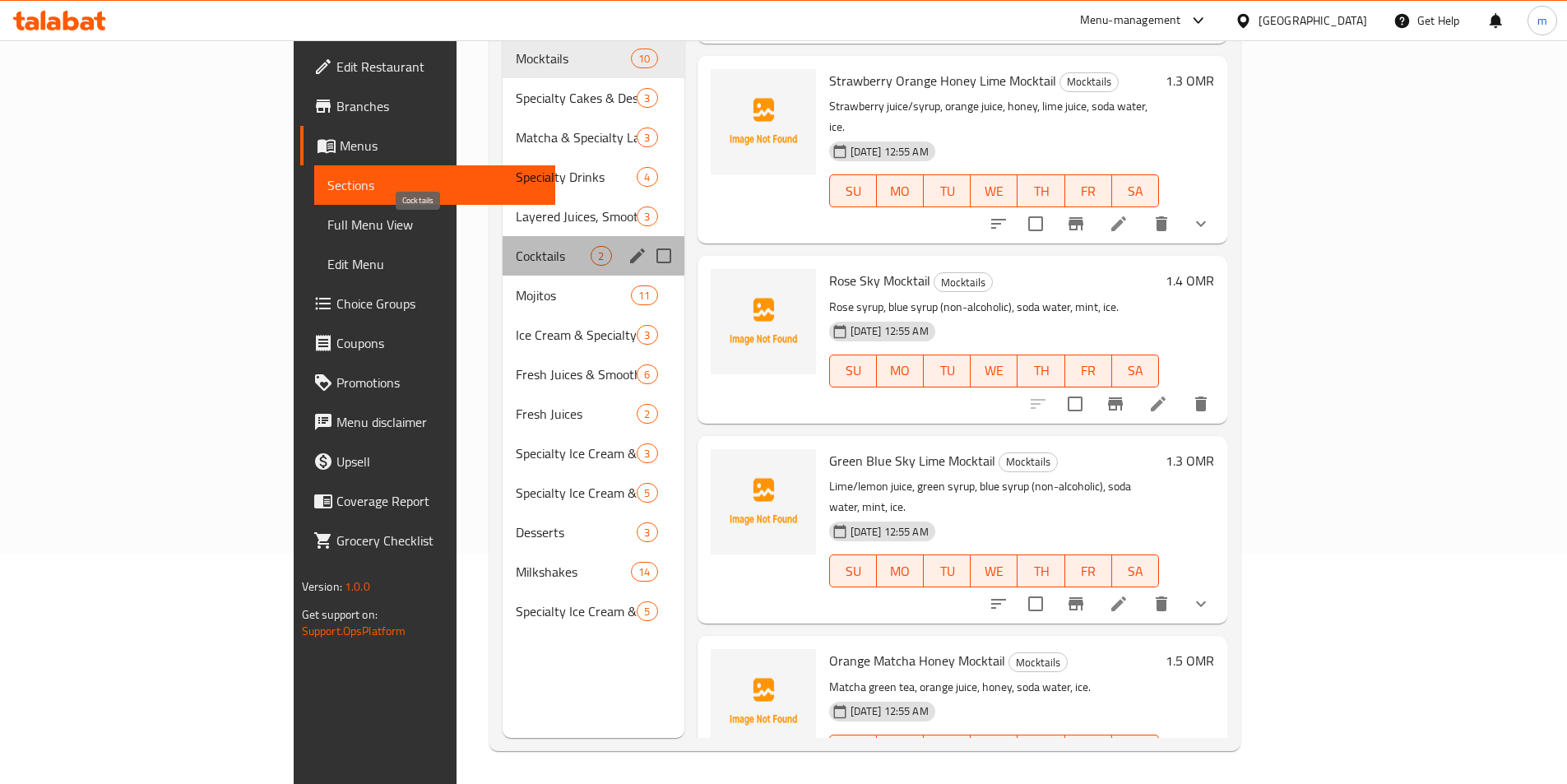
click at [515, 246] on span "Cocktails" at bounding box center [552, 256] width 74 height 20
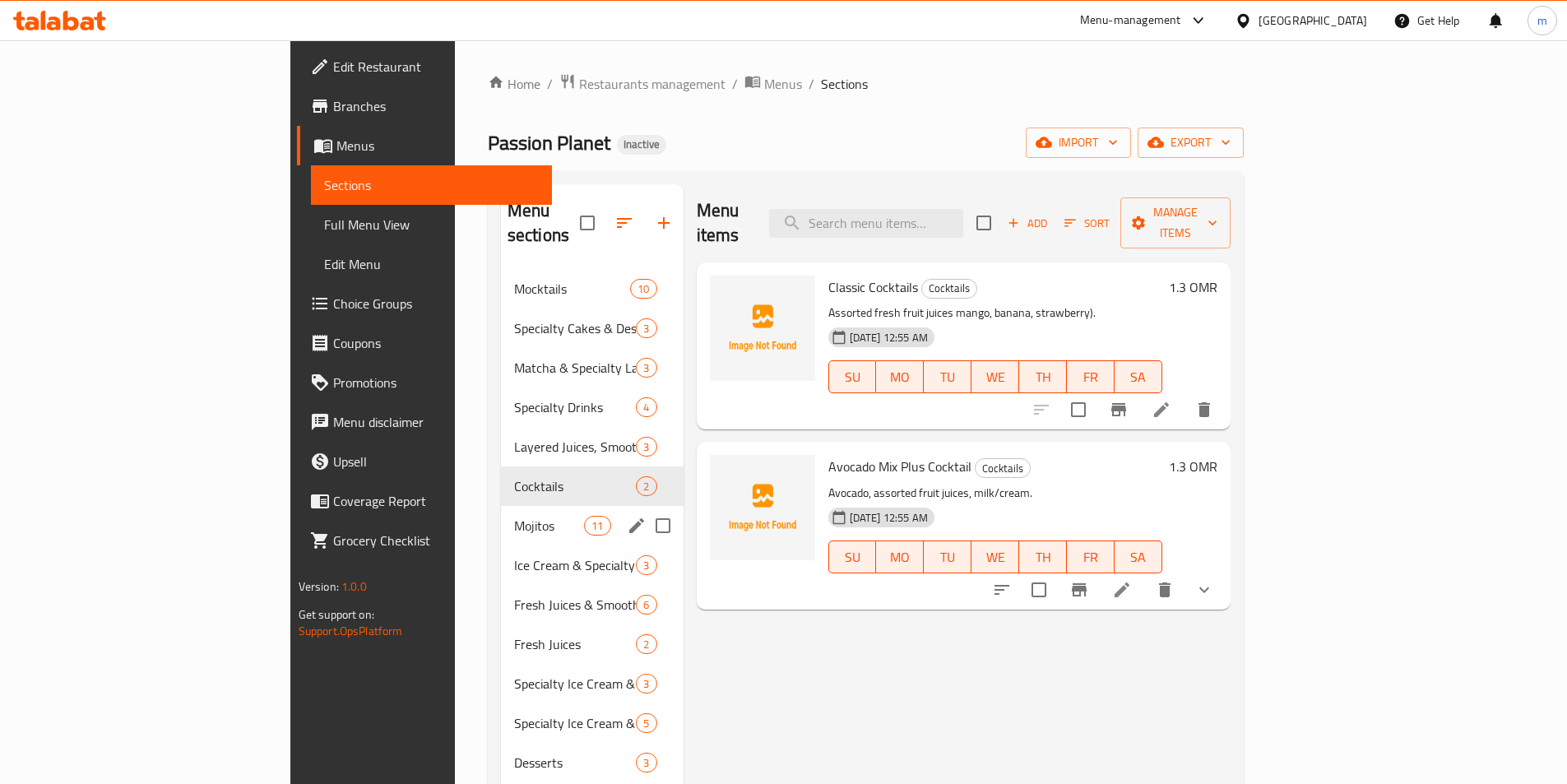
click at [501, 505] on div "Mojitos 11" at bounding box center [593, 525] width 183 height 40
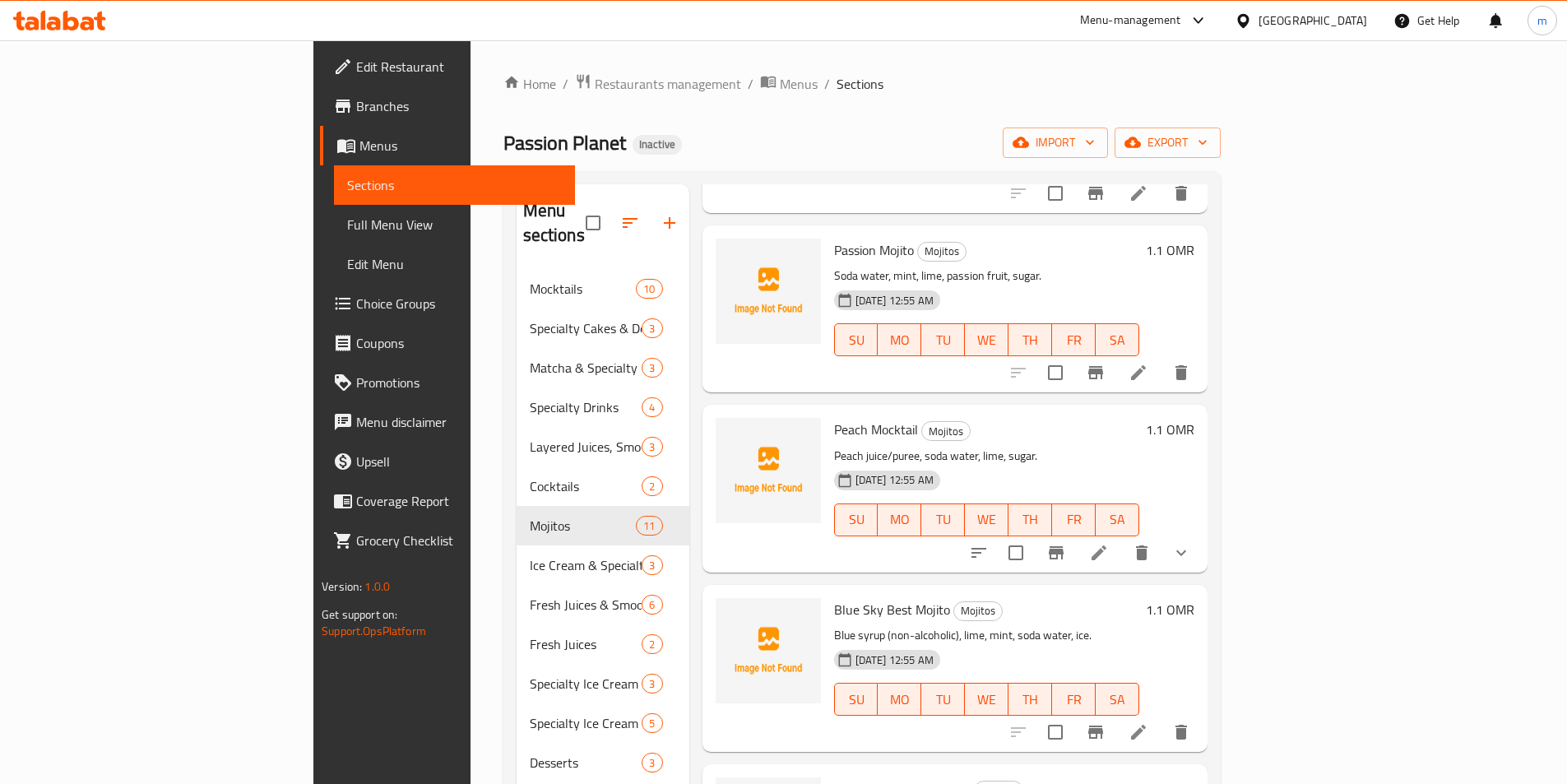
scroll to position [411, 0]
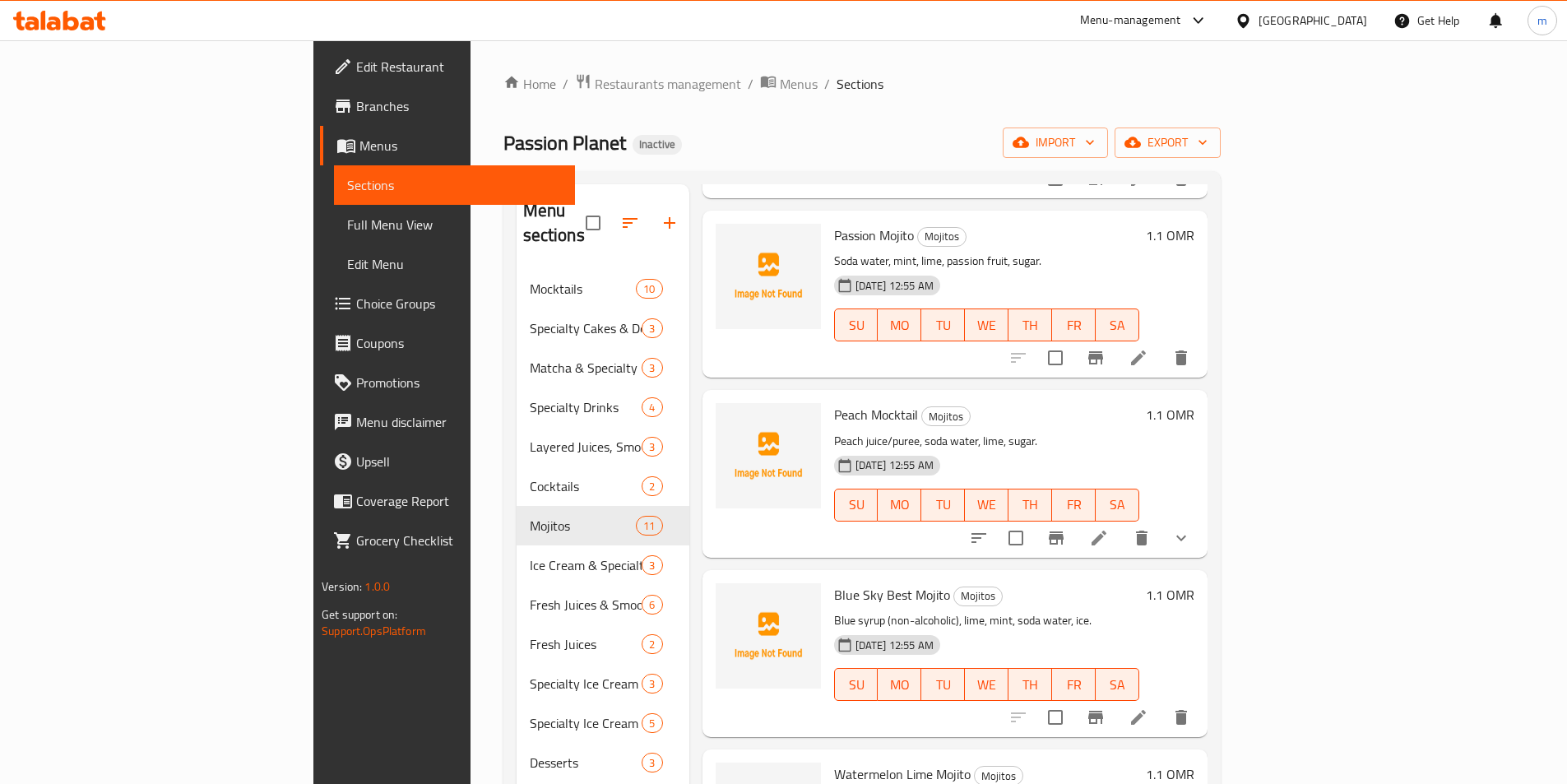
click at [1122, 523] on li at bounding box center [1099, 538] width 46 height 30
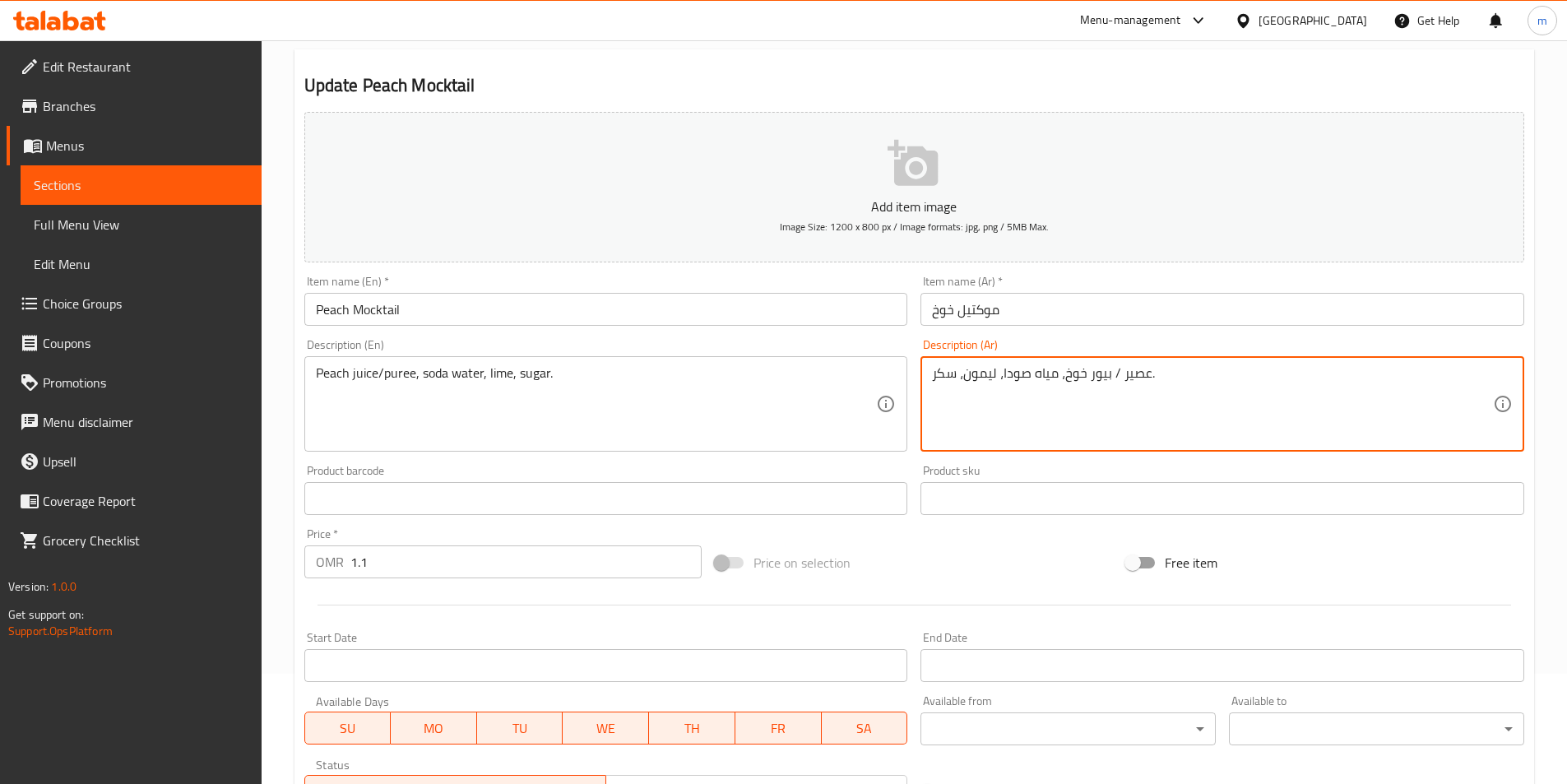
scroll to position [405, 0]
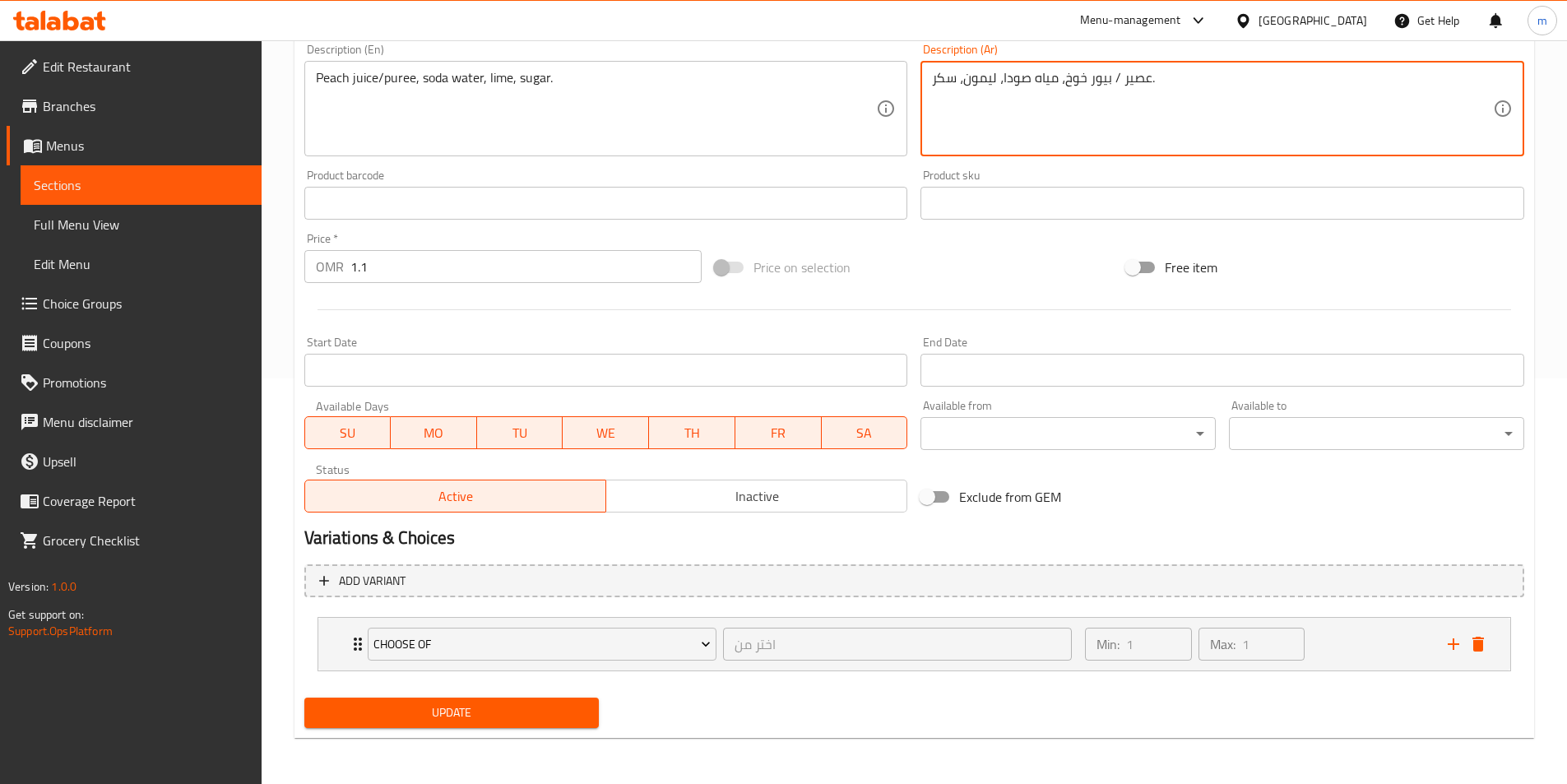
type textarea "عصير / بيور خوخ، مياه صودا، ليمون، سكر."
click at [455, 705] on span "Update" at bounding box center [452, 712] width 269 height 21
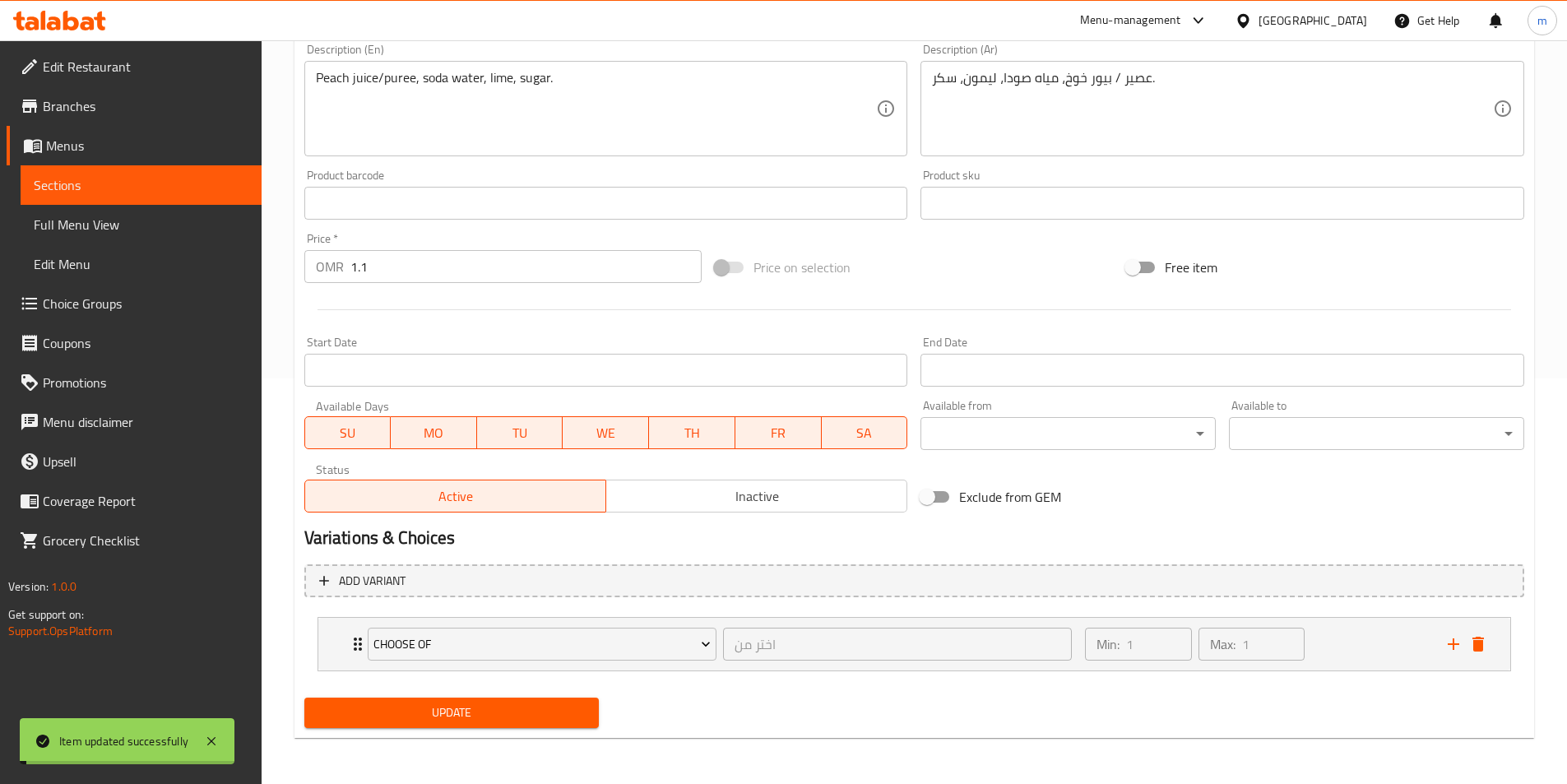
click at [106, 186] on span "Sections" at bounding box center [141, 185] width 214 height 20
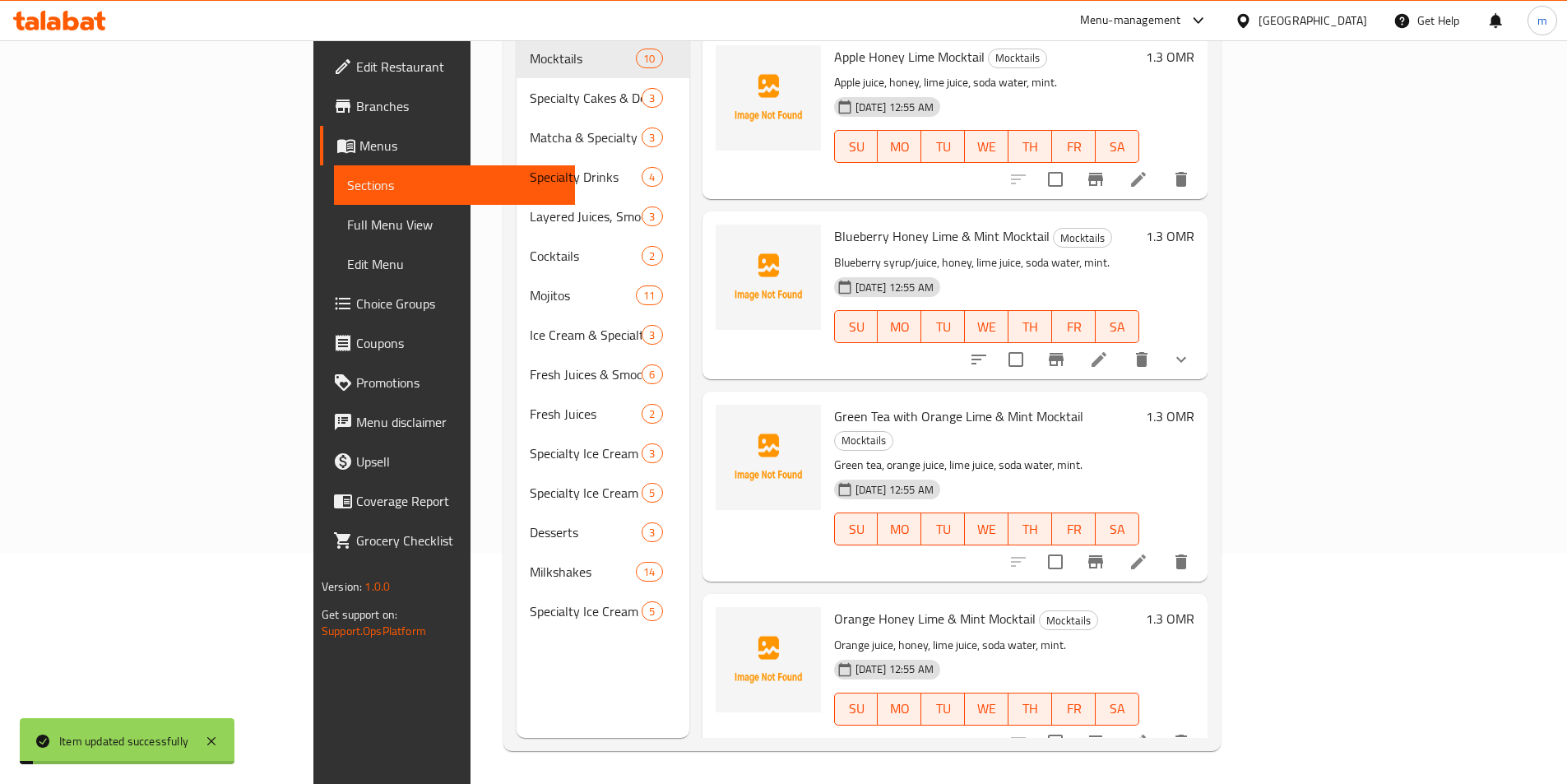
scroll to position [230, 0]
click at [348, 226] on span "Full Menu View" at bounding box center [455, 224] width 214 height 20
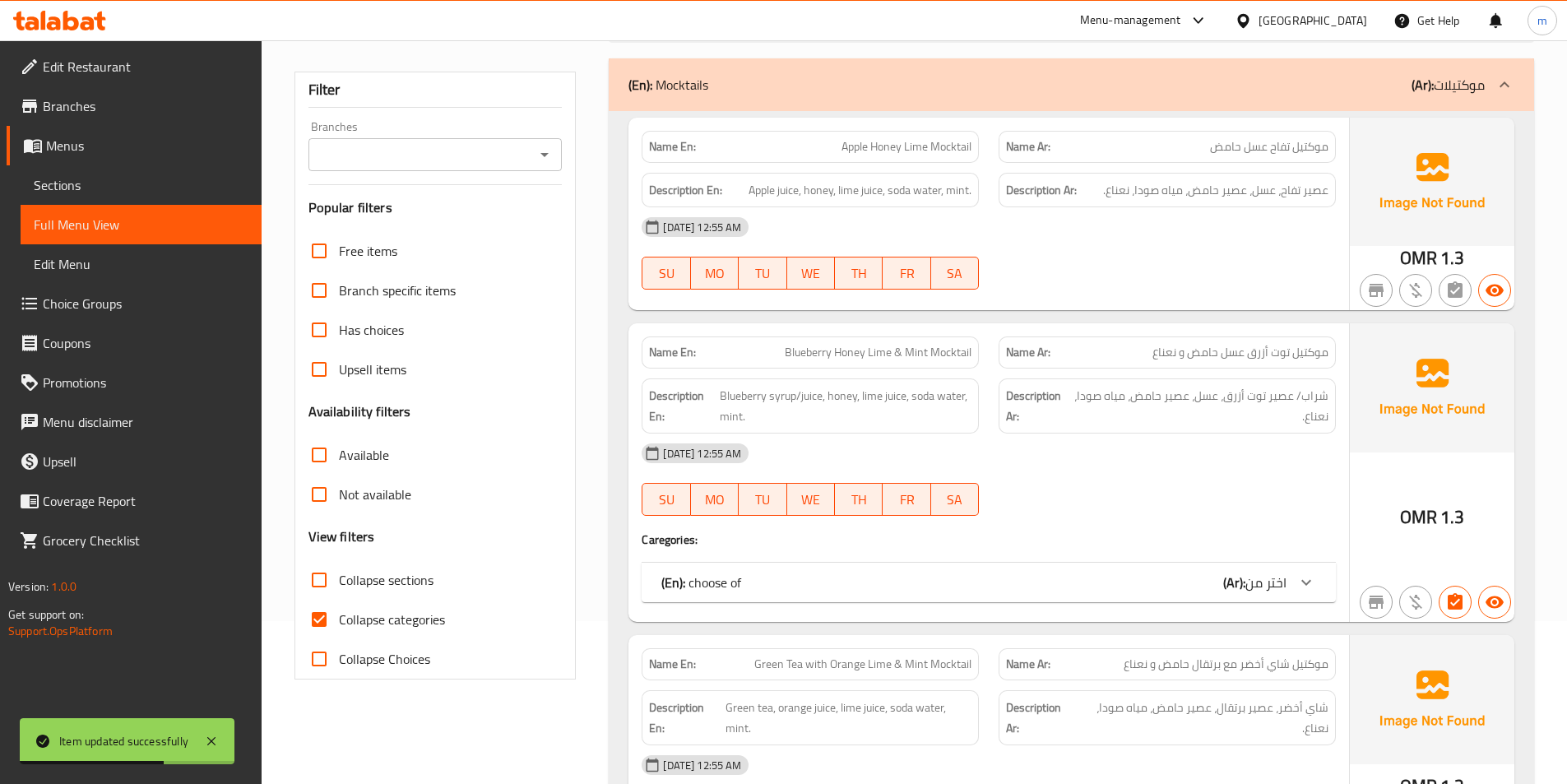
scroll to position [165, 0]
click at [385, 581] on span "Collapse sections" at bounding box center [385, 578] width 94 height 20
click at [339, 581] on input "Collapse sections" at bounding box center [320, 579] width 40 height 40
checkbox input "true"
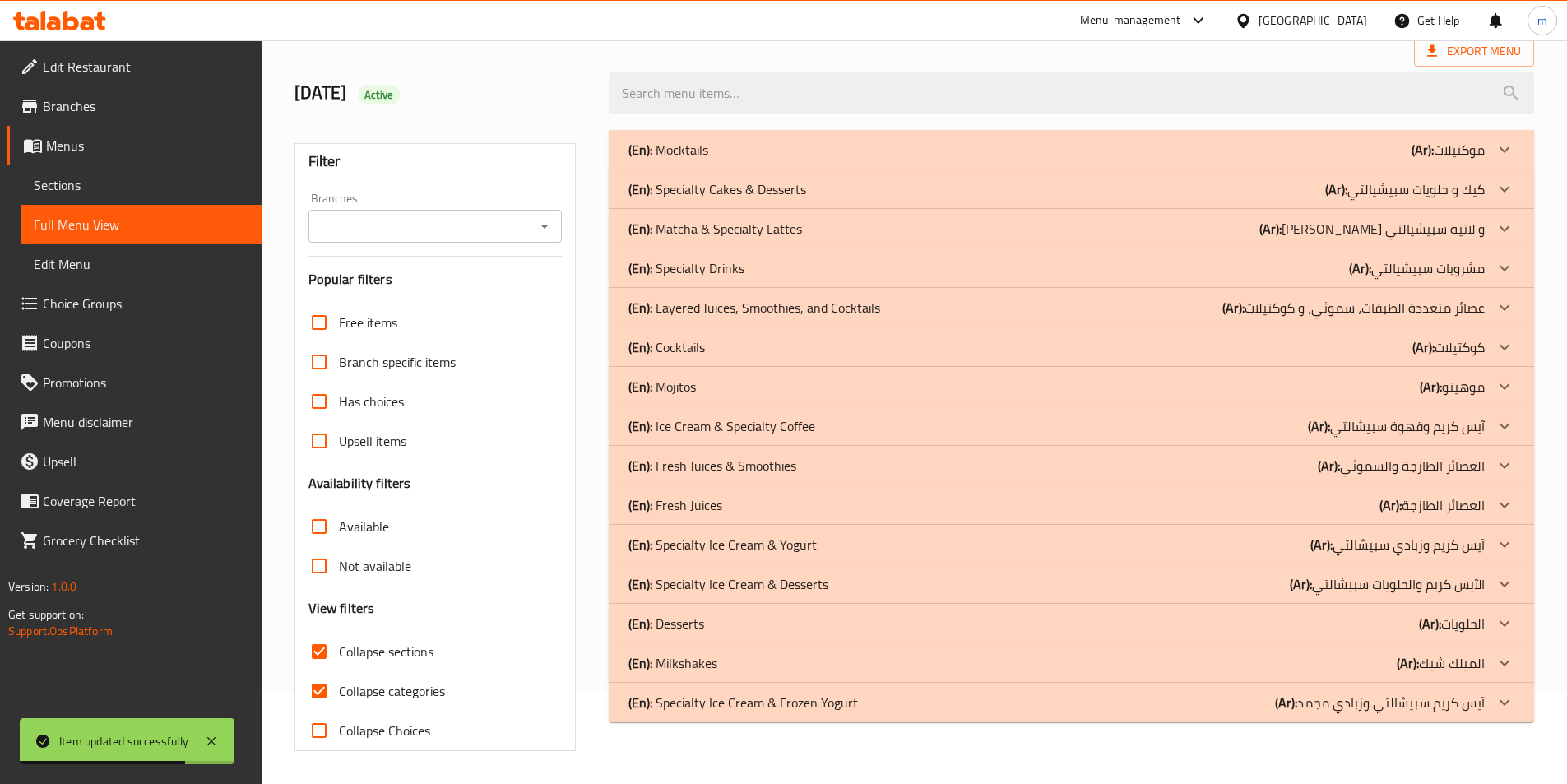
scroll to position [91, 0]
click at [1500, 381] on icon at bounding box center [1504, 386] width 20 height 20
click at [1506, 348] on icon at bounding box center [1504, 347] width 20 height 20
click at [1499, 301] on icon at bounding box center [1504, 308] width 20 height 20
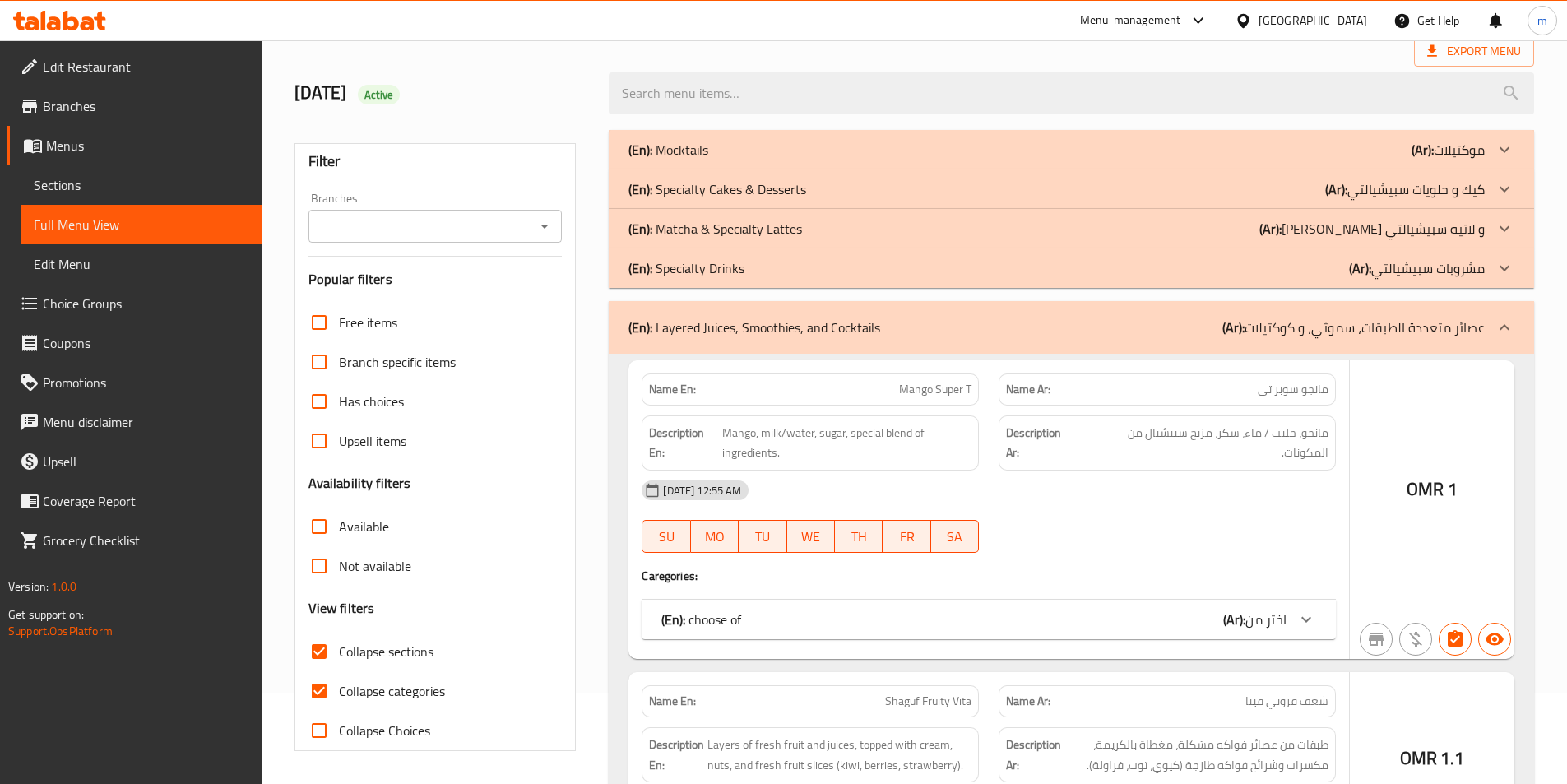
click at [1505, 260] on icon at bounding box center [1504, 268] width 20 height 20
click at [1510, 222] on icon at bounding box center [1504, 228] width 20 height 20
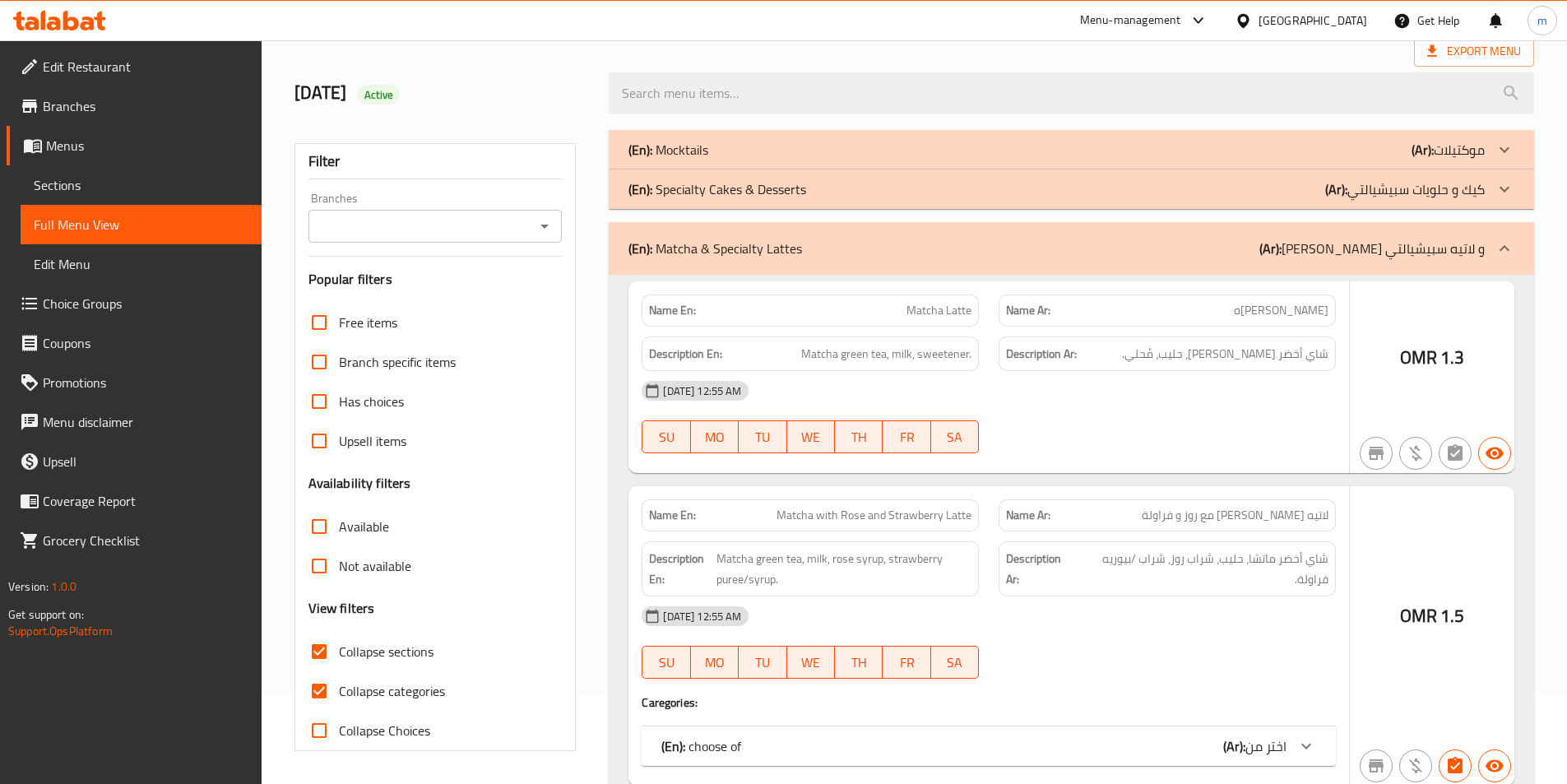
drag, startPoint x: 1513, startPoint y: 185, endPoint x: 1506, endPoint y: 156, distance: 29.8
click at [1511, 181] on icon at bounding box center [1504, 190] width 20 height 20
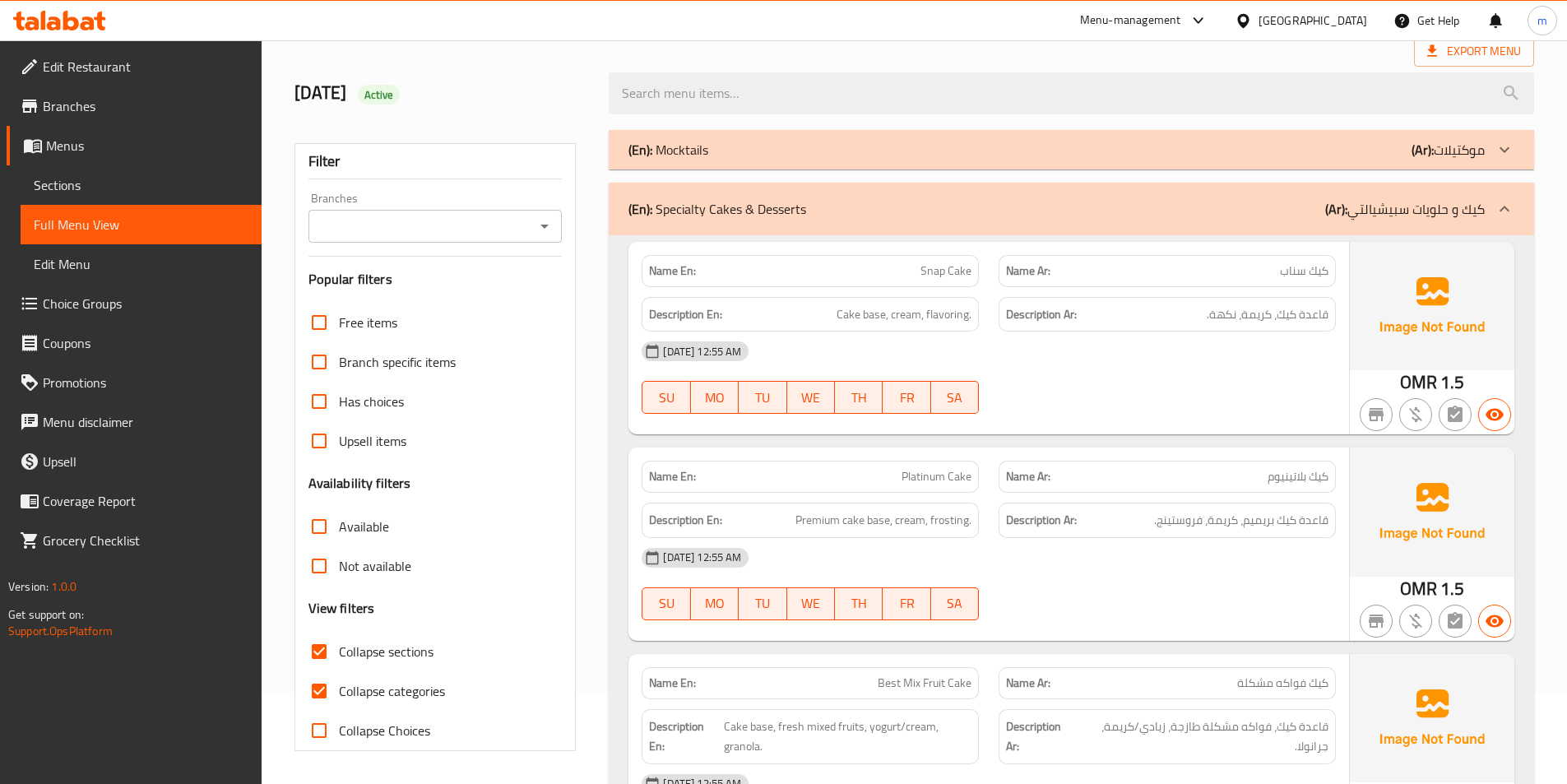
click at [1506, 156] on icon at bounding box center [1504, 150] width 20 height 20
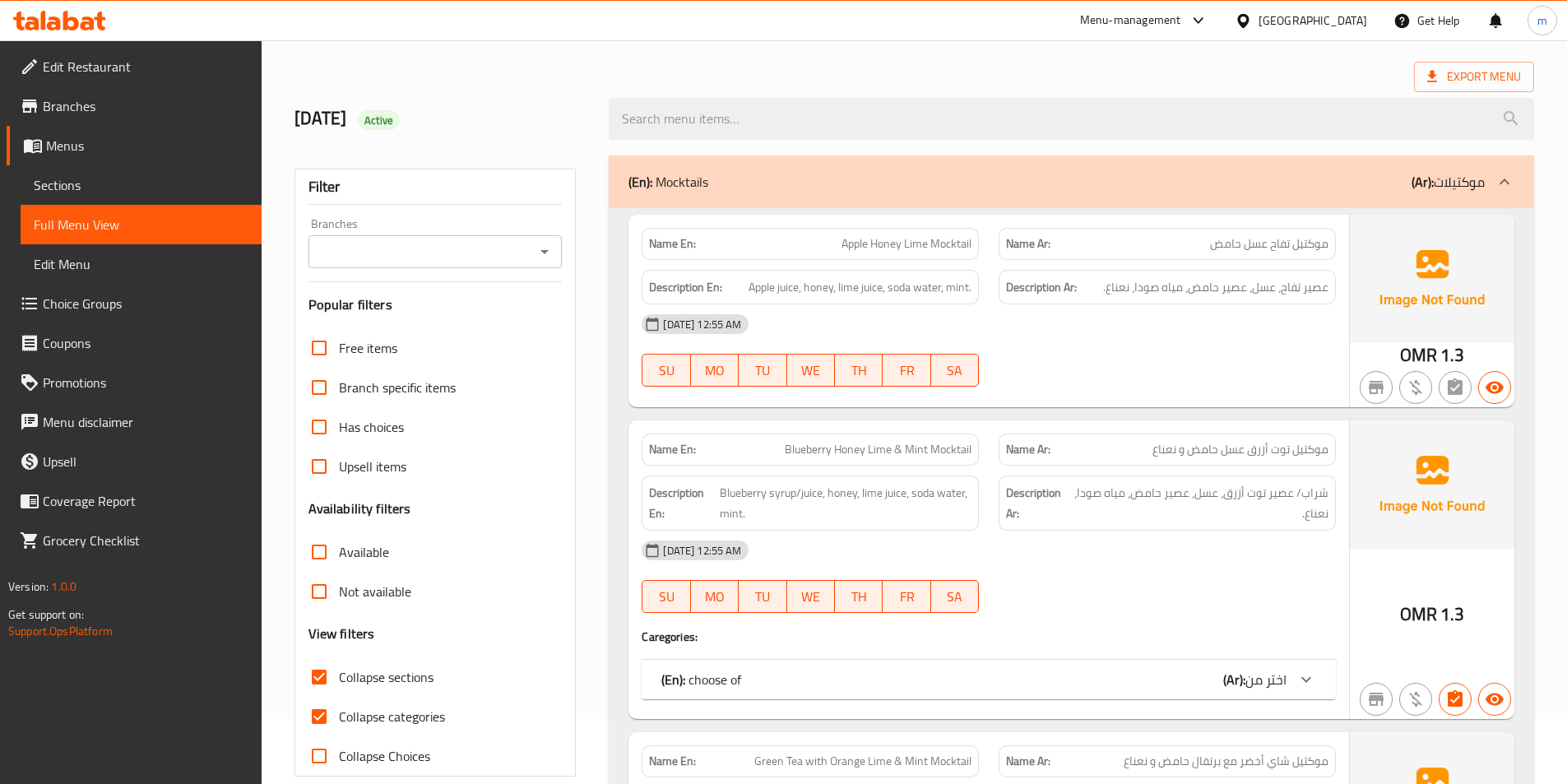
scroll to position [165, 0]
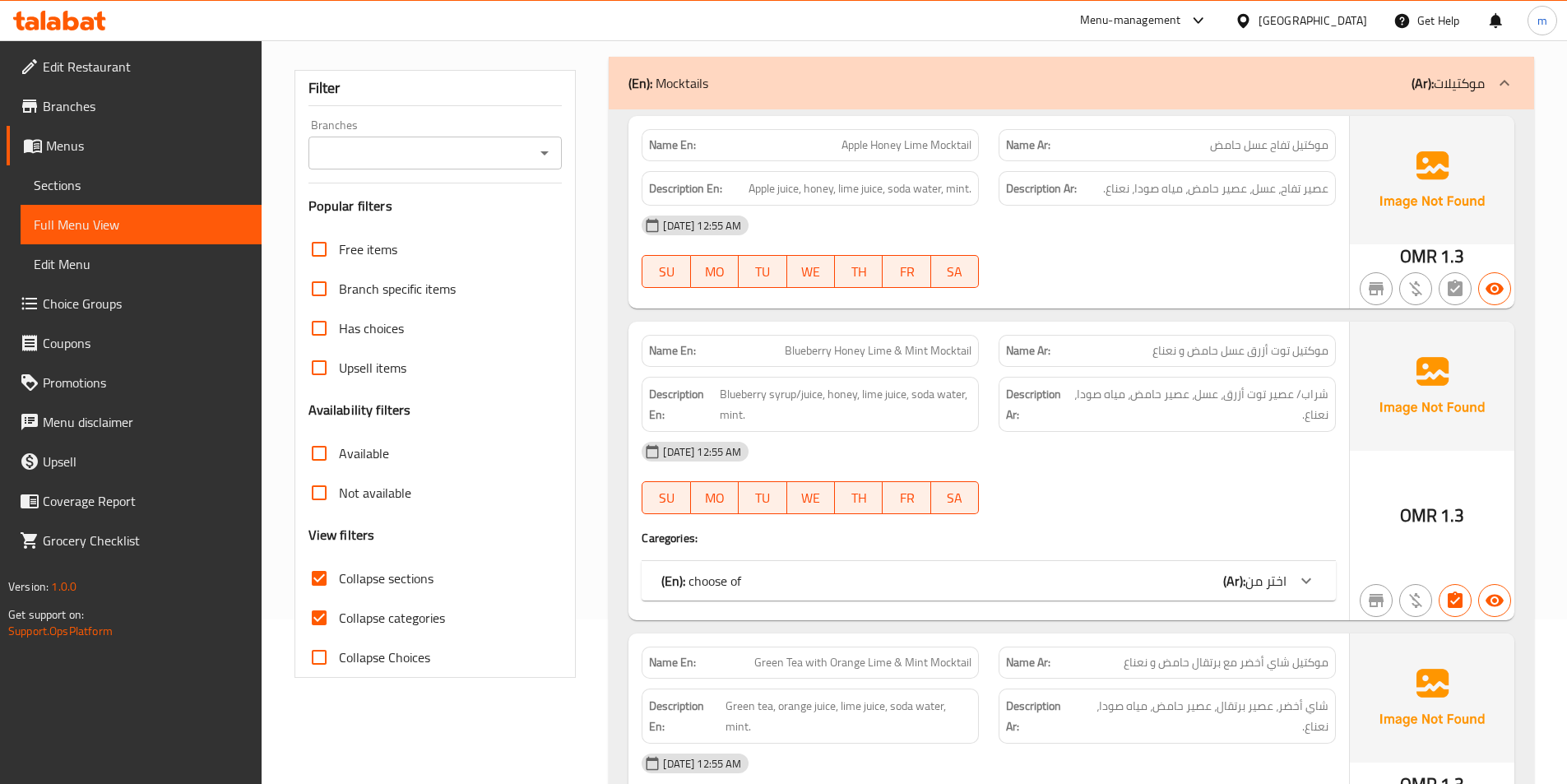
click at [319, 620] on input "Collapse categories" at bounding box center [320, 617] width 40 height 40
checkbox input "false"
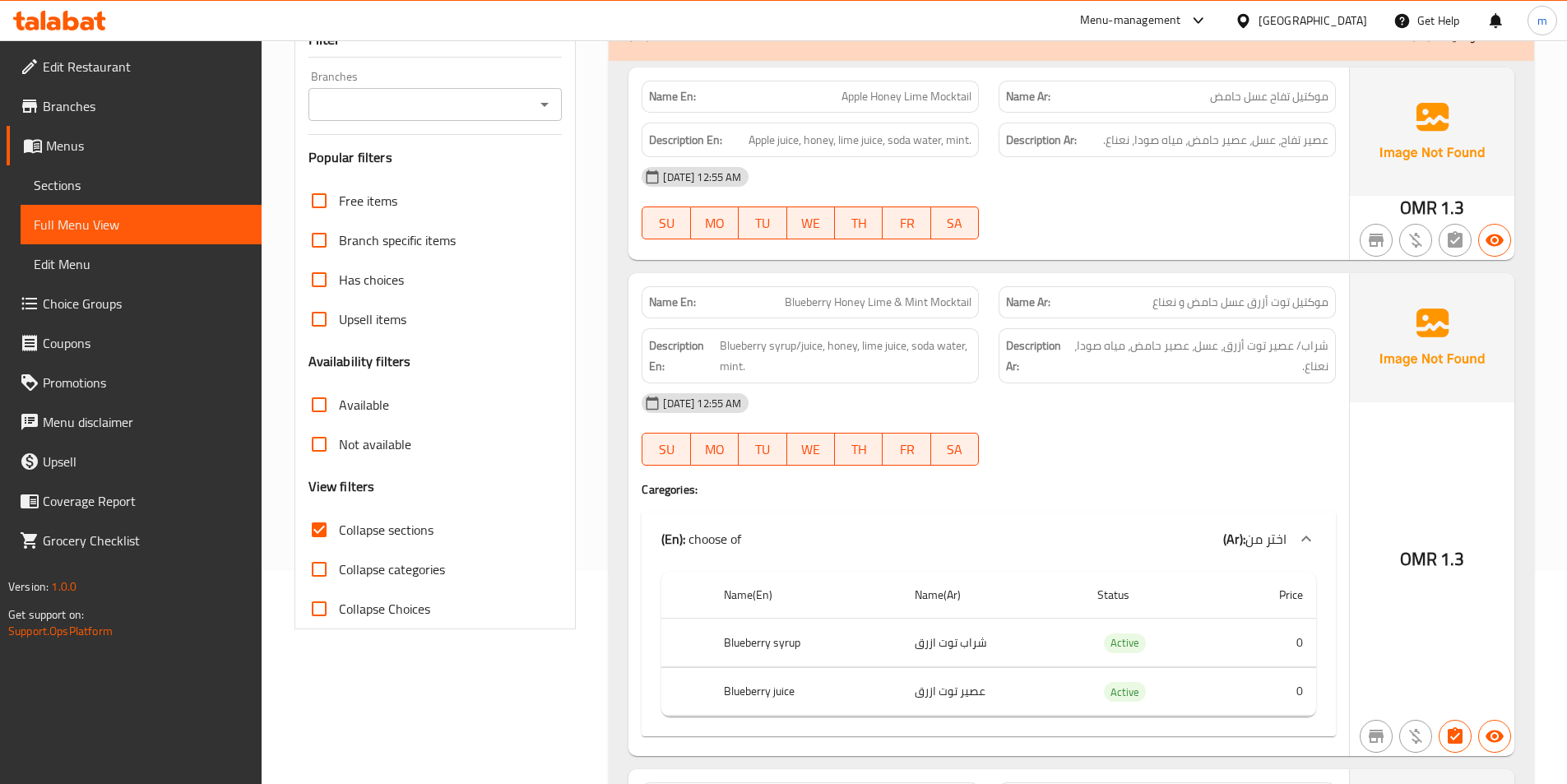
scroll to position [0, 0]
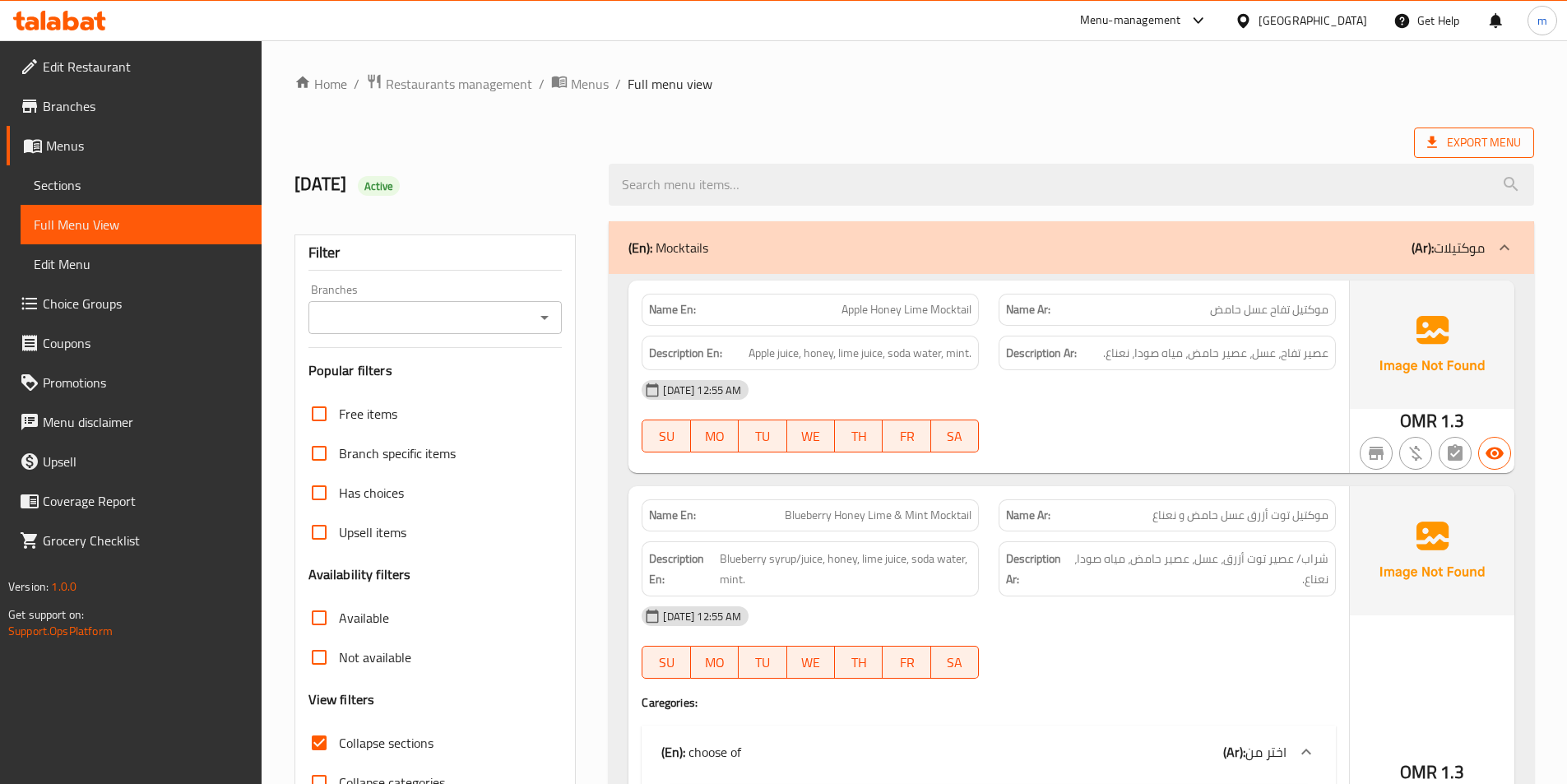
click at [1480, 146] on span "Export Menu" at bounding box center [1474, 142] width 93 height 21
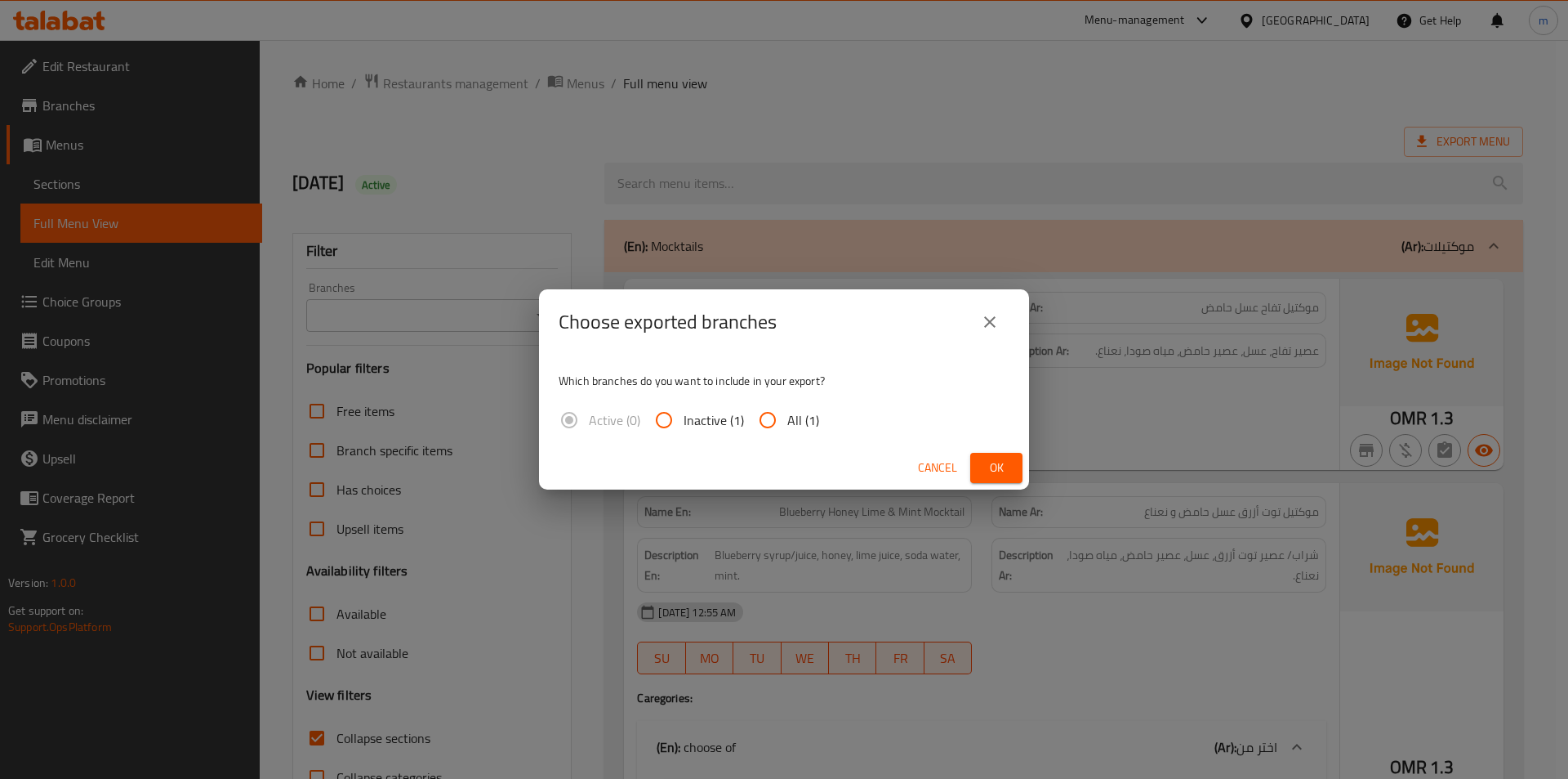
click at [781, 419] on input "All (1)" at bounding box center [768, 420] width 39 height 39
radio input "true"
click at [998, 473] on span "Ok" at bounding box center [995, 467] width 27 height 21
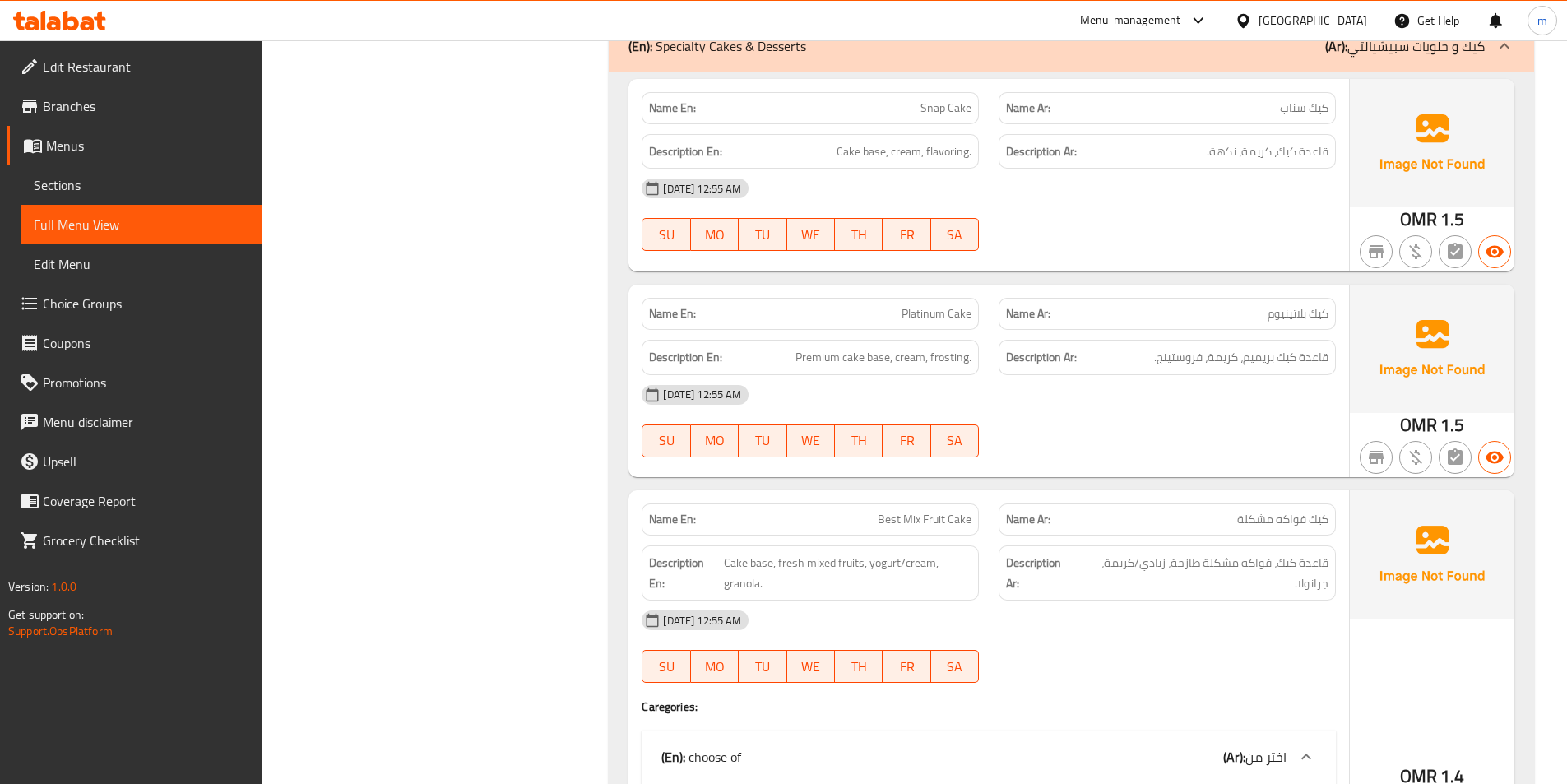
scroll to position [3947, 0]
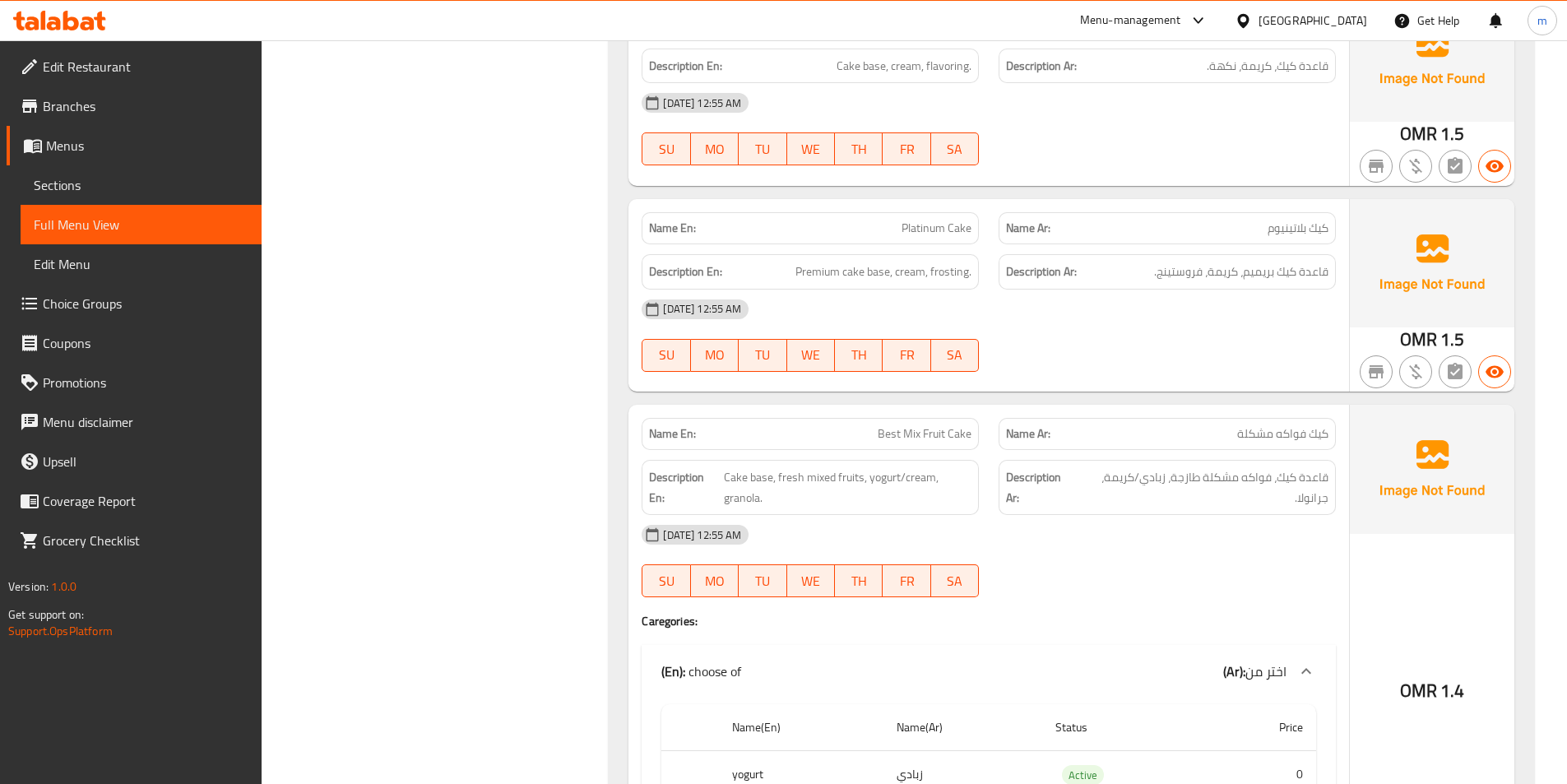
click at [920, 436] on span "Best Mix Fruit Cake" at bounding box center [925, 433] width 93 height 17
copy span "Best Mix Fruit Cake"
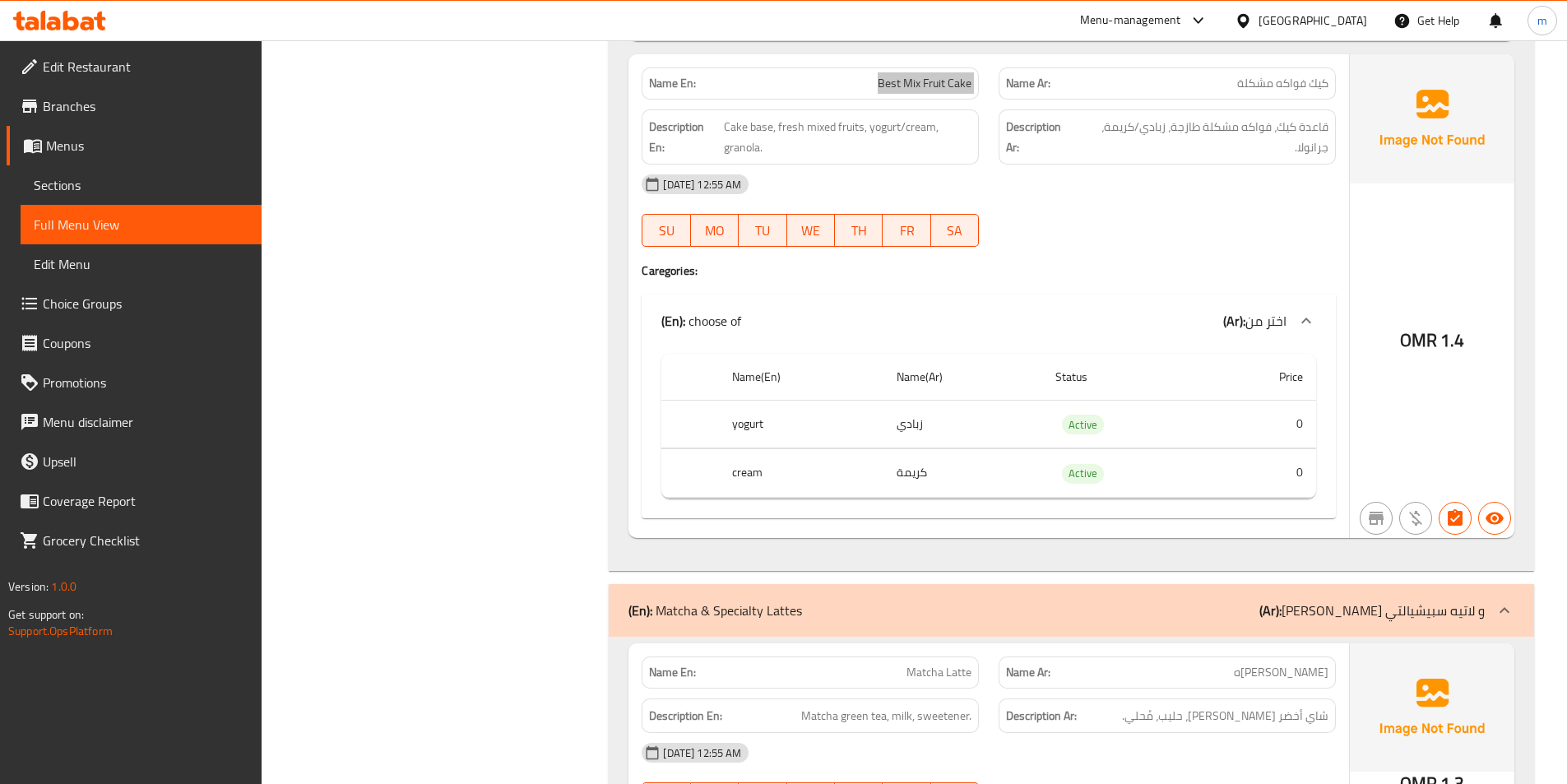
scroll to position [4193, 0]
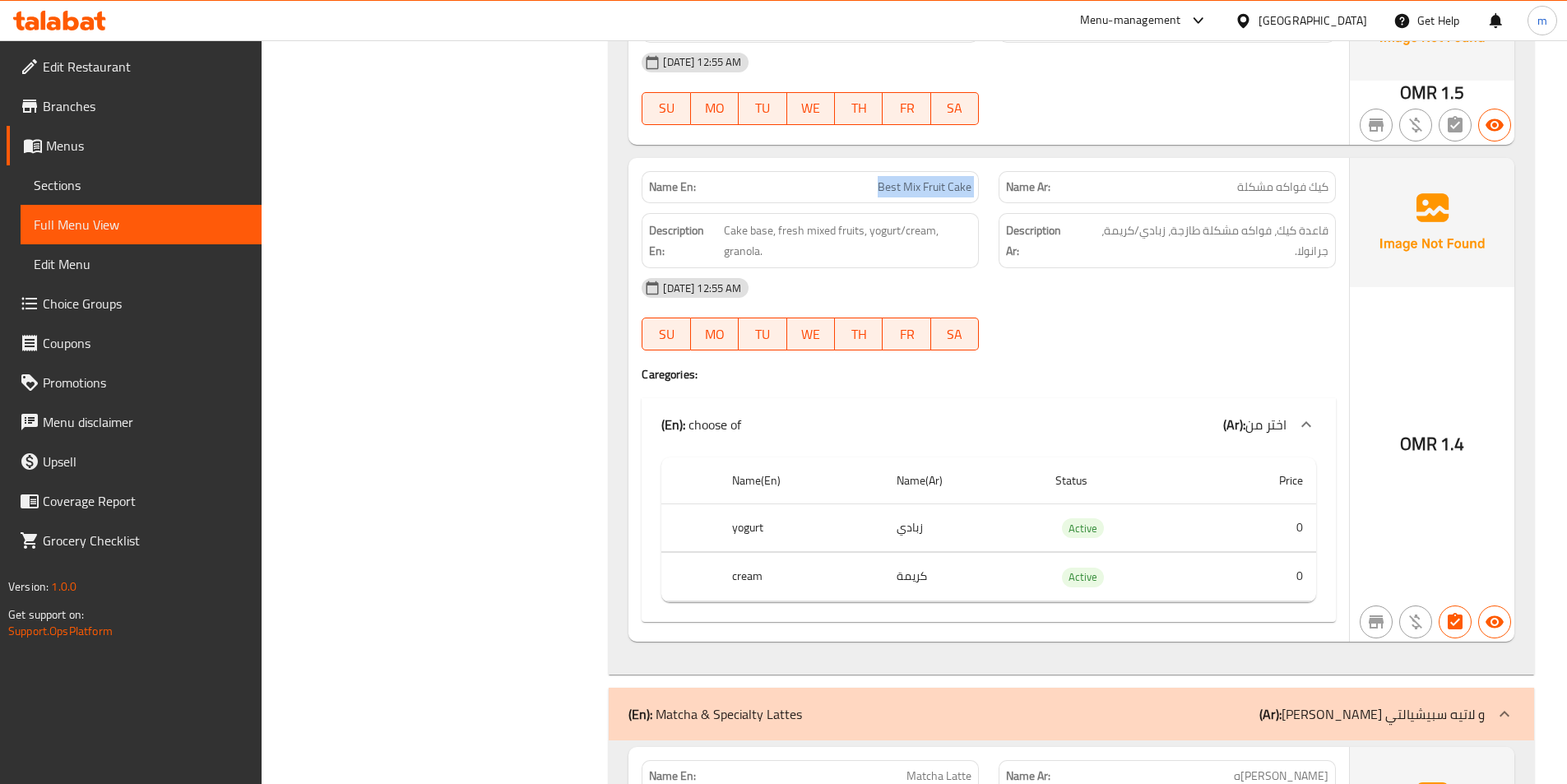
click at [57, 186] on span "Sections" at bounding box center [141, 185] width 214 height 20
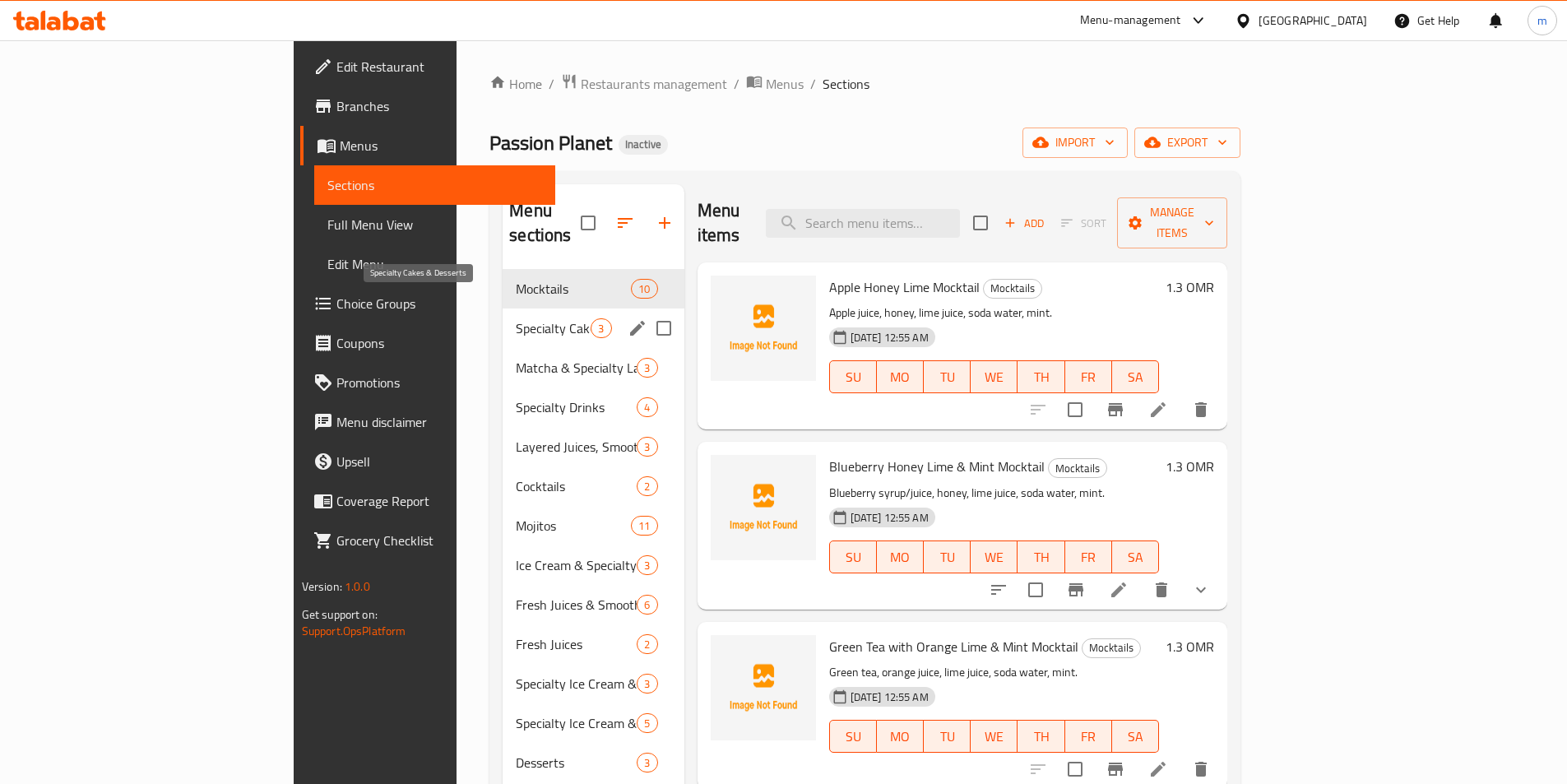
click at [515, 319] on span "Specialty Cakes & Desserts" at bounding box center [552, 328] width 74 height 20
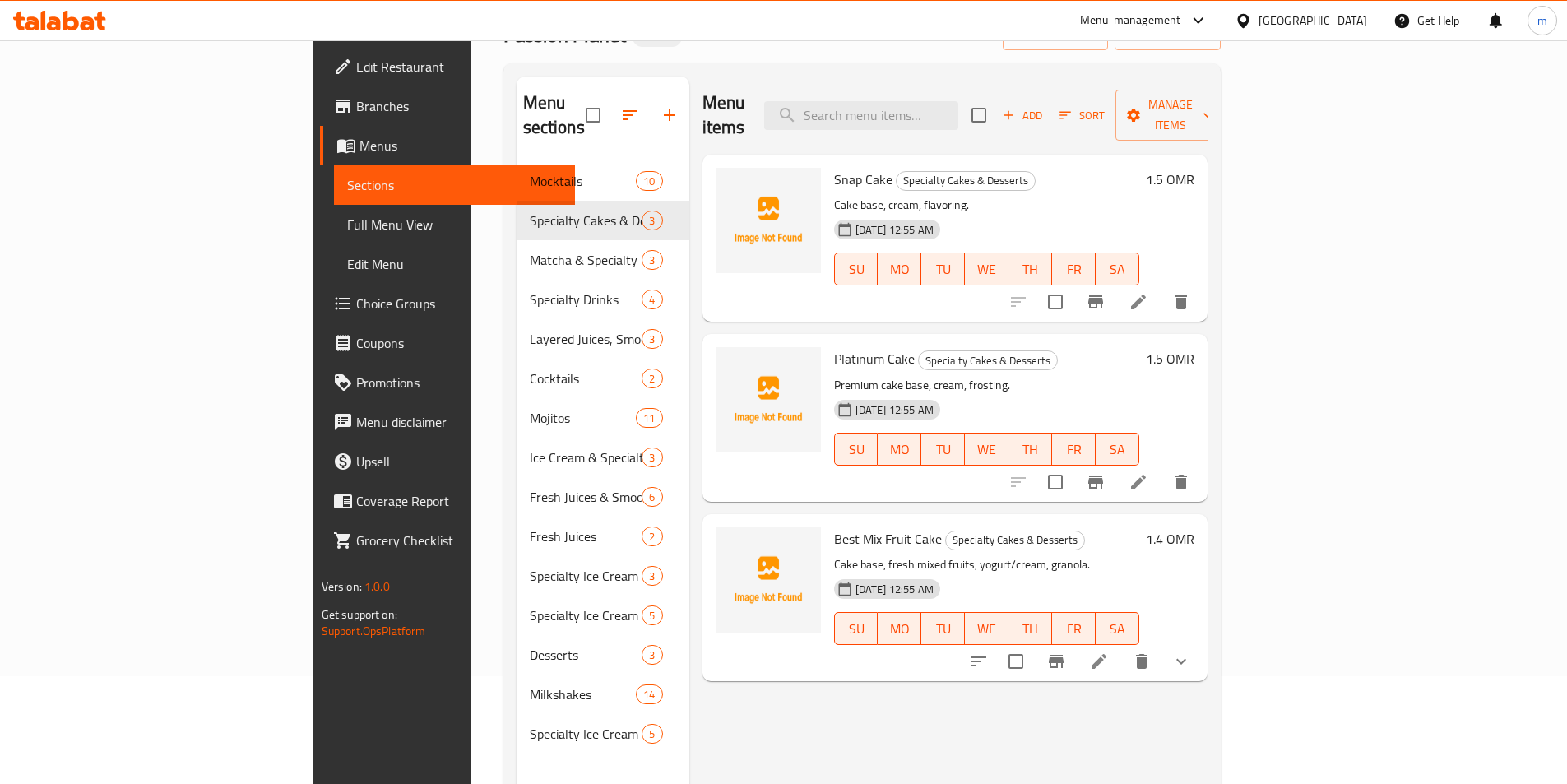
scroll to position [230, 0]
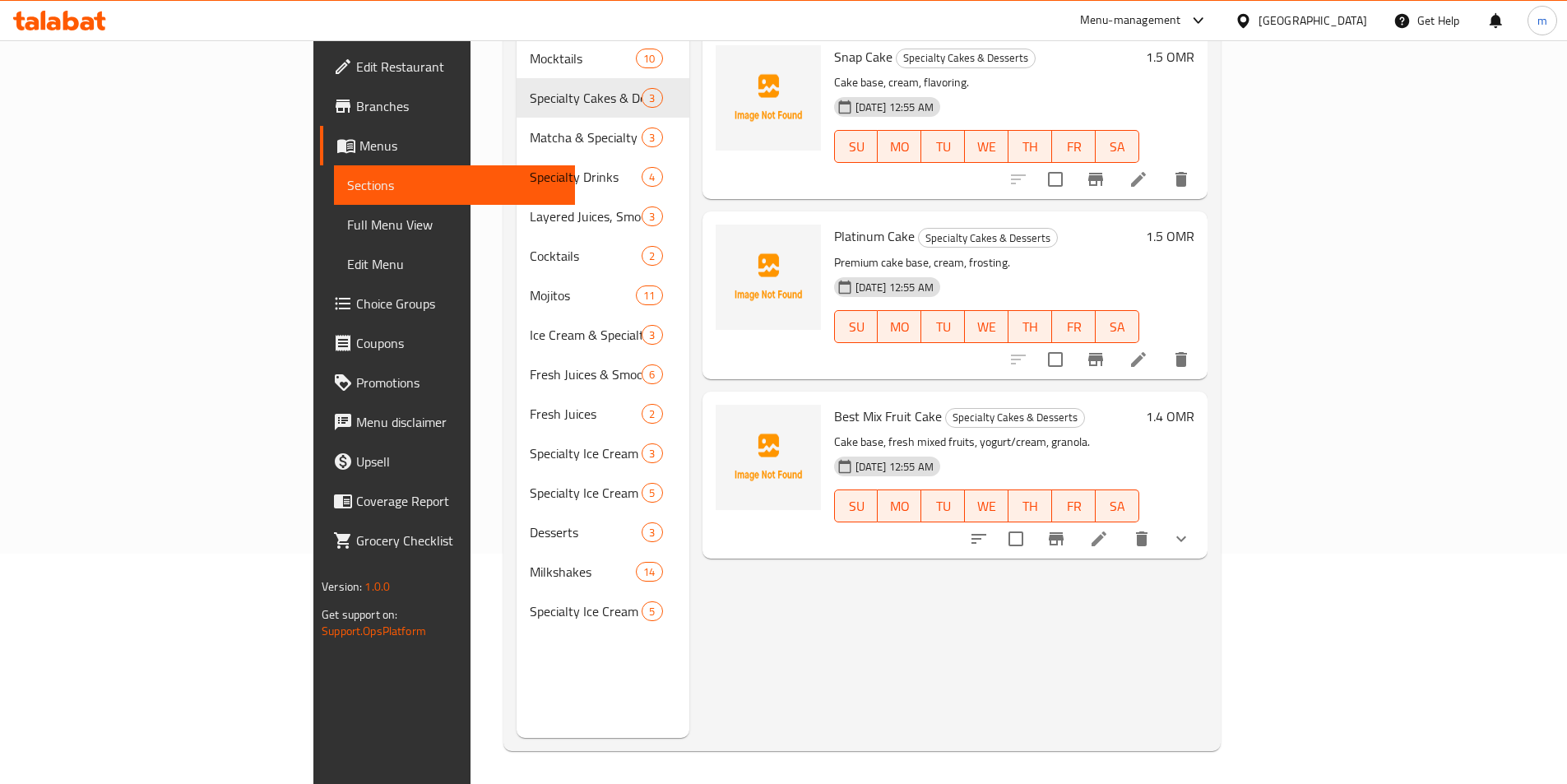
click at [1106, 531] on icon at bounding box center [1098, 538] width 15 height 15
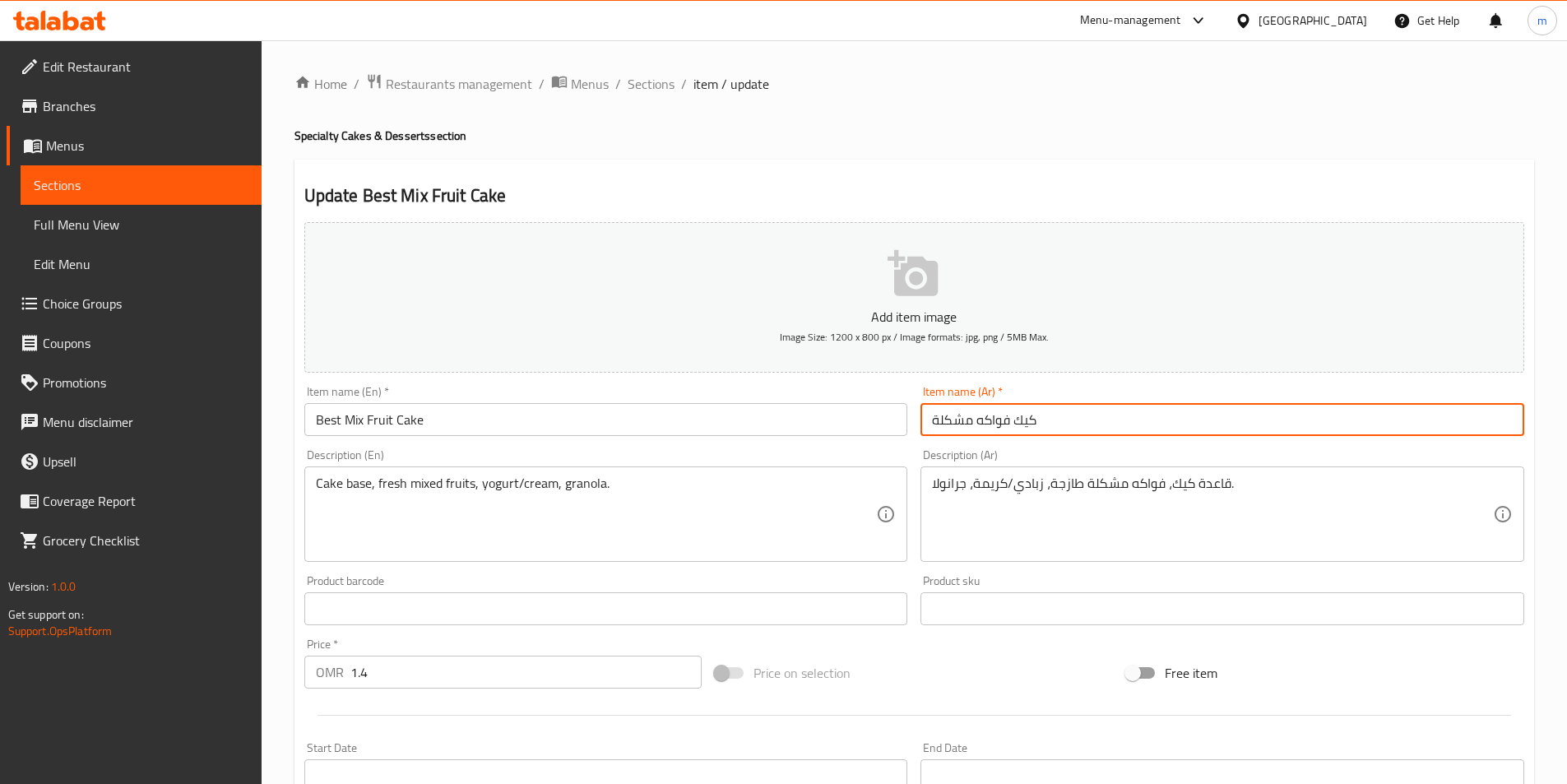
click at [1076, 426] on input "كيك فواكه مشكلة" at bounding box center [1222, 419] width 604 height 33
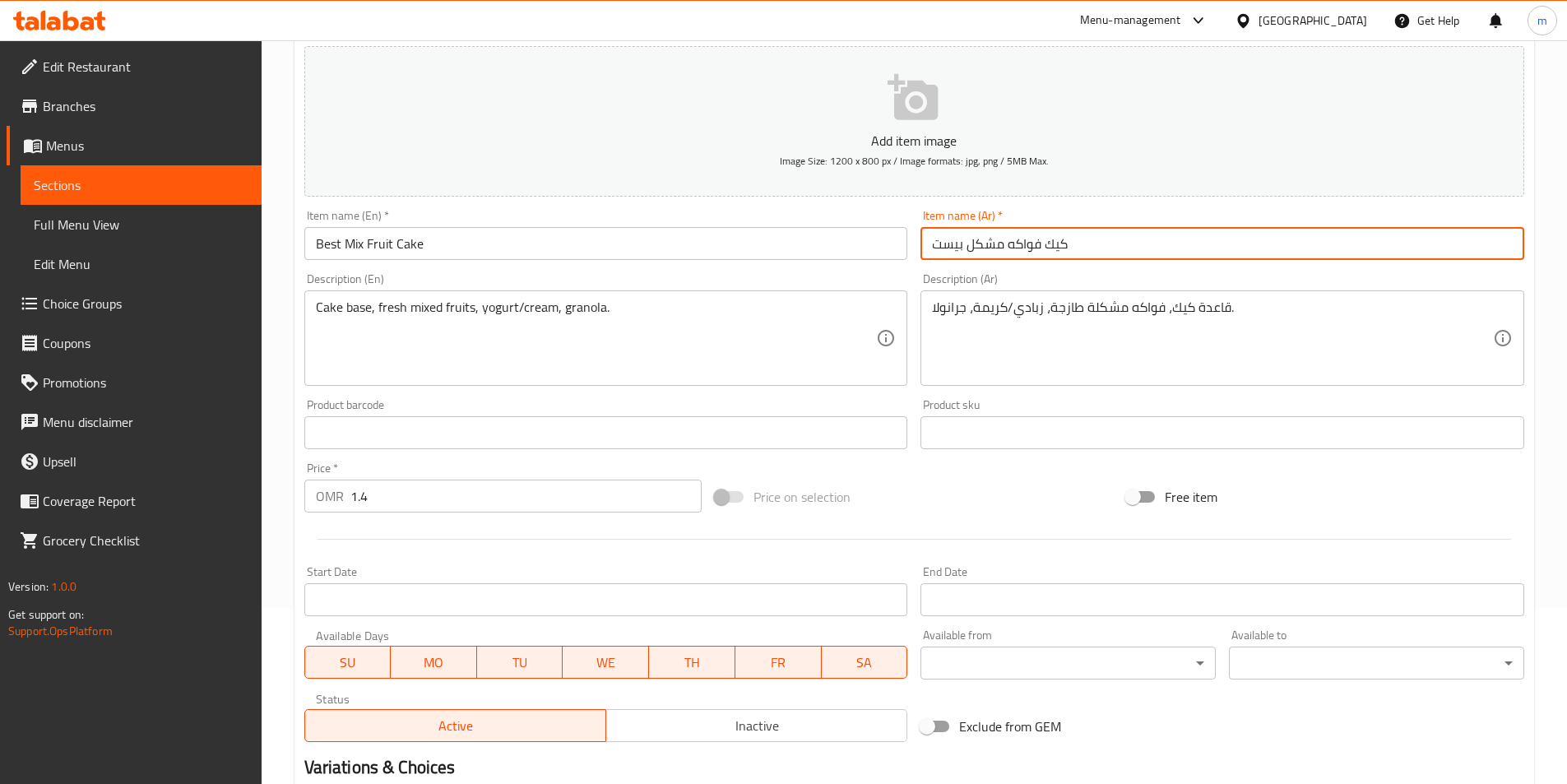
scroll to position [405, 0]
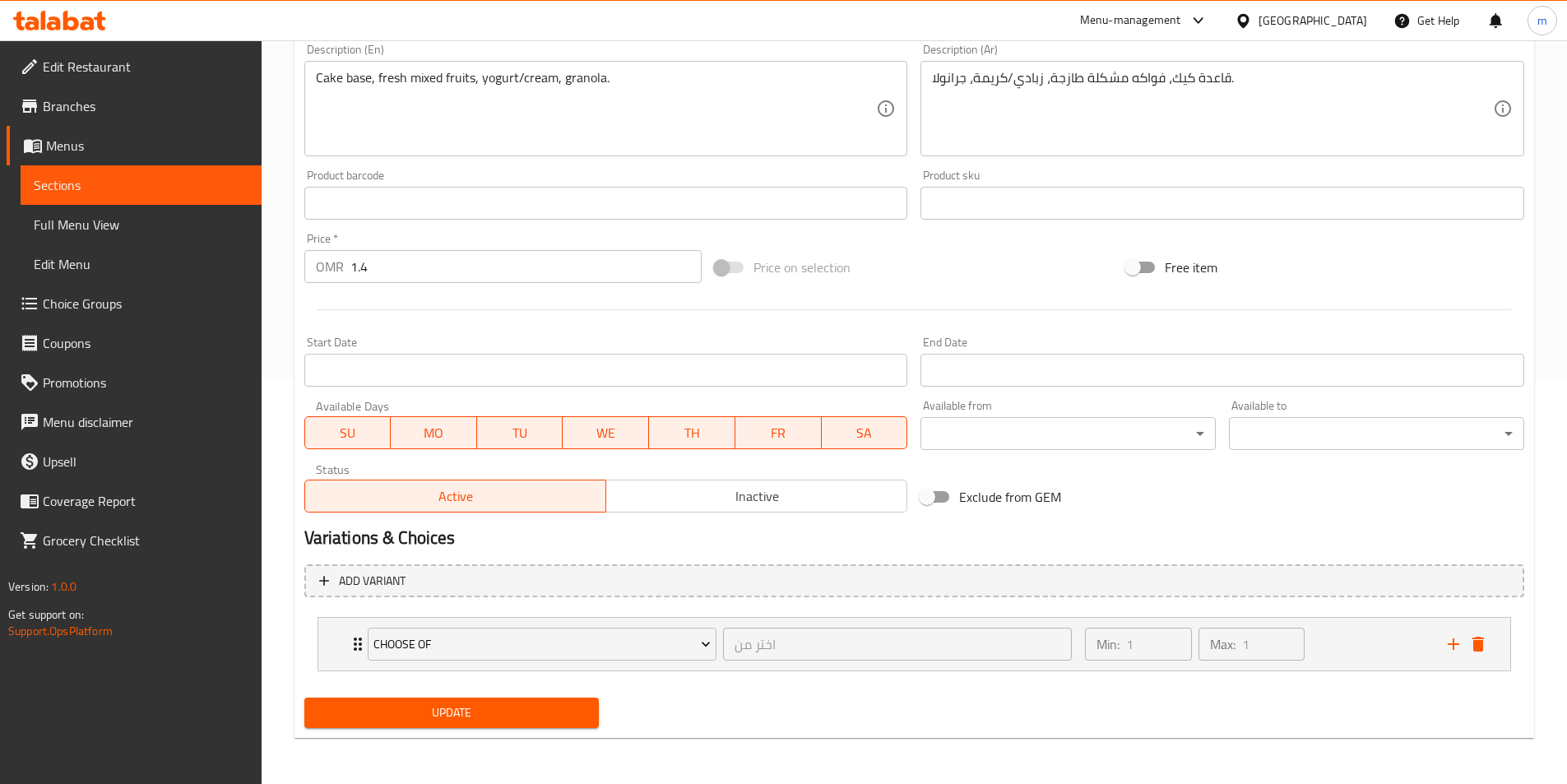
type input "كيك فواكه مشكل بيست"
click at [444, 708] on span "Update" at bounding box center [452, 712] width 269 height 21
click at [132, 176] on span "Sections" at bounding box center [141, 185] width 214 height 20
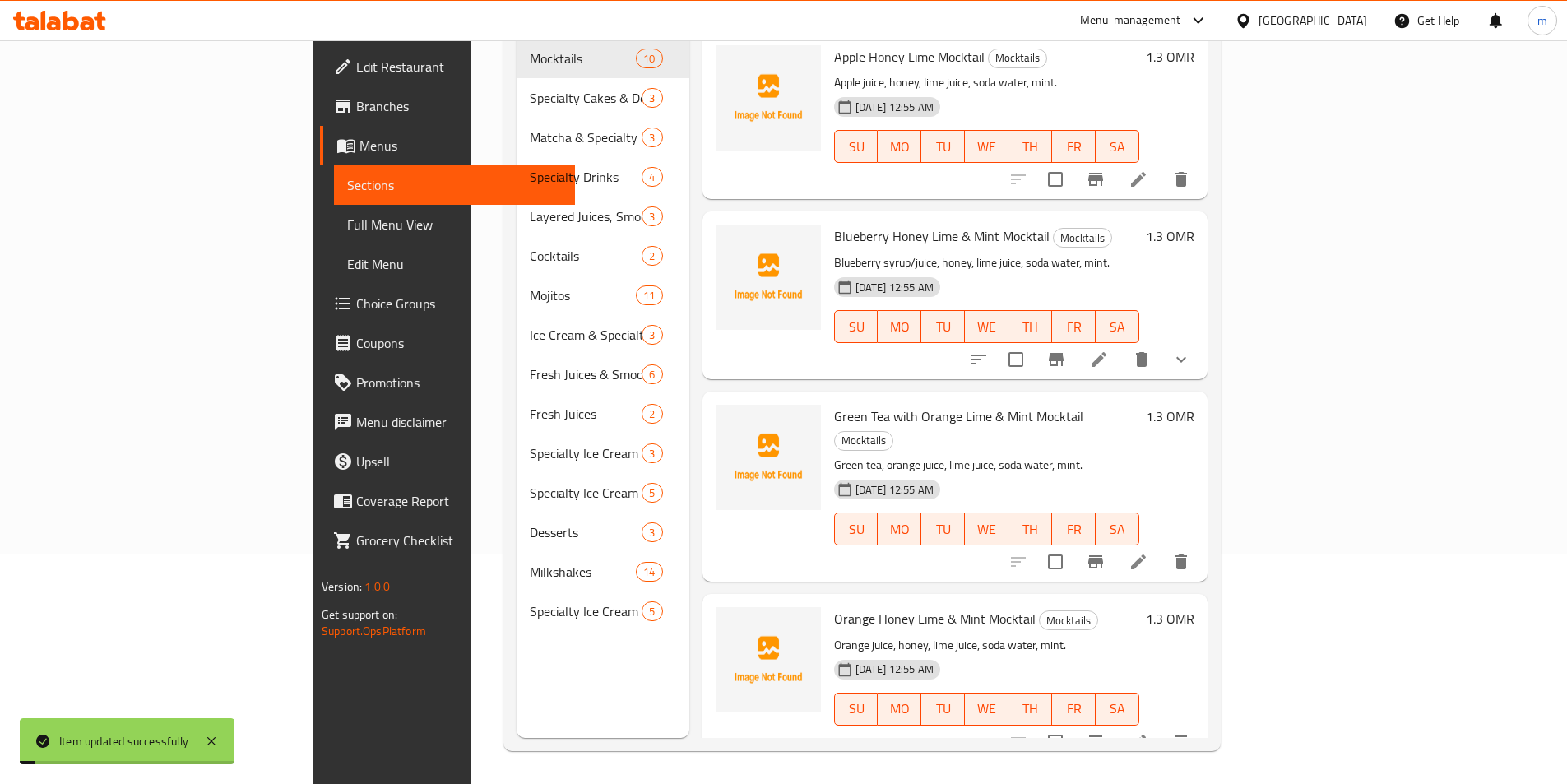
scroll to position [230, 0]
drag, startPoint x: 115, startPoint y: 213, endPoint x: 111, endPoint y: 258, distance: 45.2
click at [348, 214] on span "Full Menu View" at bounding box center [455, 224] width 214 height 20
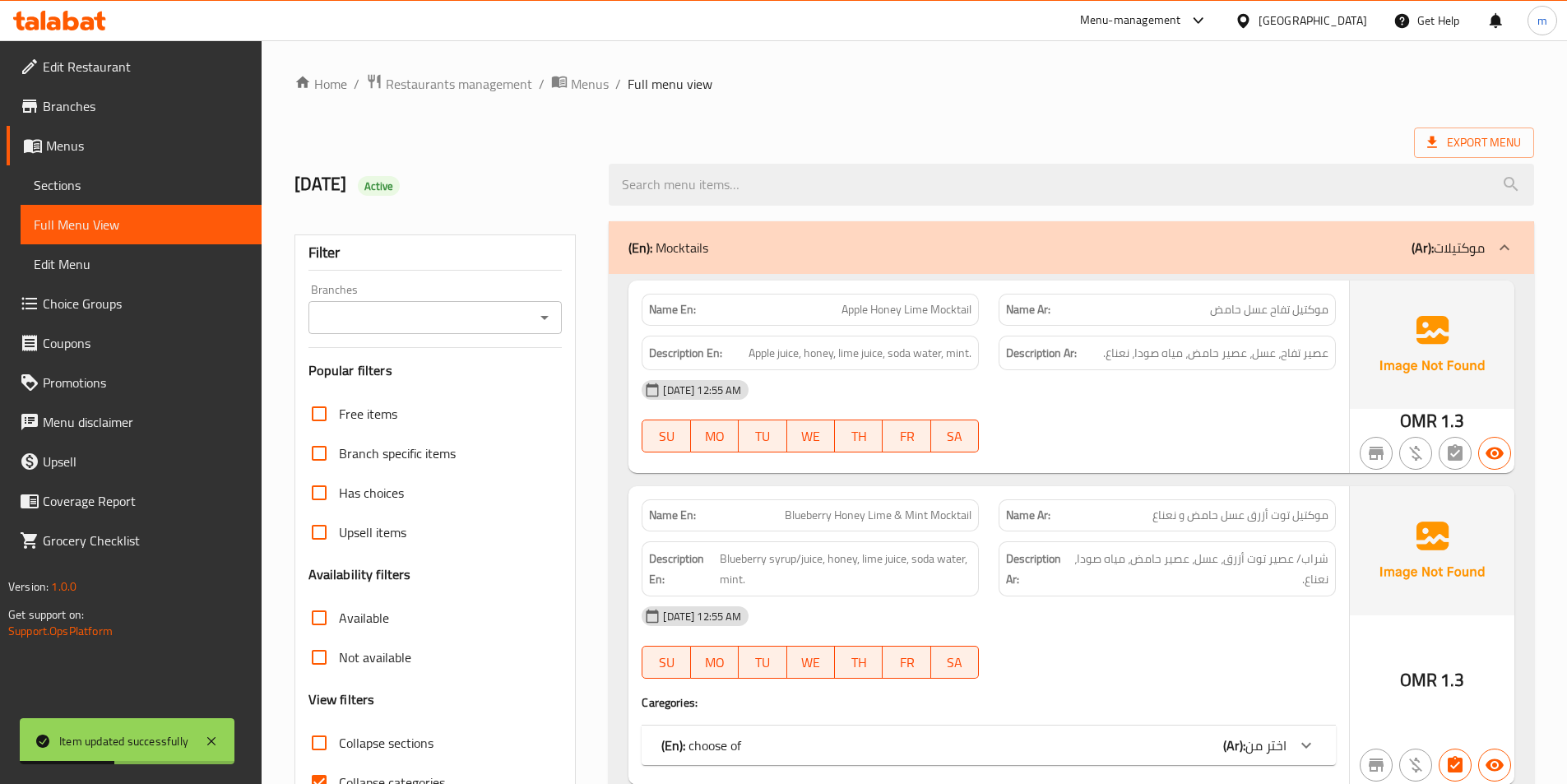
click at [433, 737] on span "Collapse sections" at bounding box center [385, 742] width 94 height 20
click at [339, 737] on input "Collapse sections" at bounding box center [320, 742] width 40 height 40
checkbox input "true"
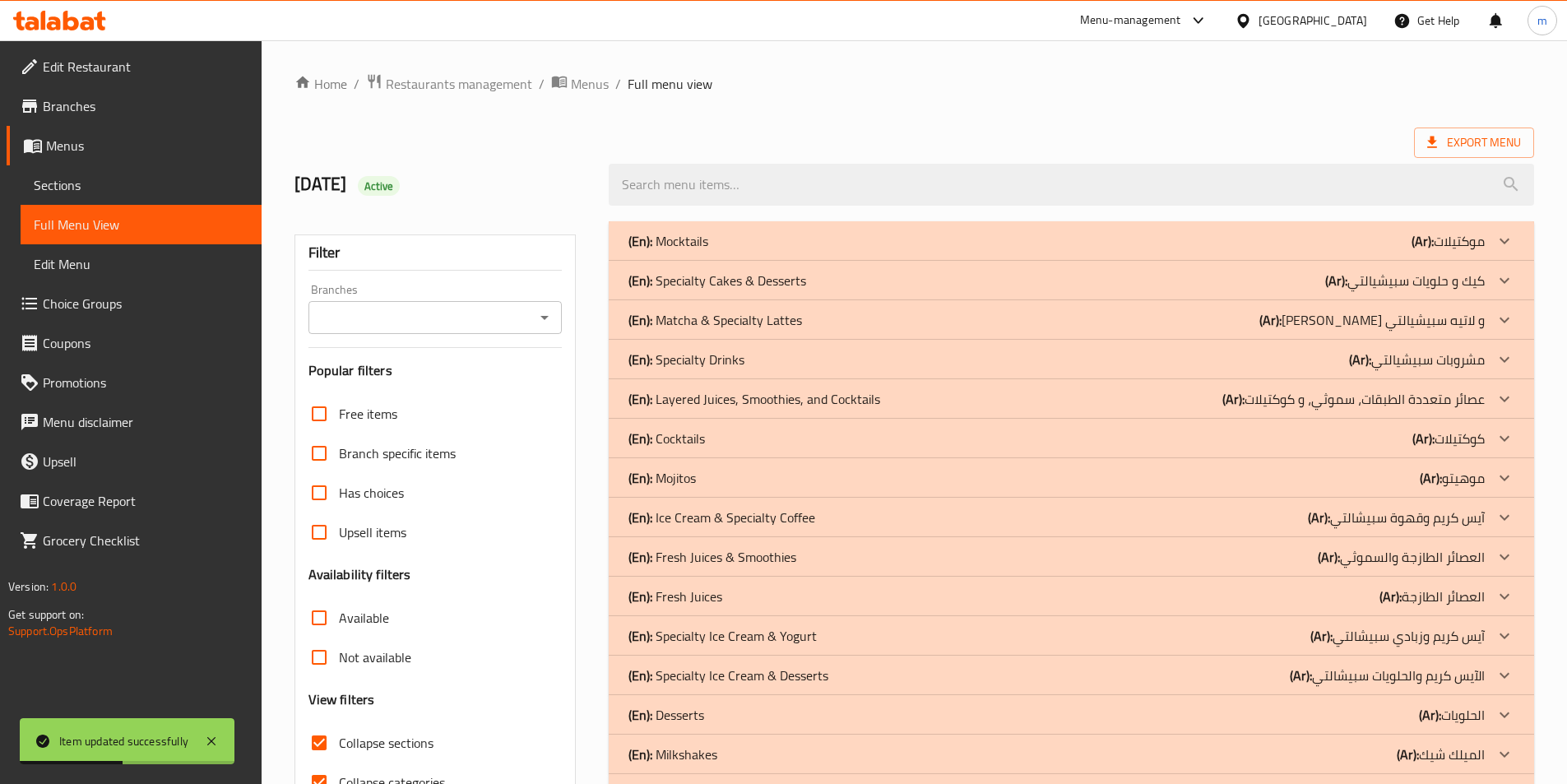
scroll to position [91, 0]
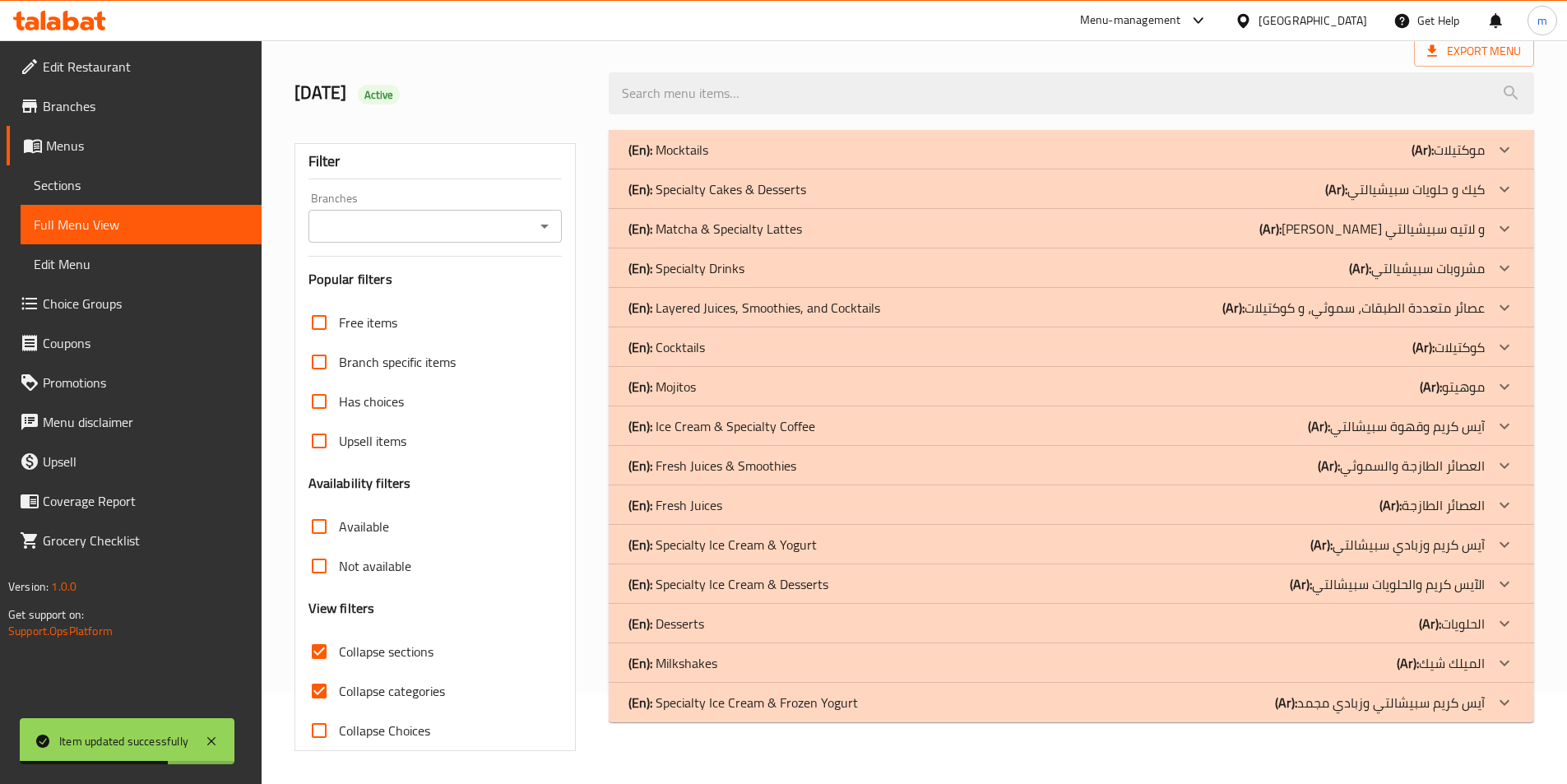
click at [1498, 395] on icon at bounding box center [1504, 386] width 20 height 20
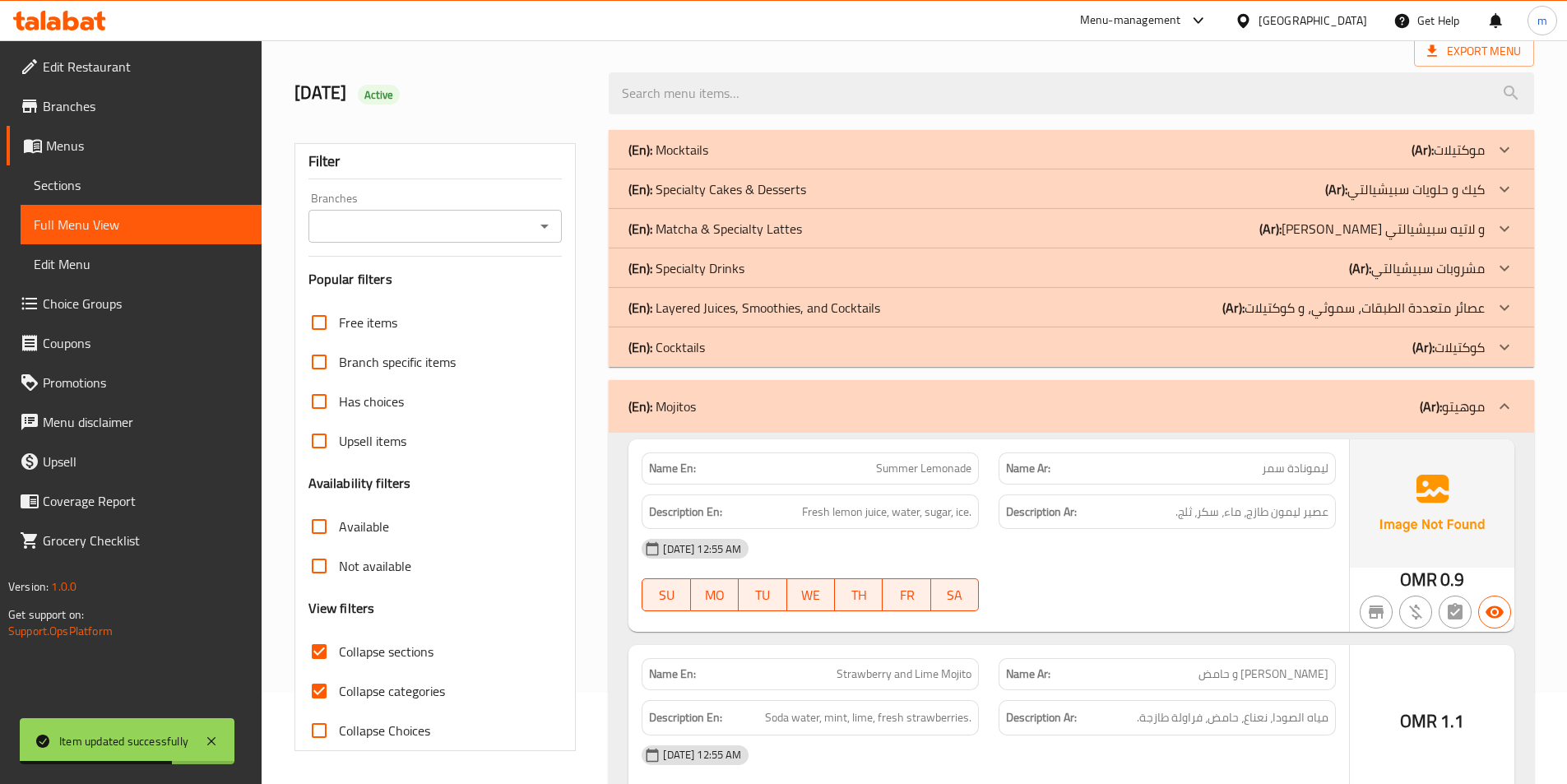
click at [1493, 340] on div at bounding box center [1504, 347] width 40 height 40
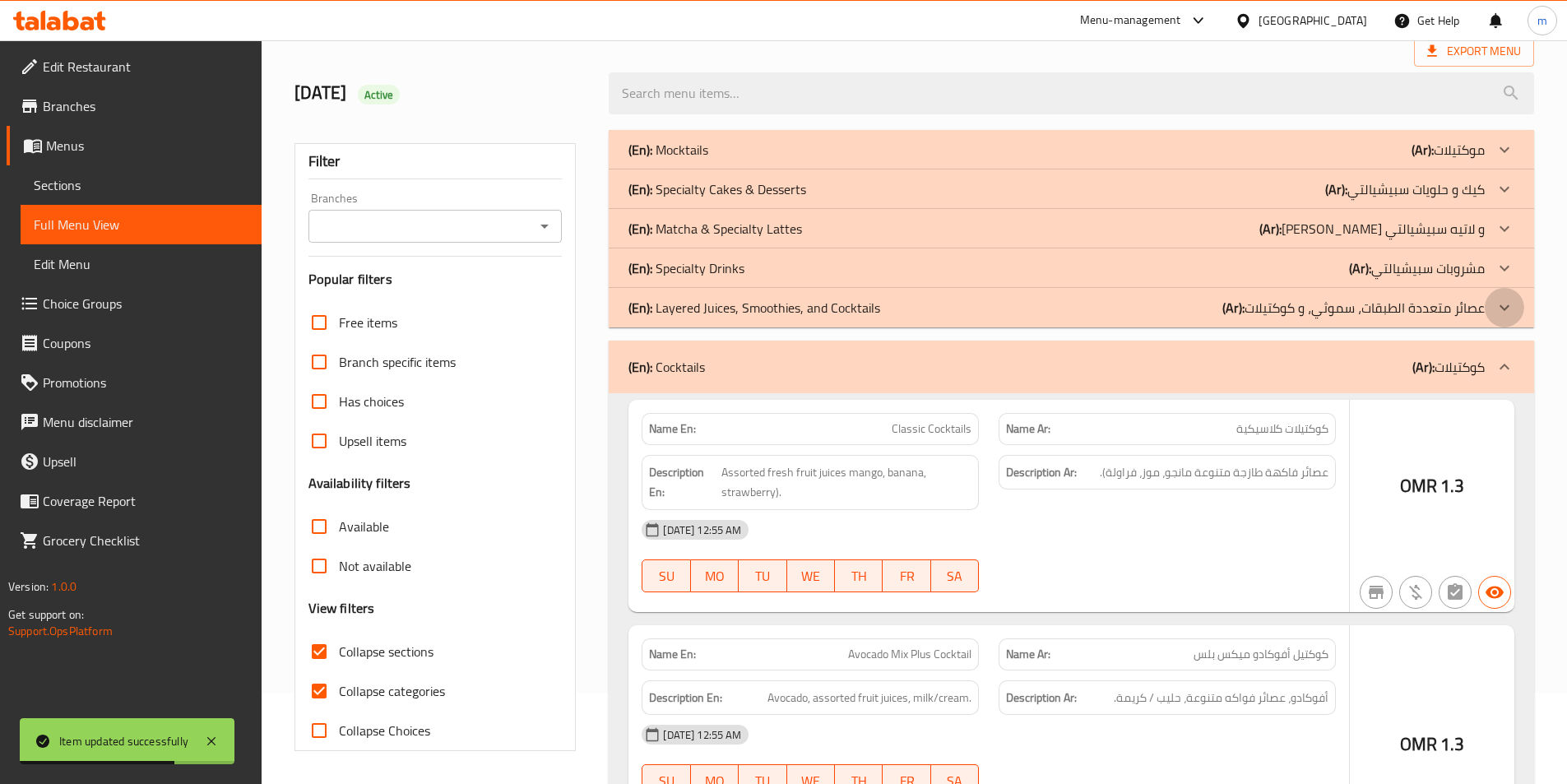
click at [1499, 306] on icon at bounding box center [1504, 308] width 20 height 20
click at [1502, 266] on icon at bounding box center [1504, 268] width 20 height 20
click at [1506, 217] on div at bounding box center [1504, 228] width 40 height 40
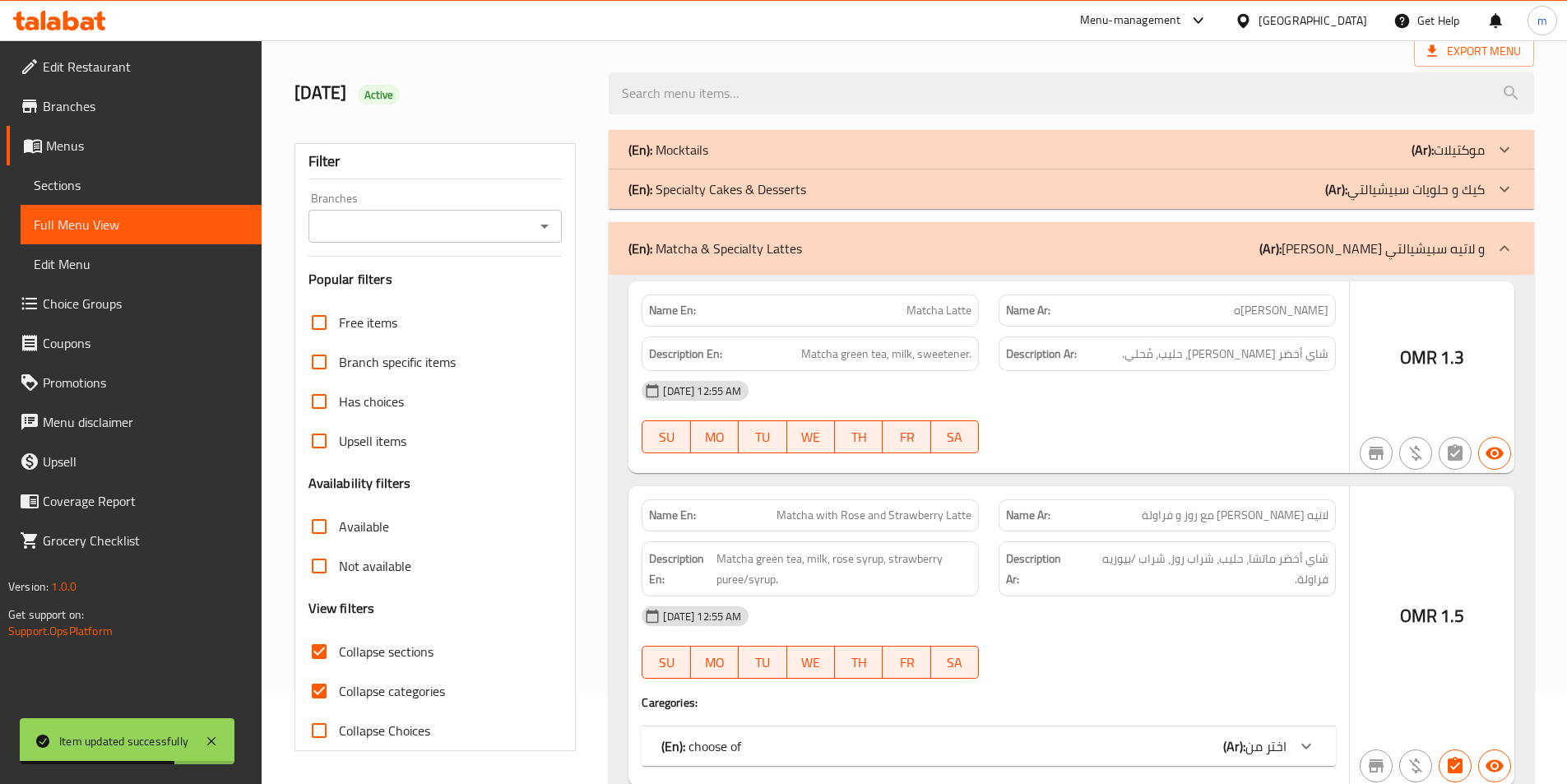
click at [1508, 183] on icon at bounding box center [1504, 190] width 20 height 20
click at [1503, 138] on div at bounding box center [1504, 150] width 40 height 40
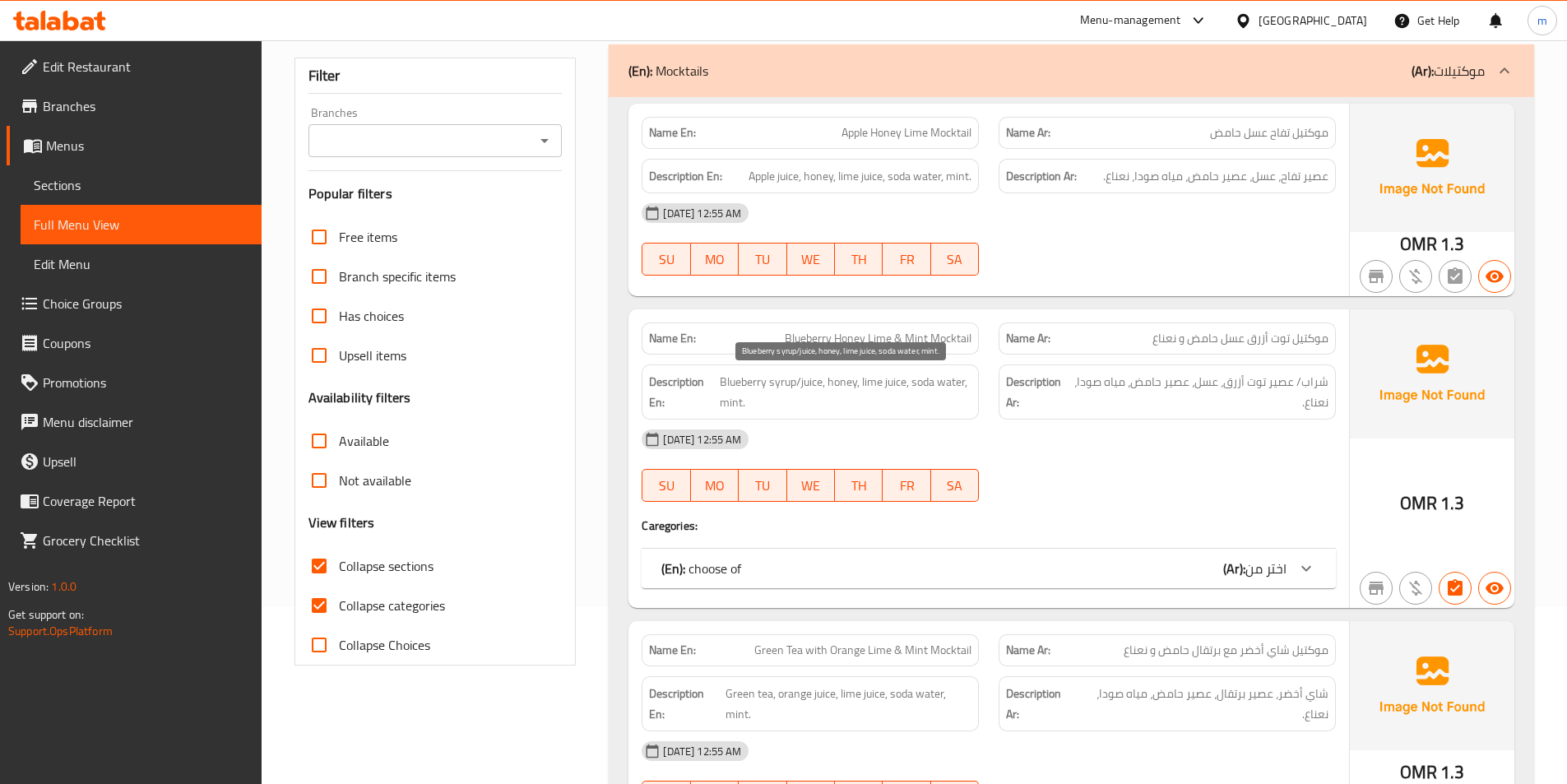
scroll to position [152, 0]
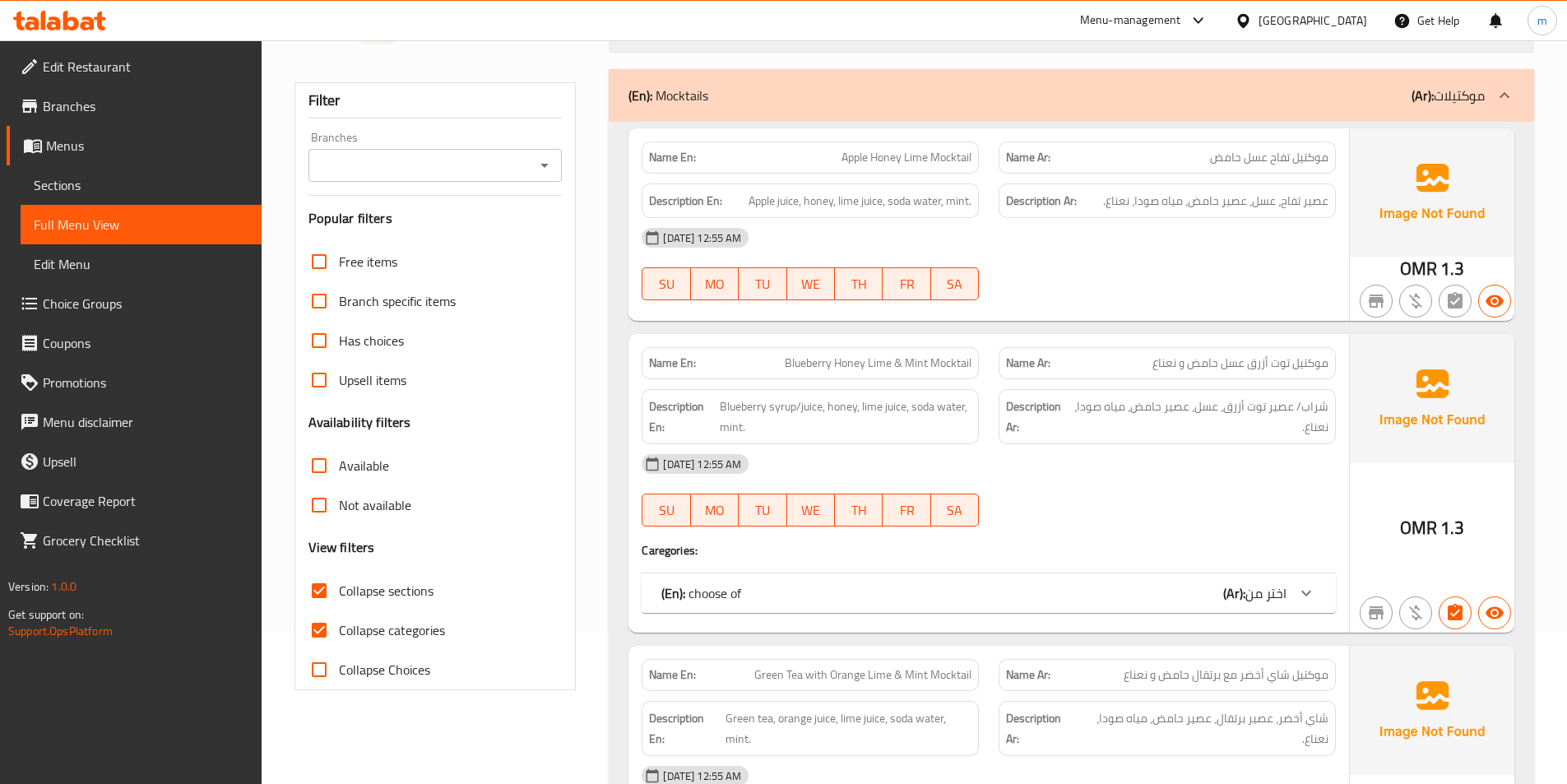
click at [323, 628] on input "Collapse categories" at bounding box center [320, 630] width 40 height 40
checkbox input "false"
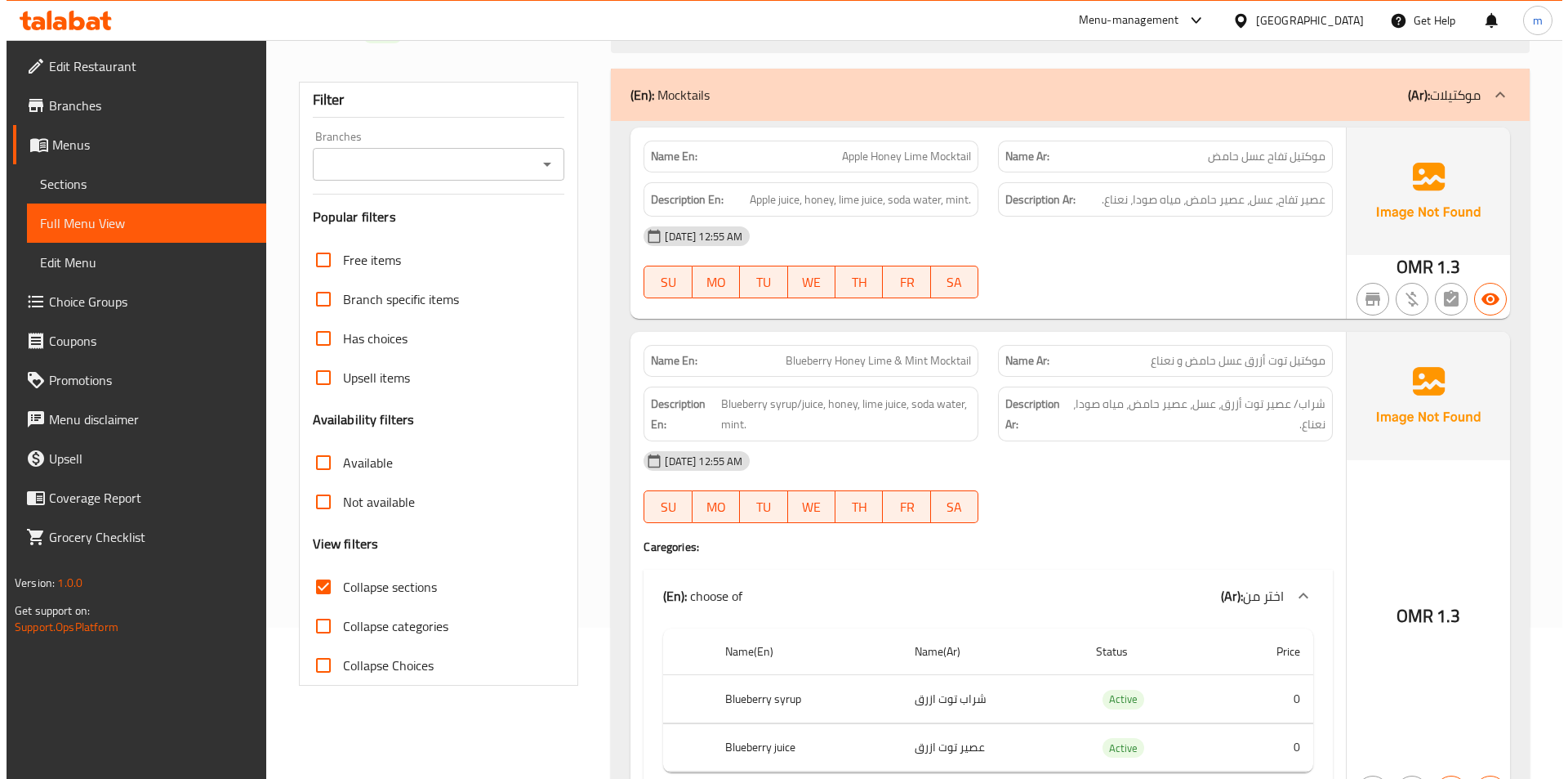
scroll to position [0, 0]
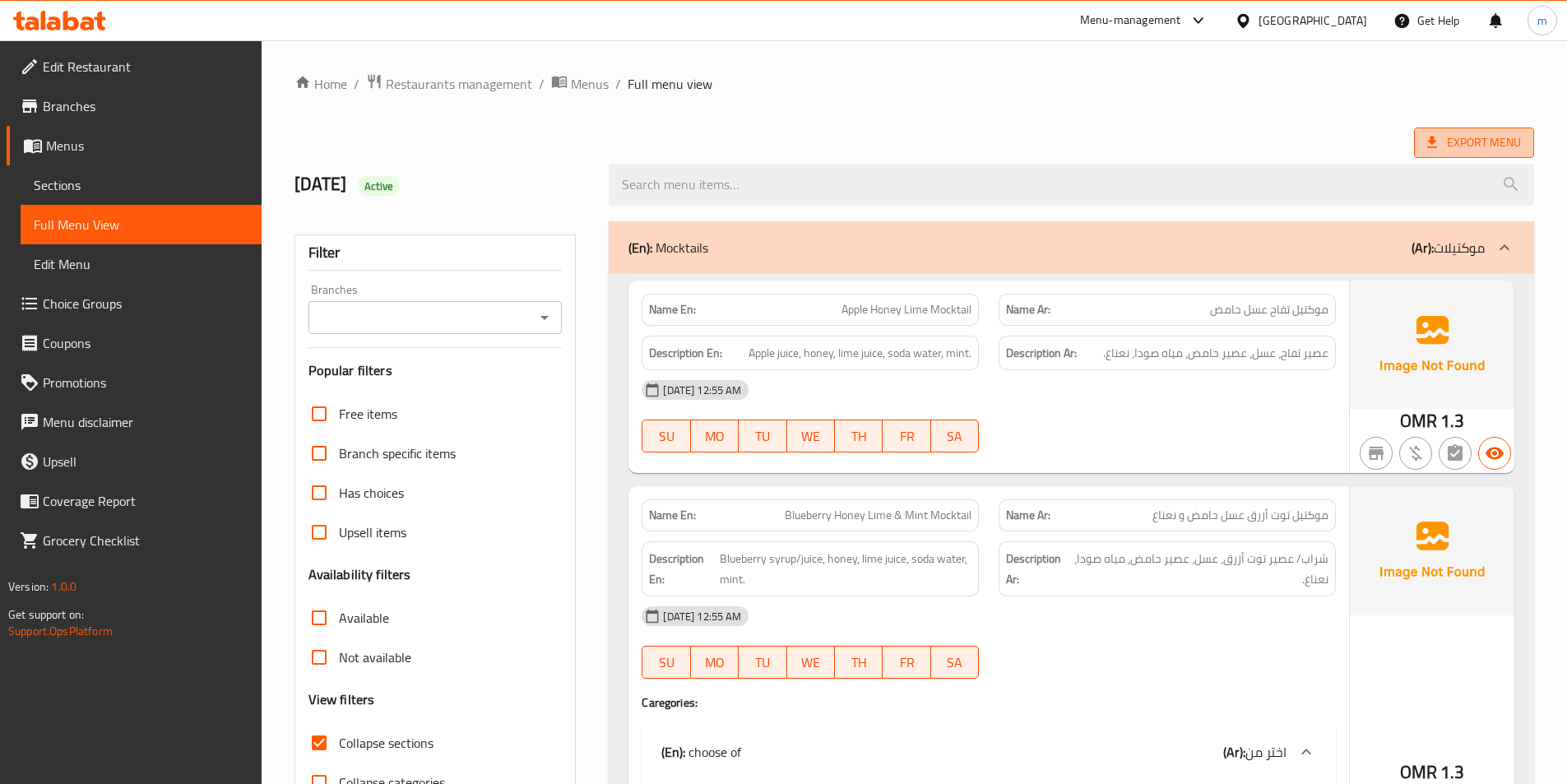
click at [1452, 129] on span "Export Menu" at bounding box center [1474, 142] width 120 height 31
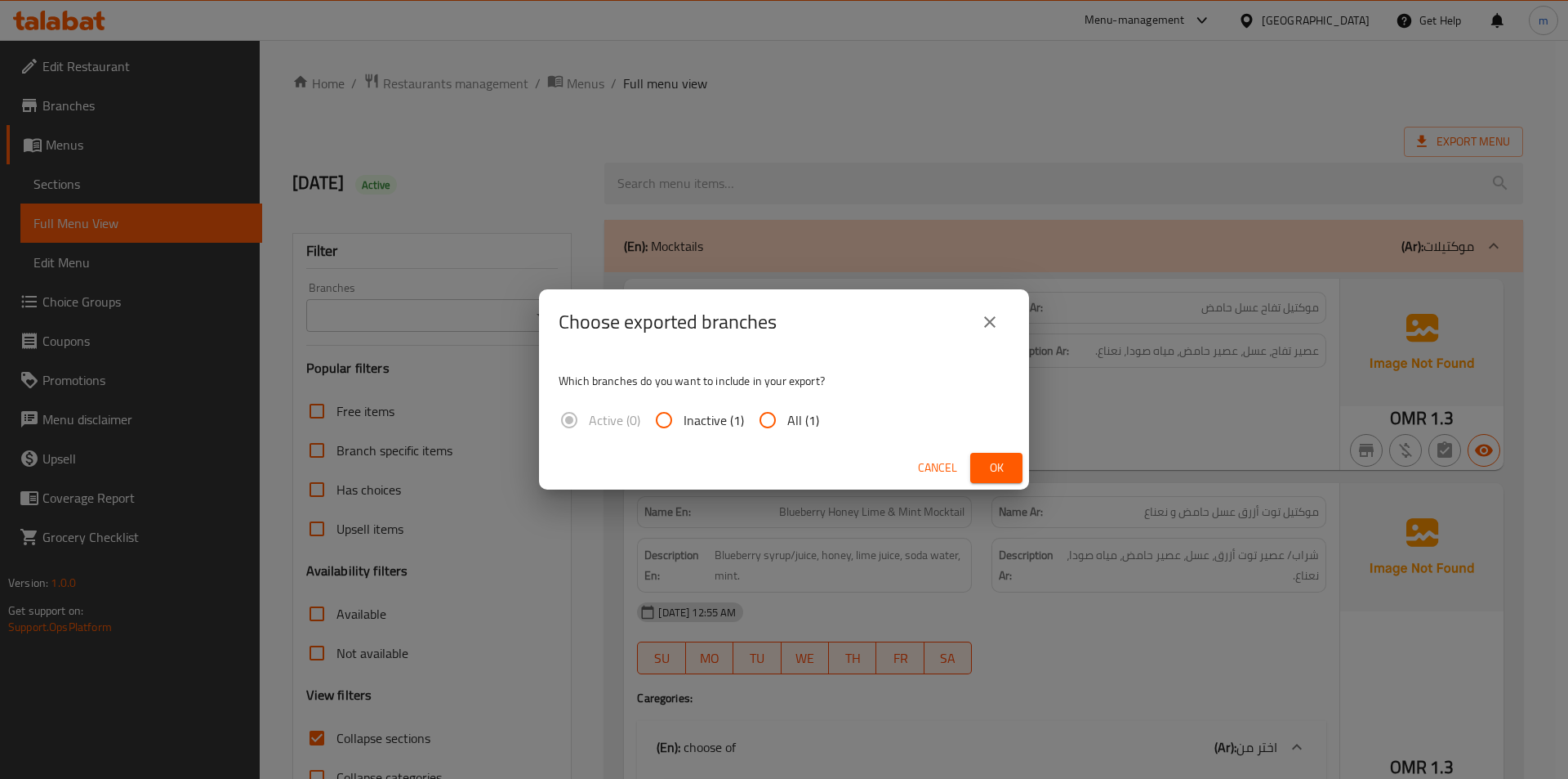
click at [772, 422] on input "All (1)" at bounding box center [768, 420] width 39 height 39
radio input "true"
click at [997, 460] on span "Ok" at bounding box center [995, 467] width 27 height 21
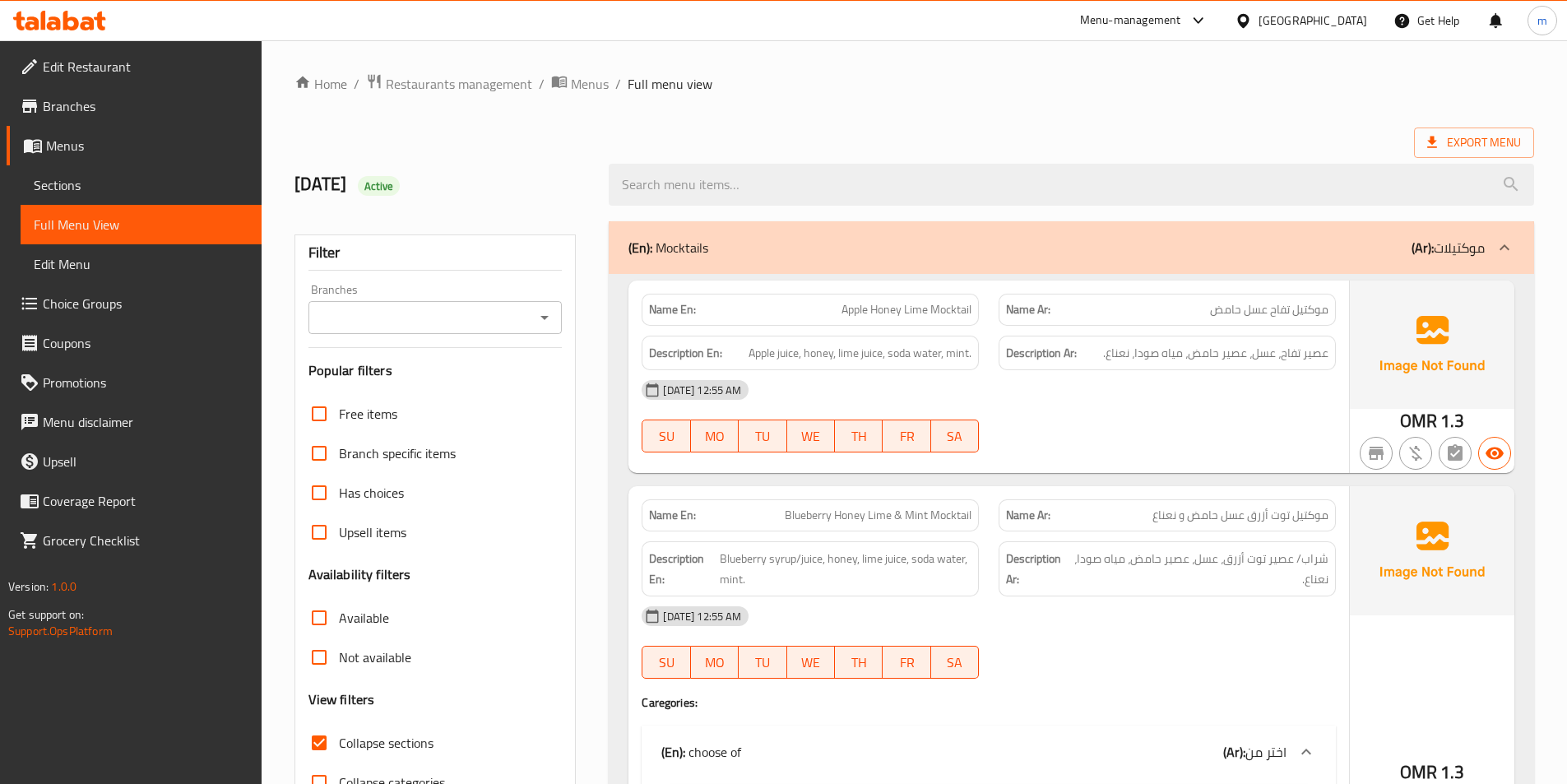
drag, startPoint x: 1143, startPoint y: 99, endPoint x: 1181, endPoint y: 88, distance: 39.6
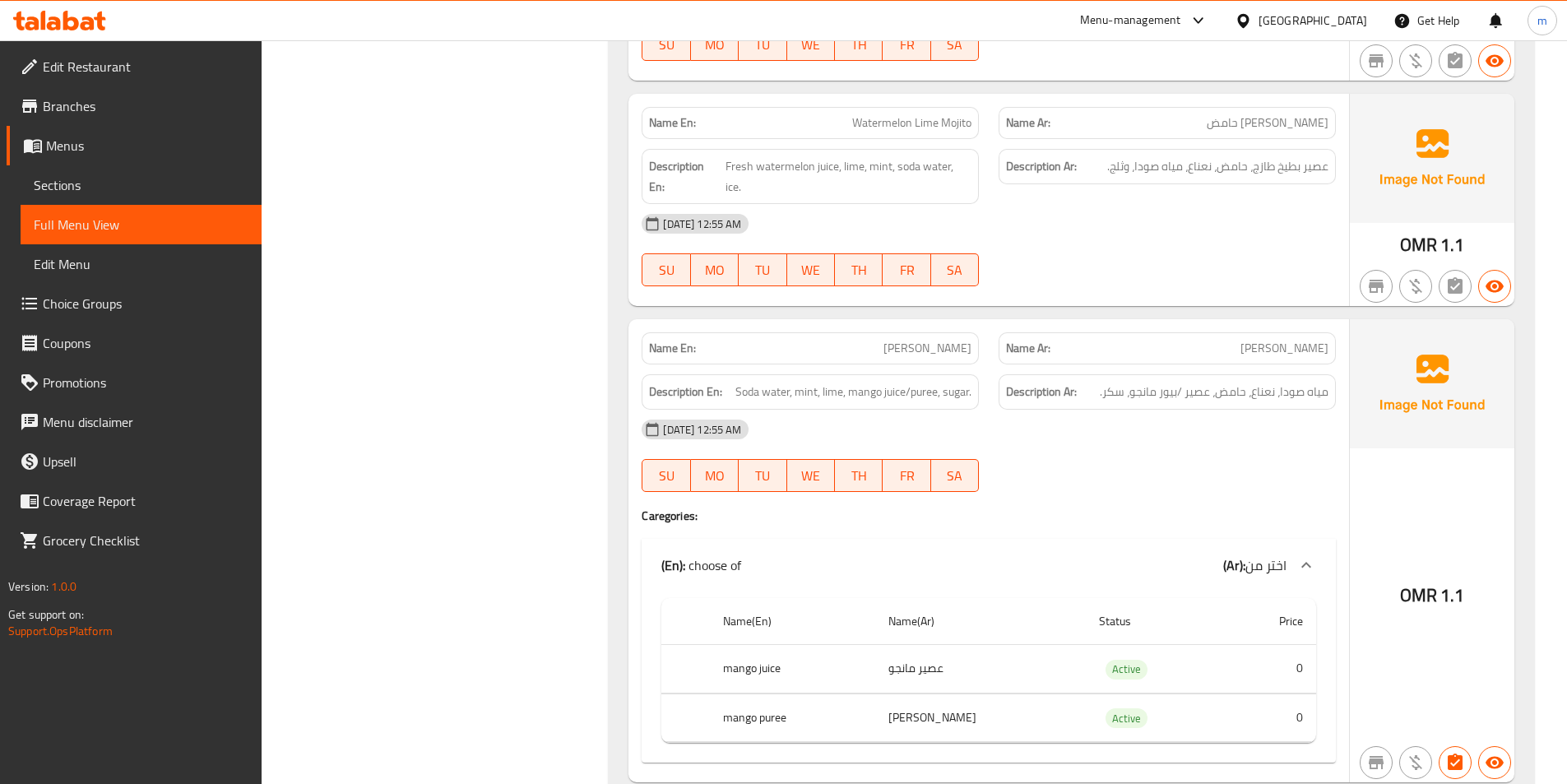
scroll to position [10889, 0]
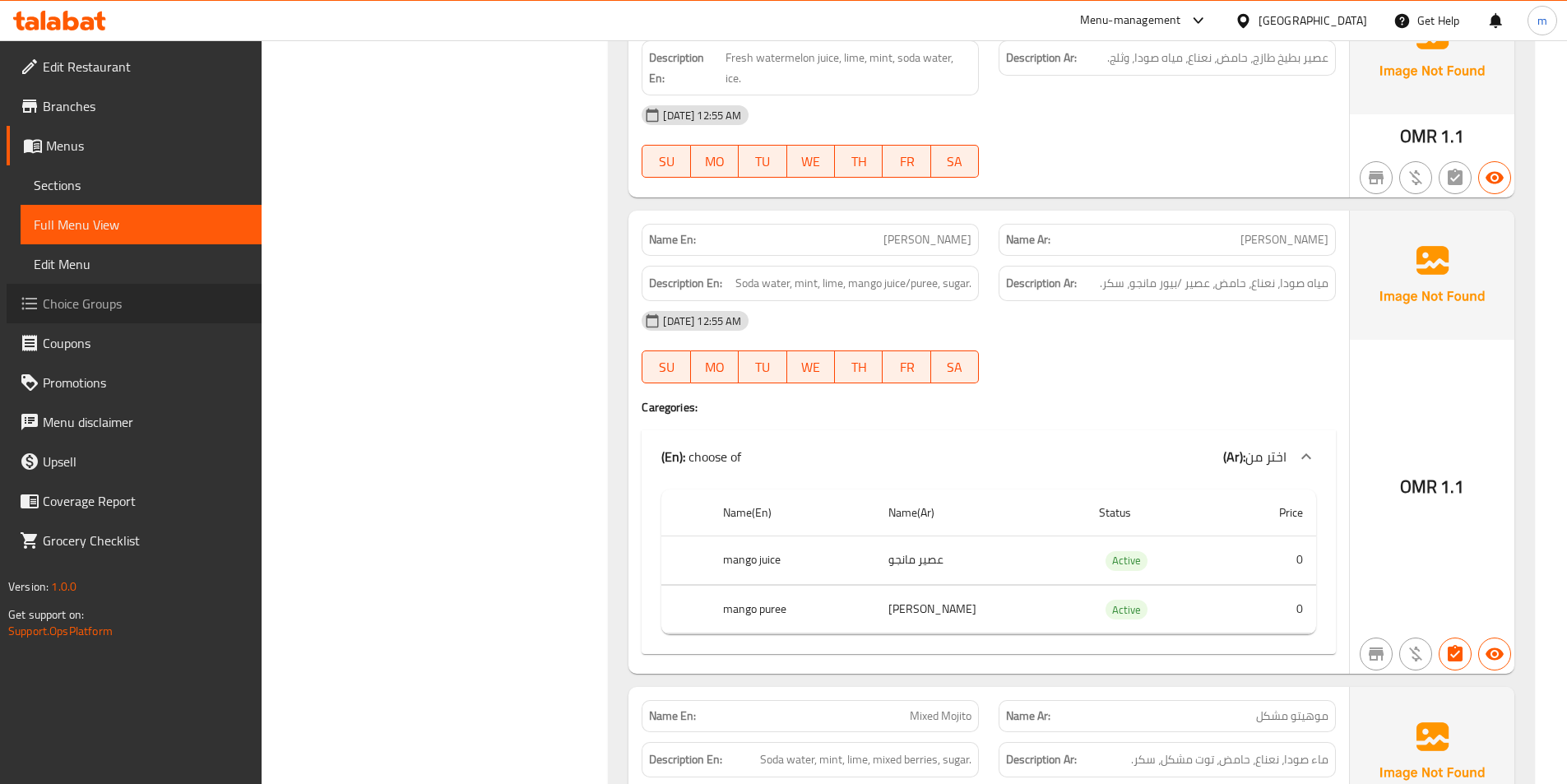
click at [139, 295] on span "Choice Groups" at bounding box center [145, 304] width 206 height 20
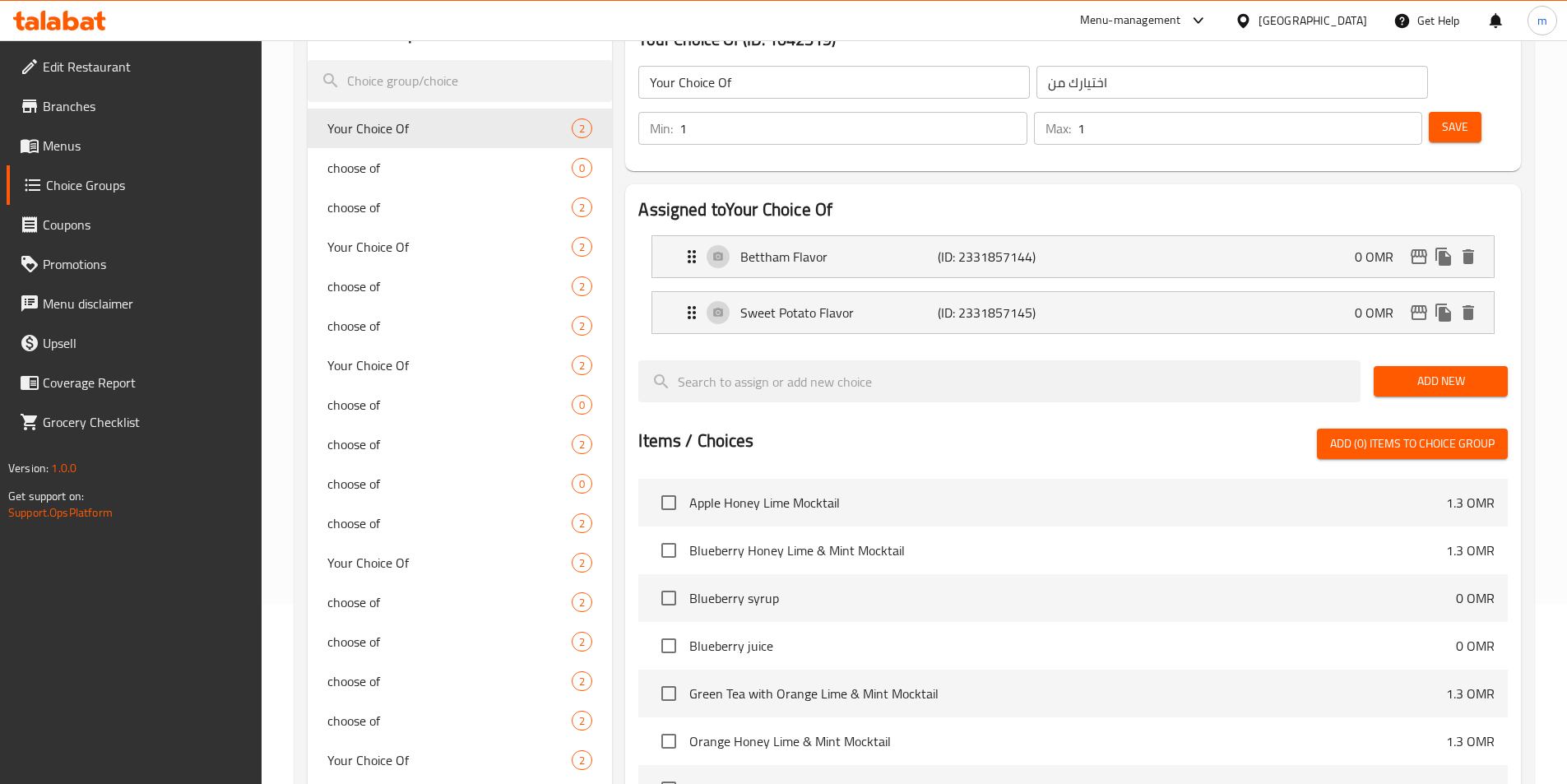
scroll to position [151, 0]
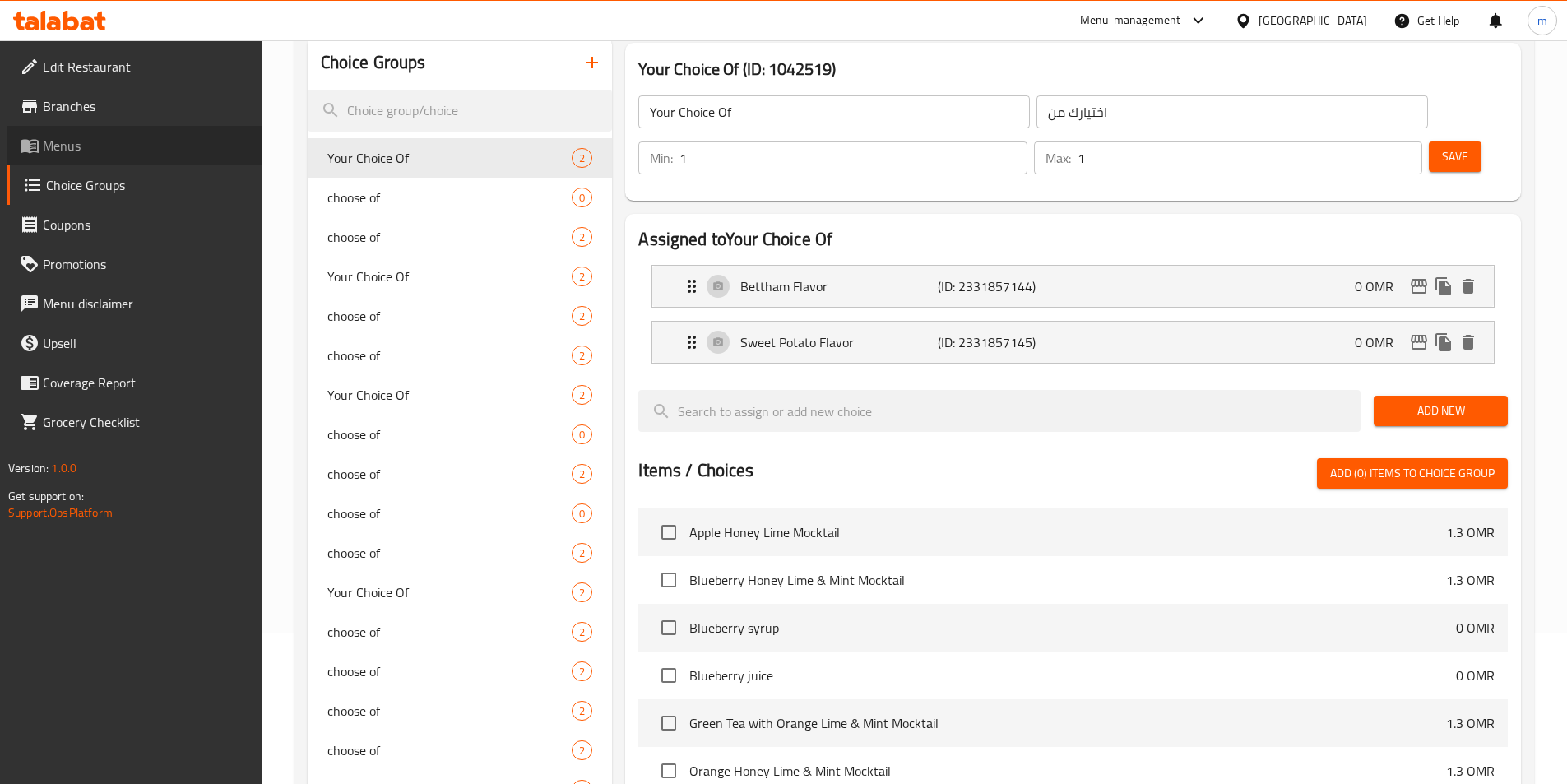
click at [86, 140] on span "Menus" at bounding box center [145, 146] width 206 height 20
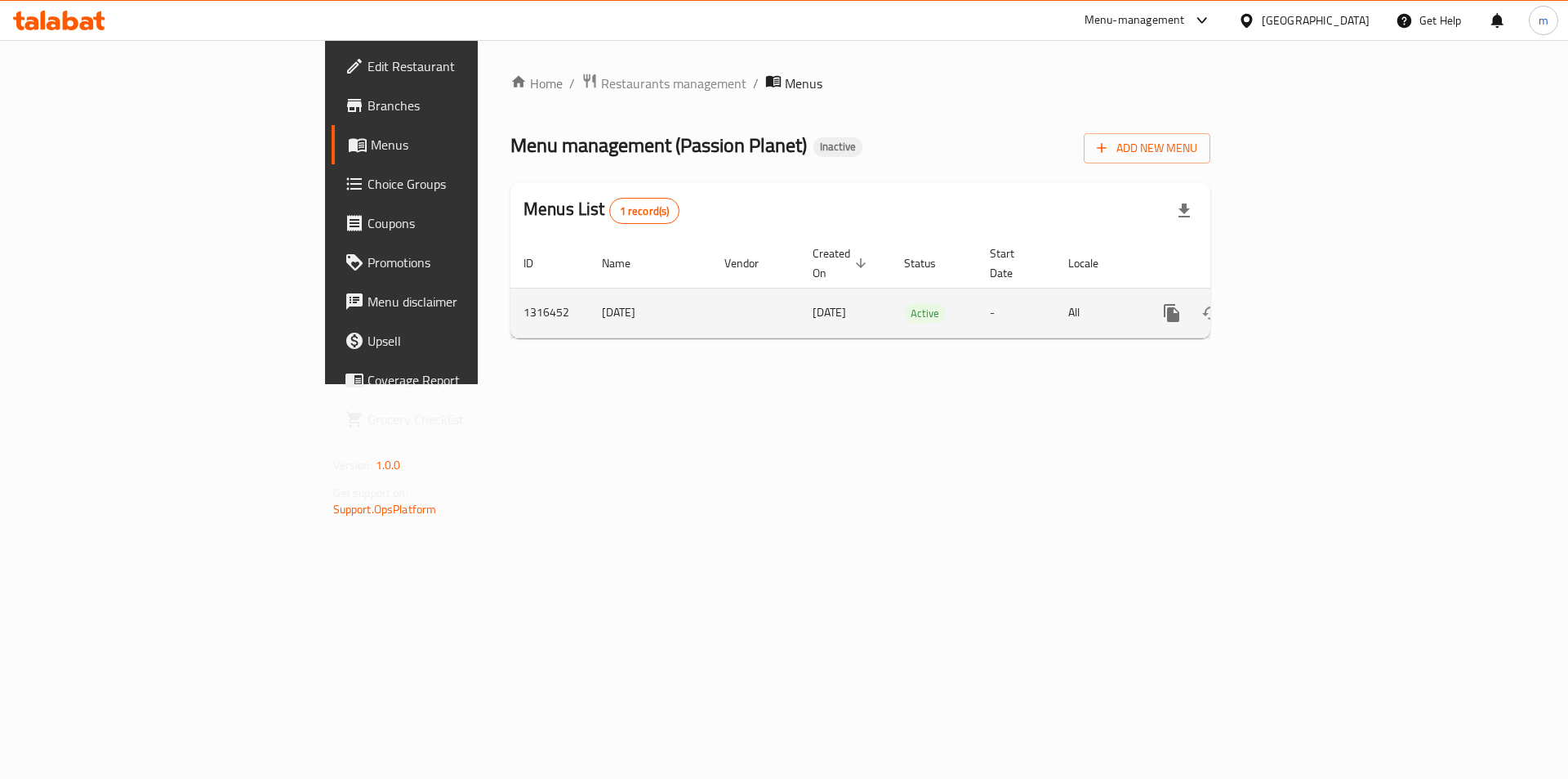
click at [1299, 303] on icon "enhanced table" at bounding box center [1289, 313] width 20 height 20
